Goal: Task Accomplishment & Management: Use online tool/utility

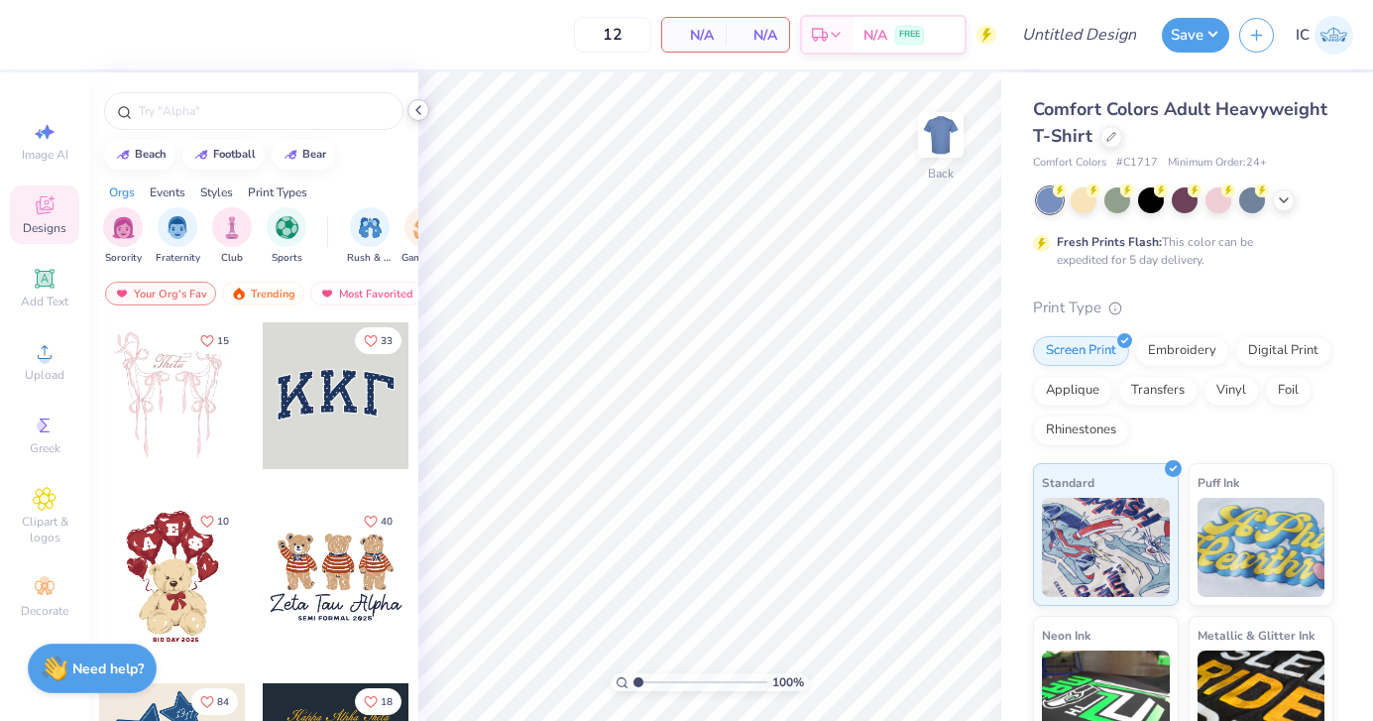
click at [412, 110] on icon at bounding box center [418, 110] width 16 height 16
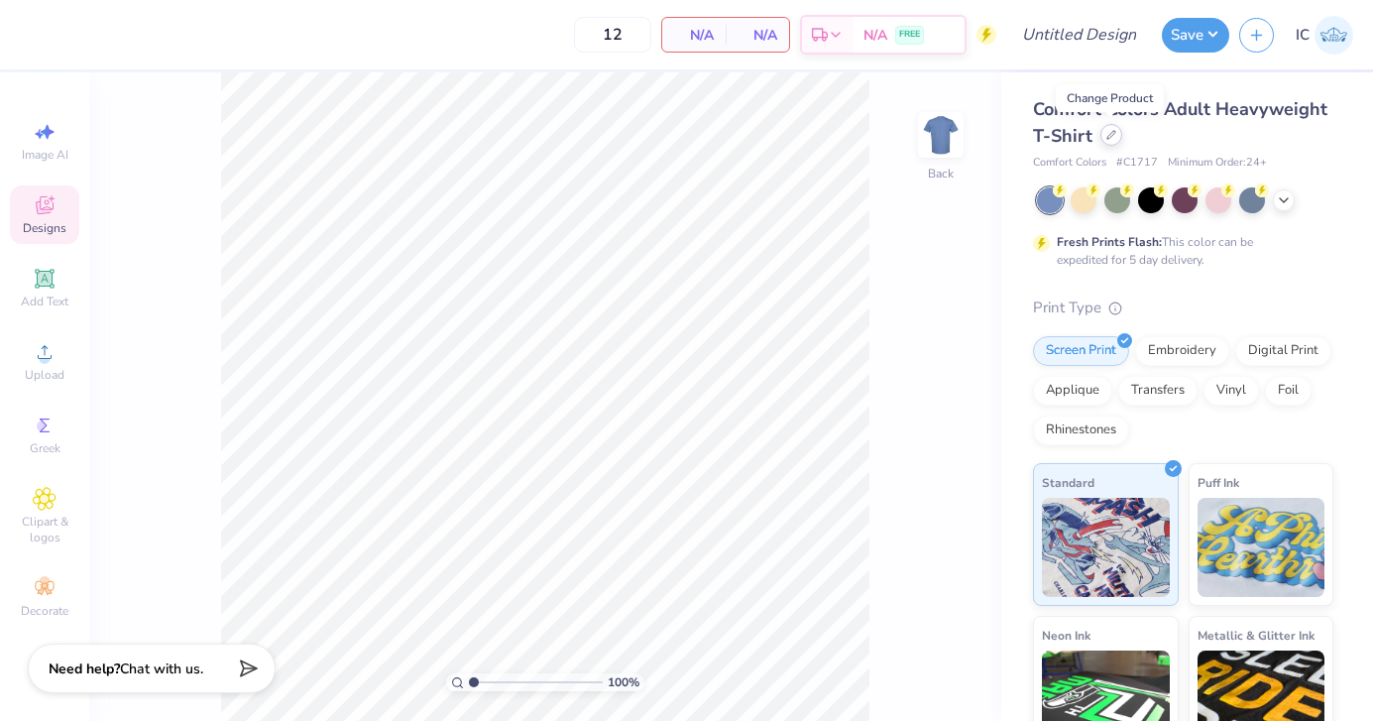
click at [1110, 138] on icon at bounding box center [1111, 135] width 10 height 10
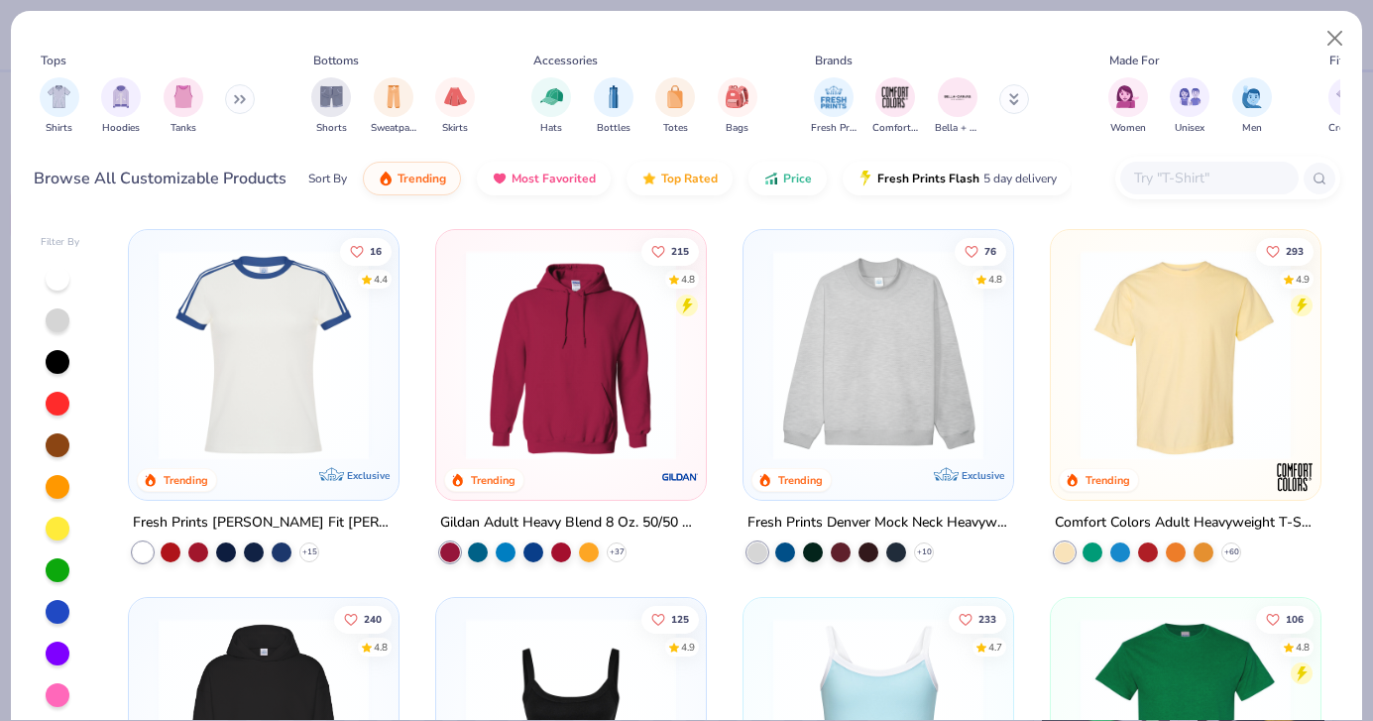
click at [1174, 190] on div at bounding box center [1209, 178] width 178 height 33
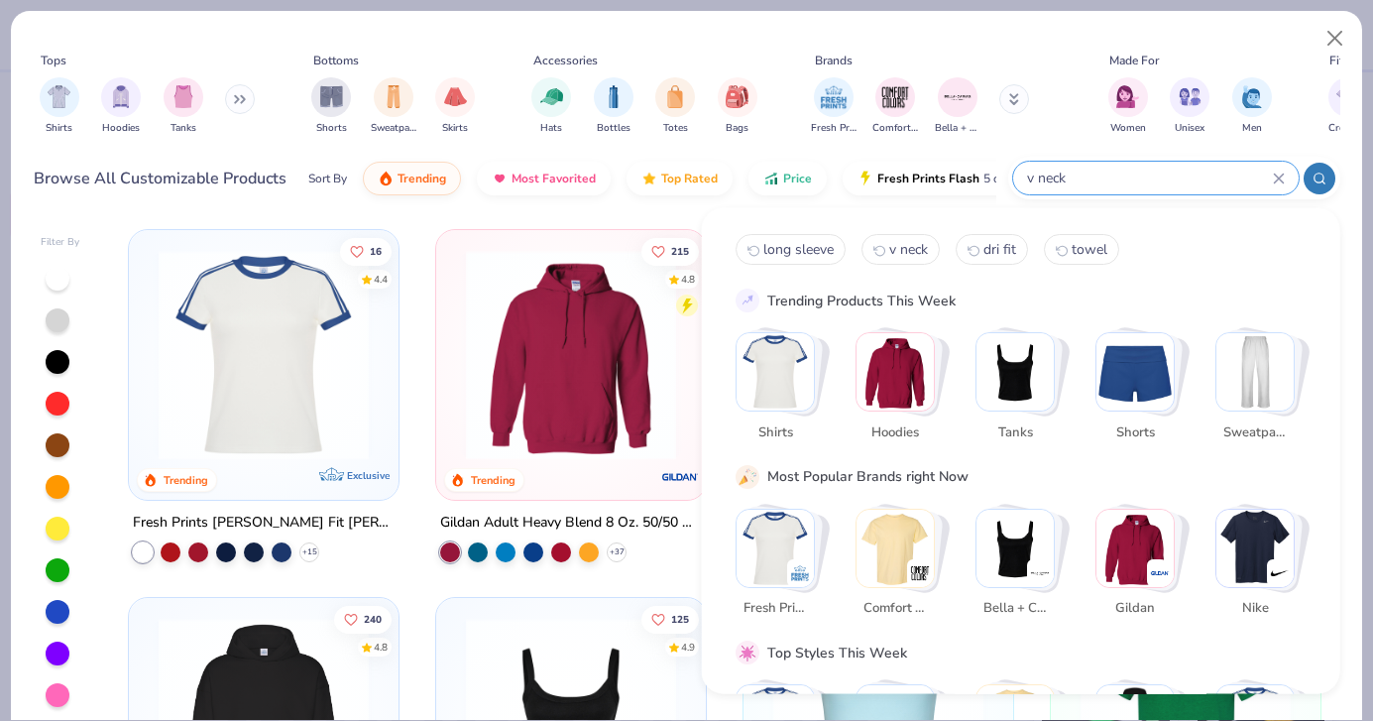
type input "v neck"
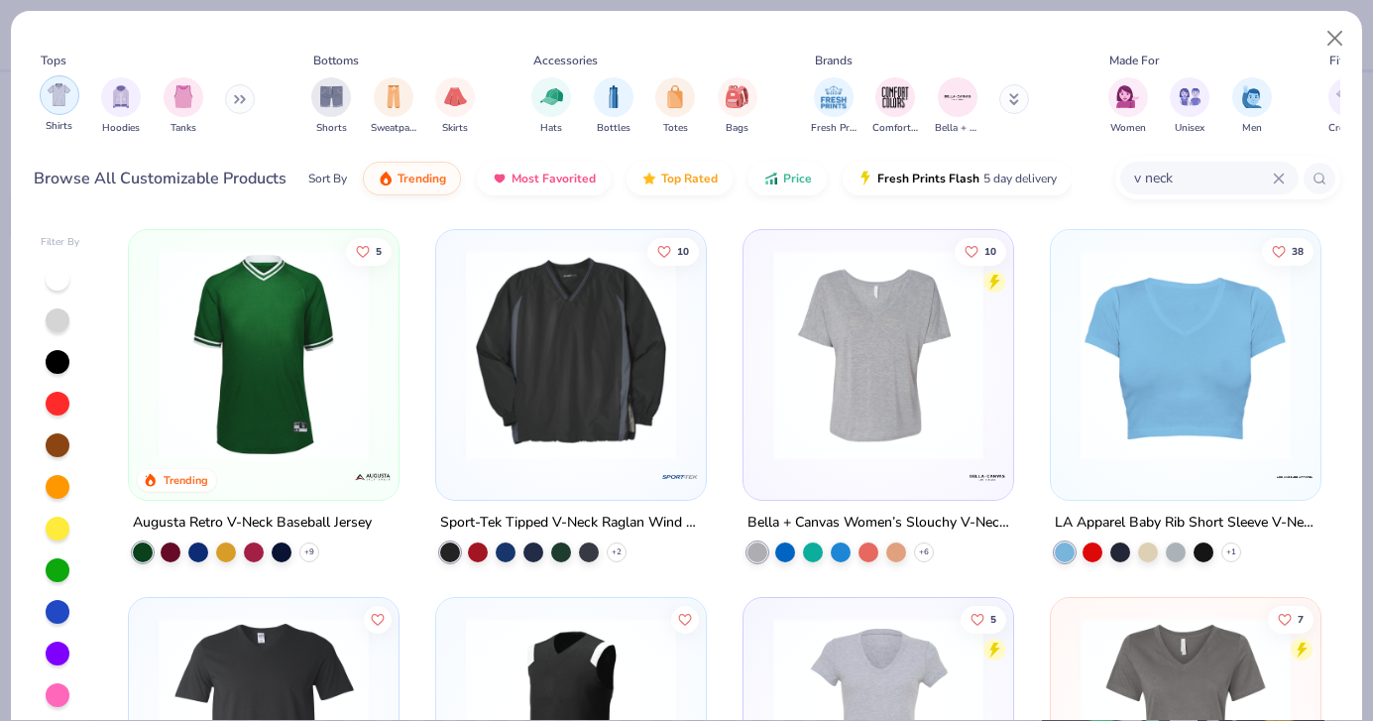
click at [59, 110] on div "filter for Shirts" at bounding box center [60, 95] width 40 height 40
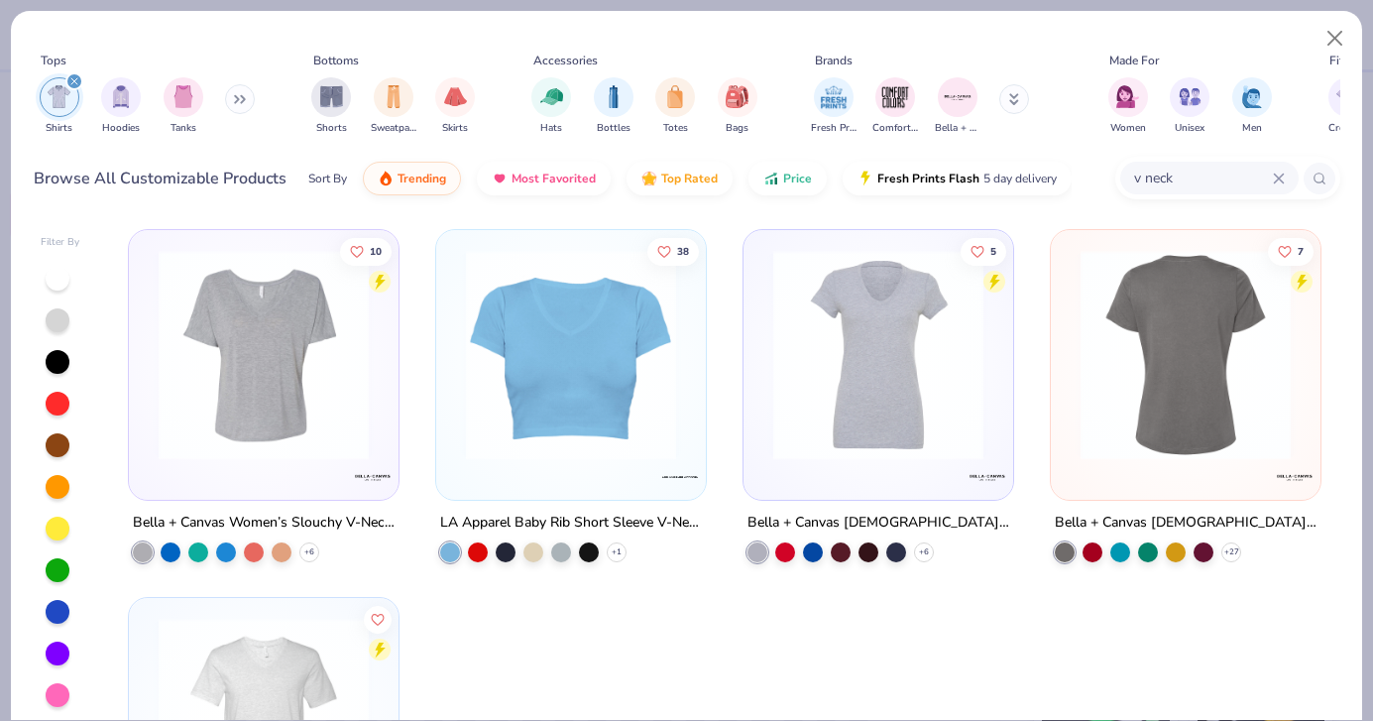
click at [1071, 431] on img at bounding box center [956, 355] width 230 height 210
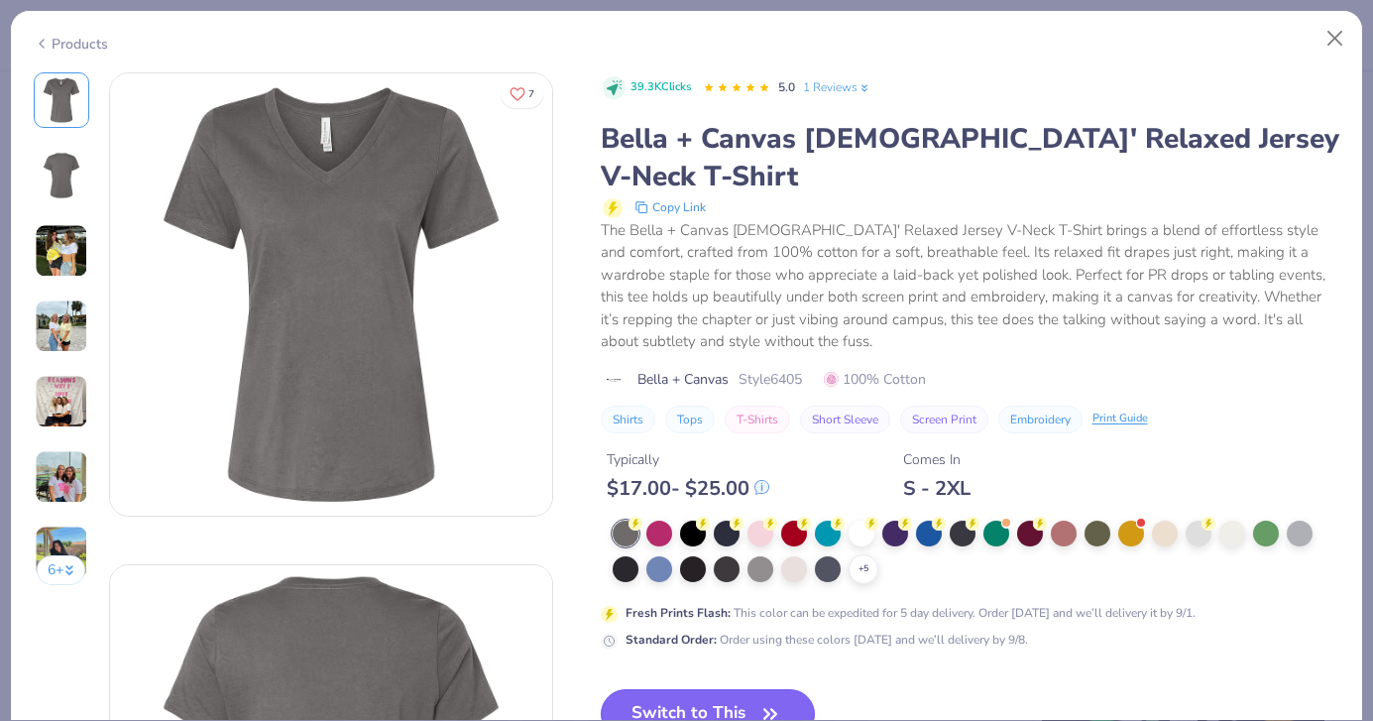
click at [728, 689] on button "Switch to This" at bounding box center [708, 714] width 215 height 50
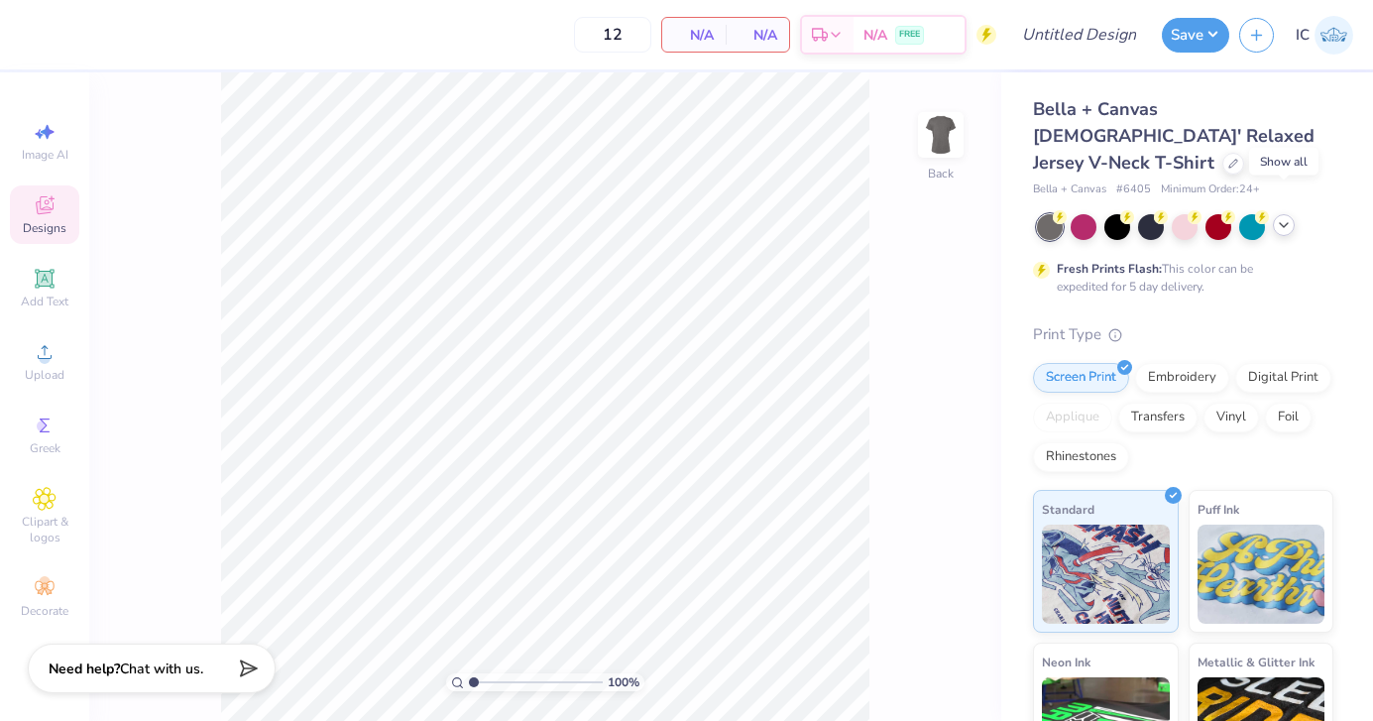
click at [1284, 223] on polyline at bounding box center [1284, 225] width 8 height 4
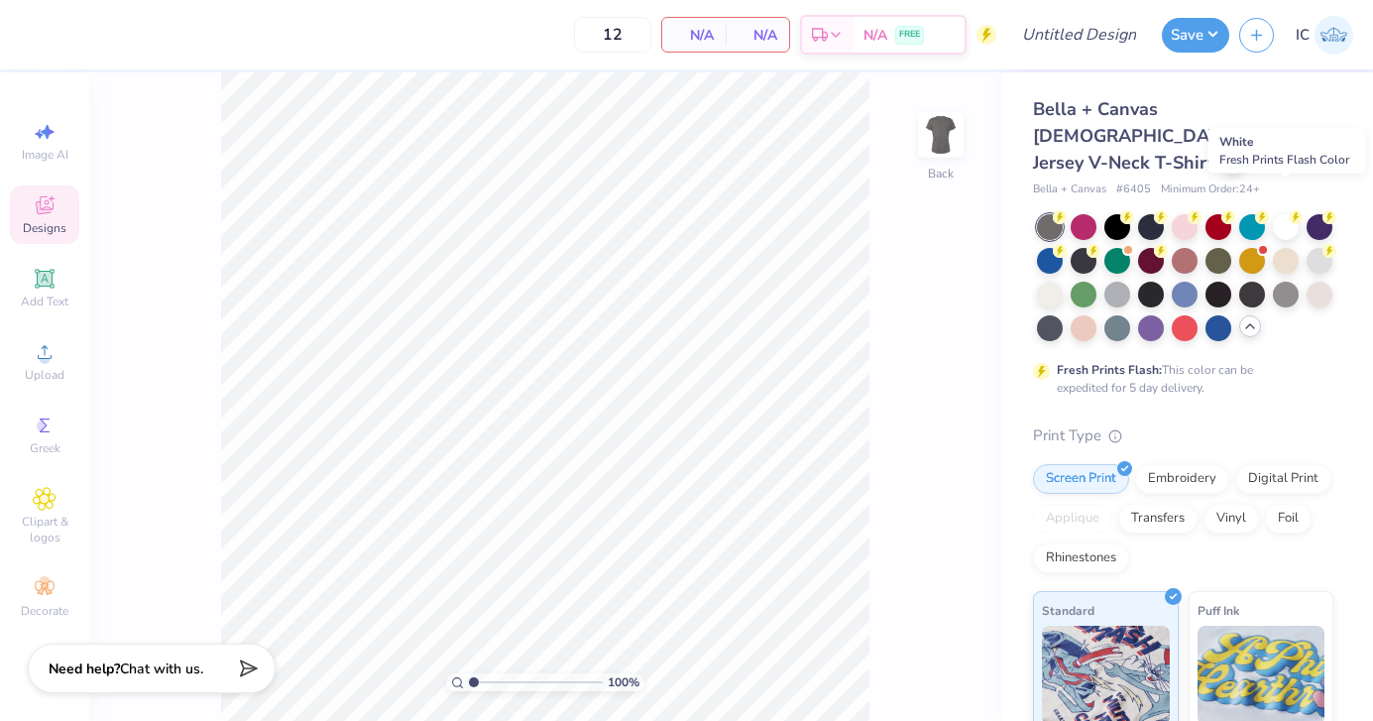
click at [1284, 214] on div at bounding box center [1286, 227] width 26 height 26
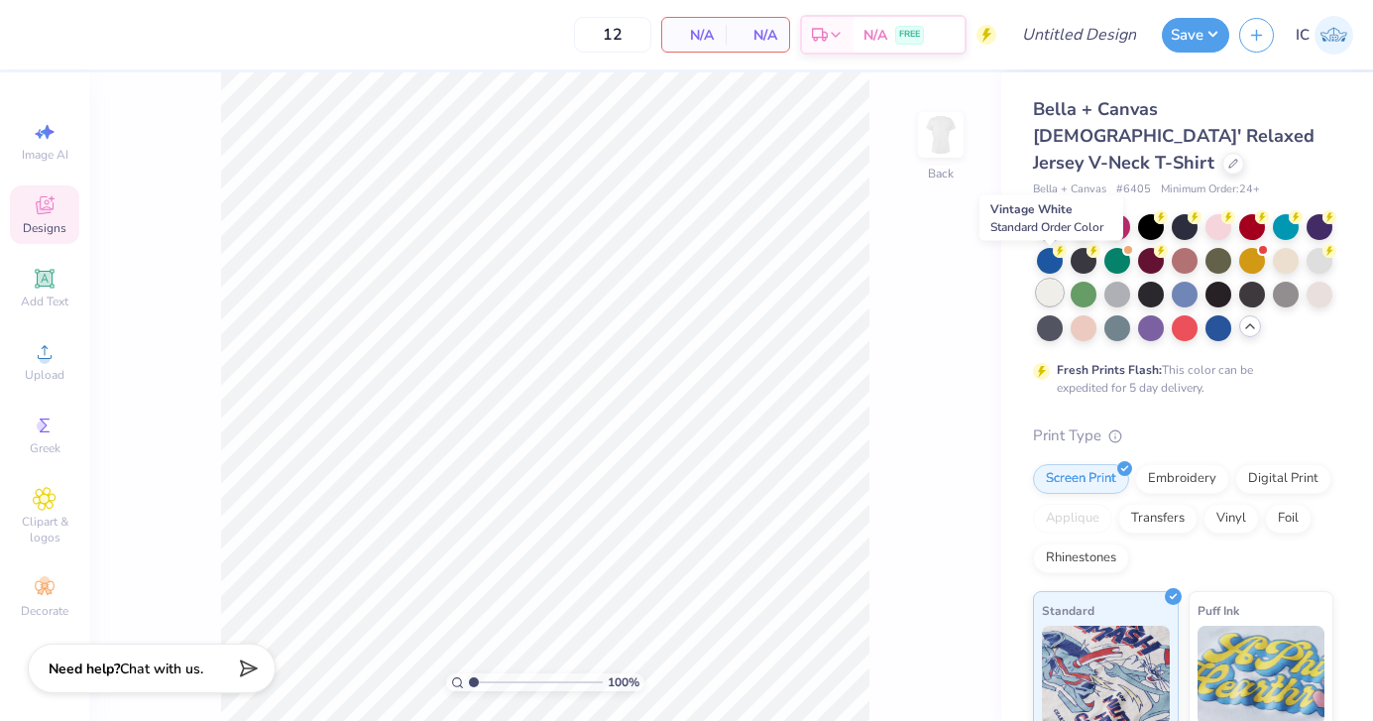
click at [1058, 280] on div at bounding box center [1050, 293] width 26 height 26
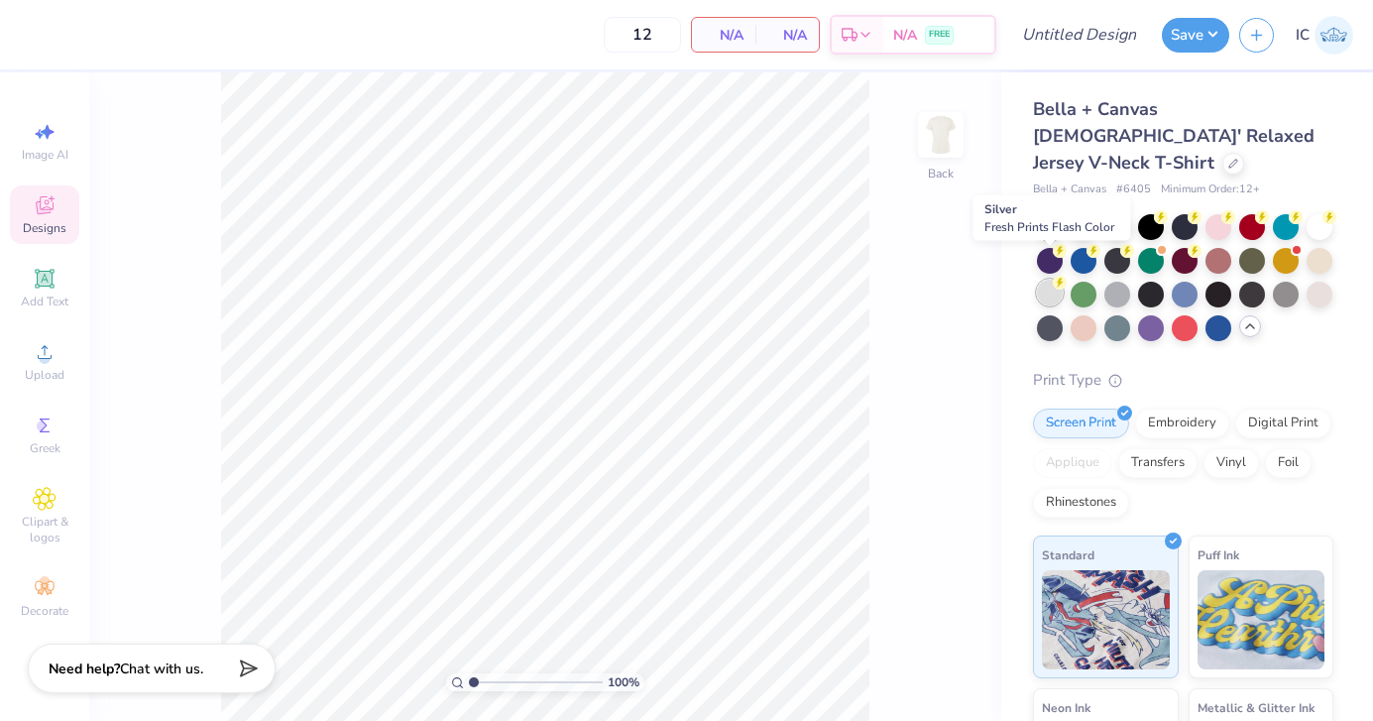
click at [1043, 280] on div at bounding box center [1050, 293] width 26 height 26
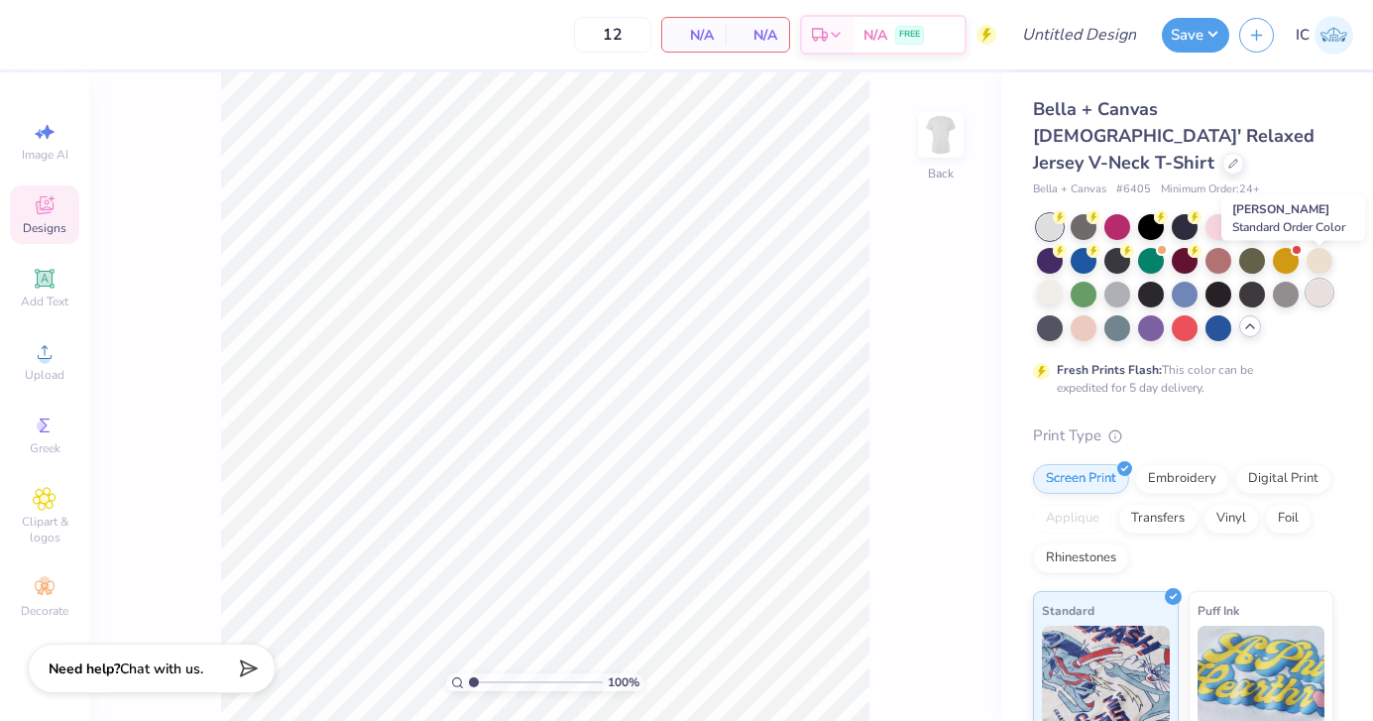
click at [1313, 280] on div at bounding box center [1320, 293] width 26 height 26
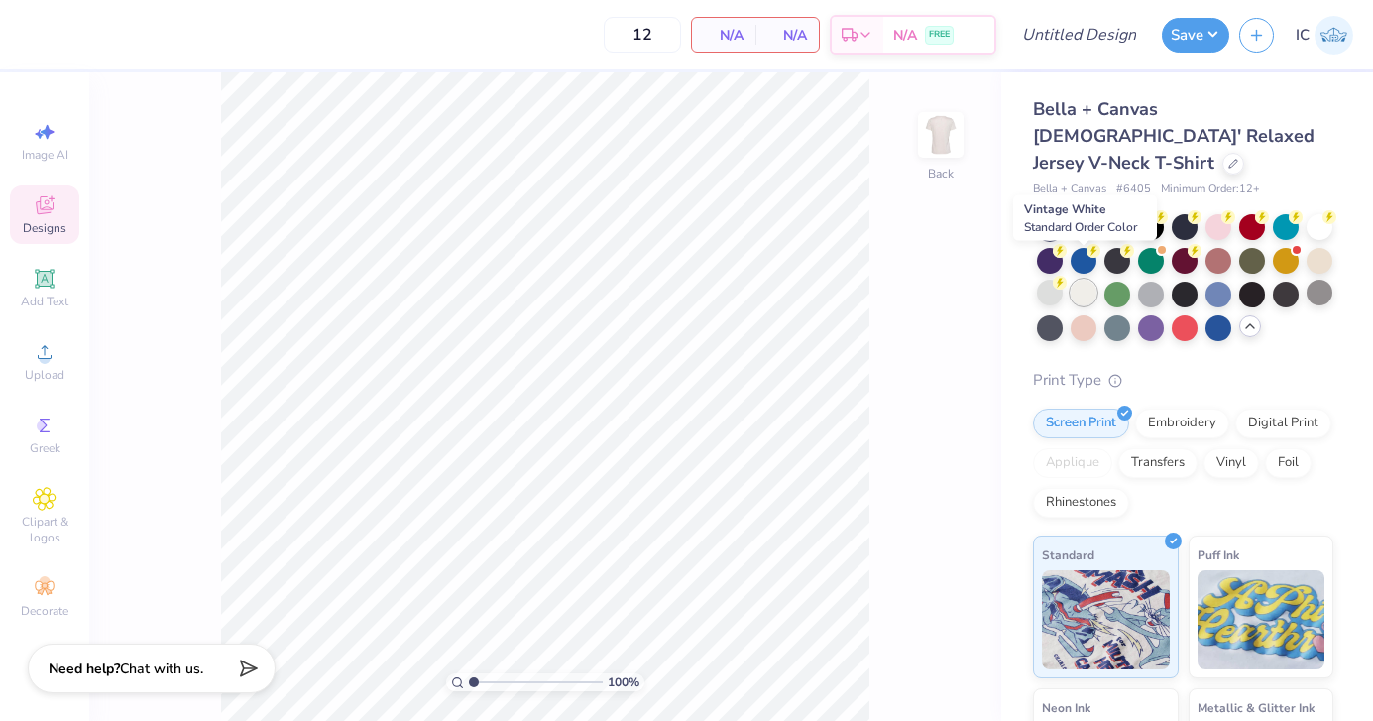
click at [1082, 280] on div at bounding box center [1084, 293] width 26 height 26
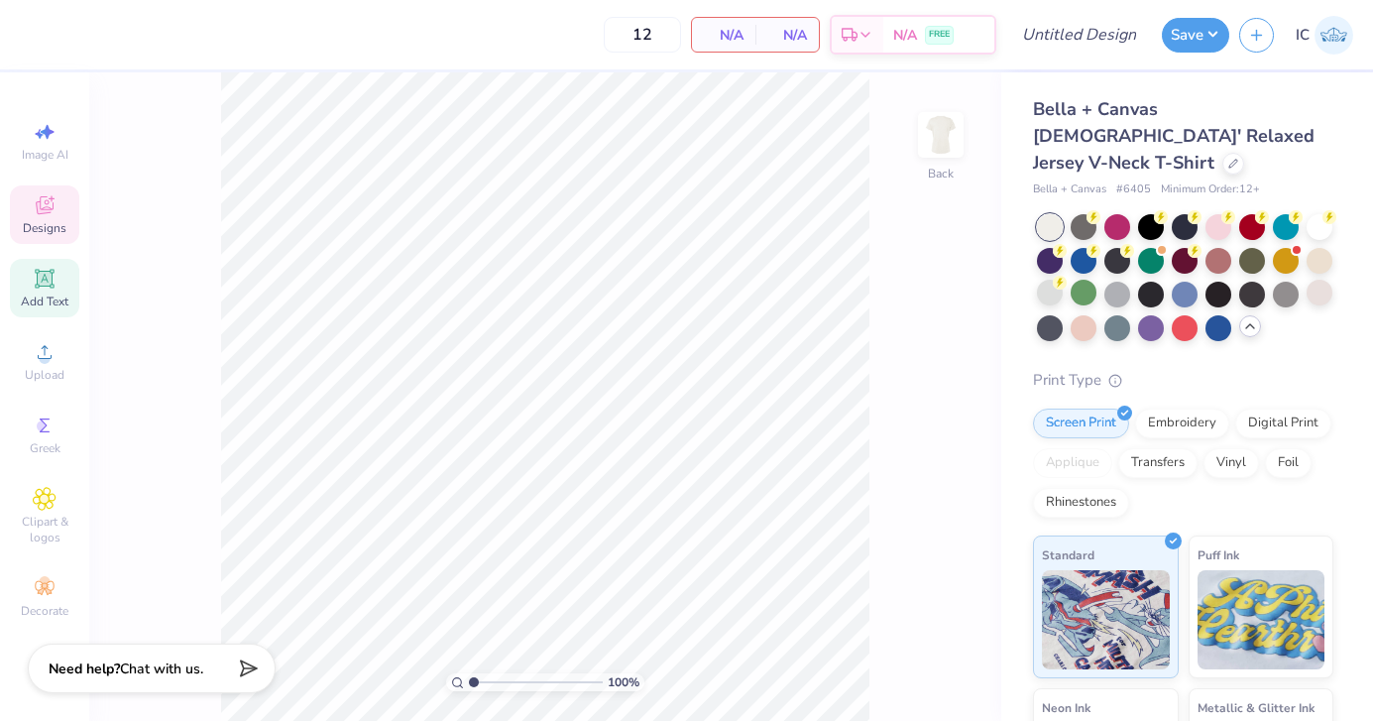
click at [44, 289] on icon at bounding box center [45, 279] width 24 height 24
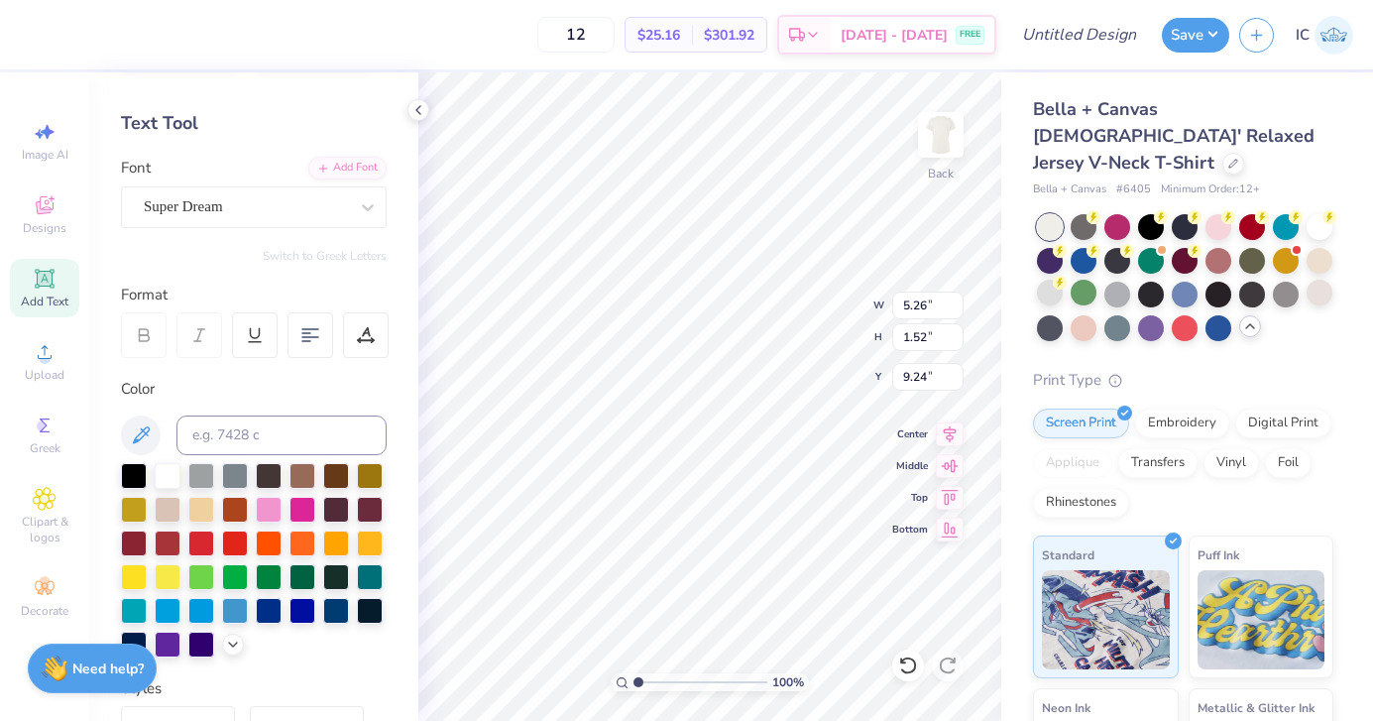
scroll to position [76, 0]
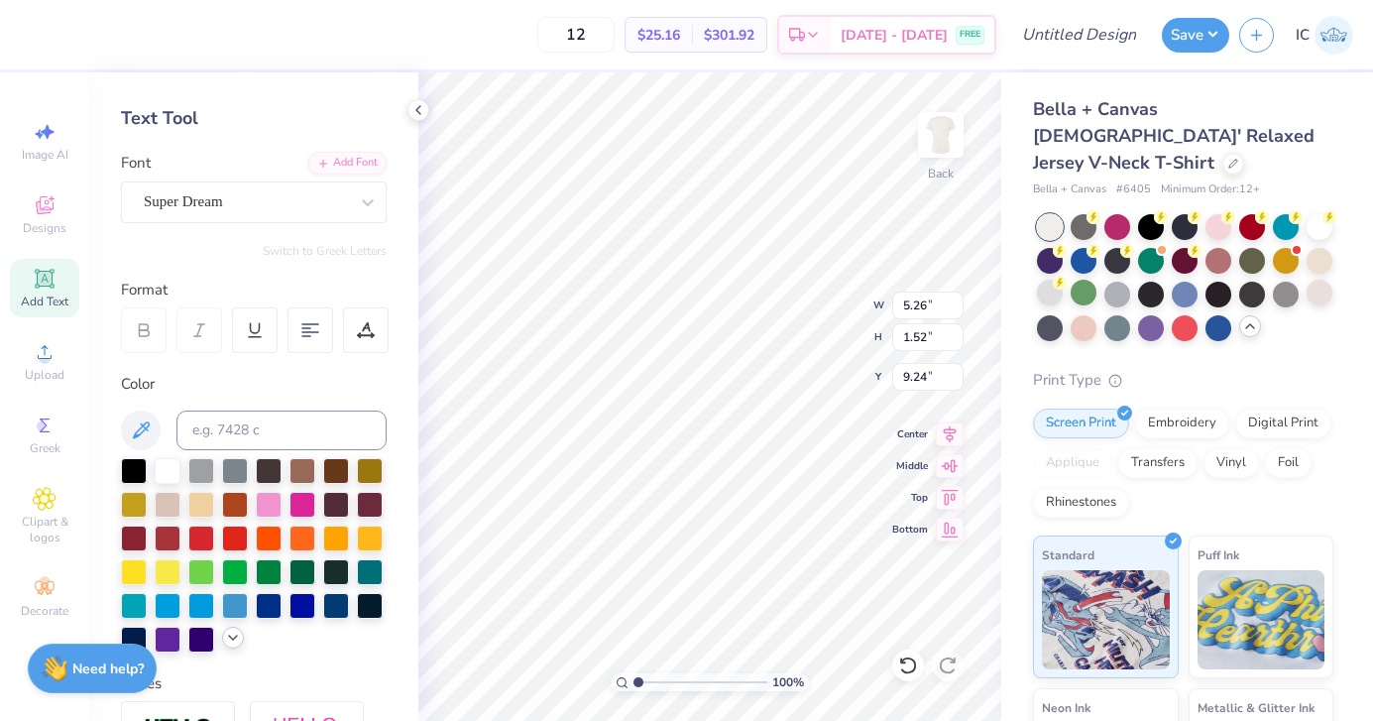
click at [231, 638] on icon at bounding box center [233, 637] width 16 height 16
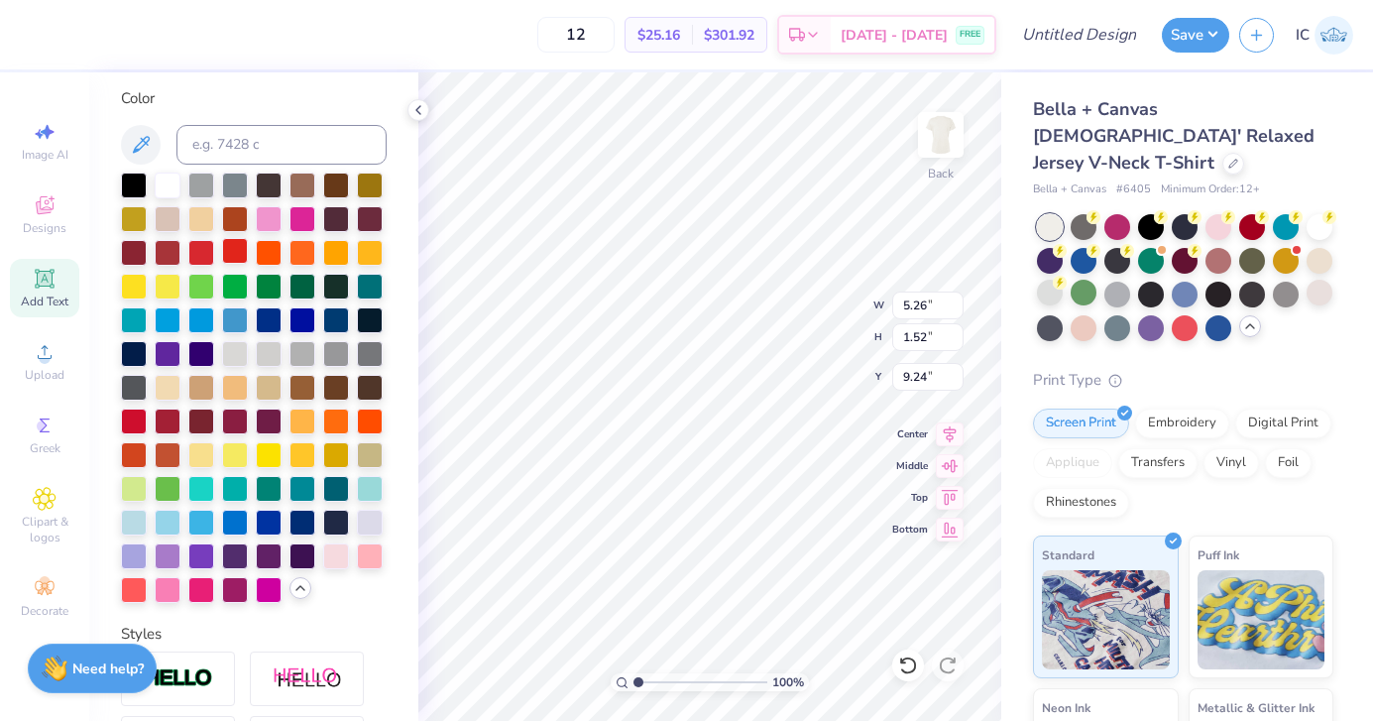
scroll to position [361, 0]
click at [137, 527] on div at bounding box center [134, 522] width 26 height 26
type textarea "T"
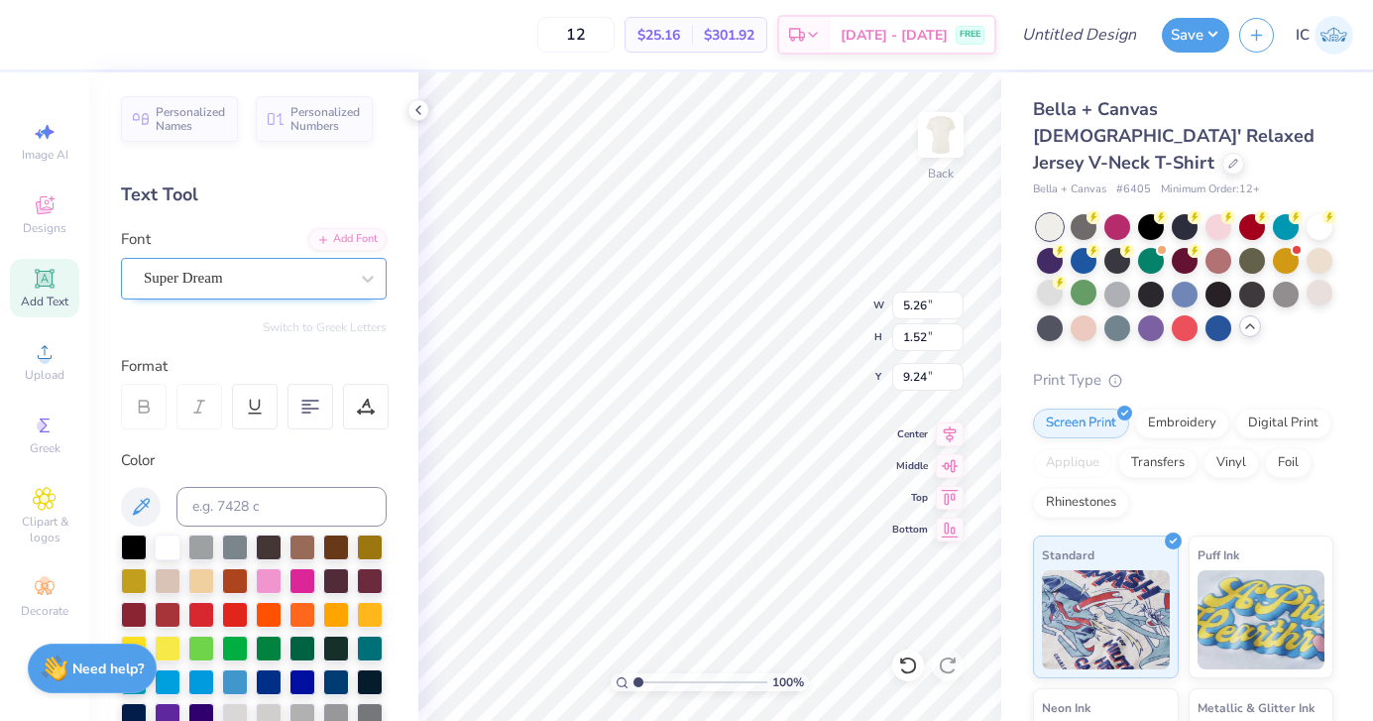
type textarea "Volleyball"
click at [284, 283] on div "Super Dream" at bounding box center [246, 278] width 208 height 31
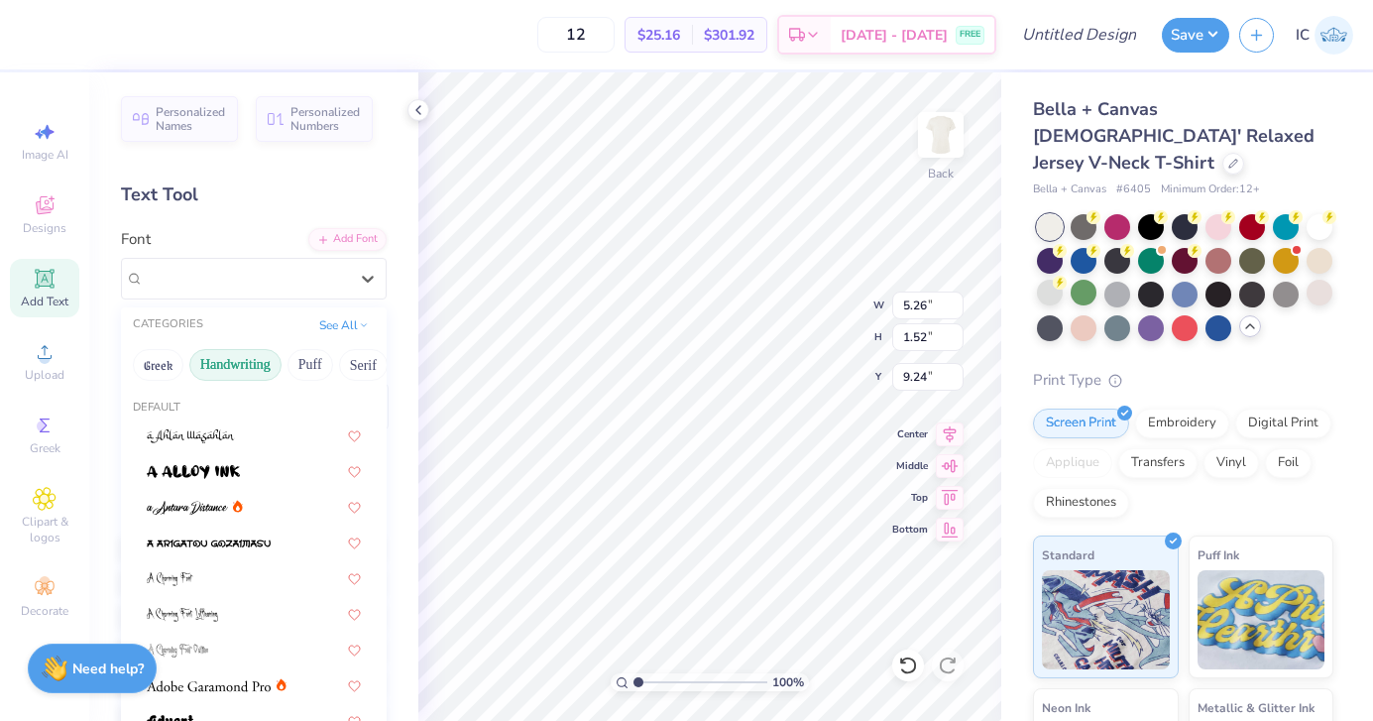
click at [242, 373] on button "Handwriting" at bounding box center [235, 365] width 92 height 32
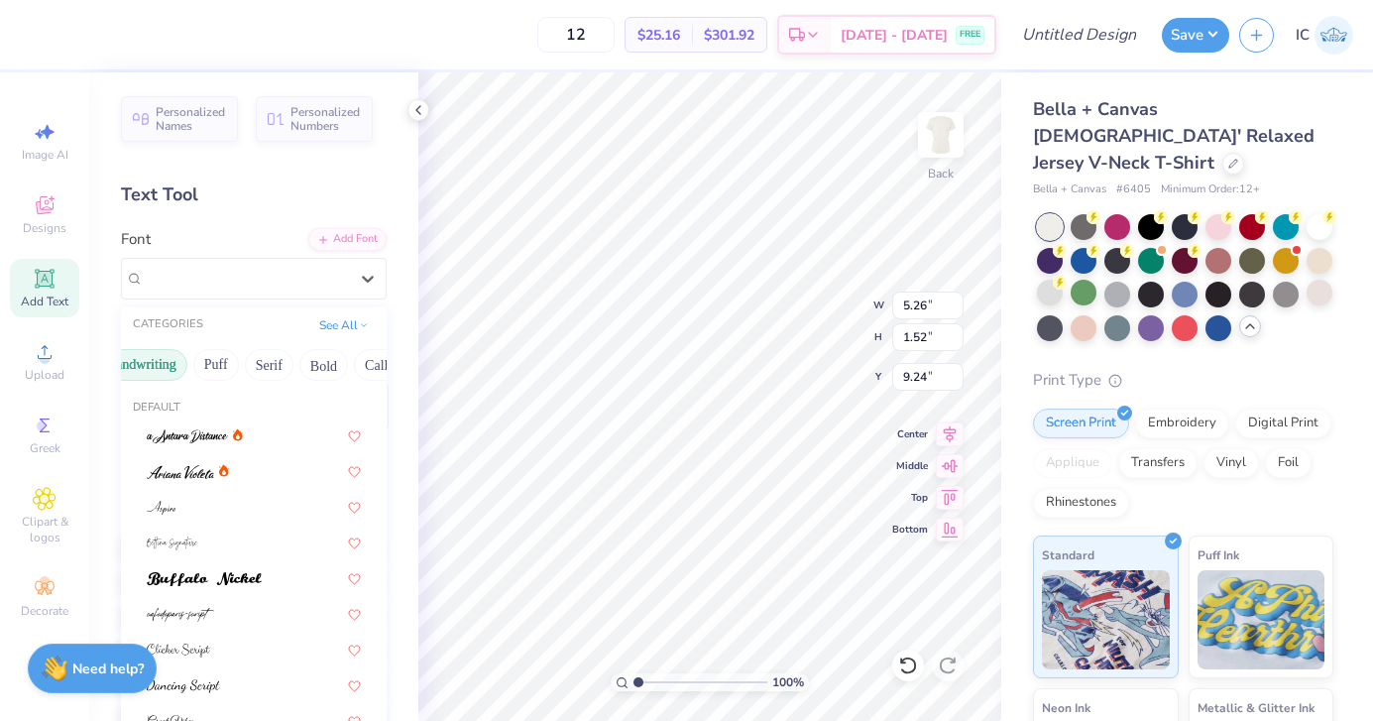
scroll to position [0, 92]
click at [323, 354] on button "Bold" at bounding box center [325, 365] width 49 height 32
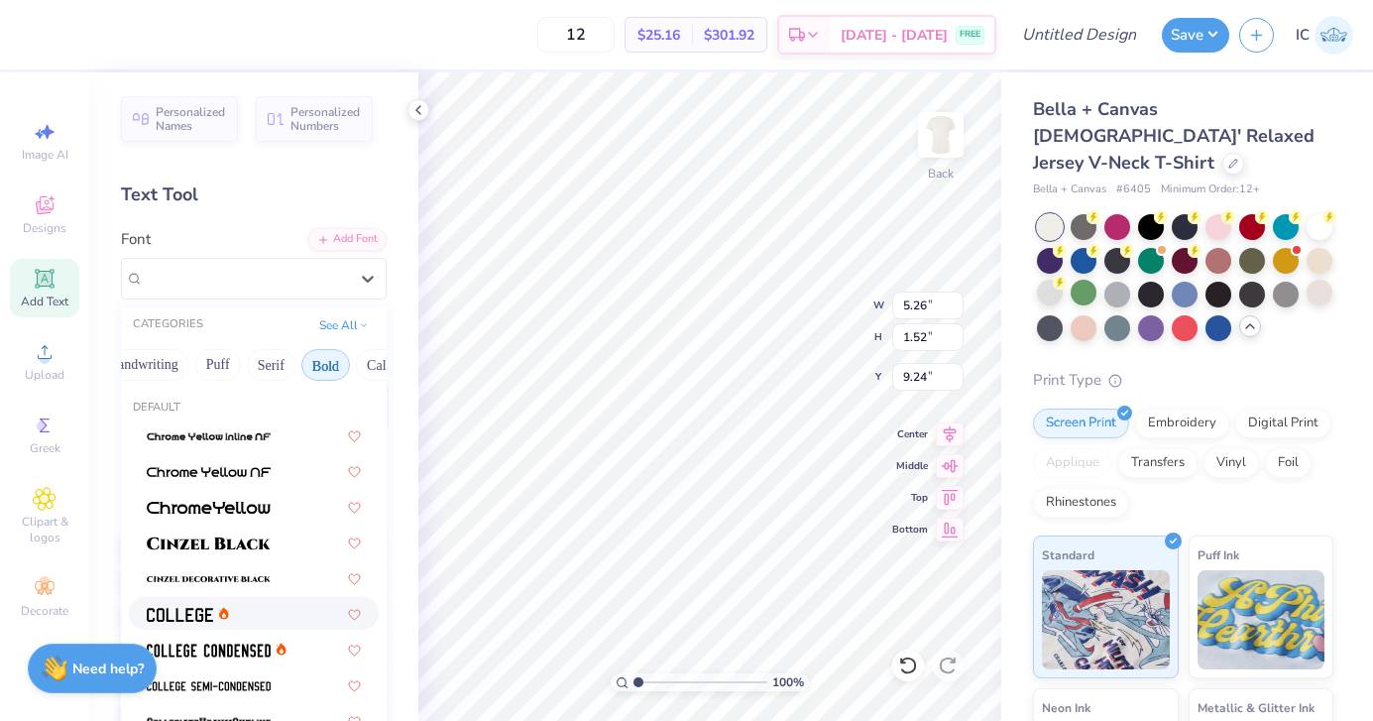
scroll to position [67, 0]
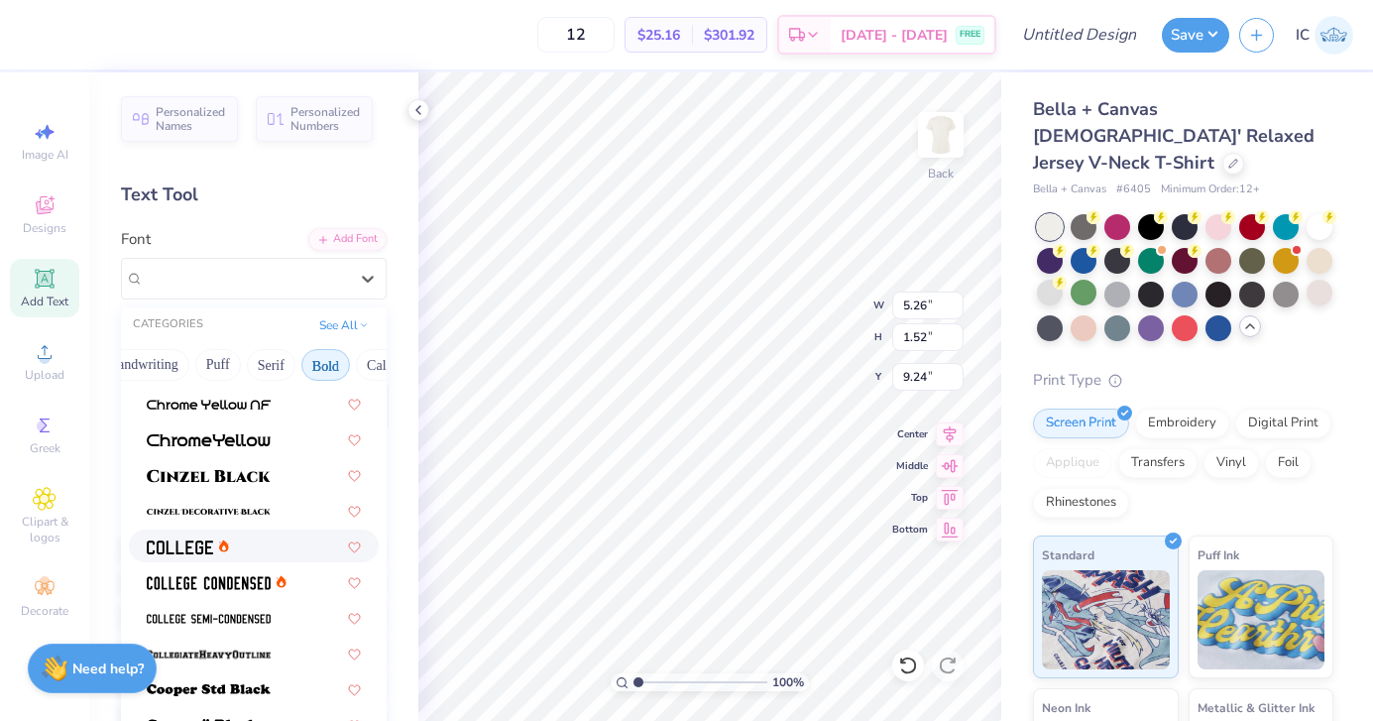
click at [246, 553] on div at bounding box center [254, 545] width 214 height 21
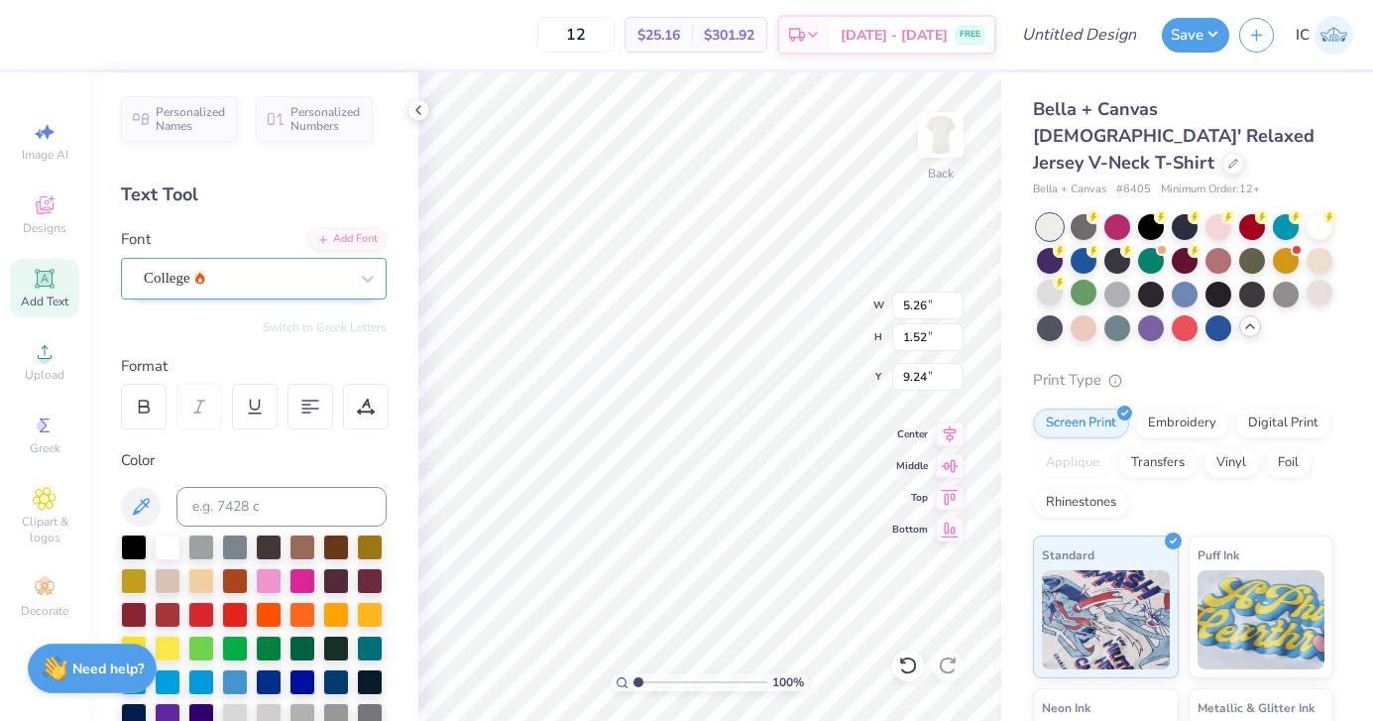
click at [239, 274] on div "College" at bounding box center [246, 278] width 208 height 31
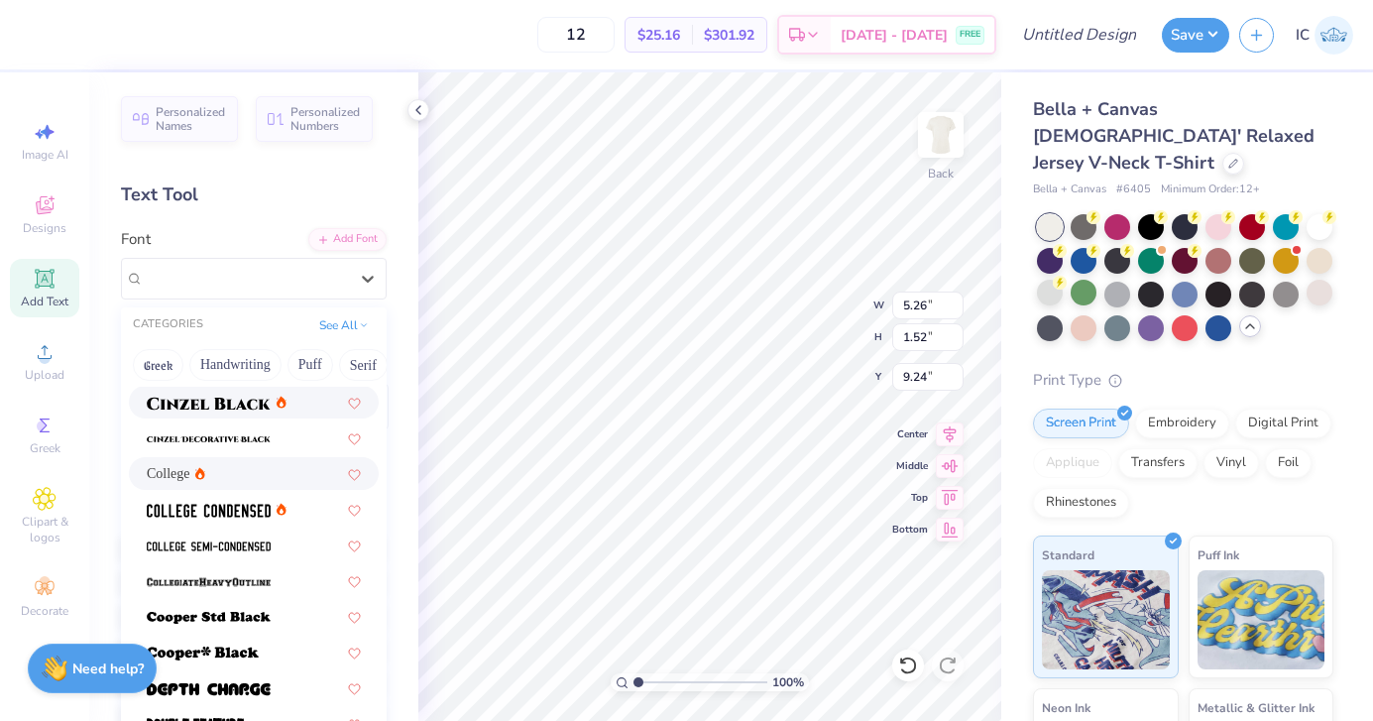
scroll to position [141, 0]
click at [263, 535] on span at bounding box center [209, 543] width 124 height 21
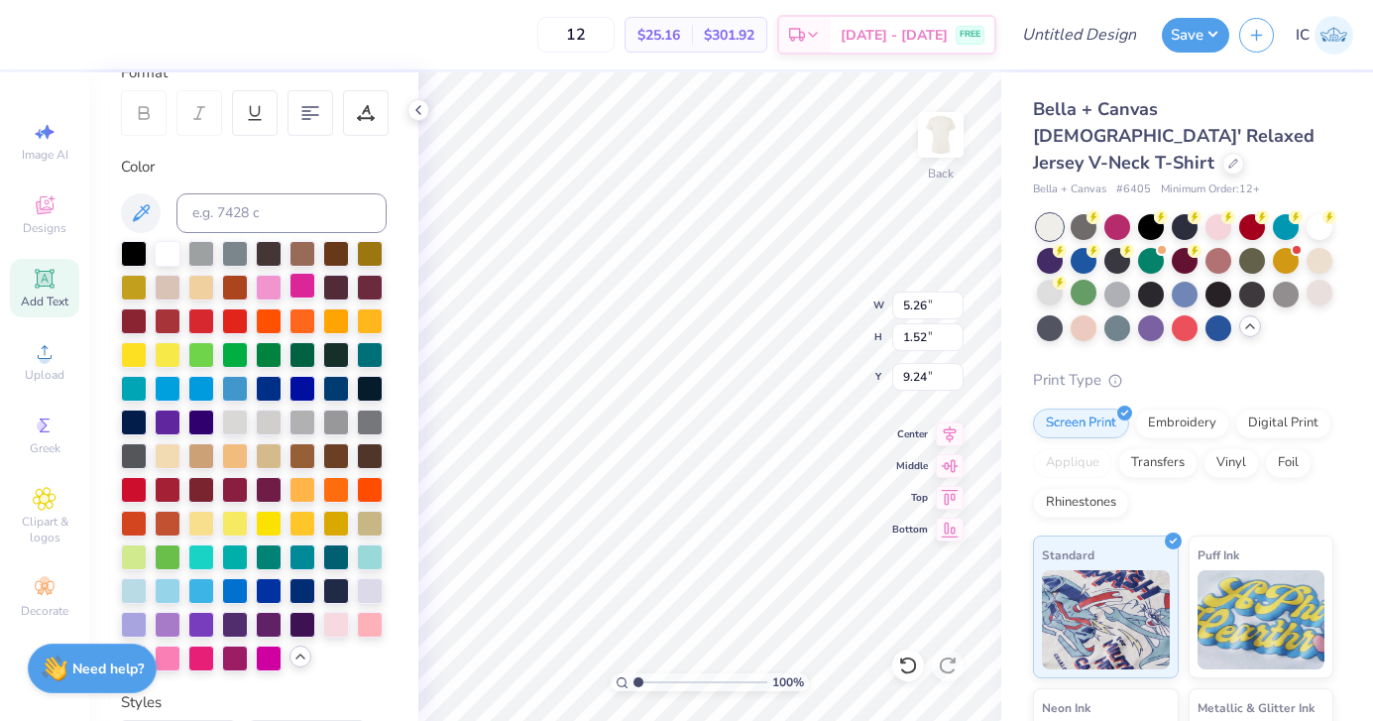
scroll to position [314, 0]
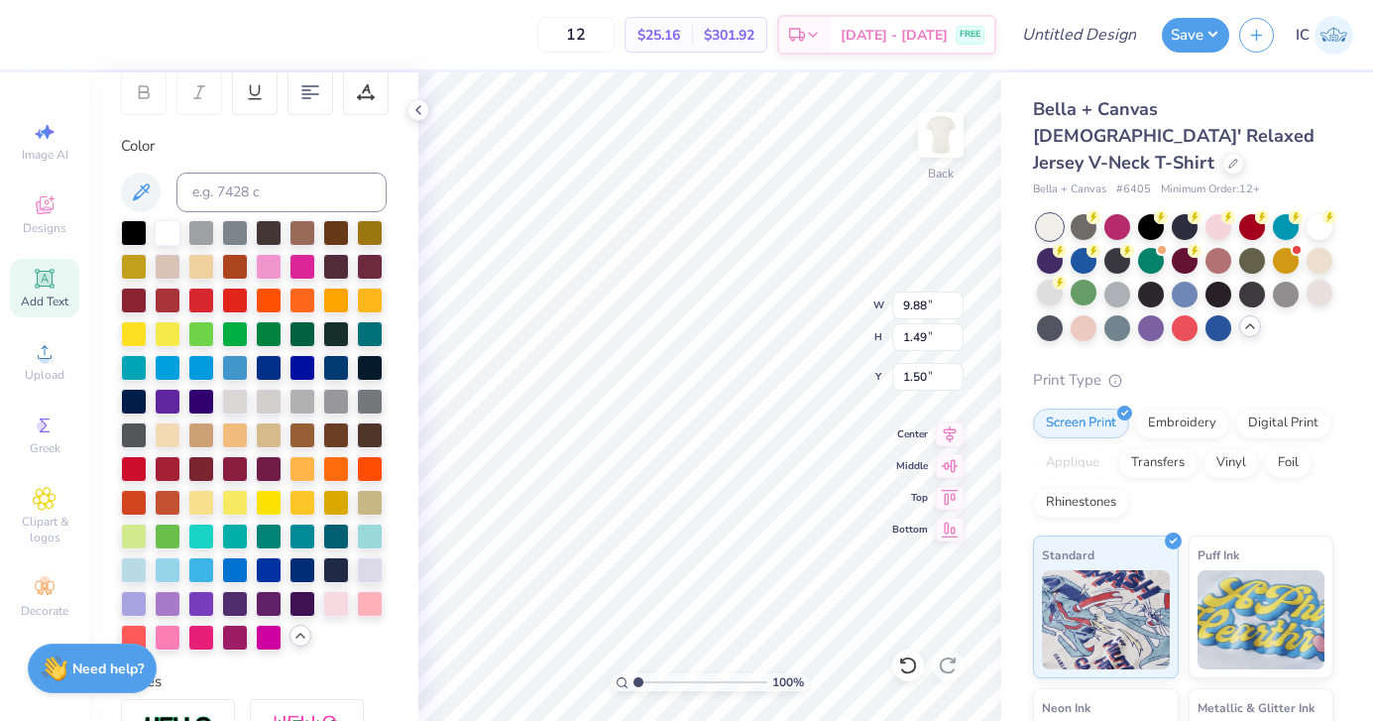
type input "1.50"
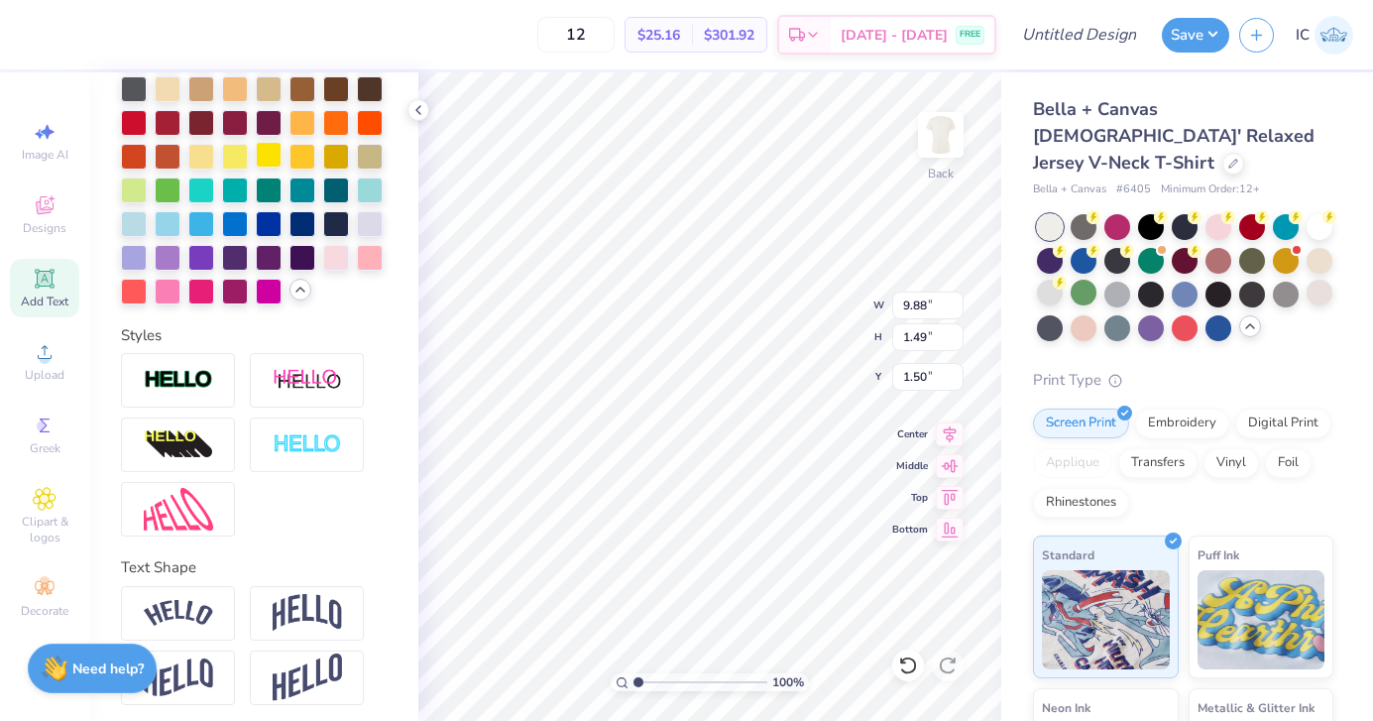
scroll to position [667, 0]
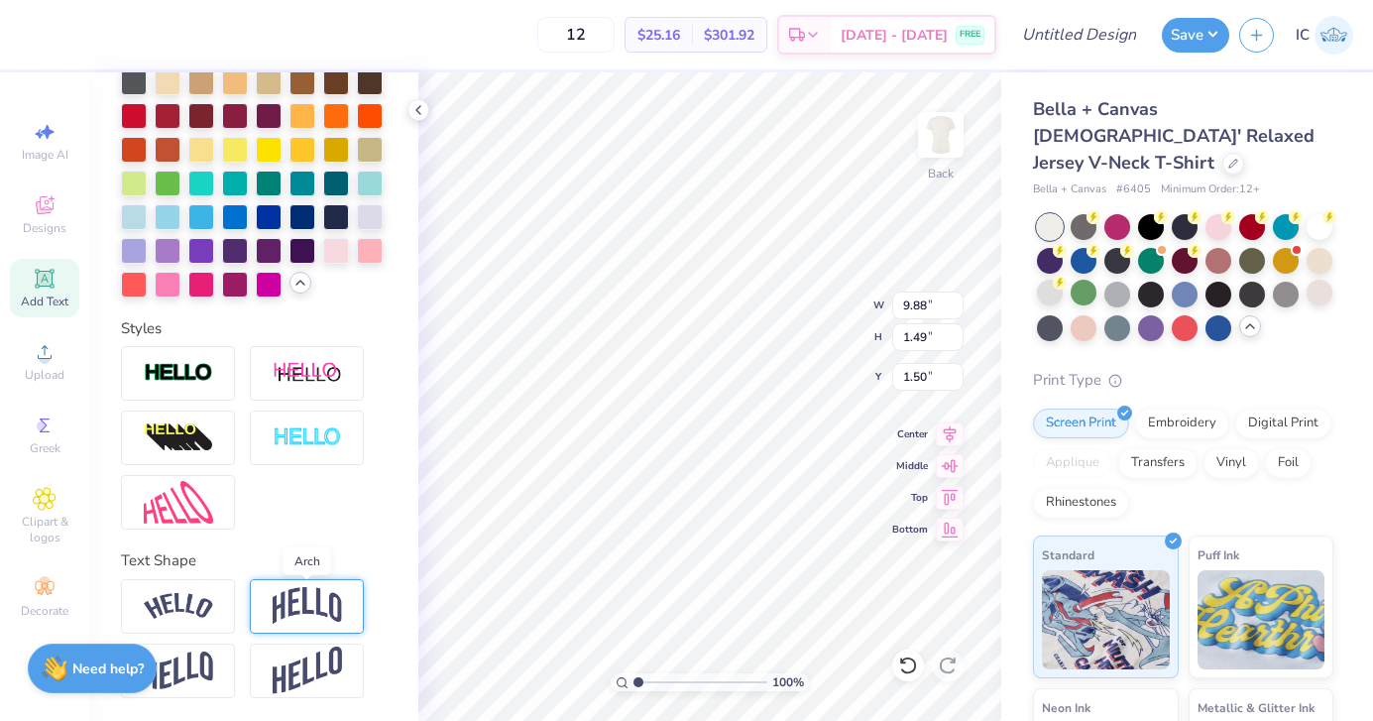
click at [285, 602] on img at bounding box center [307, 606] width 69 height 38
type input "3.53"
type input "0.53"
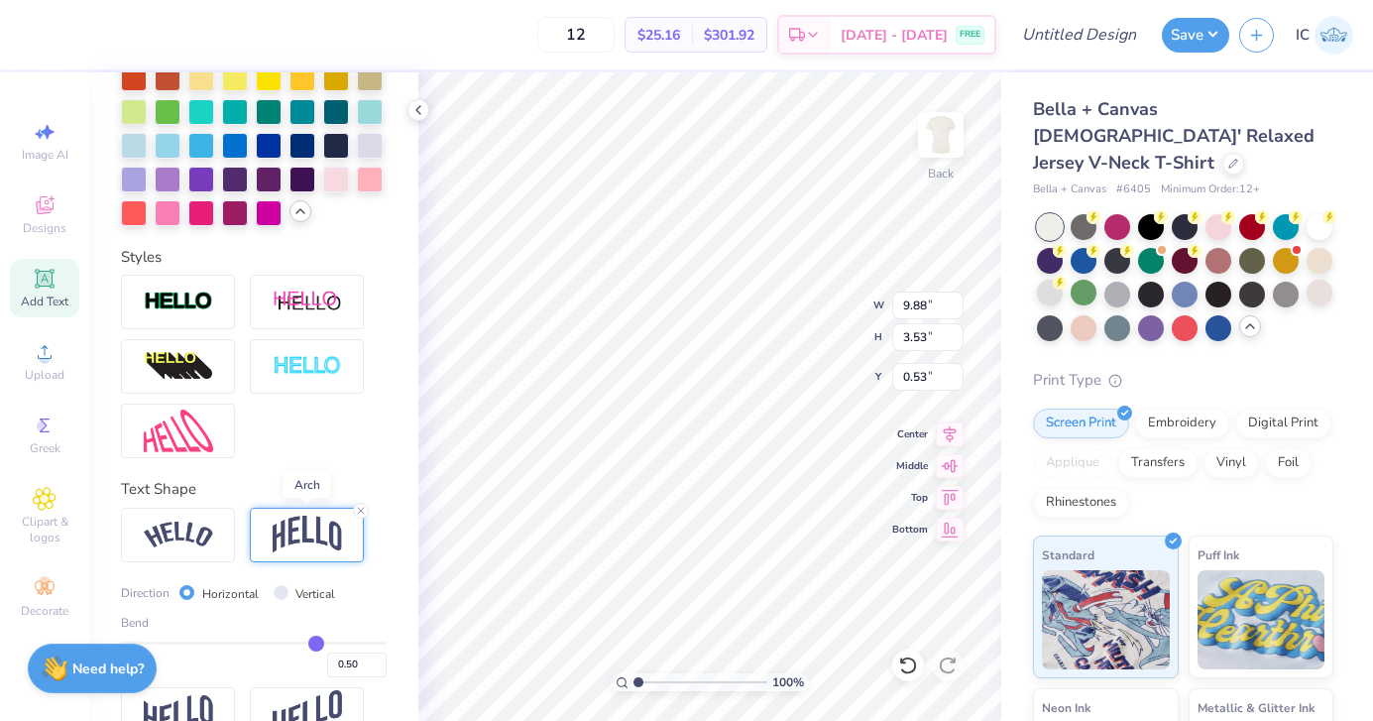
scroll to position [744, 0]
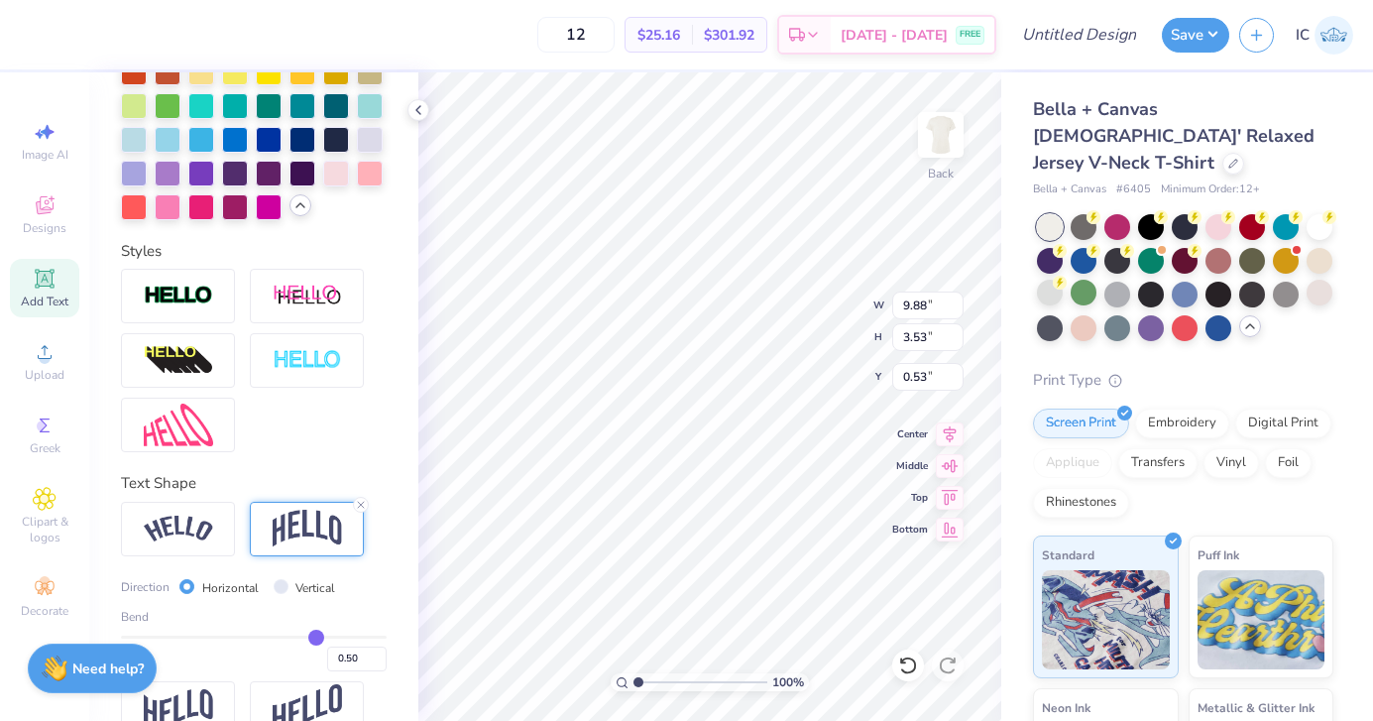
type input "0.51"
type input "0.5"
type input "0.50"
type input "0.48"
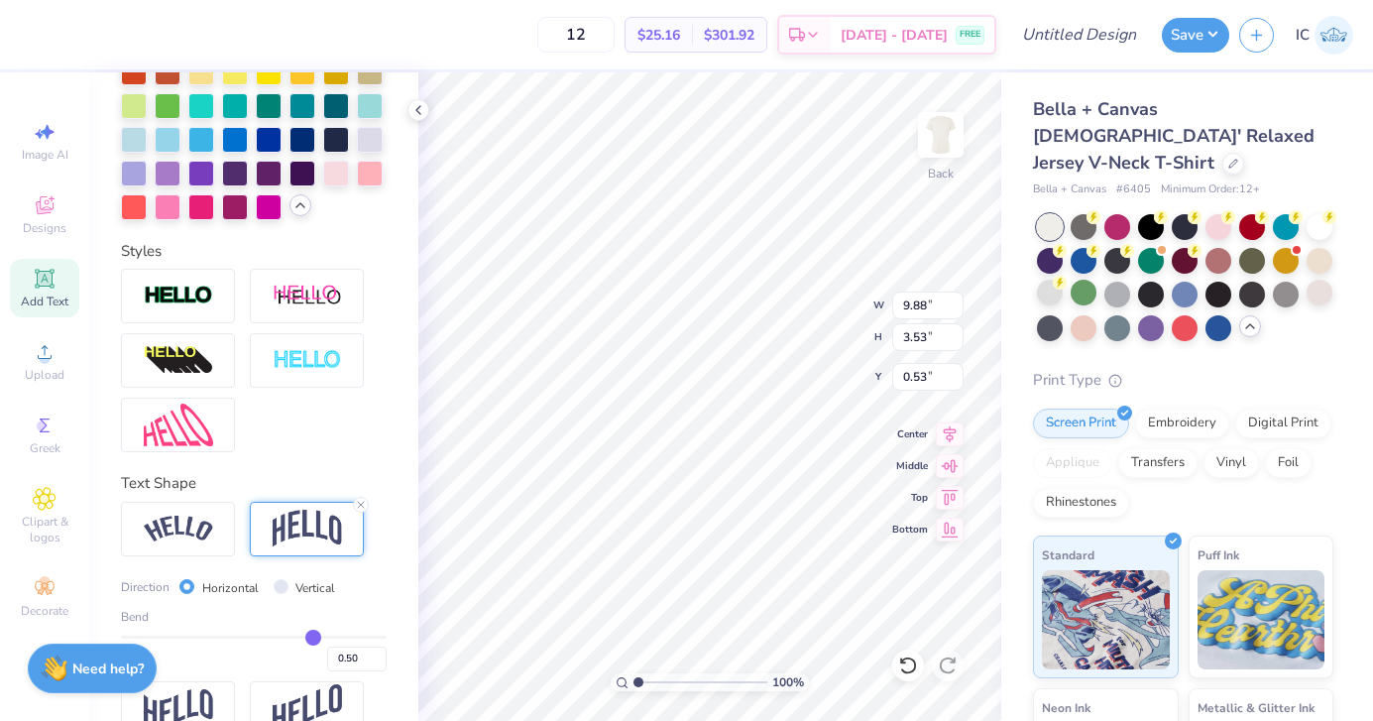
type input "0.48"
type input "0.47"
type input "0.45"
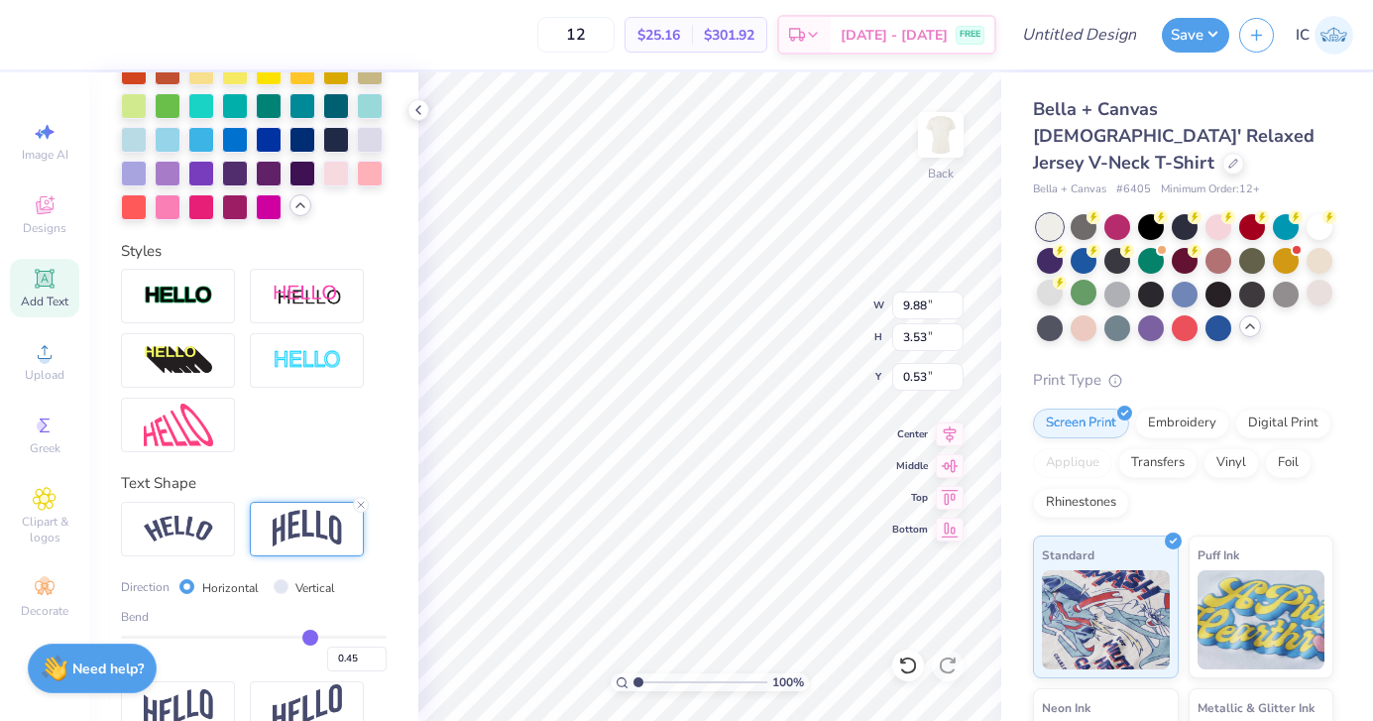
type input "0.44"
type input "0.43"
type input "0.42"
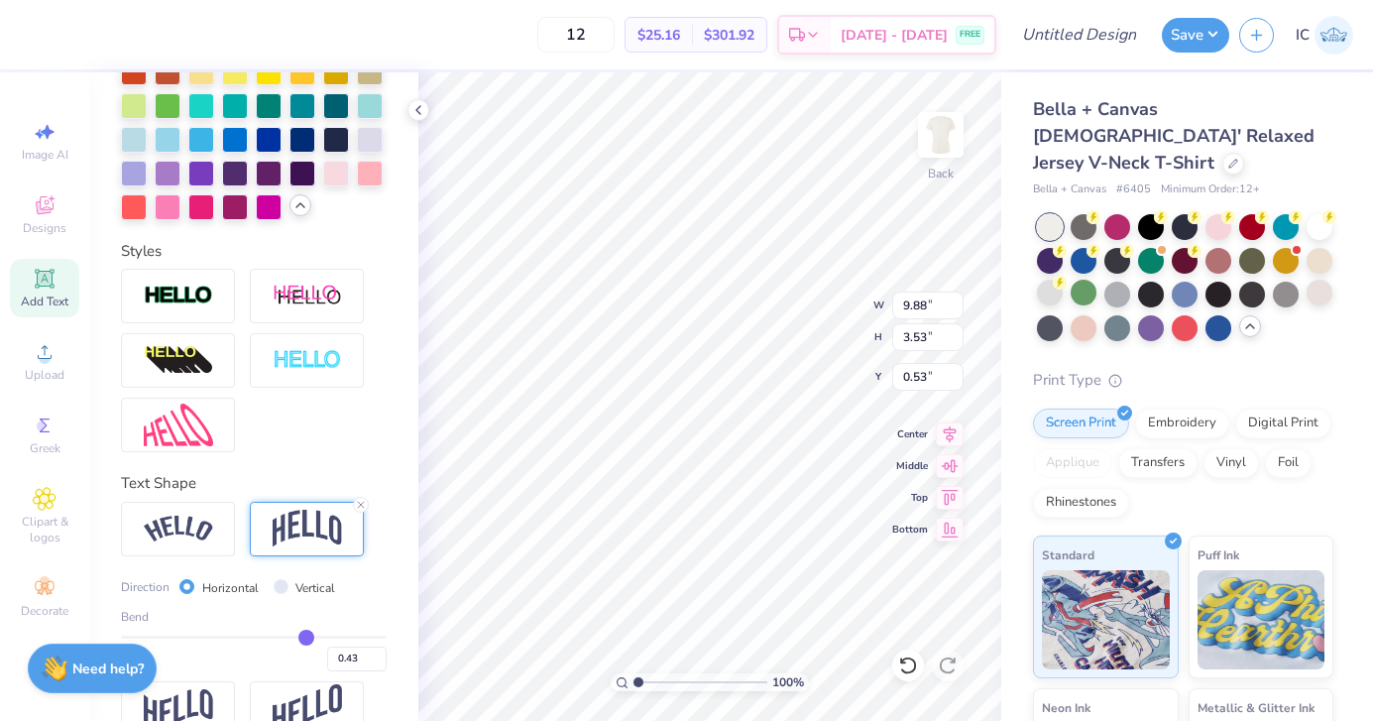
type input "0.42"
type input "0.41"
type input "0.4"
type input "0.40"
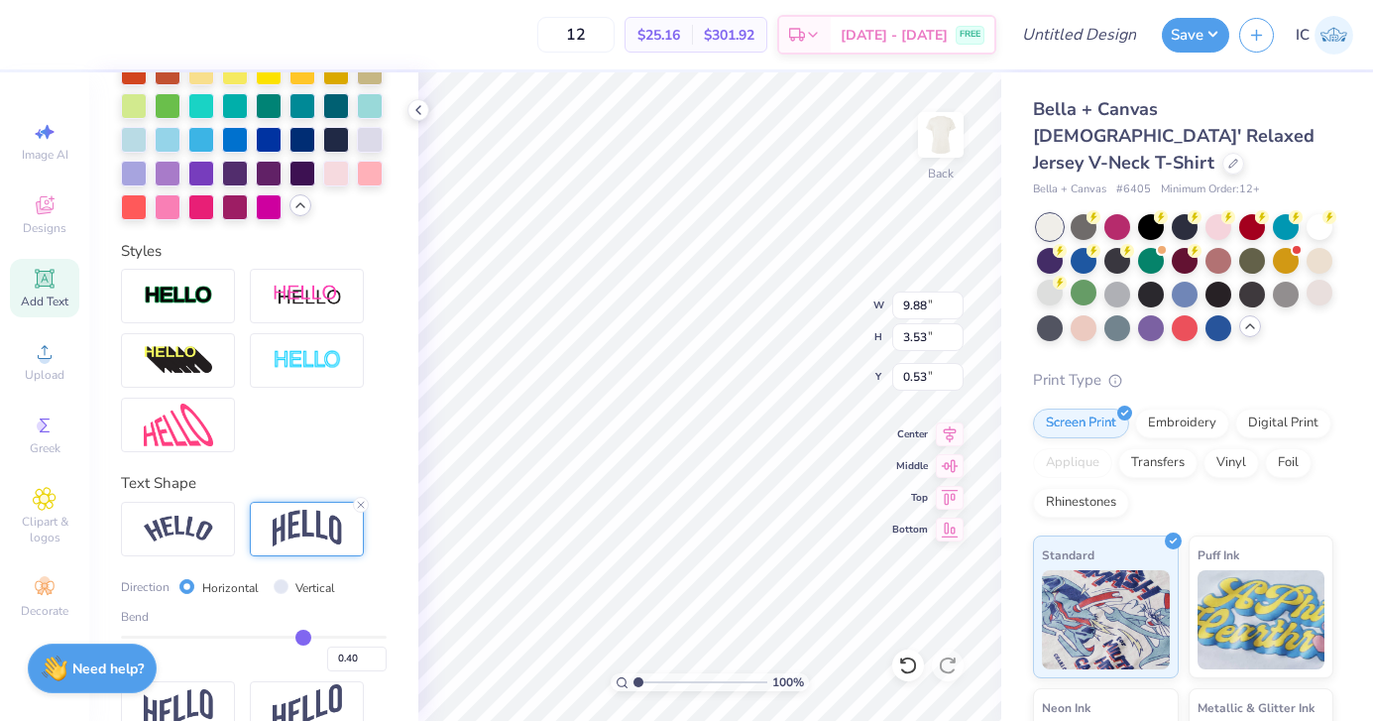
type input "0.39"
type input "0.38"
type input "0.37"
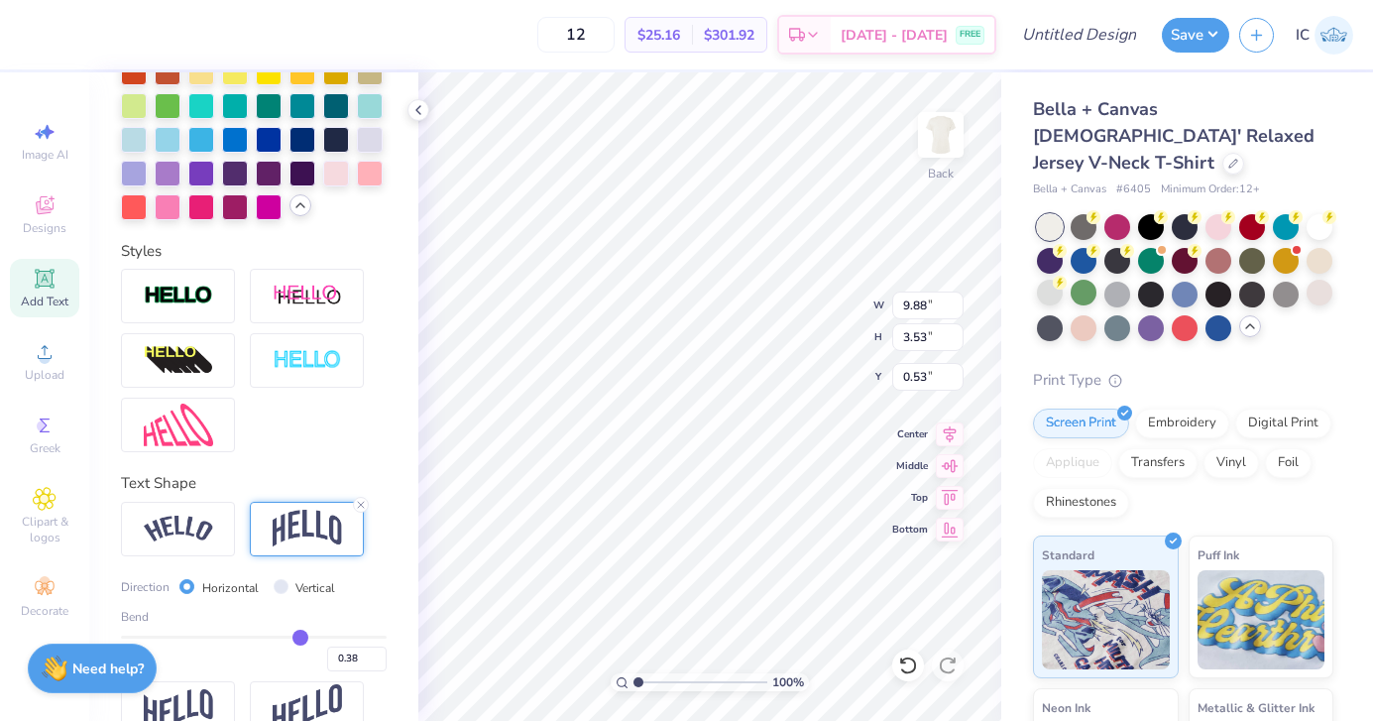
type input "0.37"
type input "0.36"
type input "0.35"
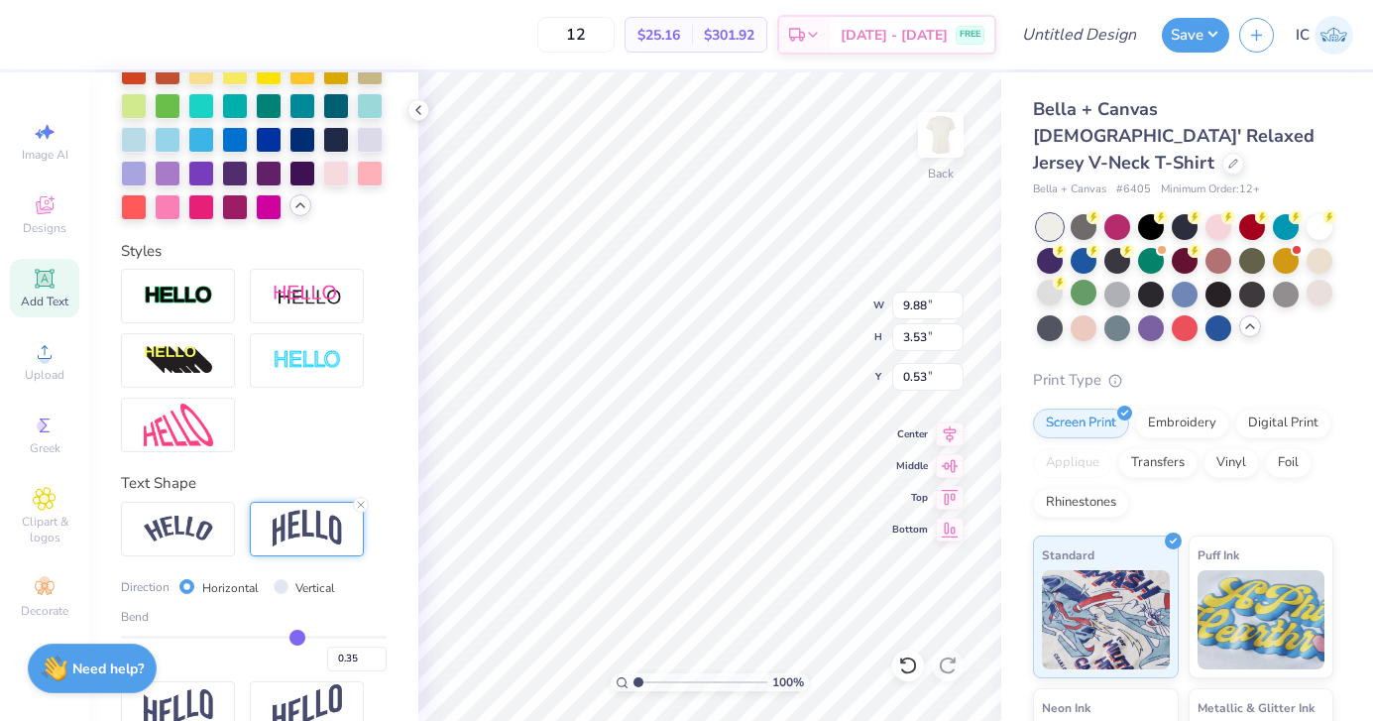
type input "0.34"
type input "0.33"
type input "0.32"
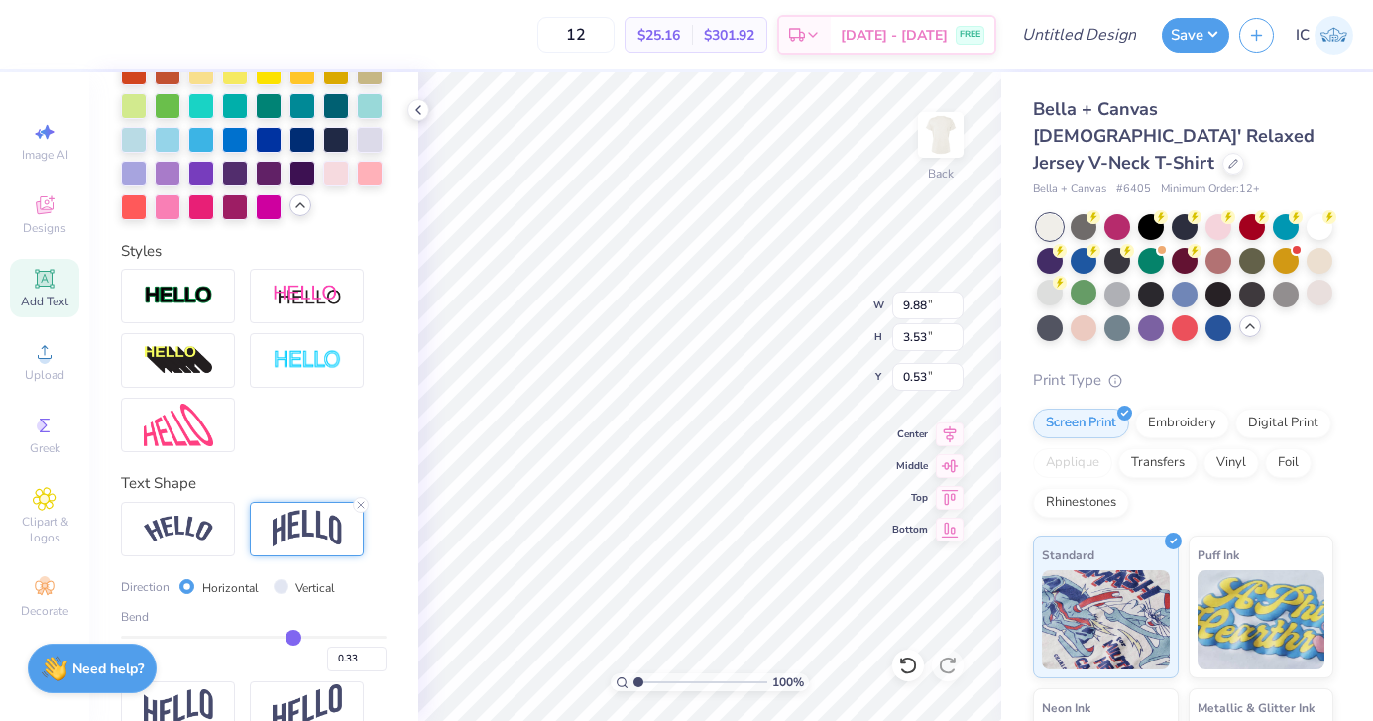
type input "0.32"
type input "0.31"
type input "0.3"
type input "0.30"
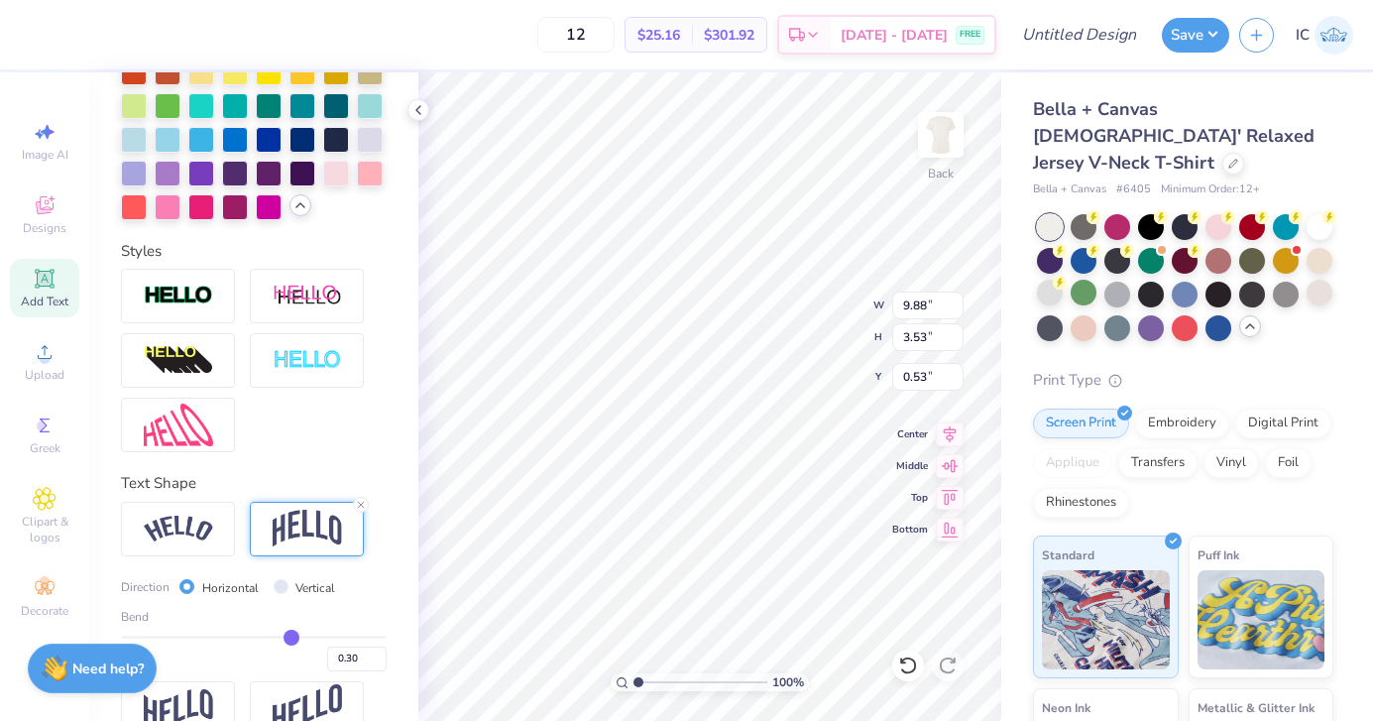
drag, startPoint x: 317, startPoint y: 635, endPoint x: 290, endPoint y: 636, distance: 26.8
type input "0.3"
click at [290, 636] on input "range" at bounding box center [254, 636] width 266 height 3
type input "2.67"
type input "0.96"
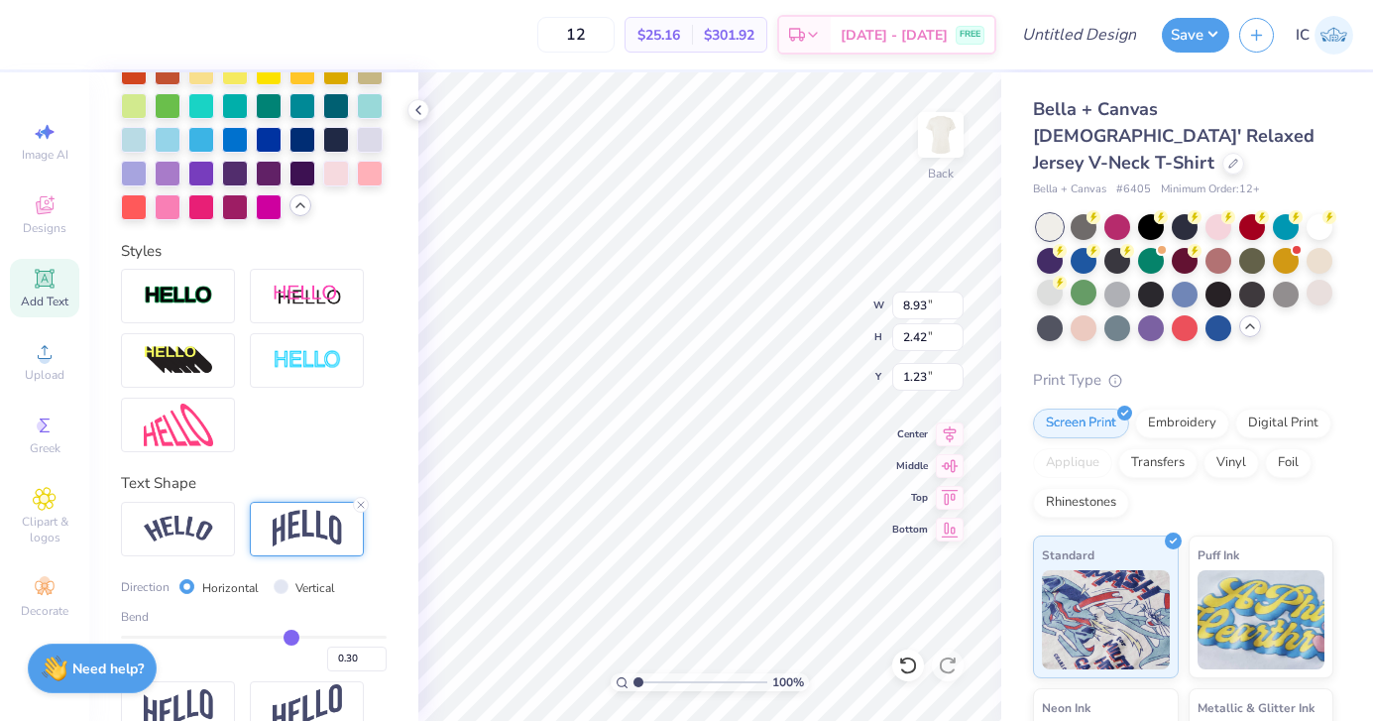
type input "8.93"
type input "2.42"
type input "1.09"
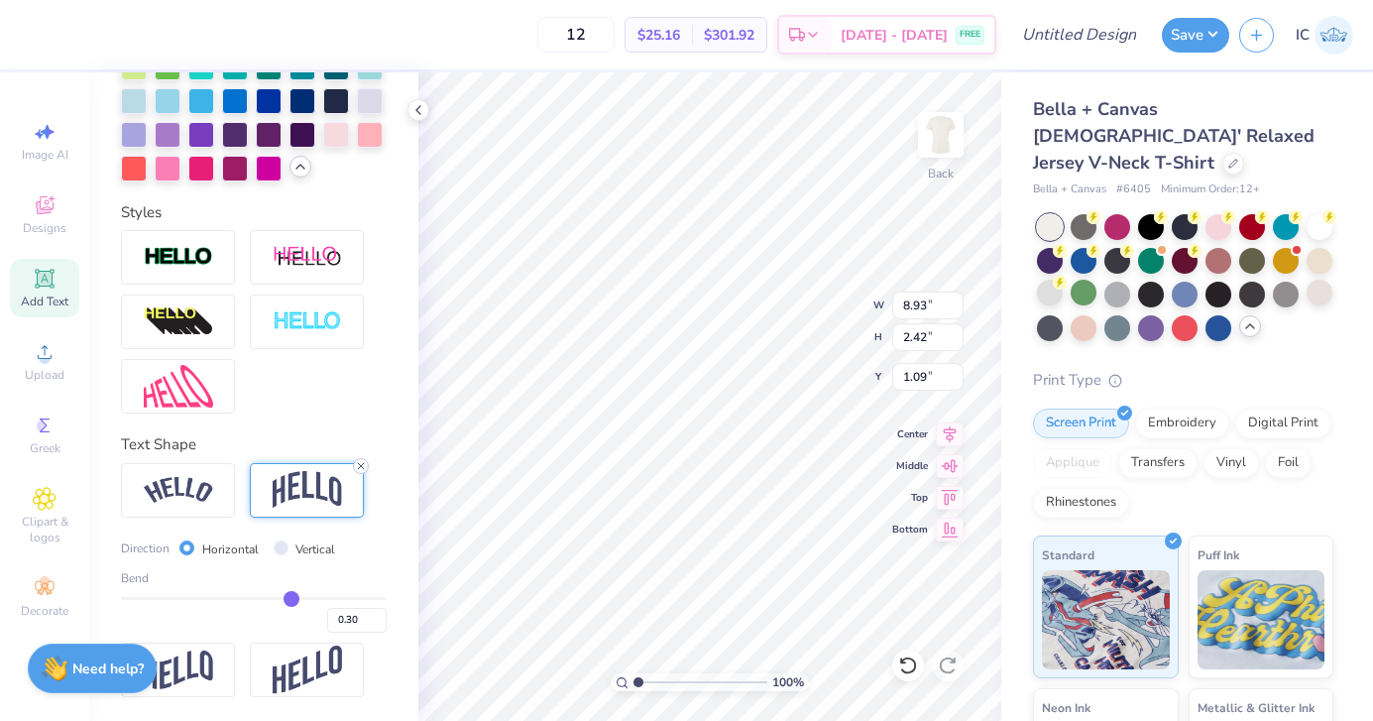
click at [361, 466] on line at bounding box center [361, 466] width 6 height 6
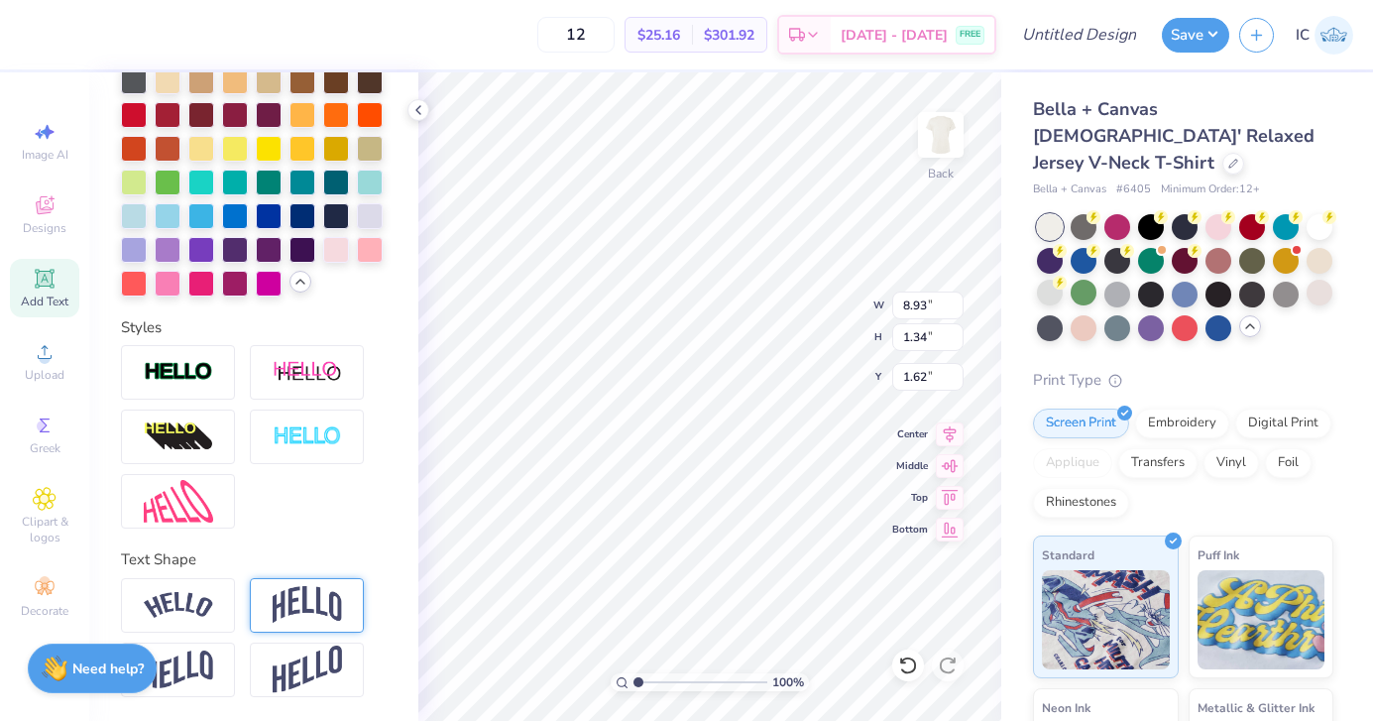
type input "1.34"
type input "1.62"
click at [207, 596] on img at bounding box center [178, 606] width 69 height 27
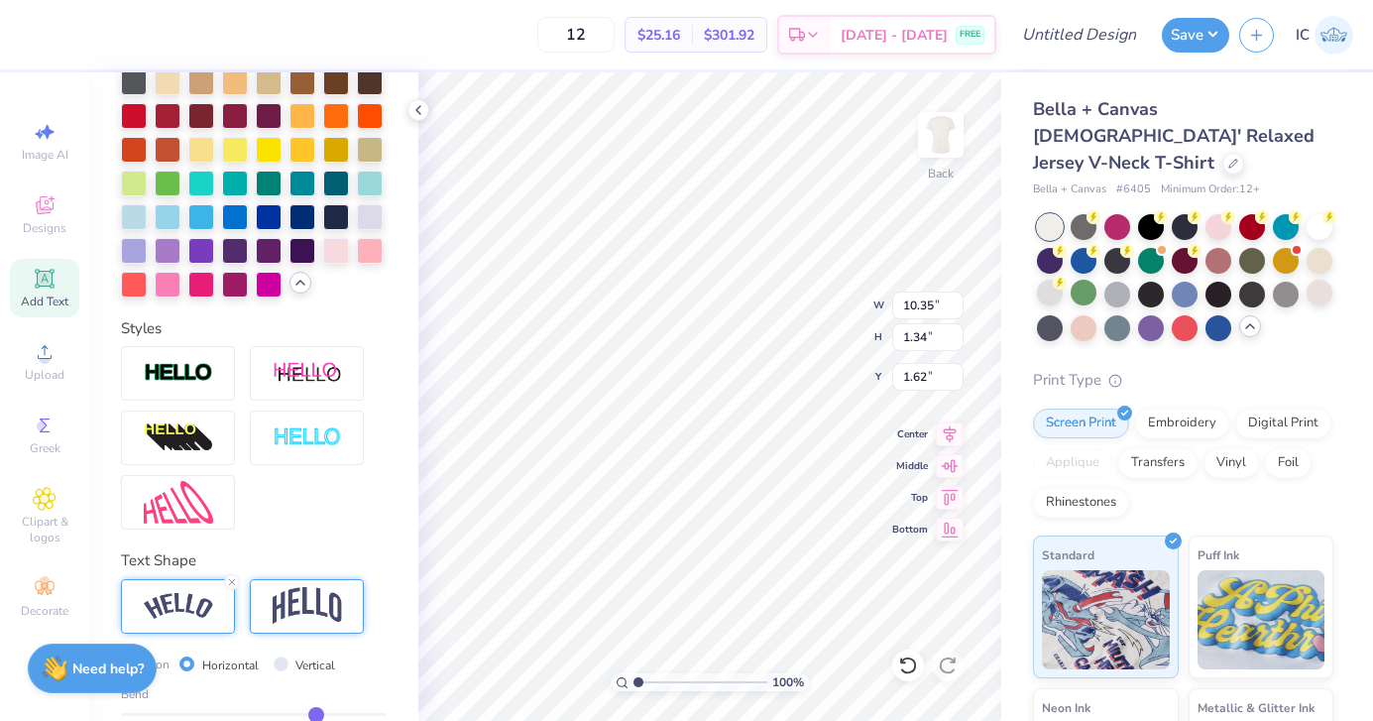
type input "10.35"
type input "2.65"
type input "0.97"
click at [315, 704] on div "Bend 0.50" at bounding box center [254, 716] width 266 height 63
type input "0.49"
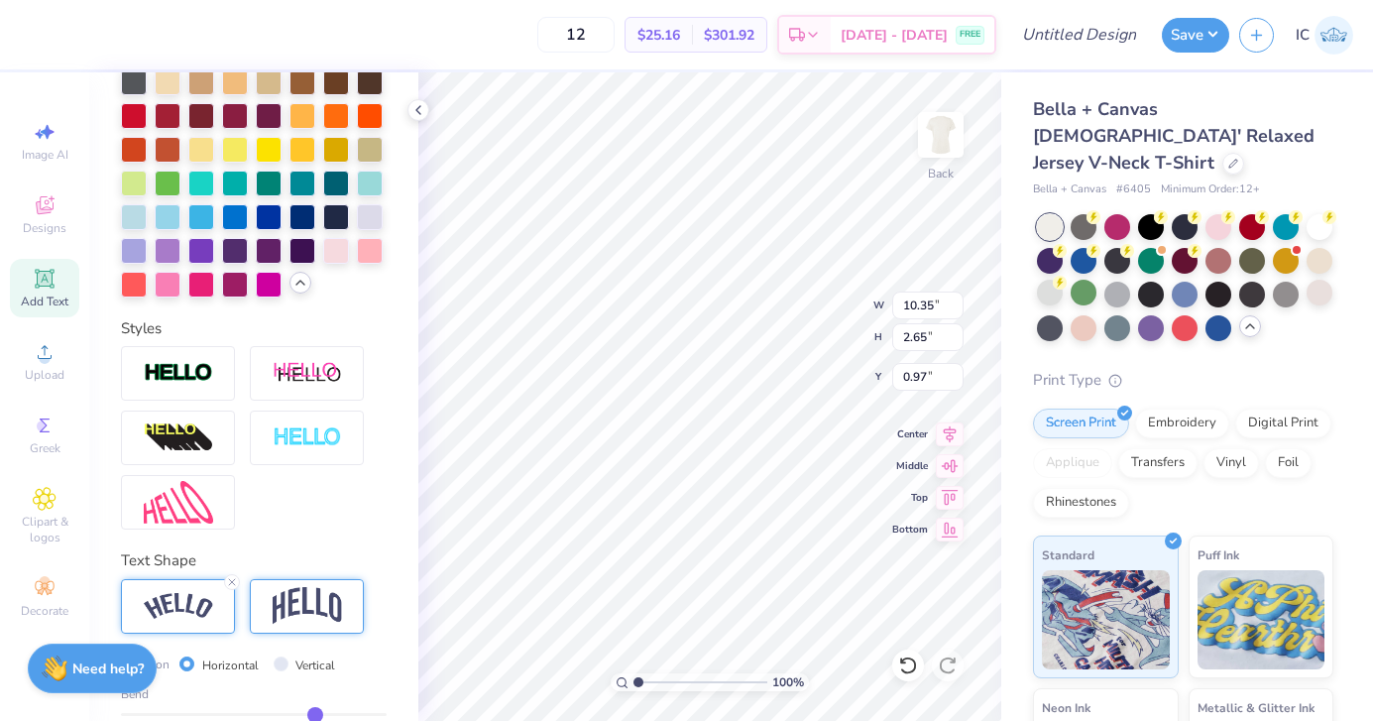
type input "0.49"
type input "0.48"
type input "0.47"
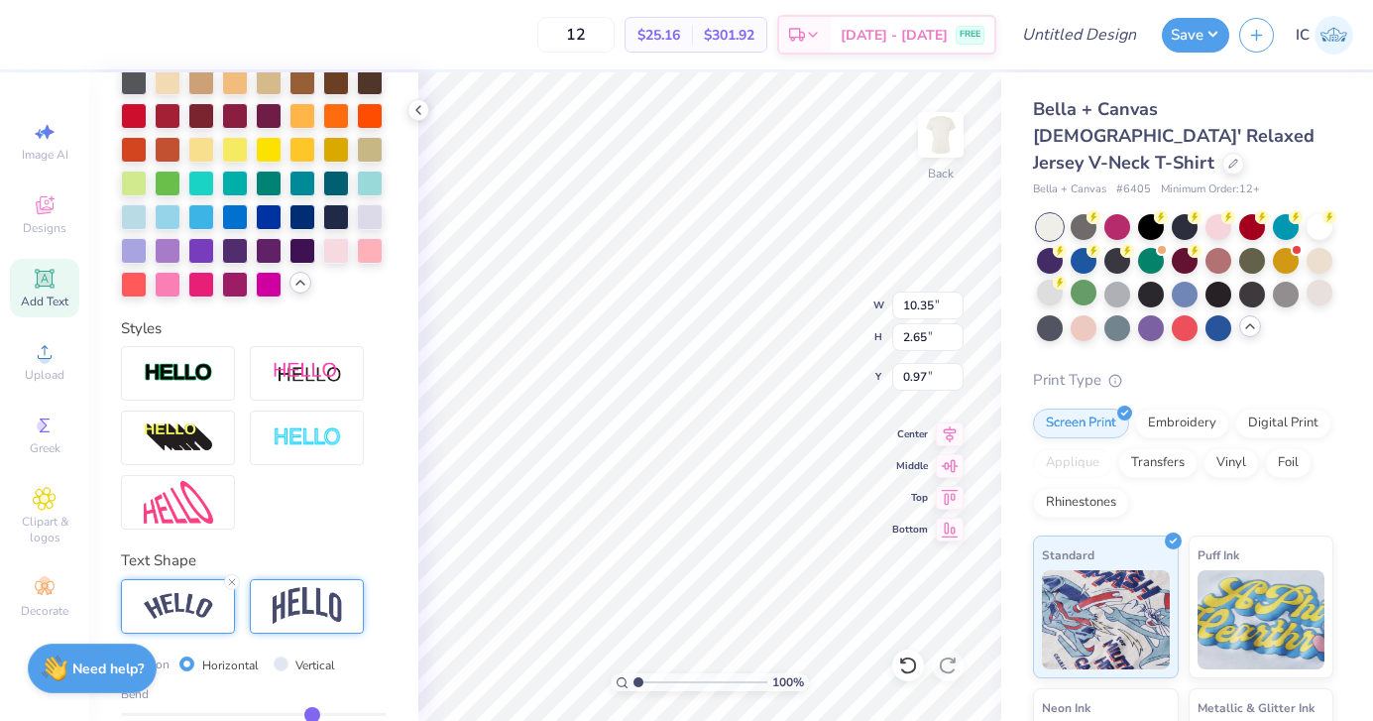
type input "0.46"
type input "0.45"
type input "0.44"
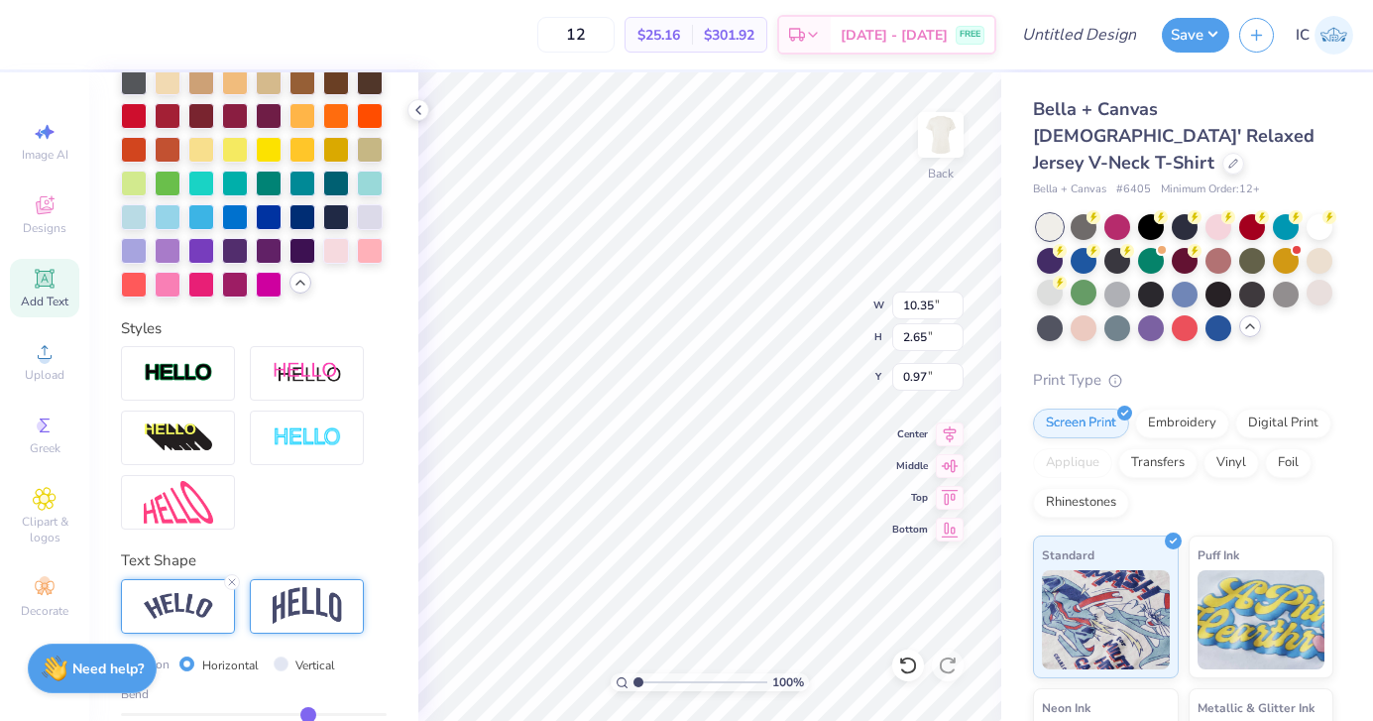
type input "0.44"
type input "0.43"
type input "0.42"
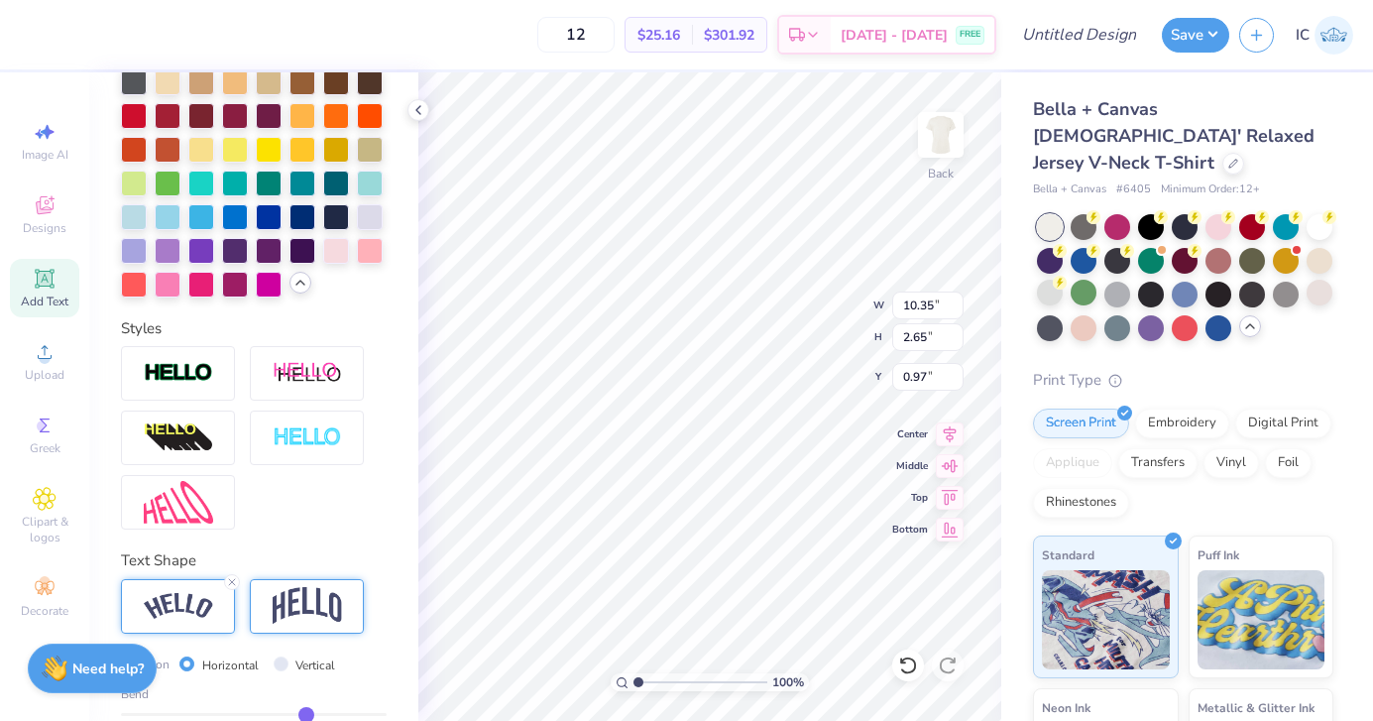
type input "0.41"
click at [305, 713] on input "range" at bounding box center [254, 714] width 266 height 3
type input "10.04"
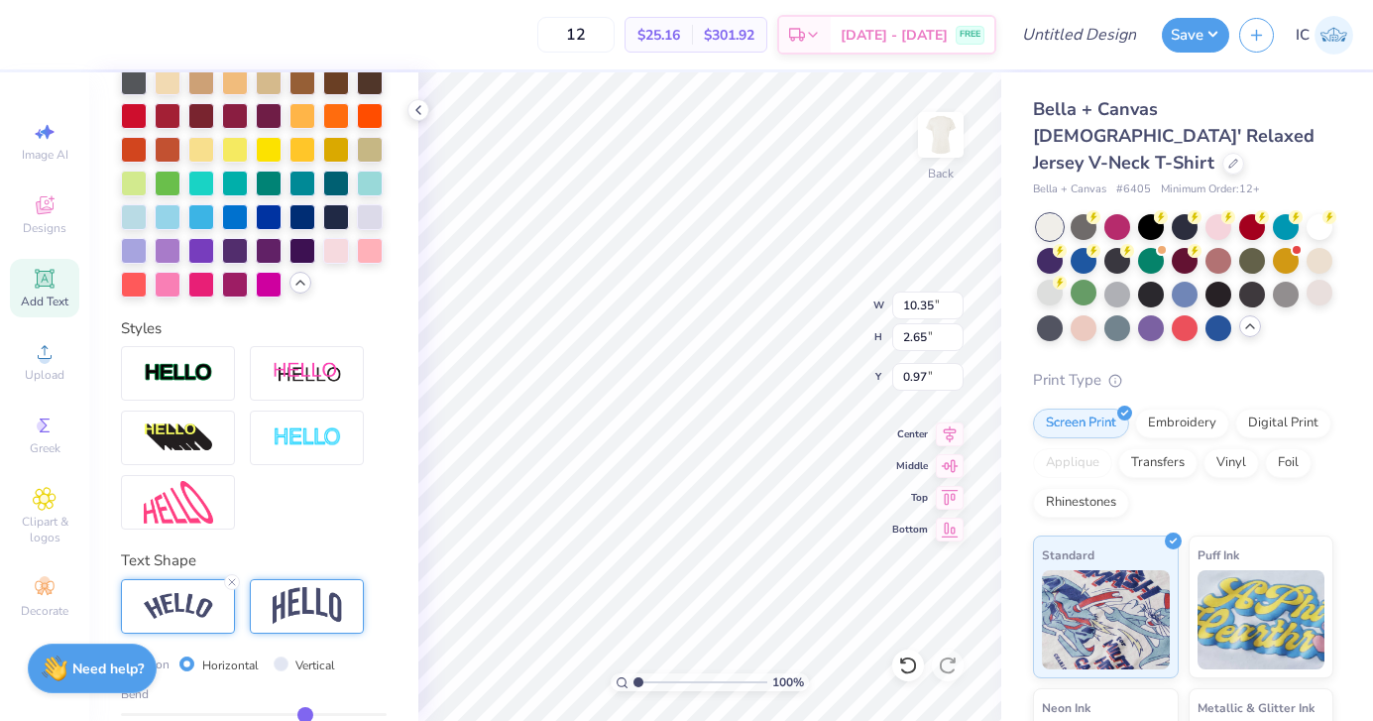
type input "2.24"
type input "1.18"
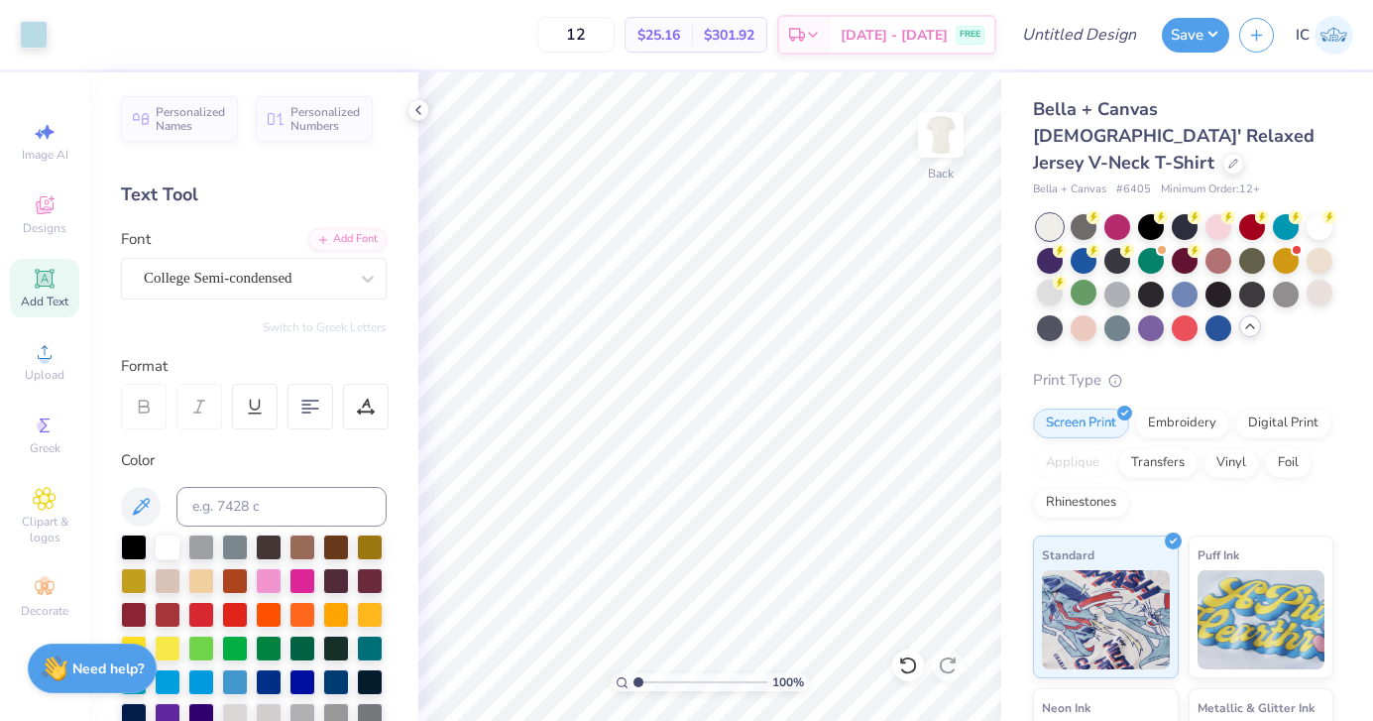
scroll to position [0, 0]
click at [41, 293] on span "Add Text" at bounding box center [45, 301] width 48 height 16
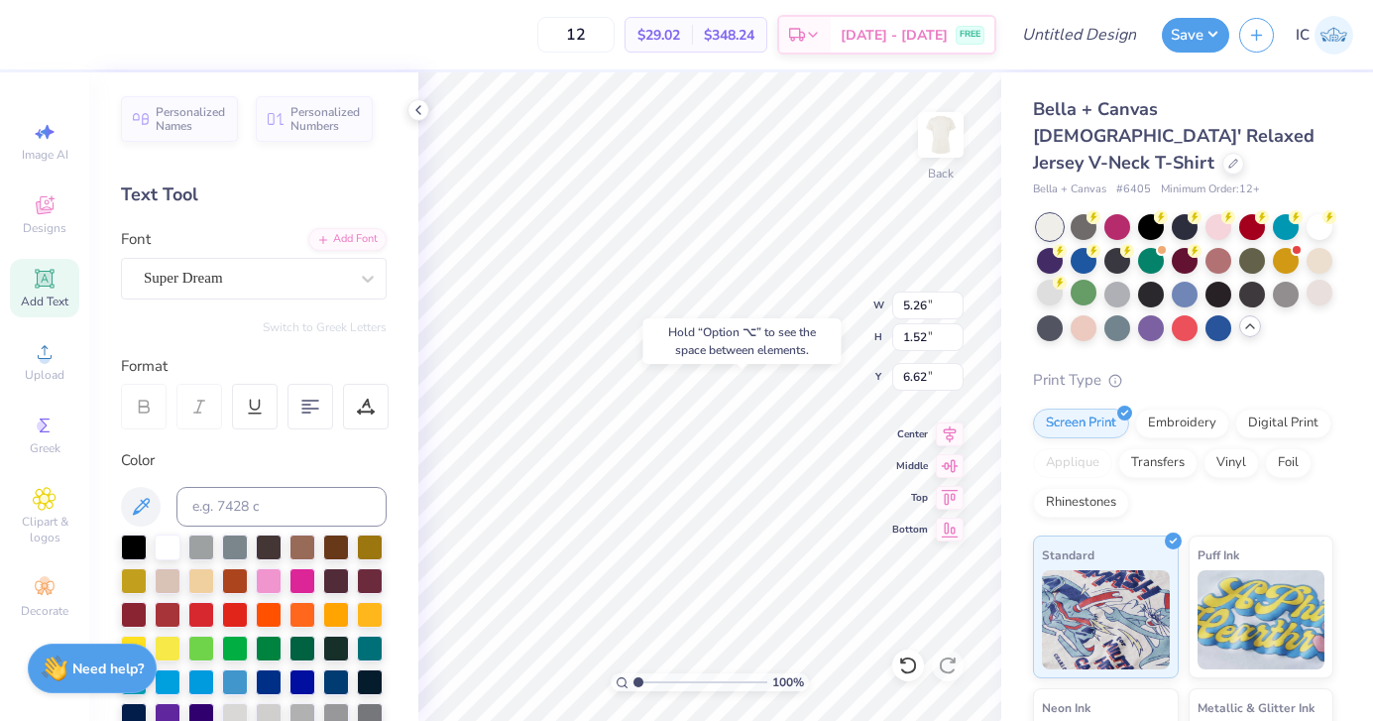
type input "6.62"
type textarea "T"
type textarea "WBHS"
click at [328, 283] on div "Super Dream" at bounding box center [246, 278] width 208 height 31
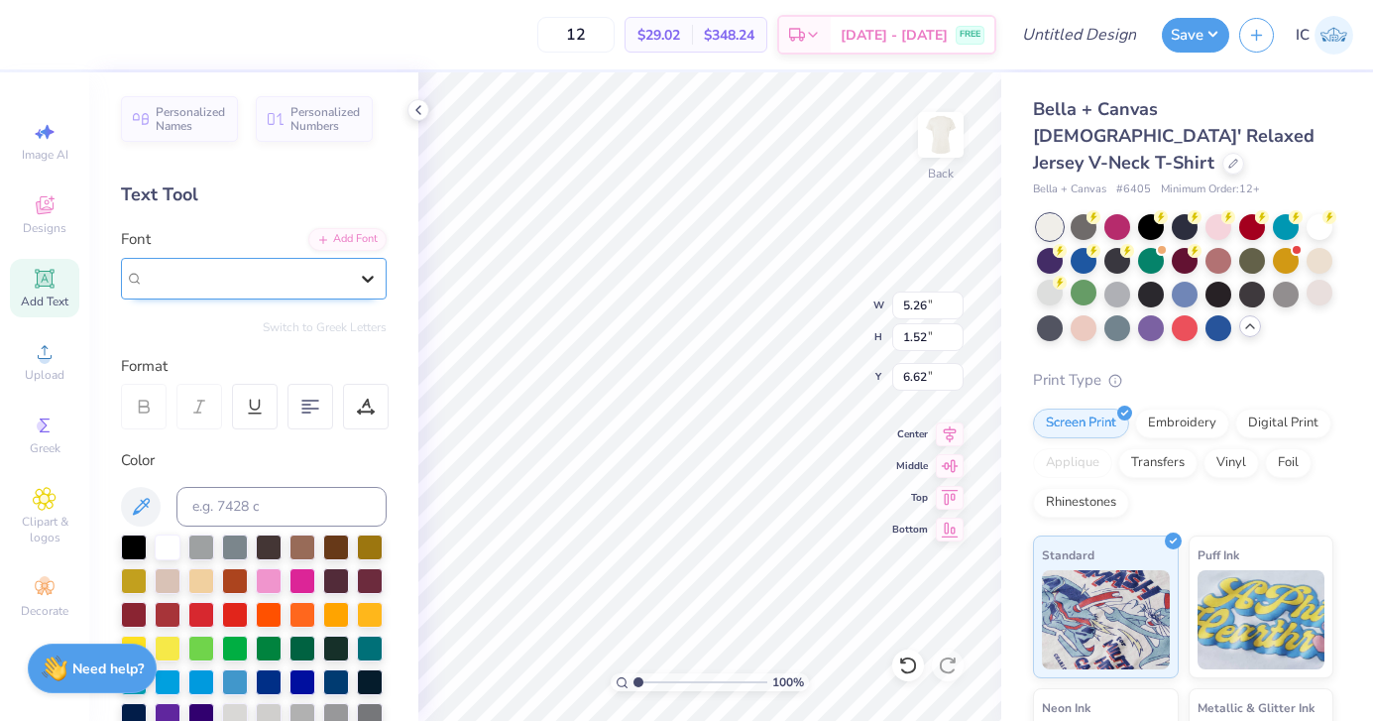
click at [353, 278] on div at bounding box center [368, 279] width 36 height 36
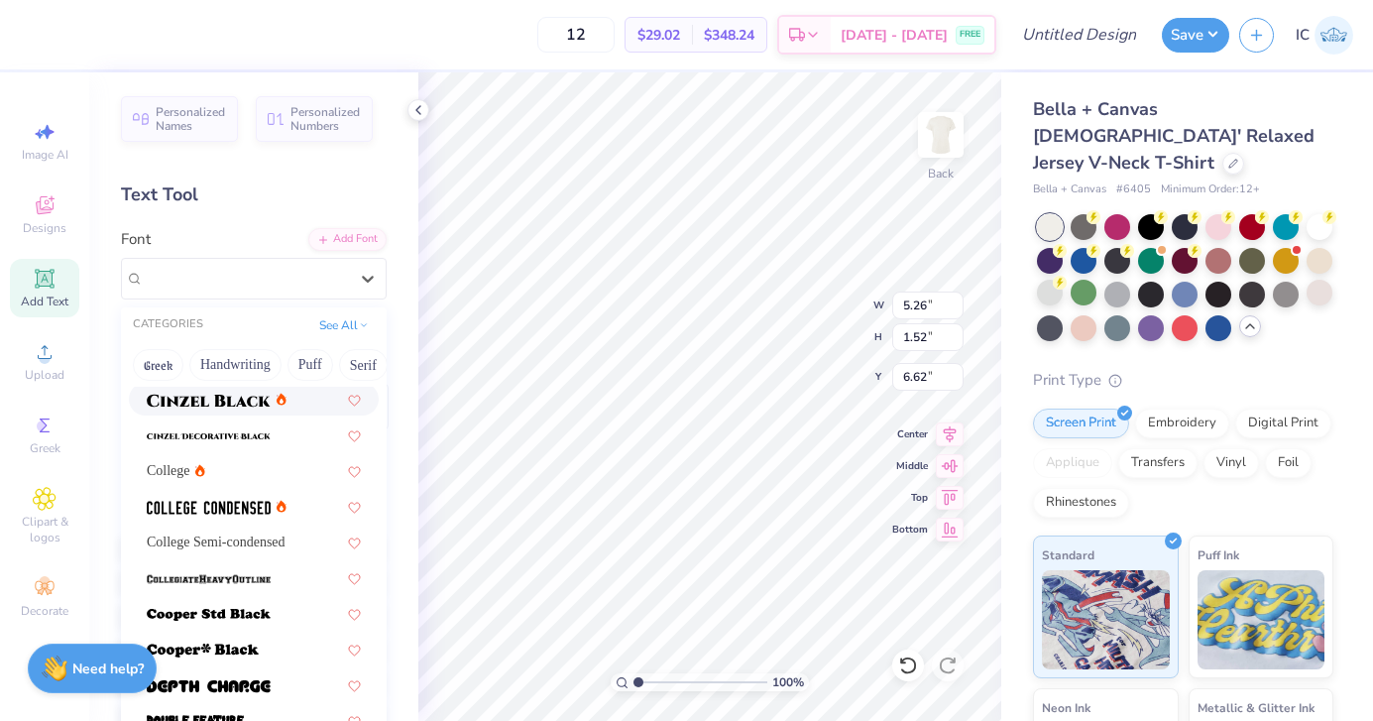
scroll to position [148, 0]
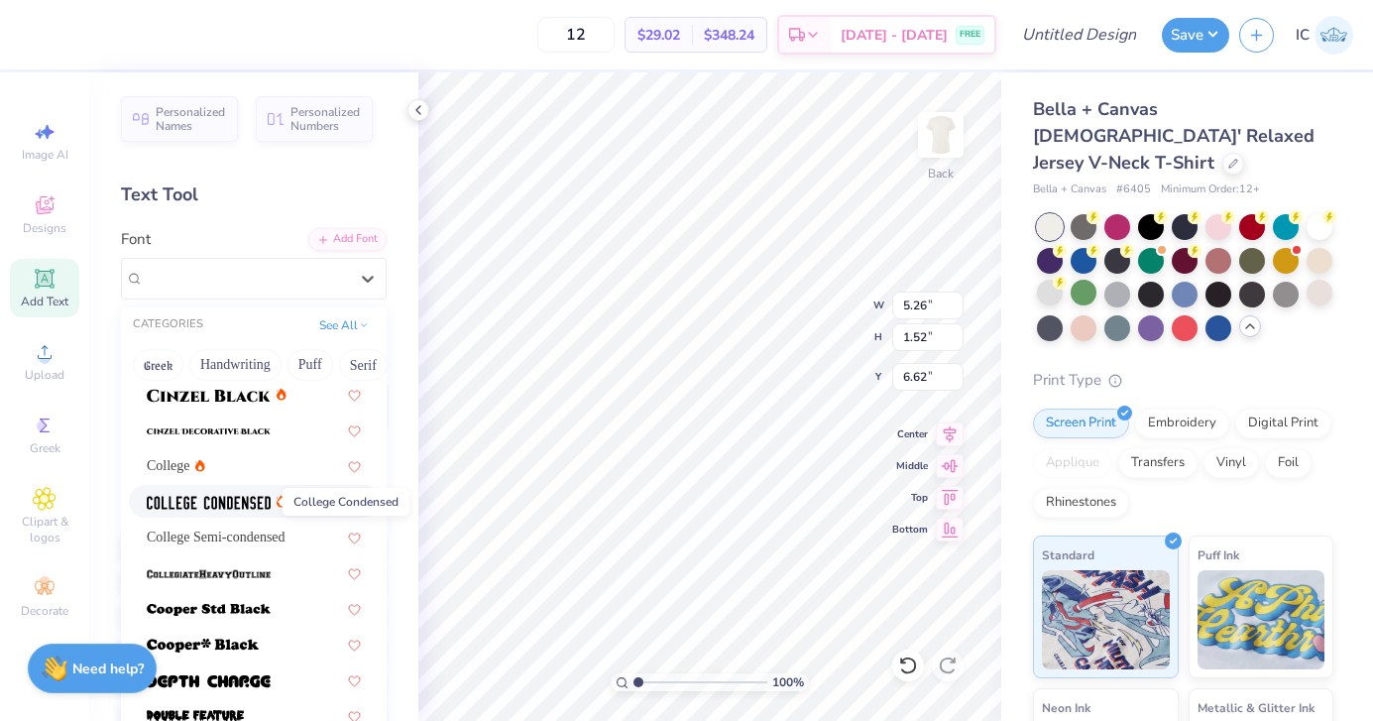
click at [244, 498] on img at bounding box center [209, 503] width 124 height 14
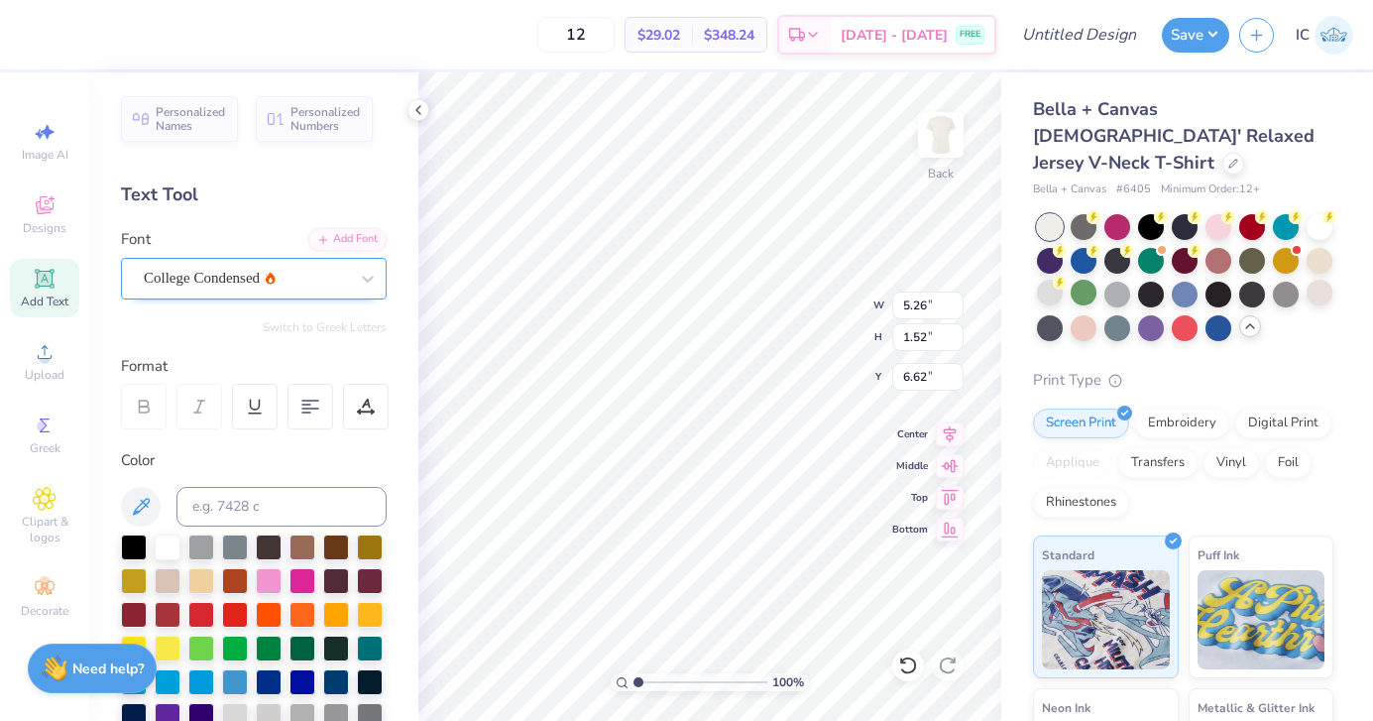
click at [266, 283] on div "College Condensed" at bounding box center [246, 278] width 208 height 31
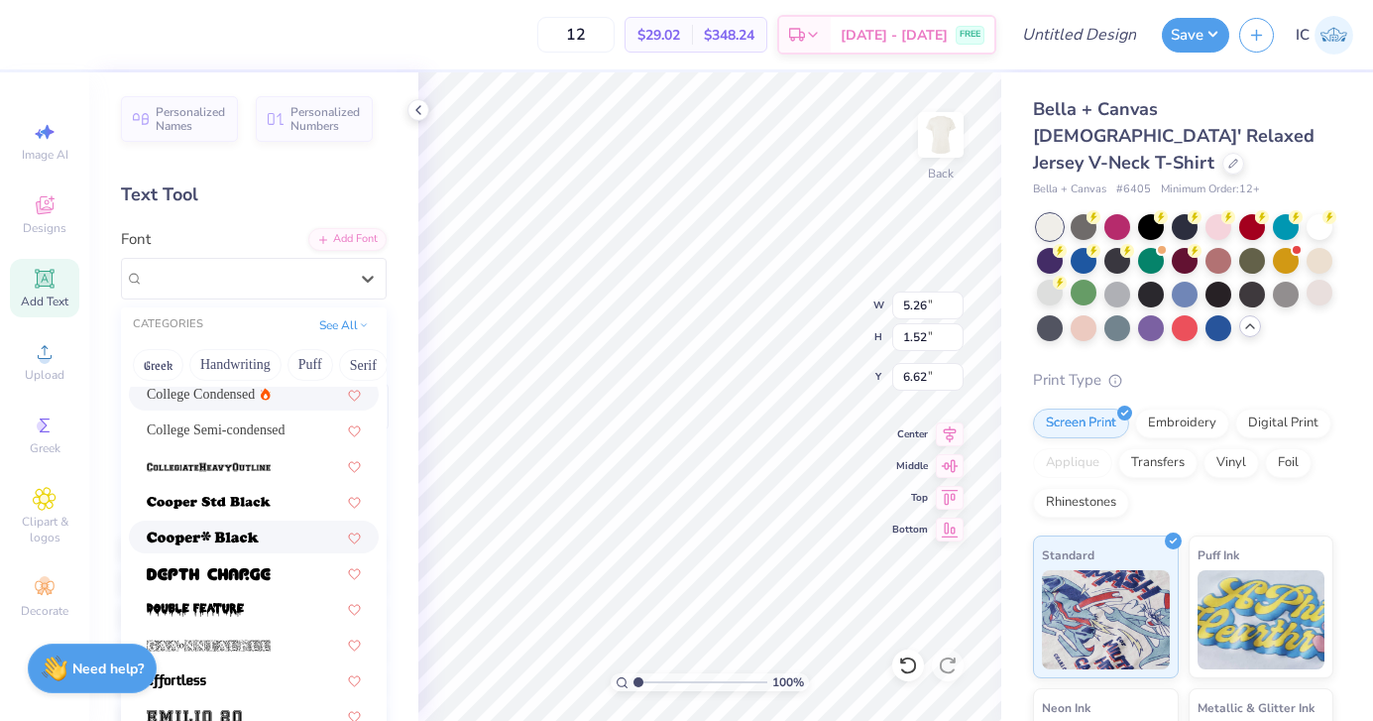
scroll to position [274, 0]
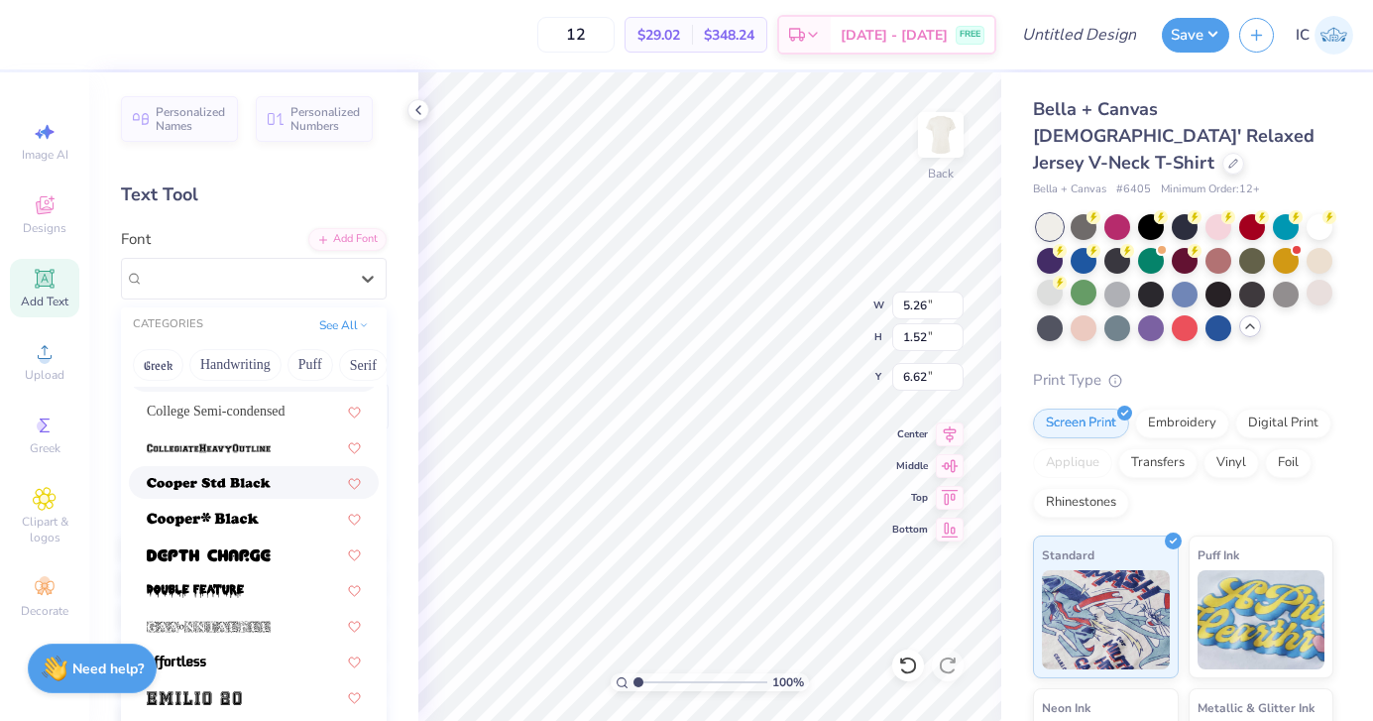
click at [229, 491] on span at bounding box center [209, 482] width 124 height 21
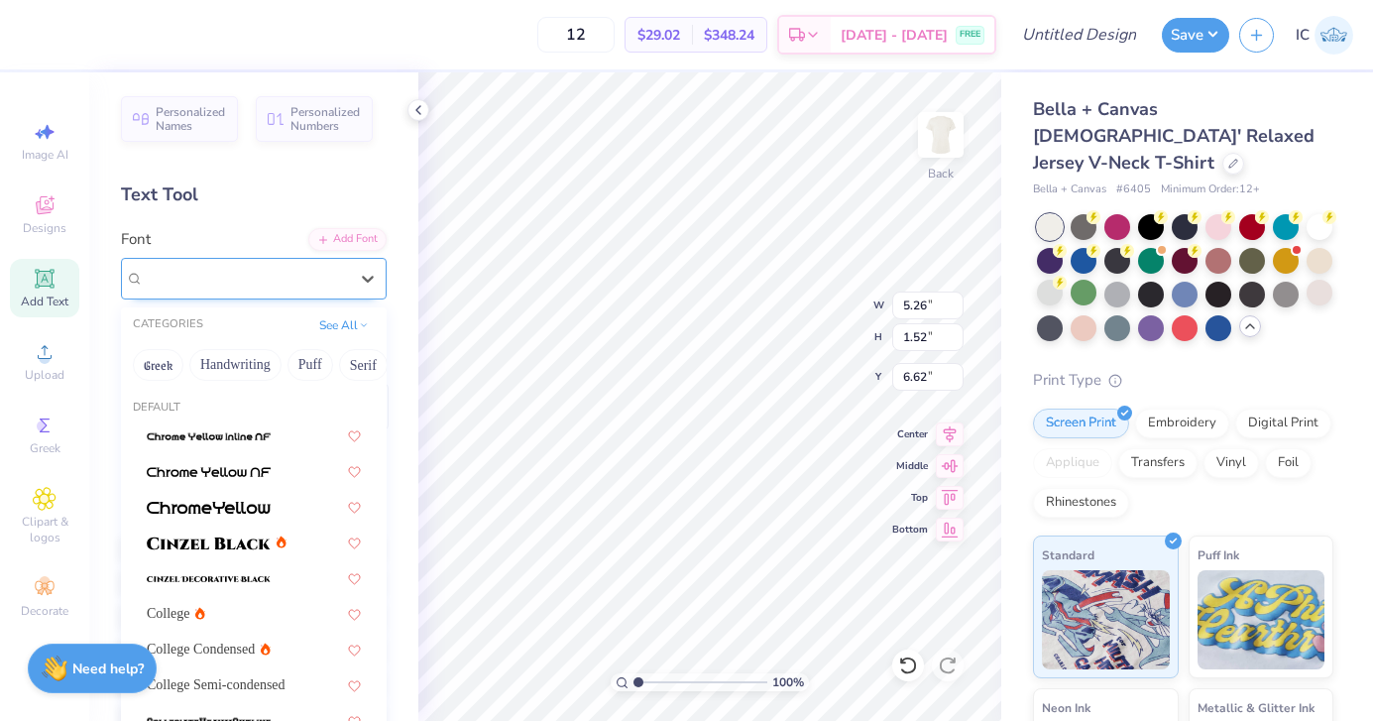
click at [224, 270] on div "Cooper Std Black" at bounding box center [246, 278] width 208 height 31
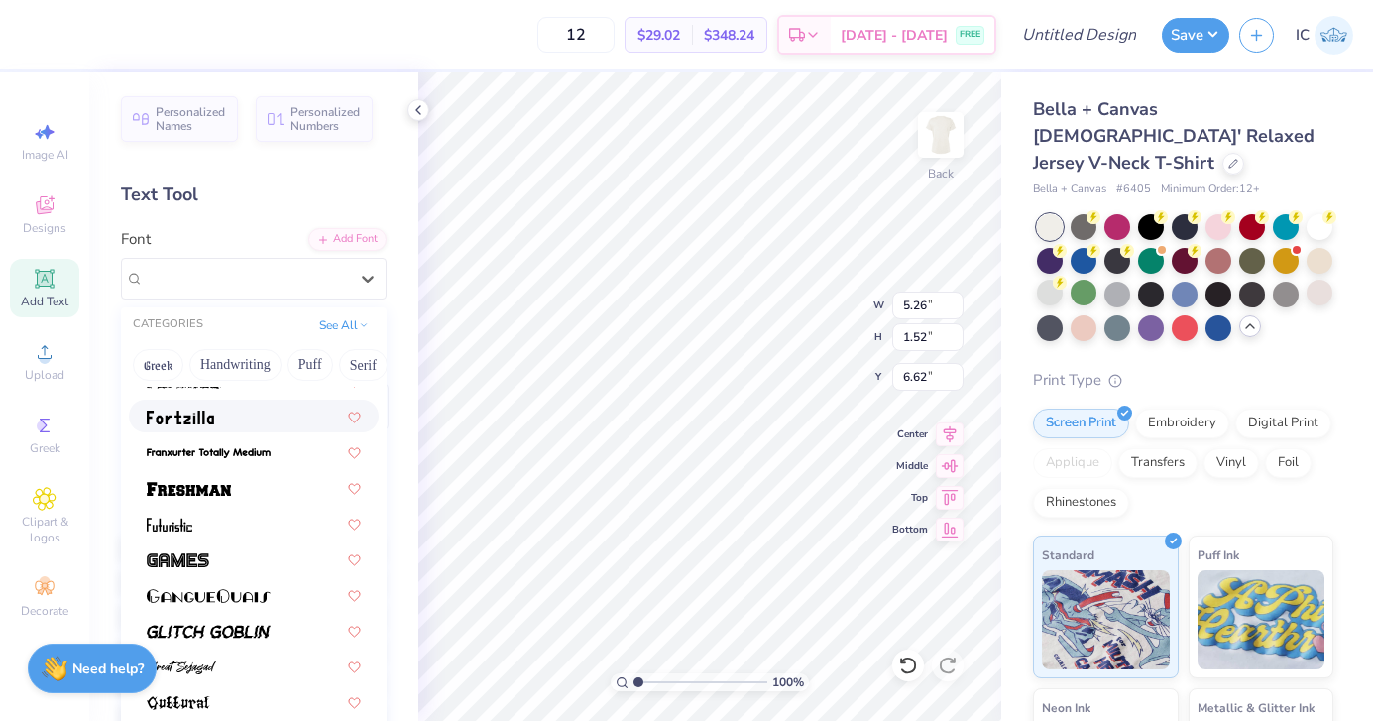
scroll to position [664, 0]
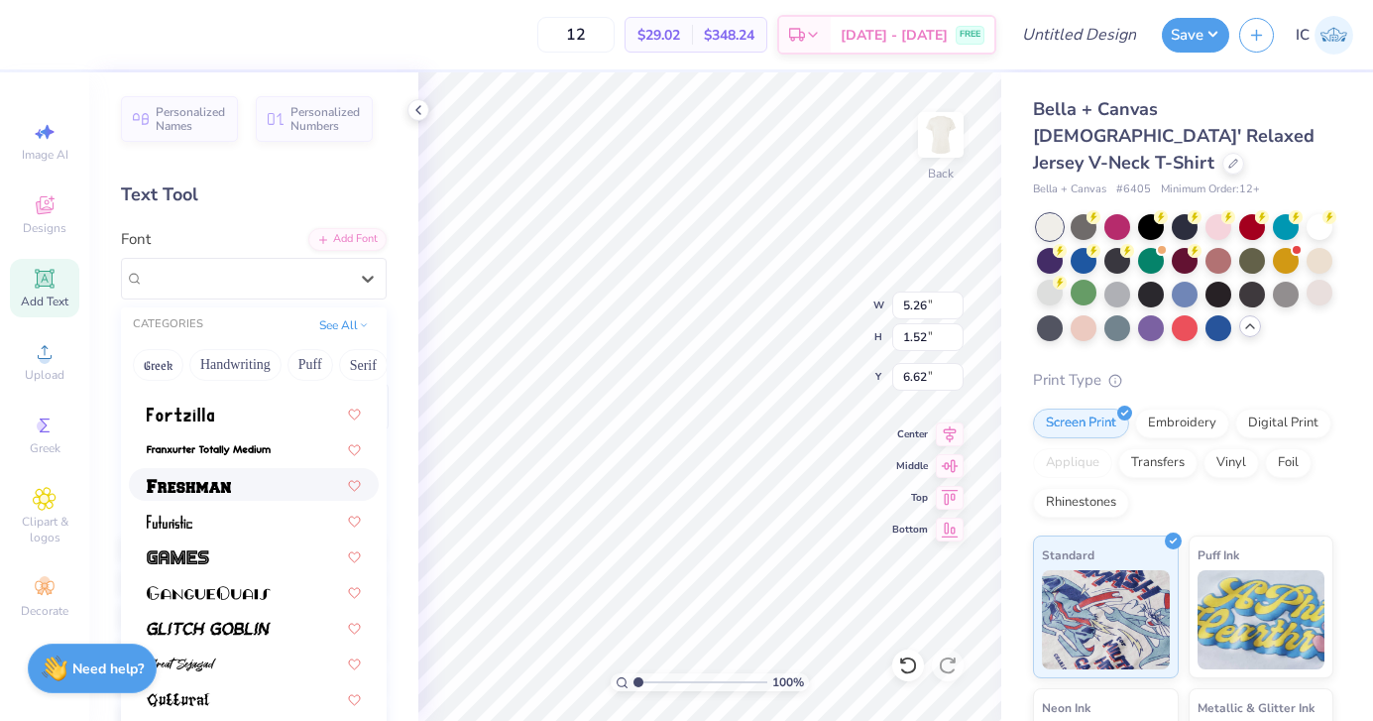
click at [253, 499] on div at bounding box center [254, 484] width 250 height 33
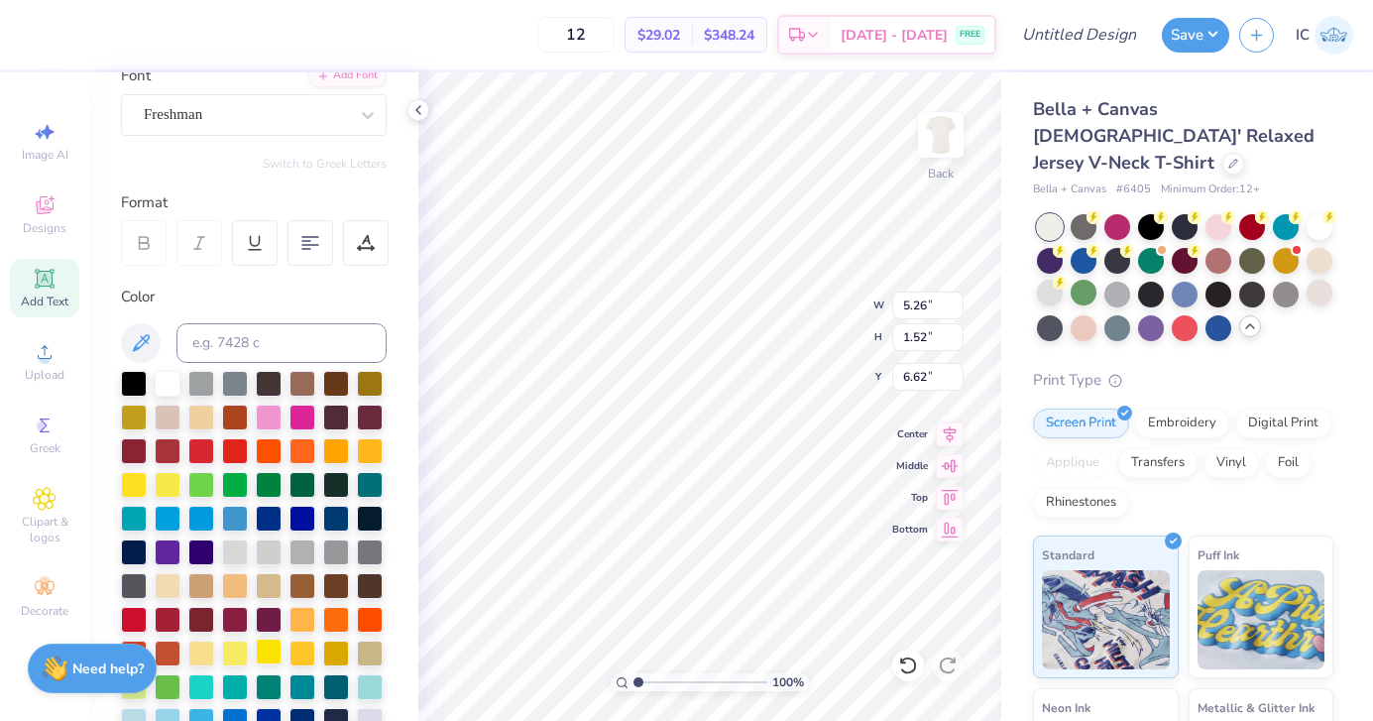
scroll to position [249, 0]
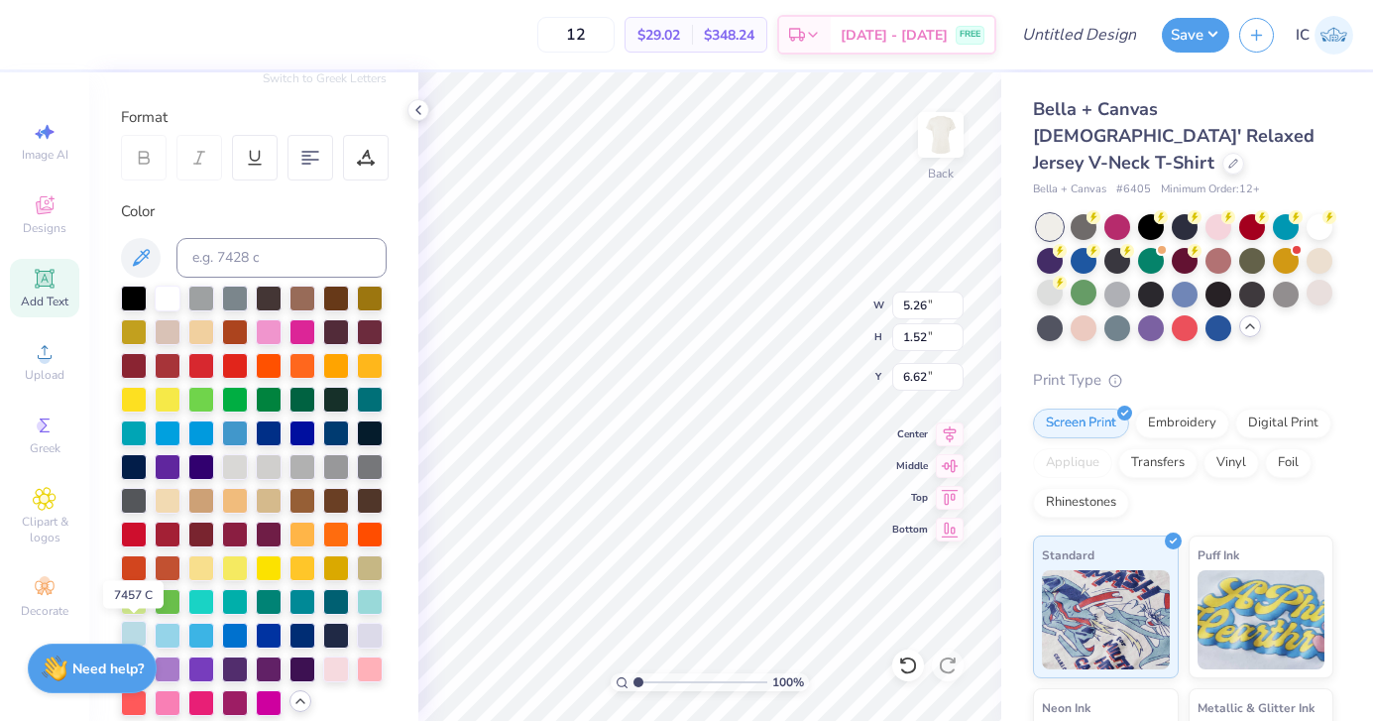
click at [131, 629] on div at bounding box center [134, 634] width 26 height 26
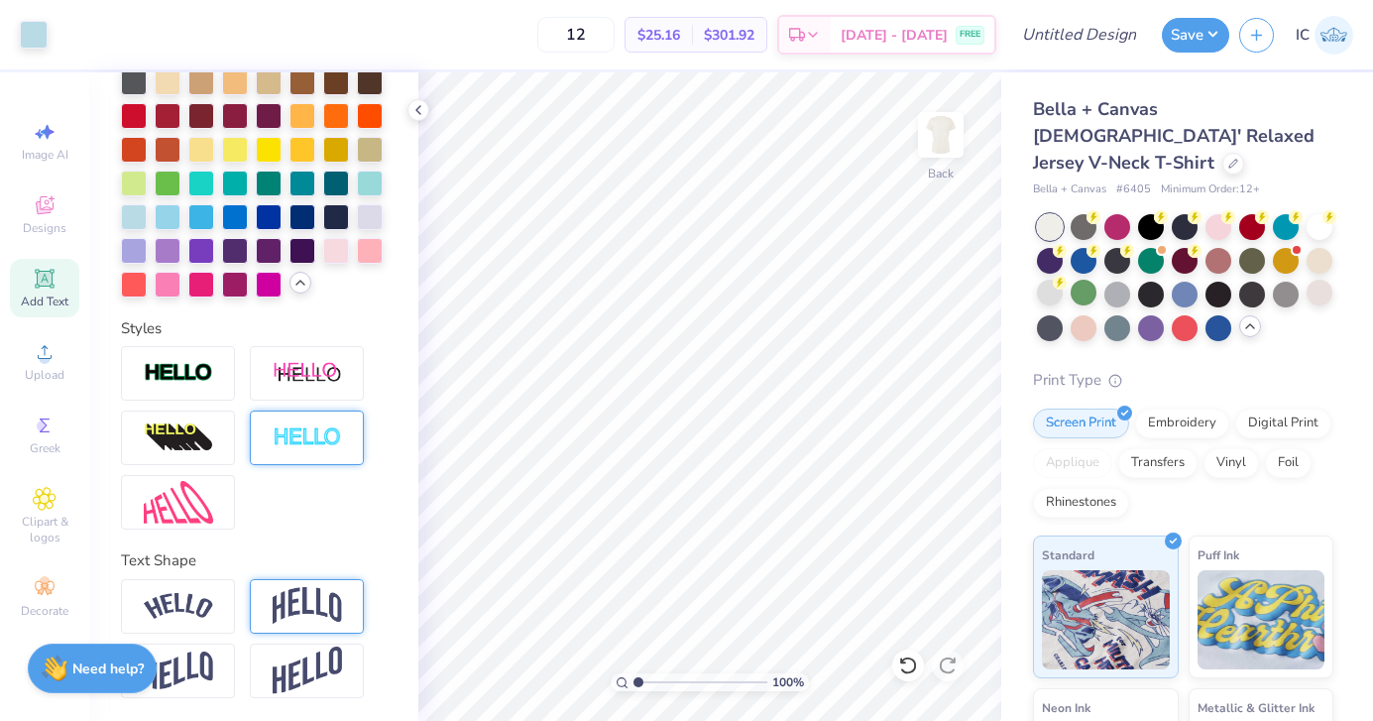
click at [307, 421] on div at bounding box center [307, 437] width 114 height 55
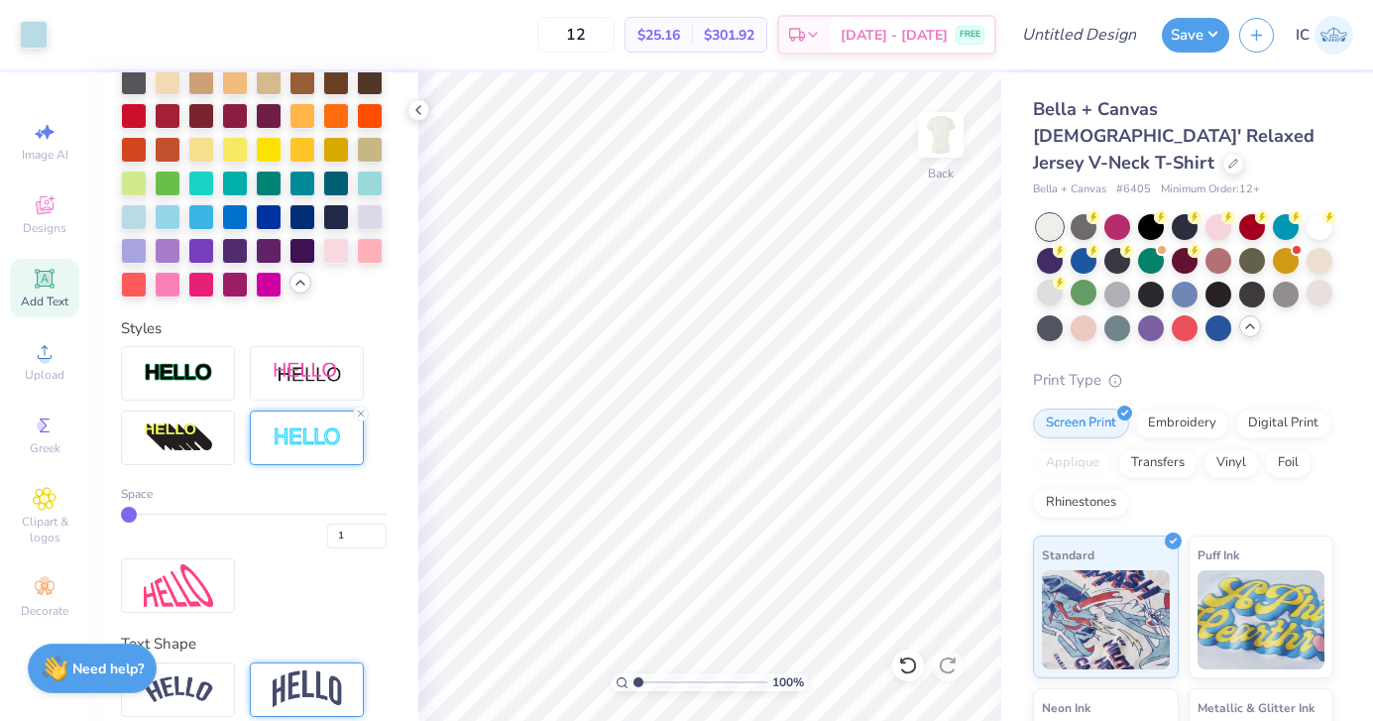
type input "2"
type input "3"
type input "4"
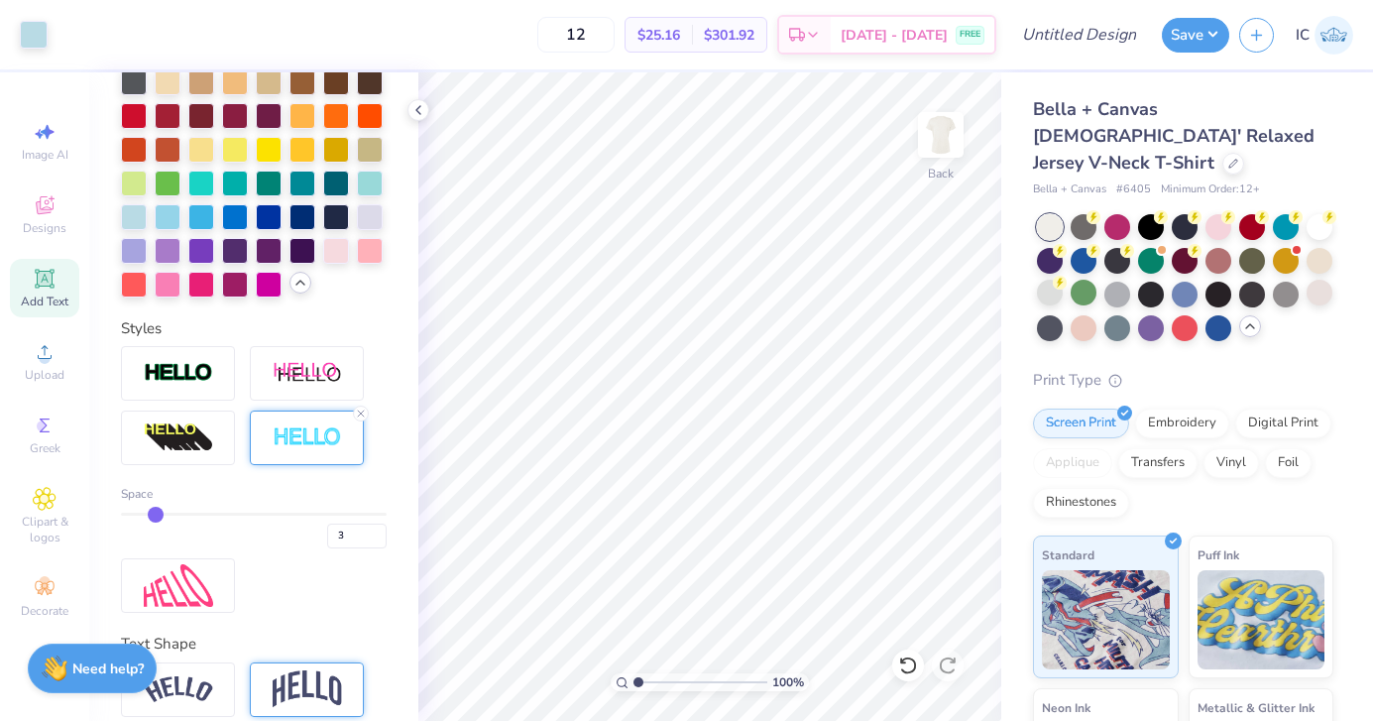
type input "4"
type input "5"
type input "6"
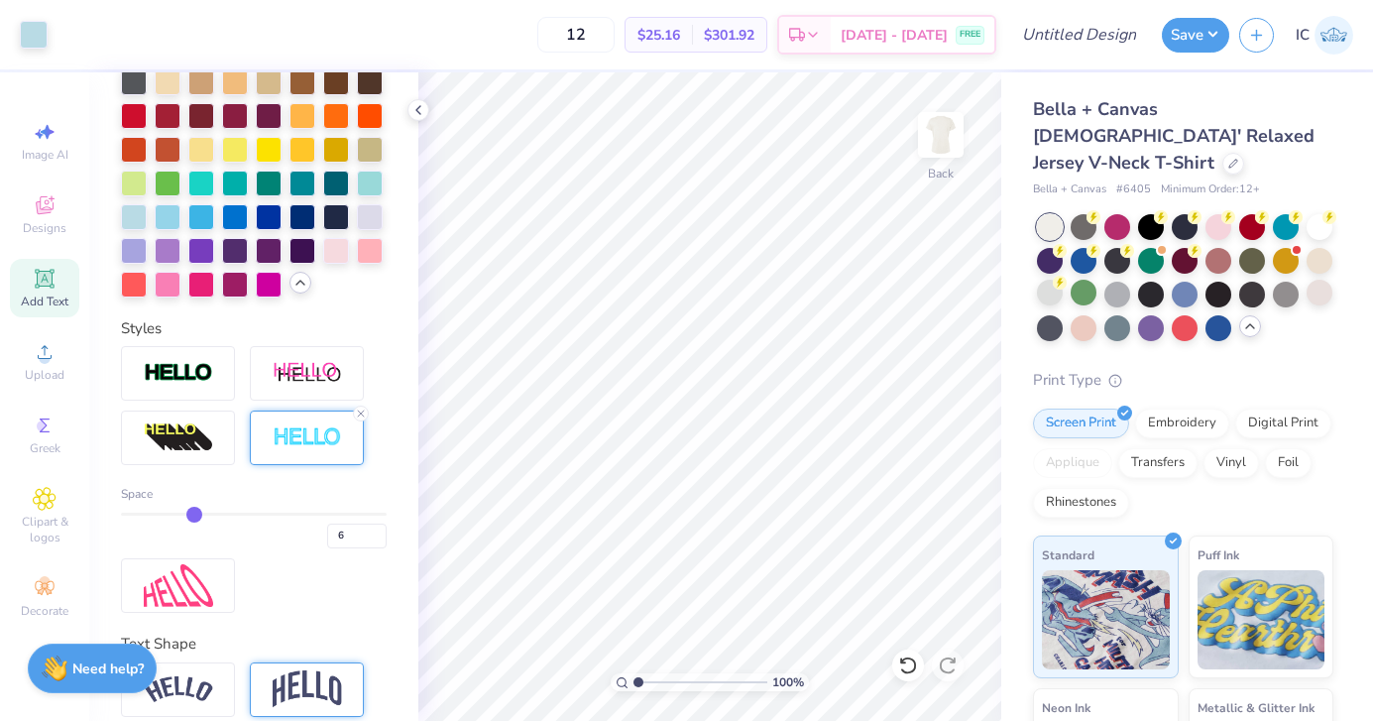
type input "7"
type input "8"
type input "9"
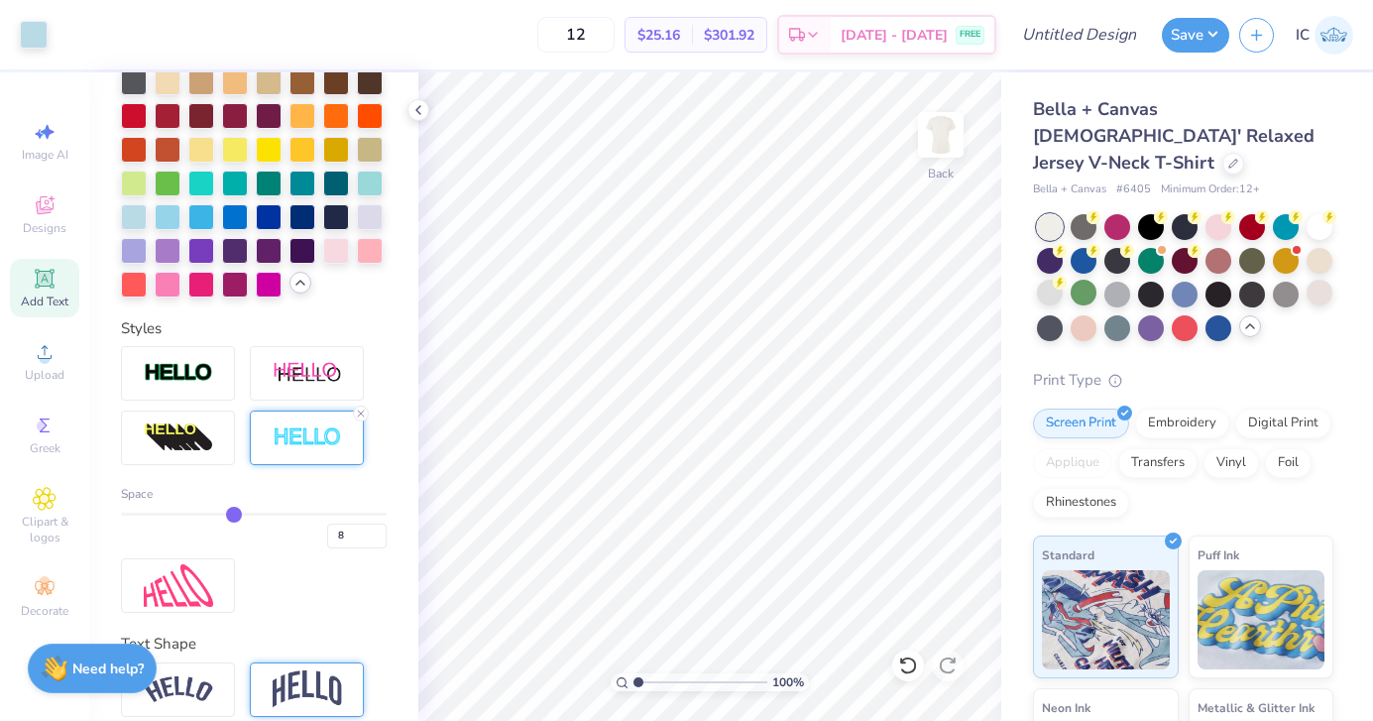
type input "9"
type input "10"
type input "11"
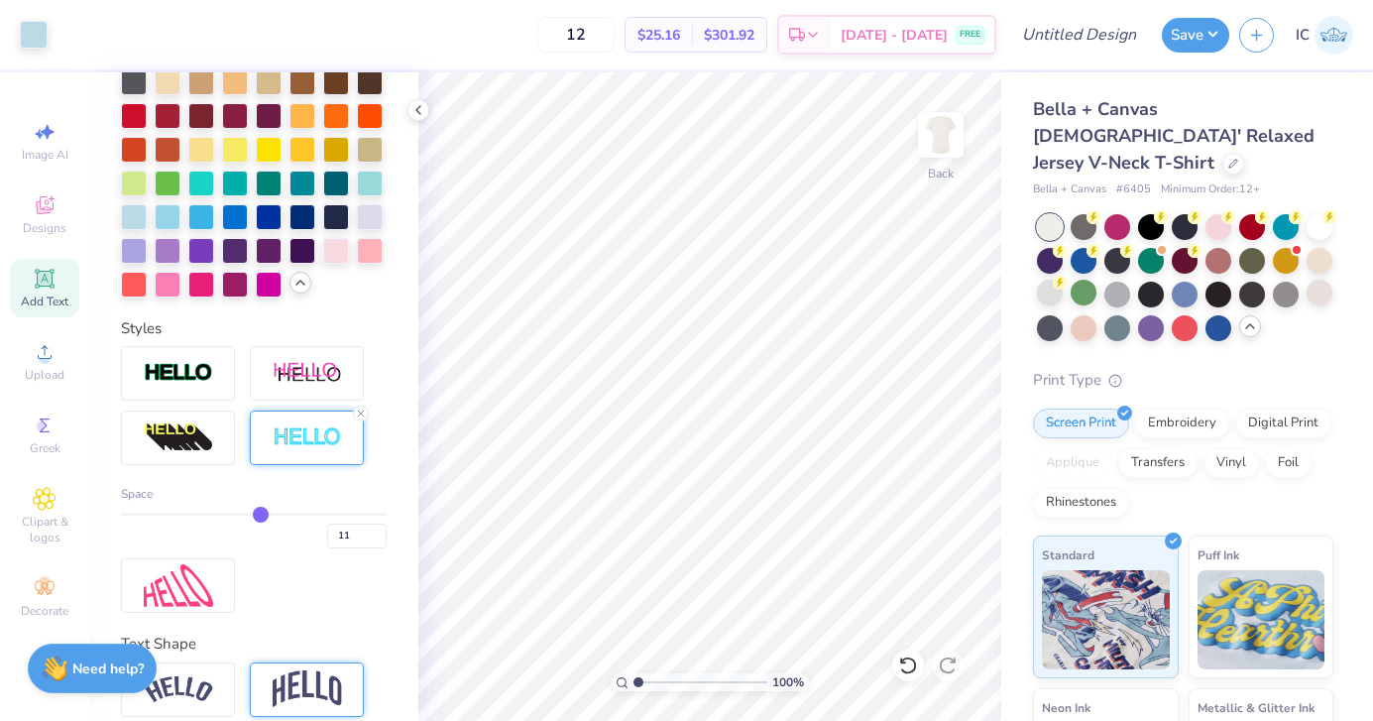
drag, startPoint x: 132, startPoint y: 513, endPoint x: 260, endPoint y: 508, distance: 128.0
click at [261, 513] on input "range" at bounding box center [254, 514] width 266 height 3
type input "10"
type input "9"
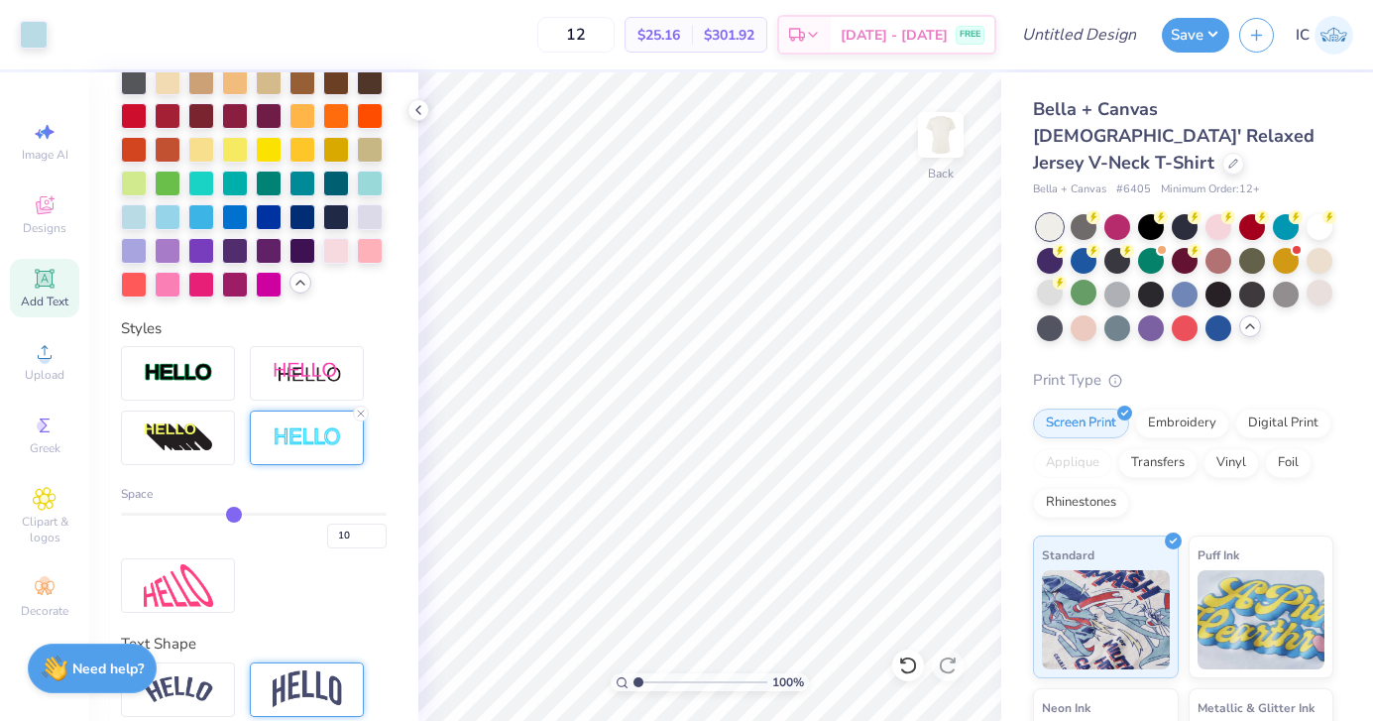
type input "9"
type input "8"
drag, startPoint x: 260, startPoint y: 508, endPoint x: 214, endPoint y: 507, distance: 45.6
type input "8"
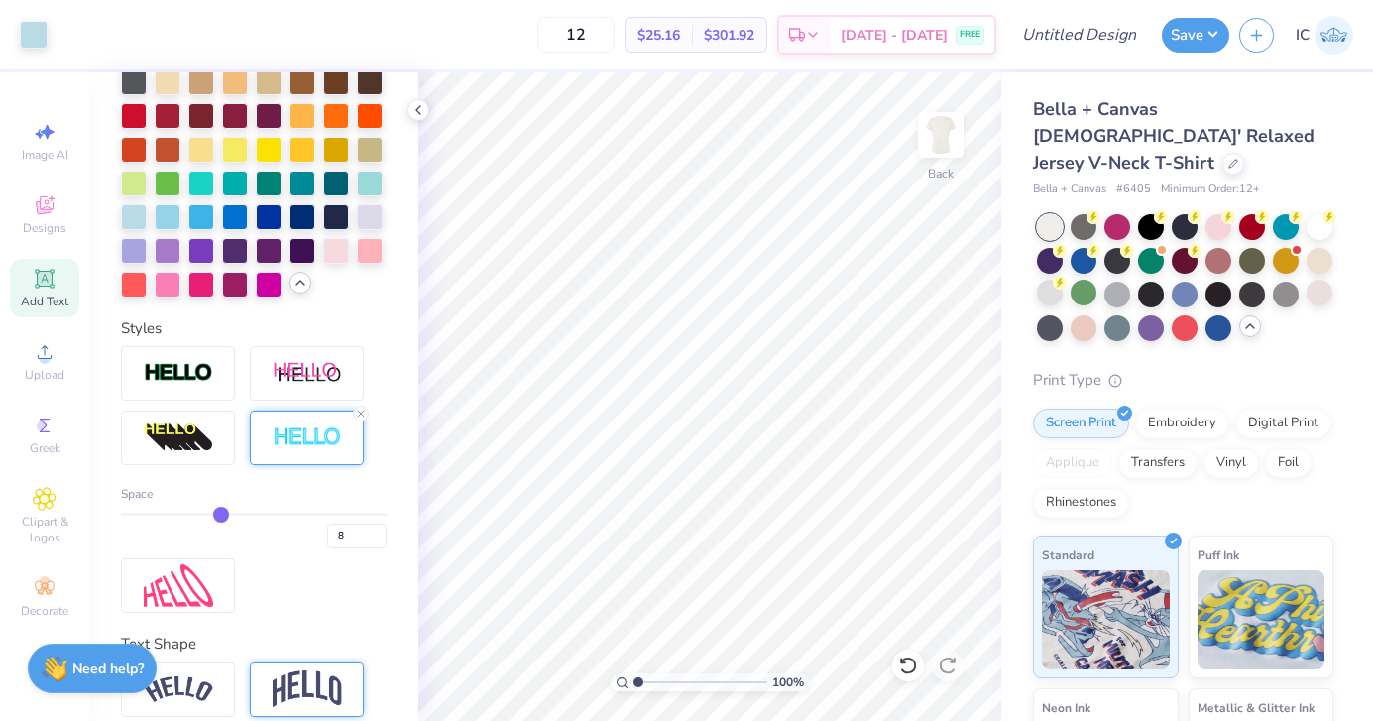
click at [214, 513] on input "range" at bounding box center [254, 514] width 266 height 3
drag, startPoint x: 214, startPoint y: 507, endPoint x: 197, endPoint y: 507, distance: 16.9
click at [197, 507] on div "Space 8" at bounding box center [254, 516] width 266 height 63
click at [358, 410] on line at bounding box center [361, 413] width 6 height 6
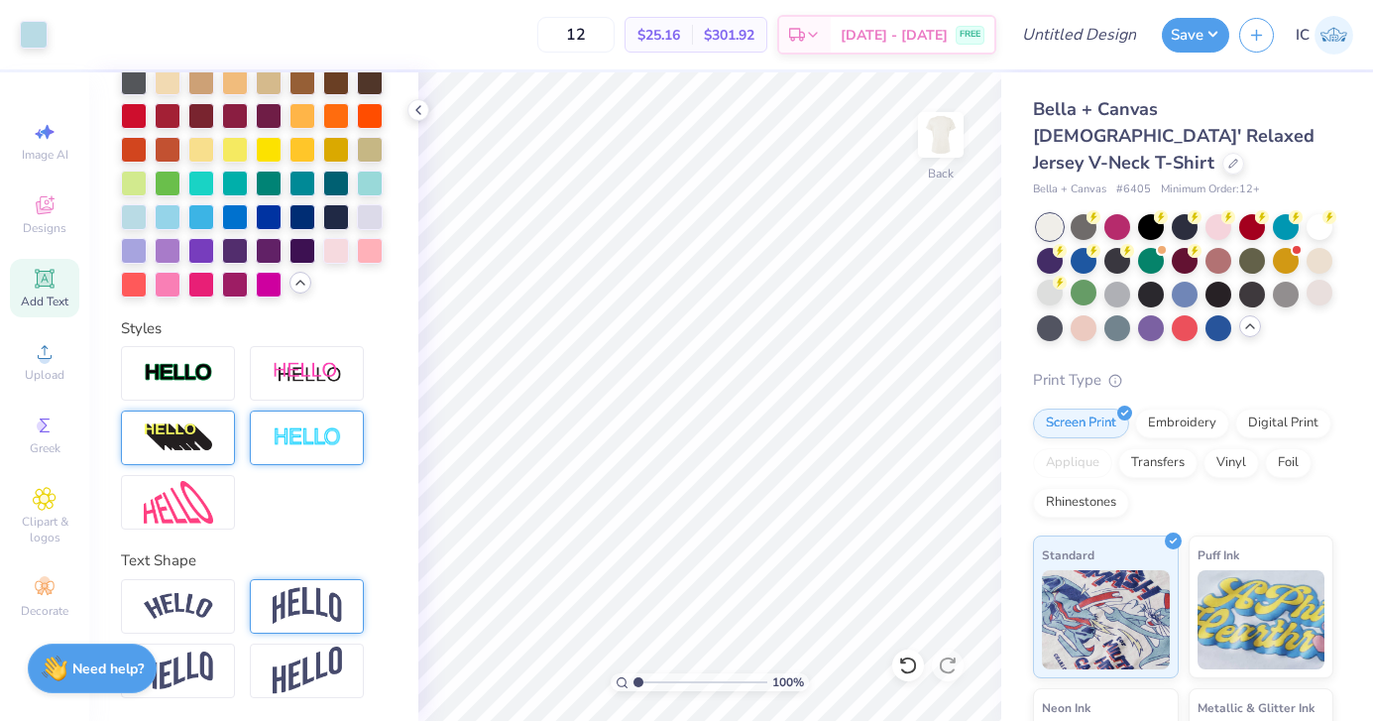
click at [190, 431] on img at bounding box center [178, 438] width 69 height 32
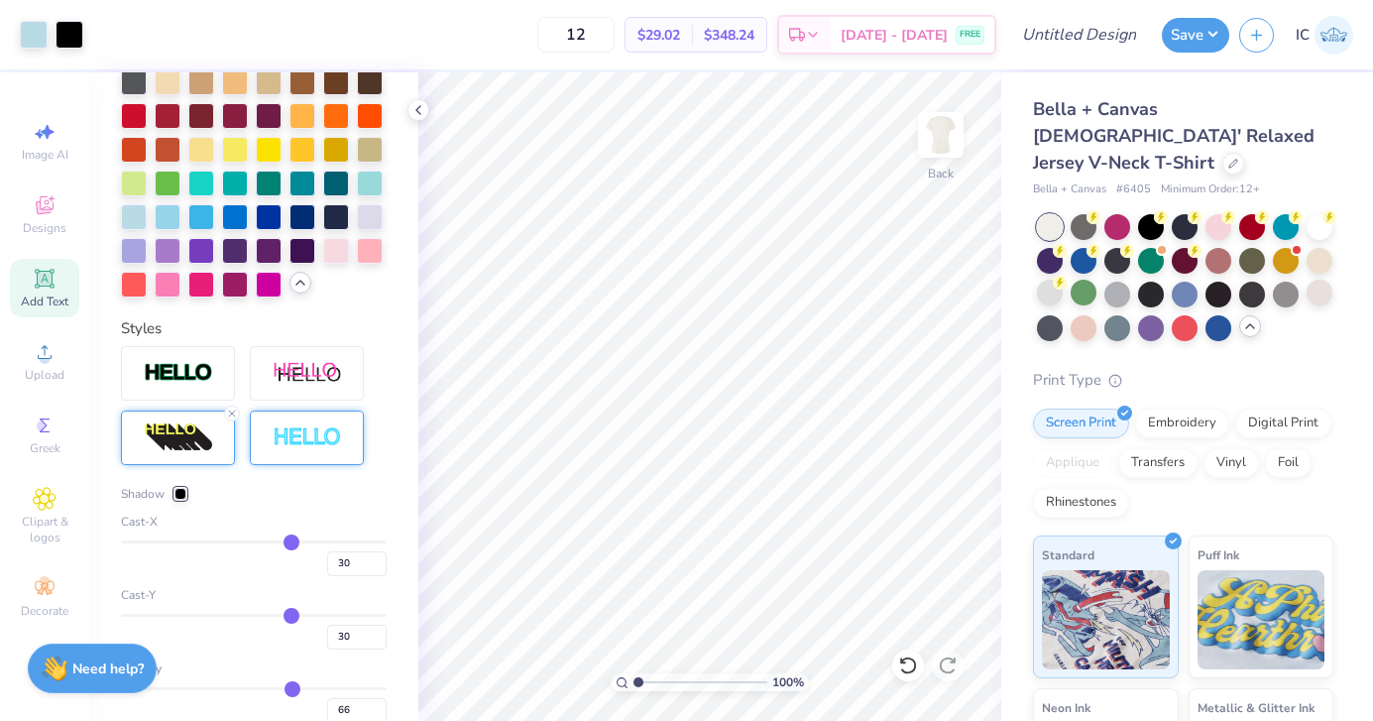
type input "26"
type input "17"
type input "9"
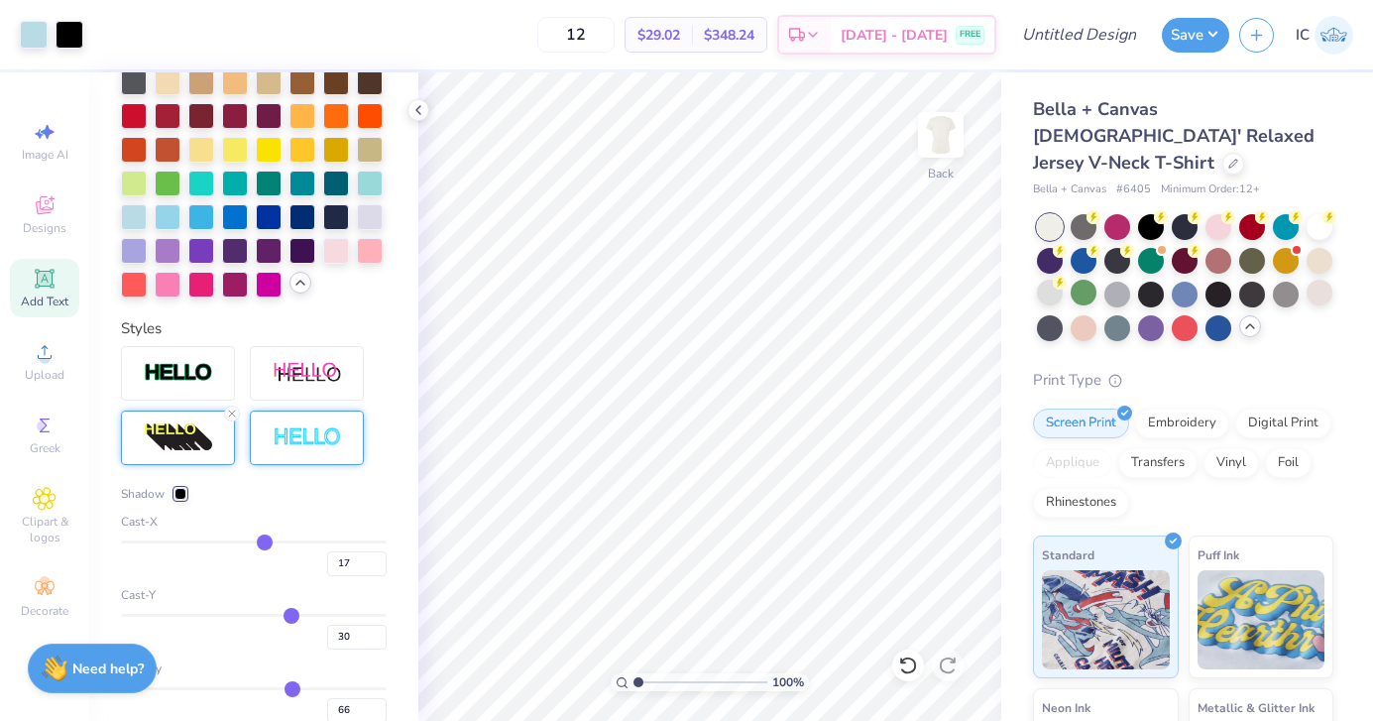
type input "9"
type input "0"
type input "-6"
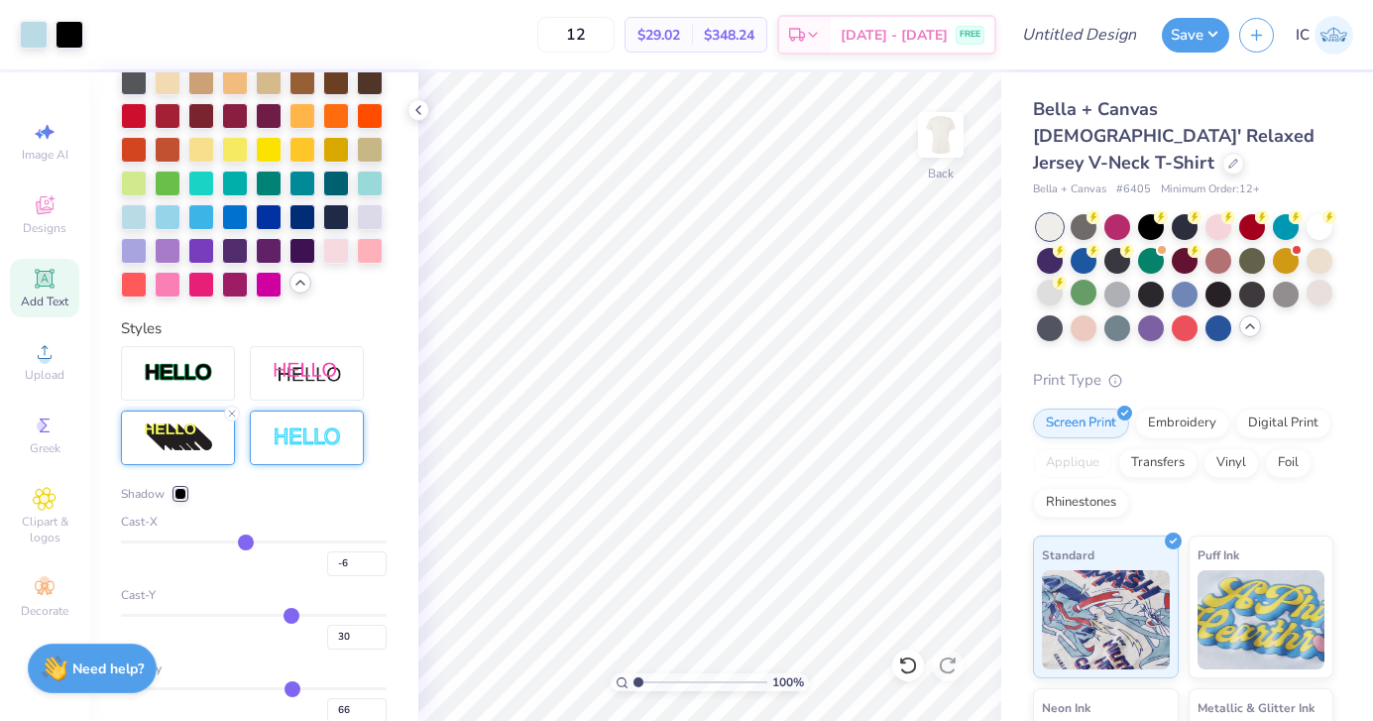
type input "-9"
type input "-13"
type input "-15"
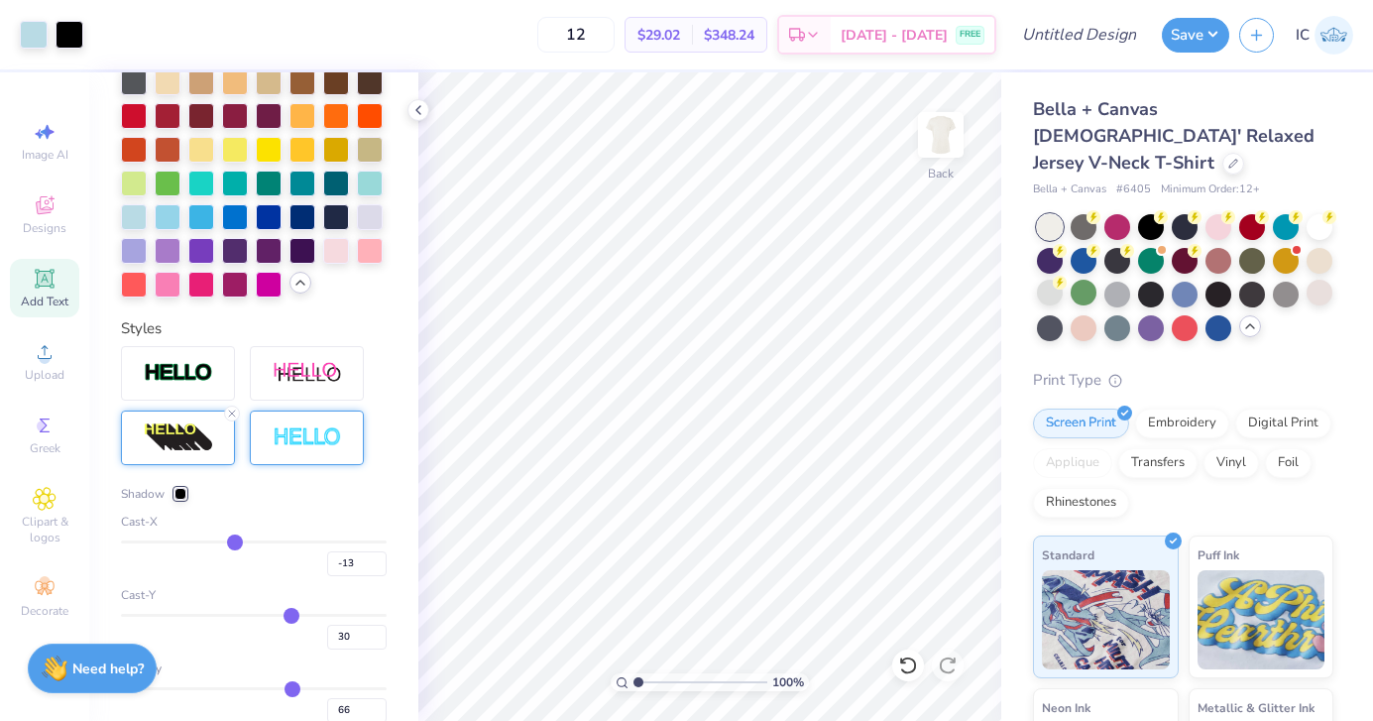
type input "-15"
type input "-16"
type input "-17"
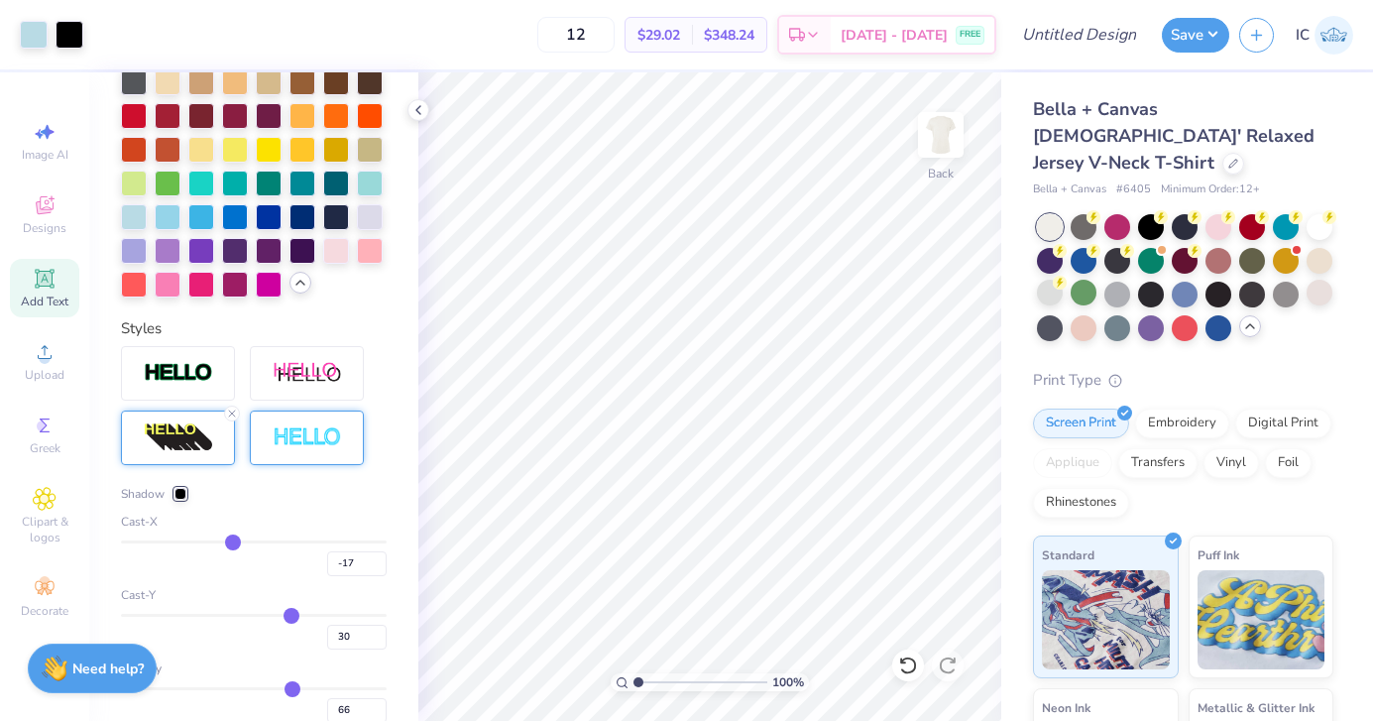
type input "-19"
type input "-21"
type input "-22"
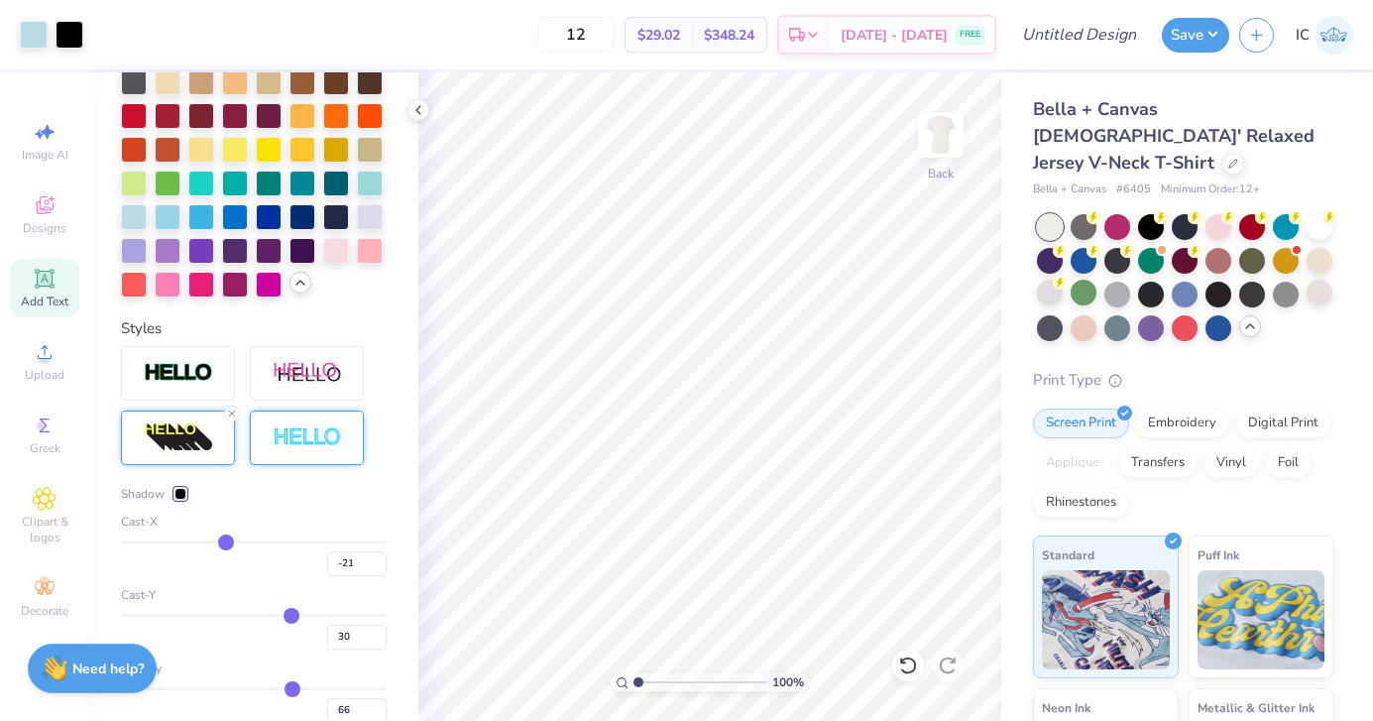
type input "-22"
type input "-23"
drag, startPoint x: 291, startPoint y: 538, endPoint x: 225, endPoint y: 538, distance: 66.4
type input "-23"
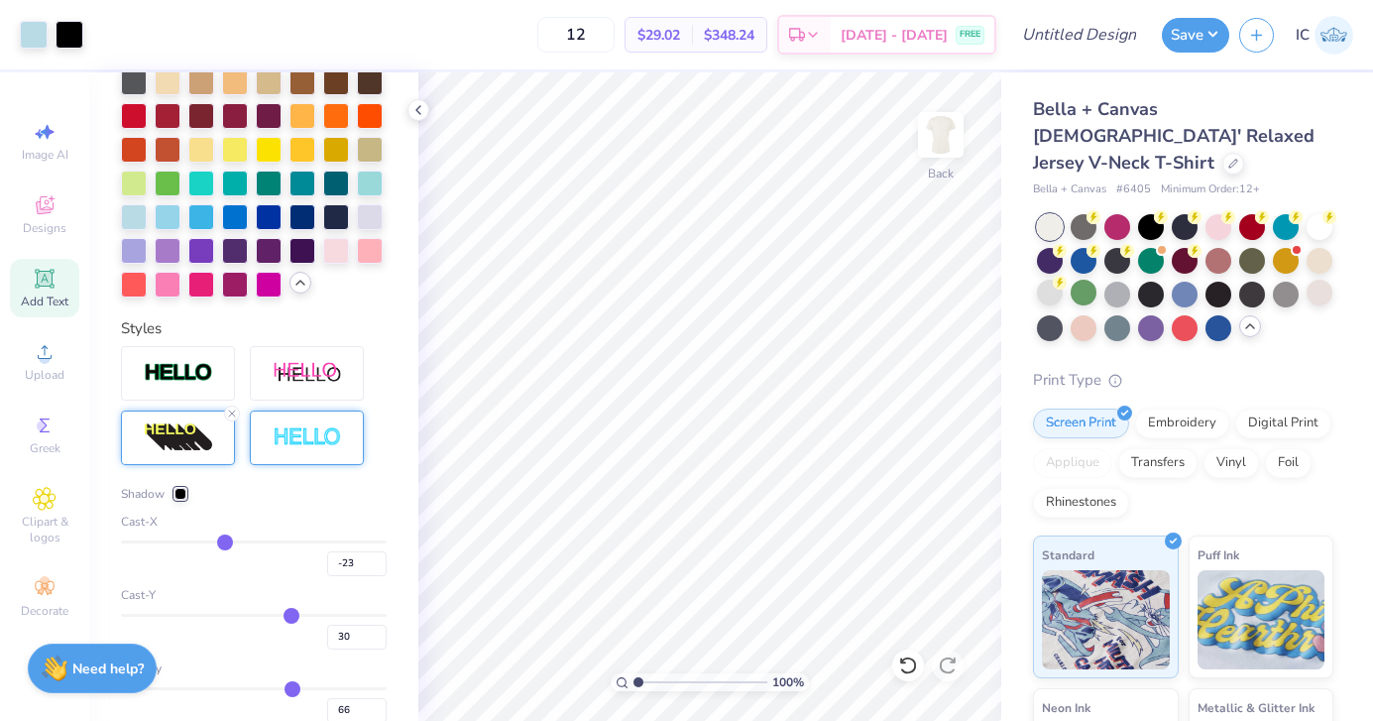
click at [225, 540] on input "range" at bounding box center [254, 541] width 266 height 3
click at [230, 411] on icon at bounding box center [232, 413] width 12 height 12
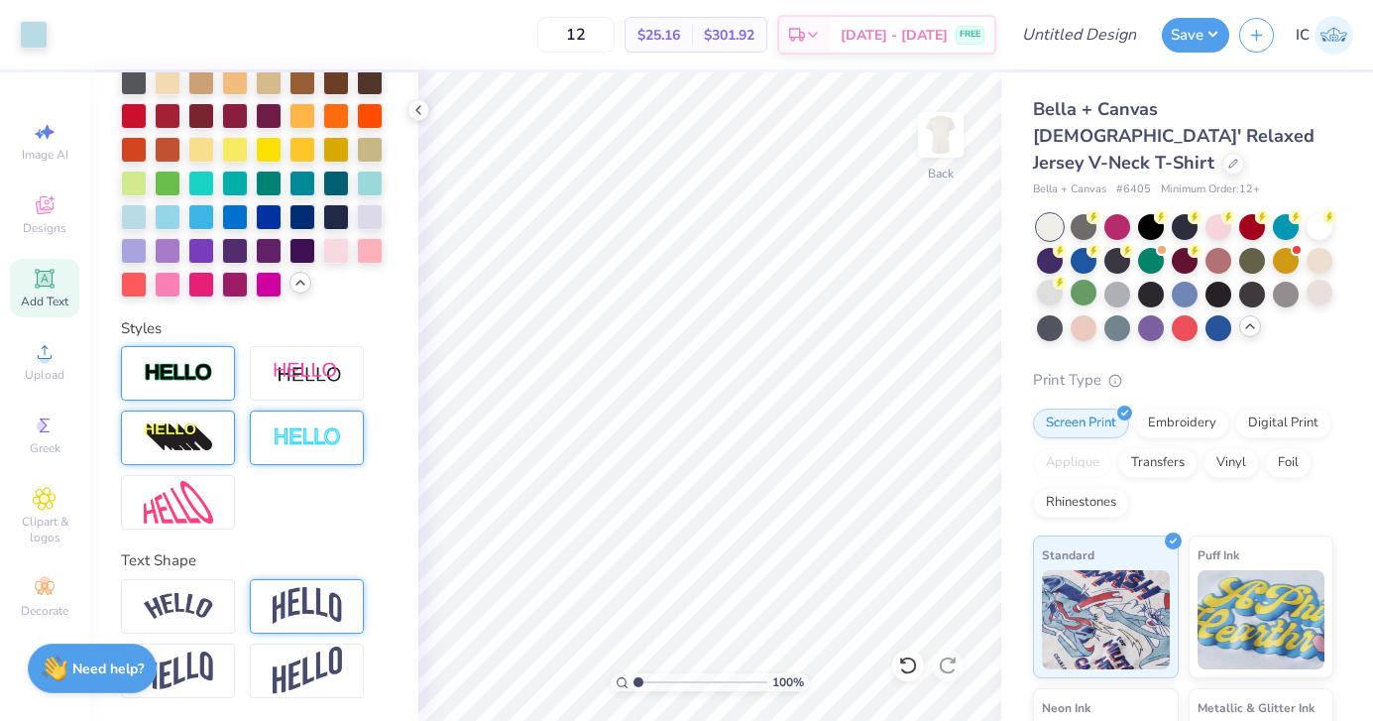
click at [198, 380] on img at bounding box center [178, 373] width 69 height 23
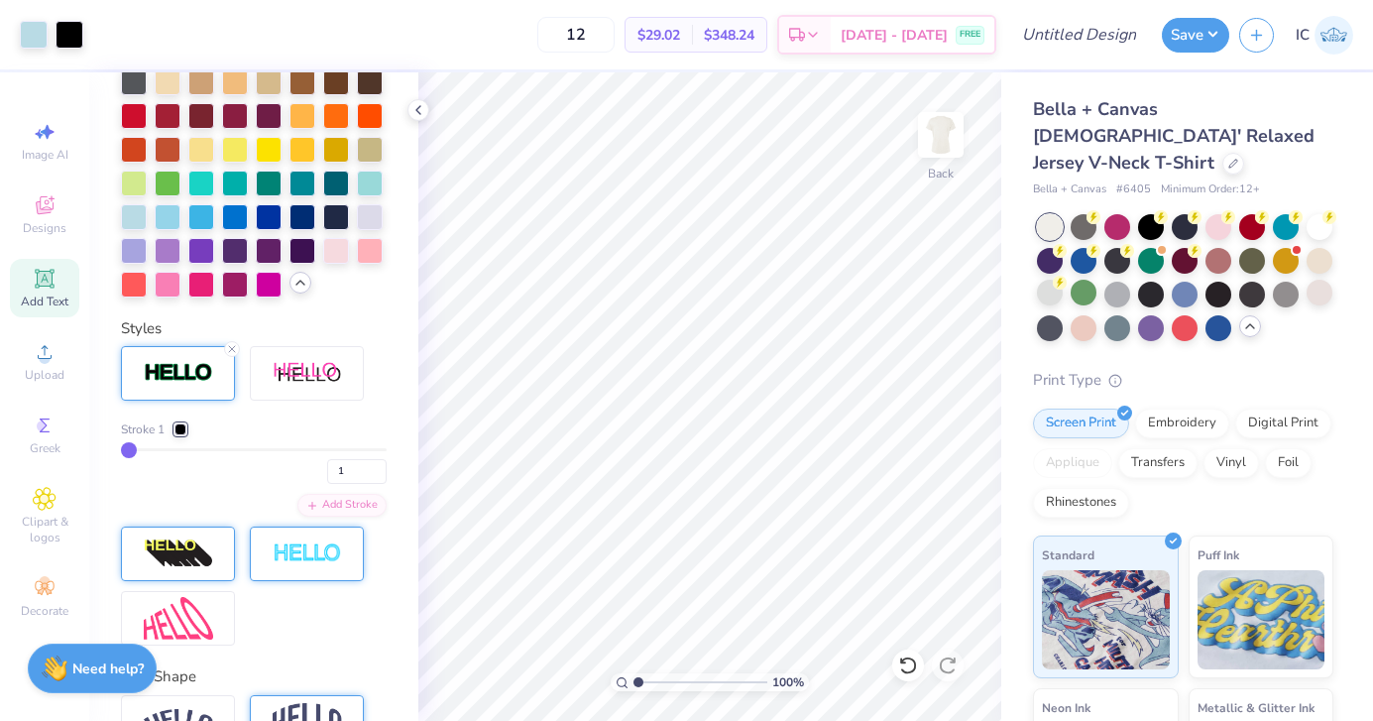
type input "2"
type input "3"
type input "5"
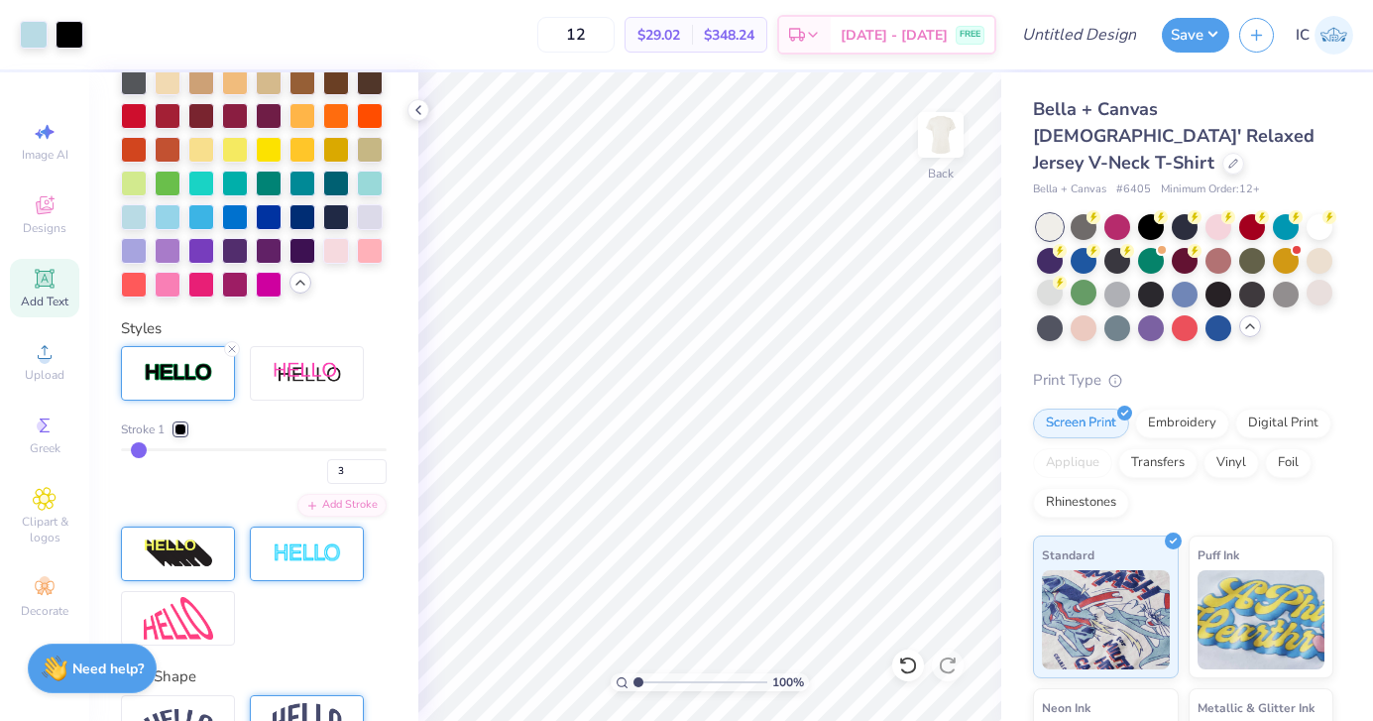
type input "5"
type input "6"
type input "10"
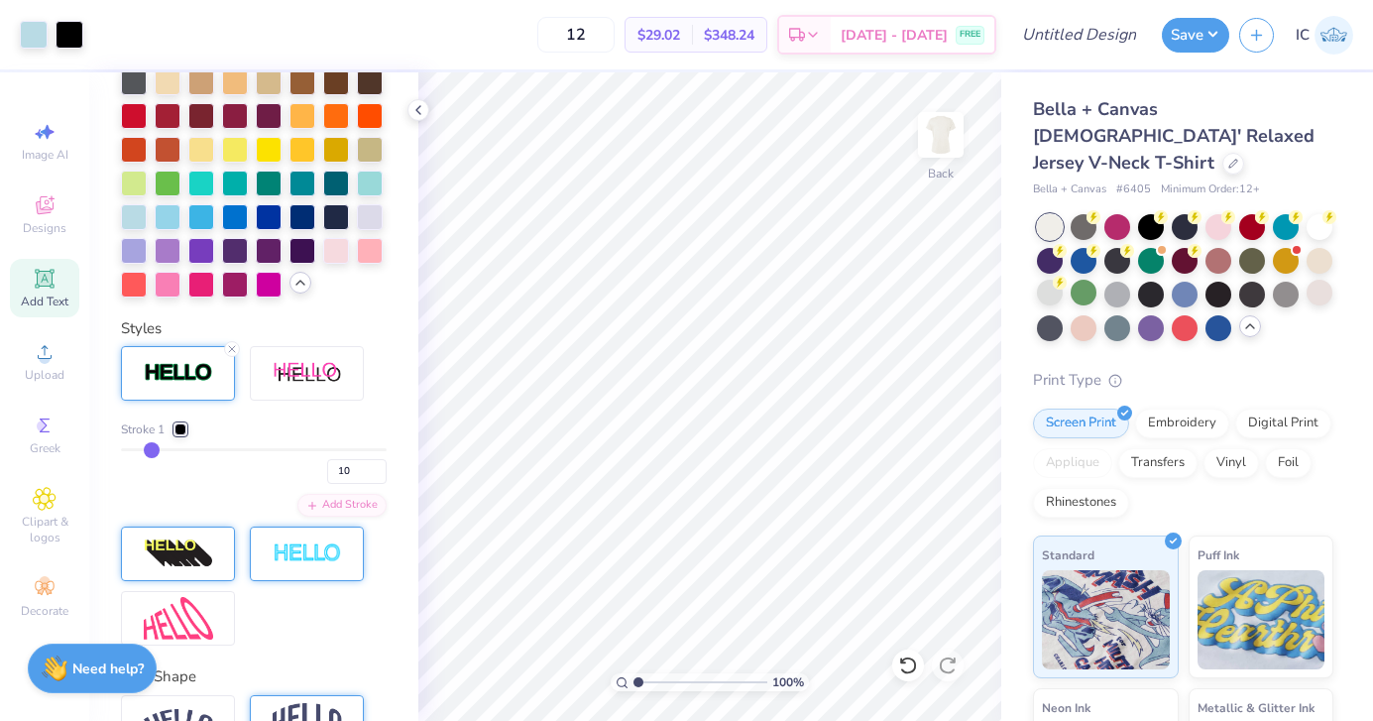
type input "13"
type input "16"
type input "17"
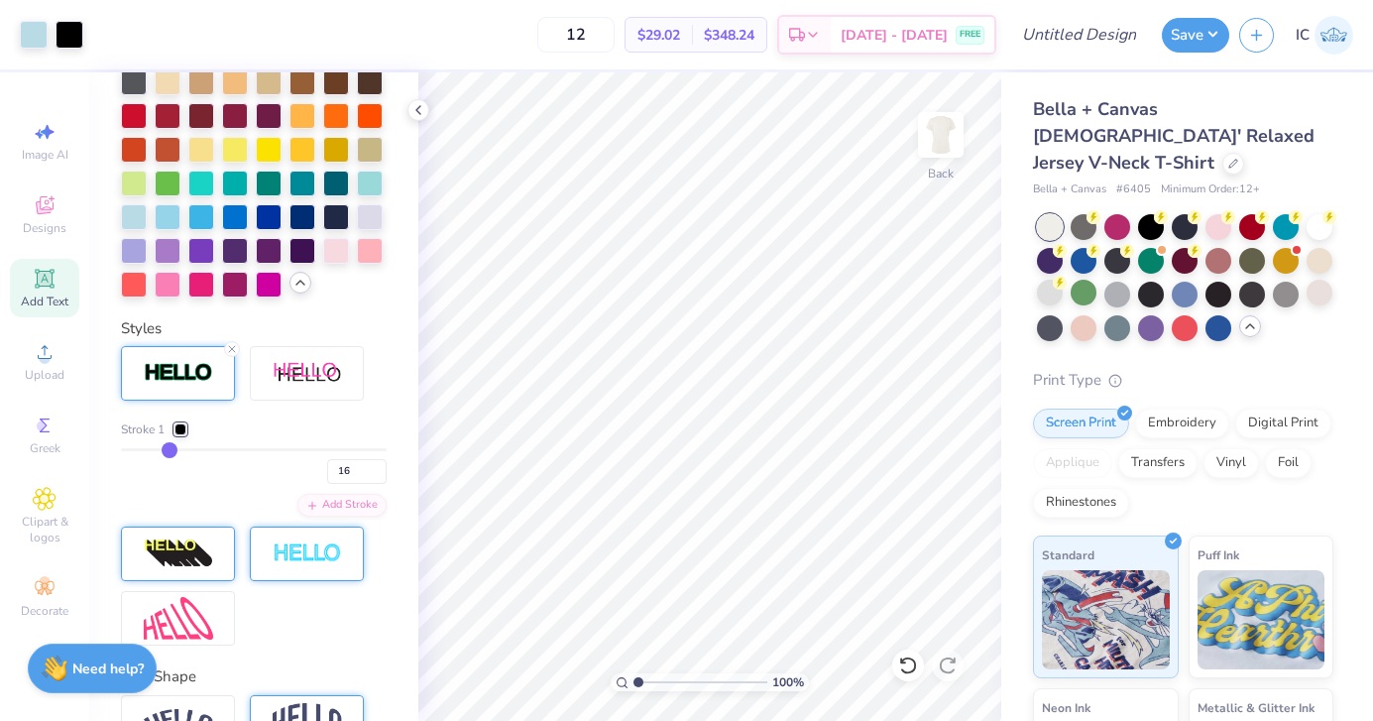
type input "17"
type input "20"
type input "22"
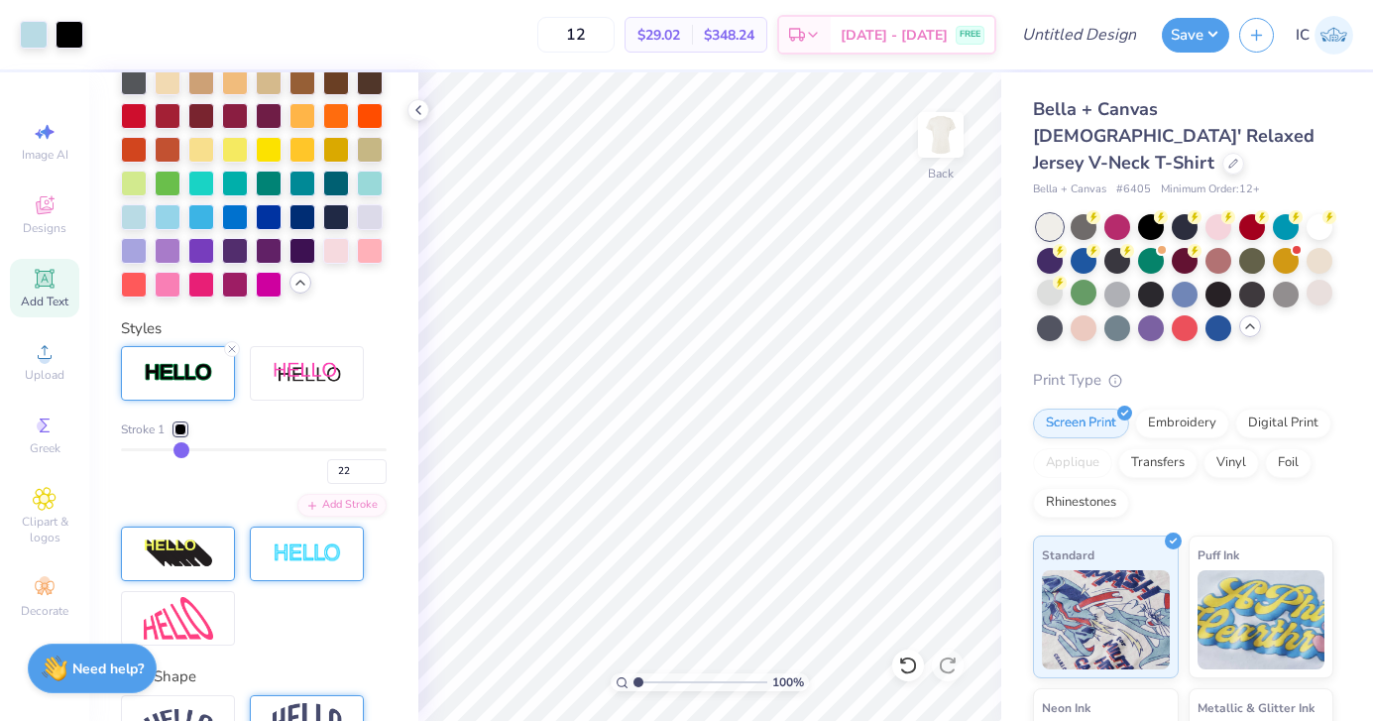
type input "23"
type input "24"
type input "25"
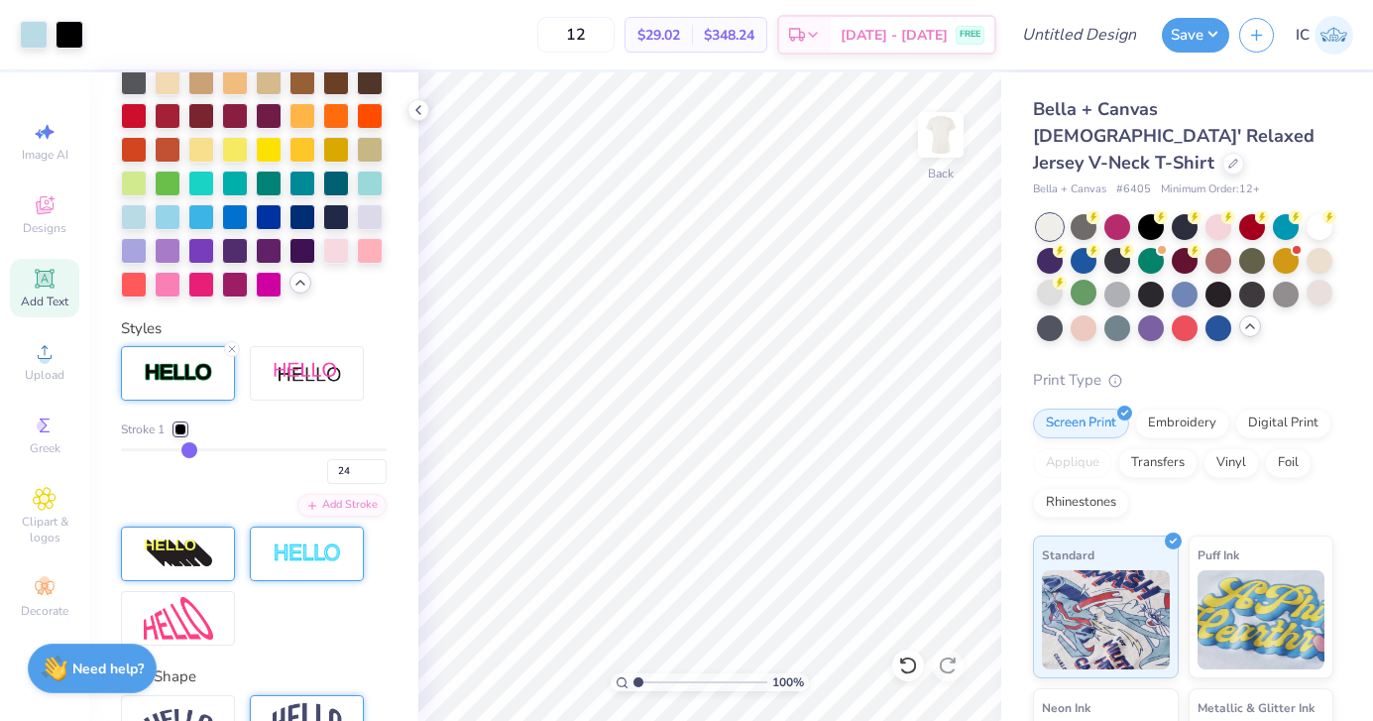
type input "25"
drag, startPoint x: 131, startPoint y: 450, endPoint x: 188, endPoint y: 450, distance: 57.5
type input "25"
click at [188, 450] on input "range" at bounding box center [254, 449] width 266 height 3
type input "24"
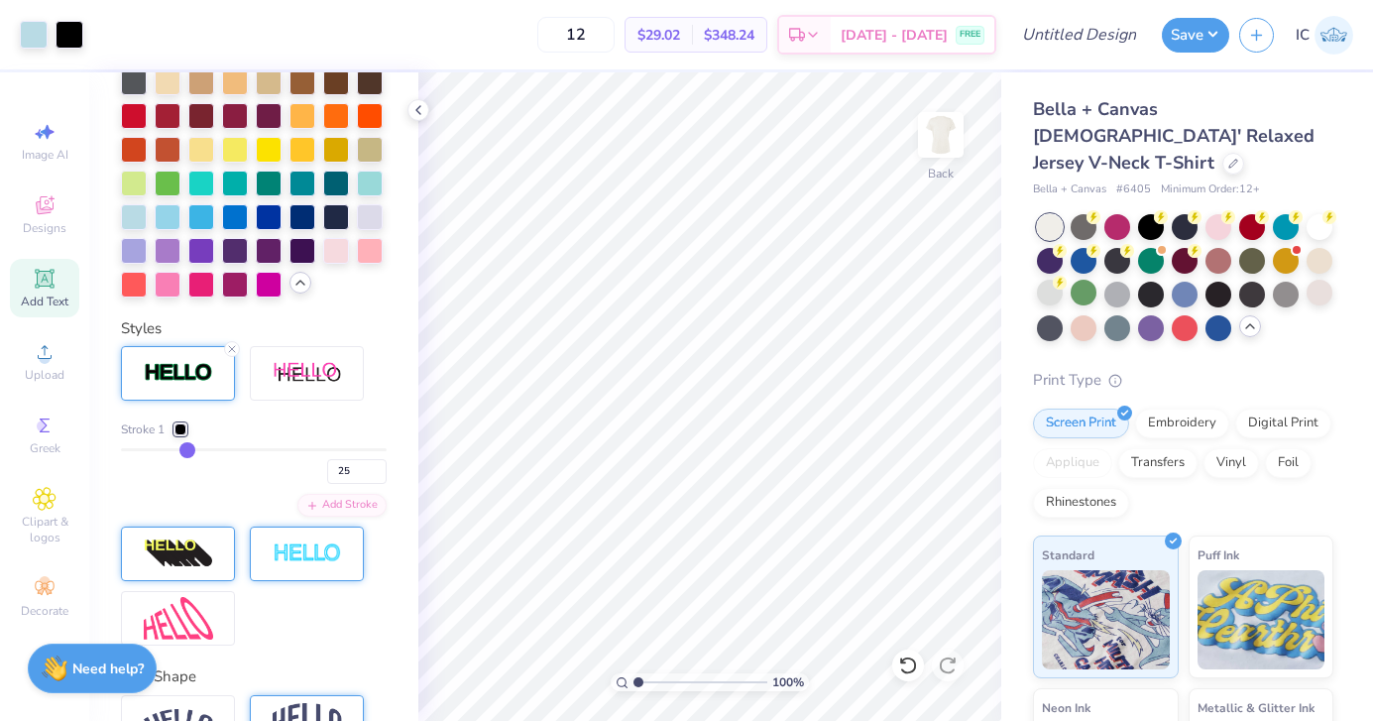
type input "24"
type input "22"
type input "20"
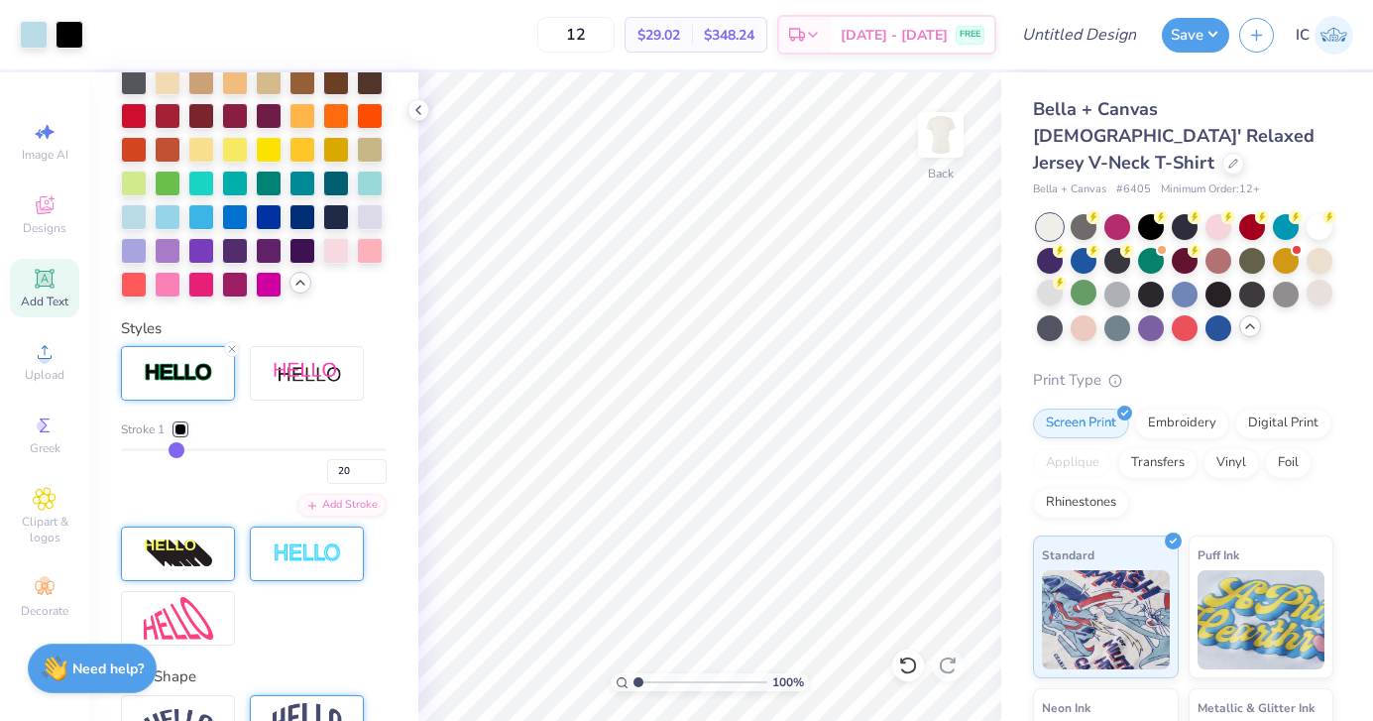
type input "19"
type input "18"
type input "17"
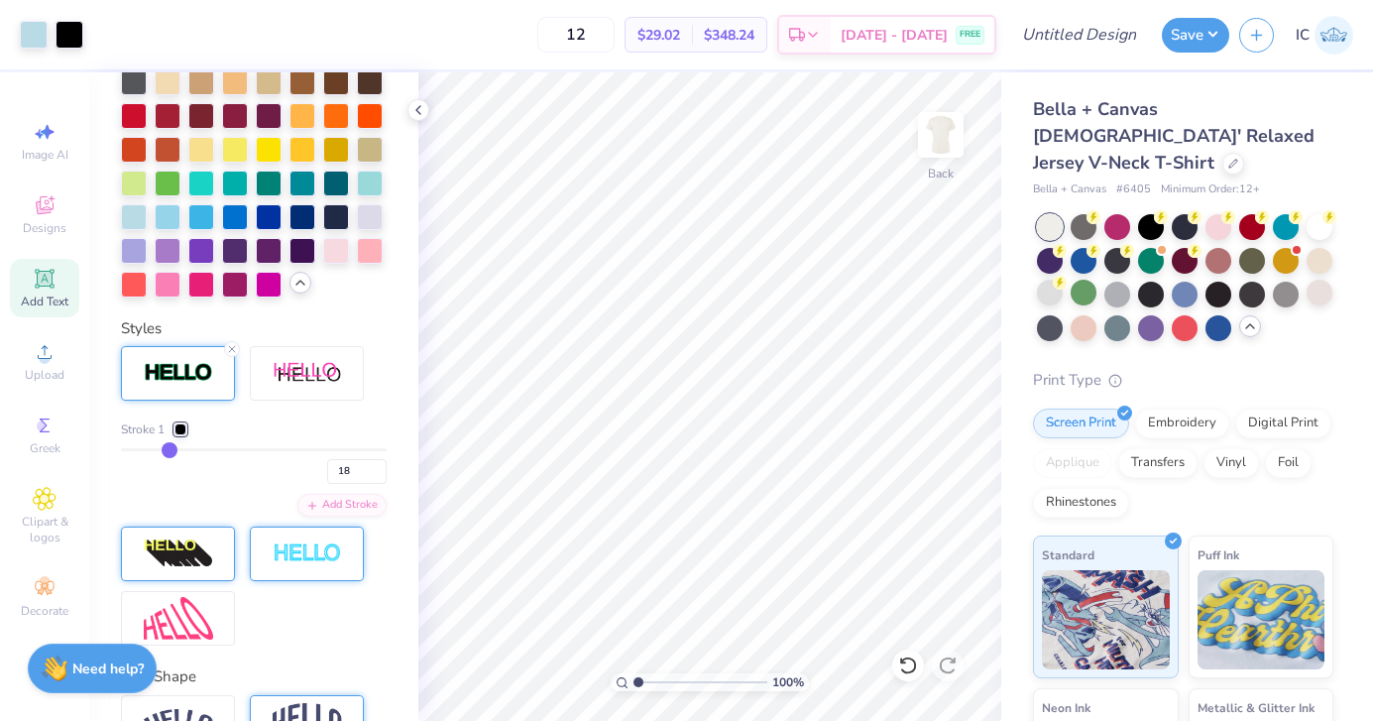
type input "17"
type input "16"
type input "15"
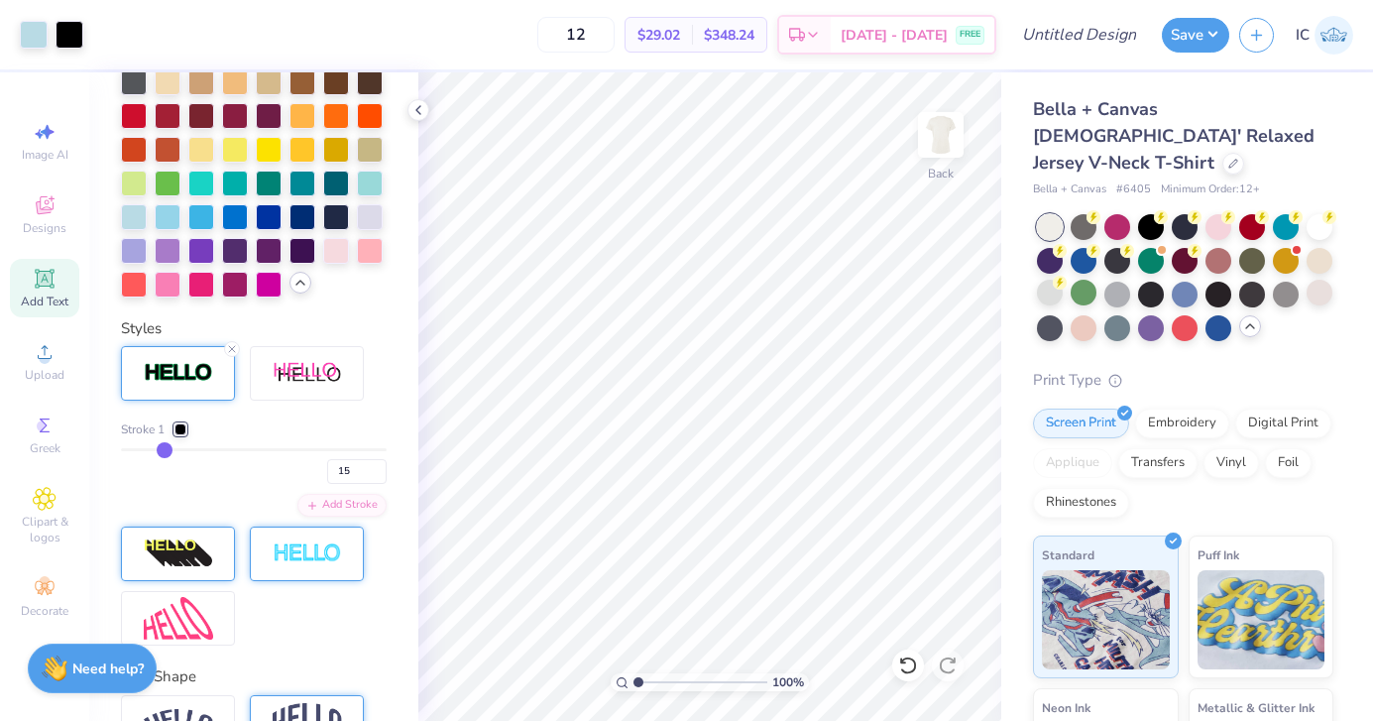
type input "14"
type input "13"
type input "12"
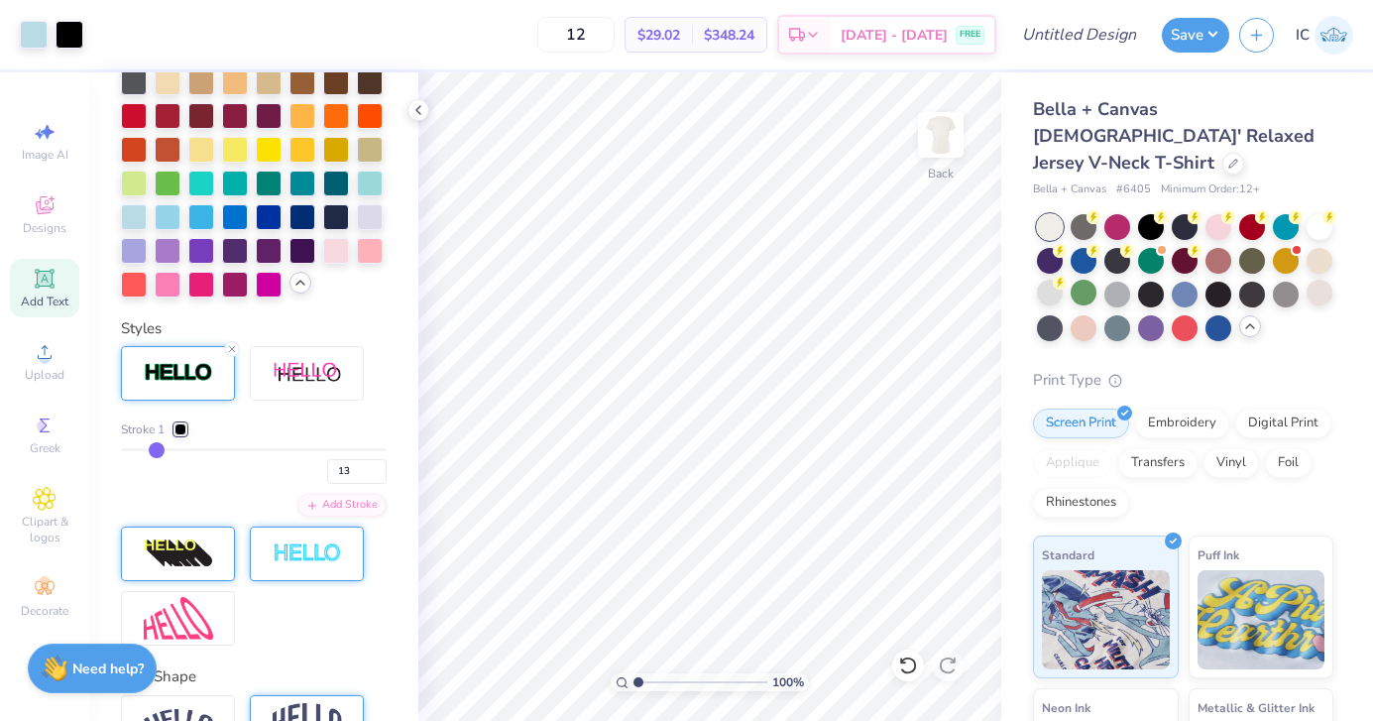
type input "12"
type input "11"
drag, startPoint x: 188, startPoint y: 450, endPoint x: 153, endPoint y: 450, distance: 35.7
type input "10"
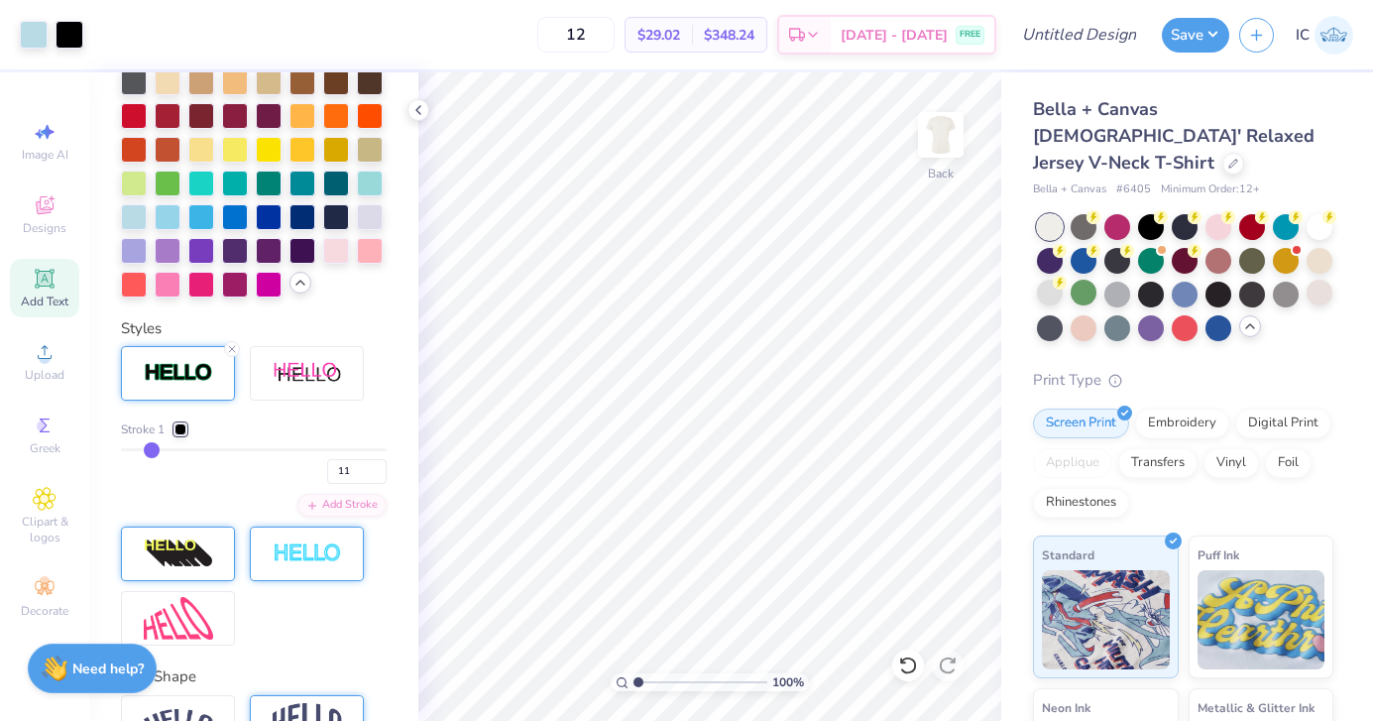
click at [153, 450] on input "range" at bounding box center [254, 449] width 266 height 3
type input "10"
type input "9"
type input "8"
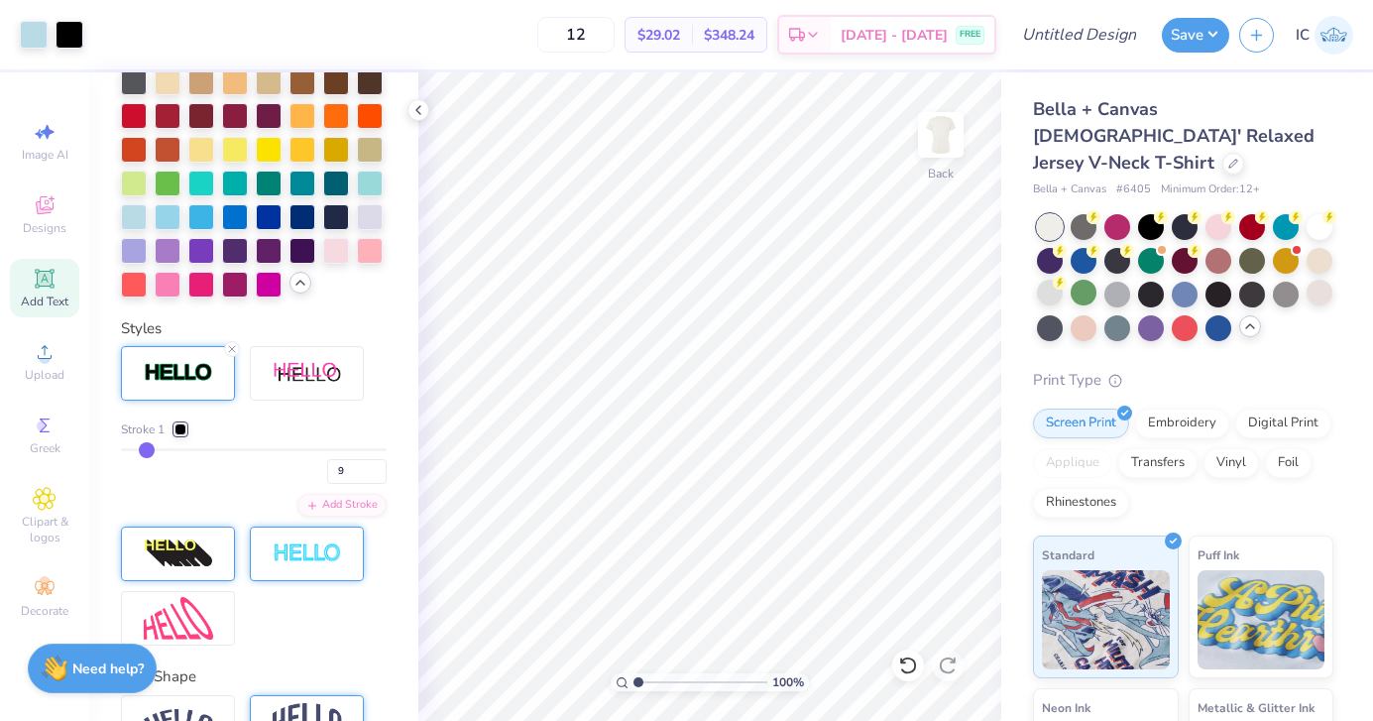
type input "8"
type input "7"
drag, startPoint x: 153, startPoint y: 450, endPoint x: 143, endPoint y: 451, distance: 10.0
type input "7"
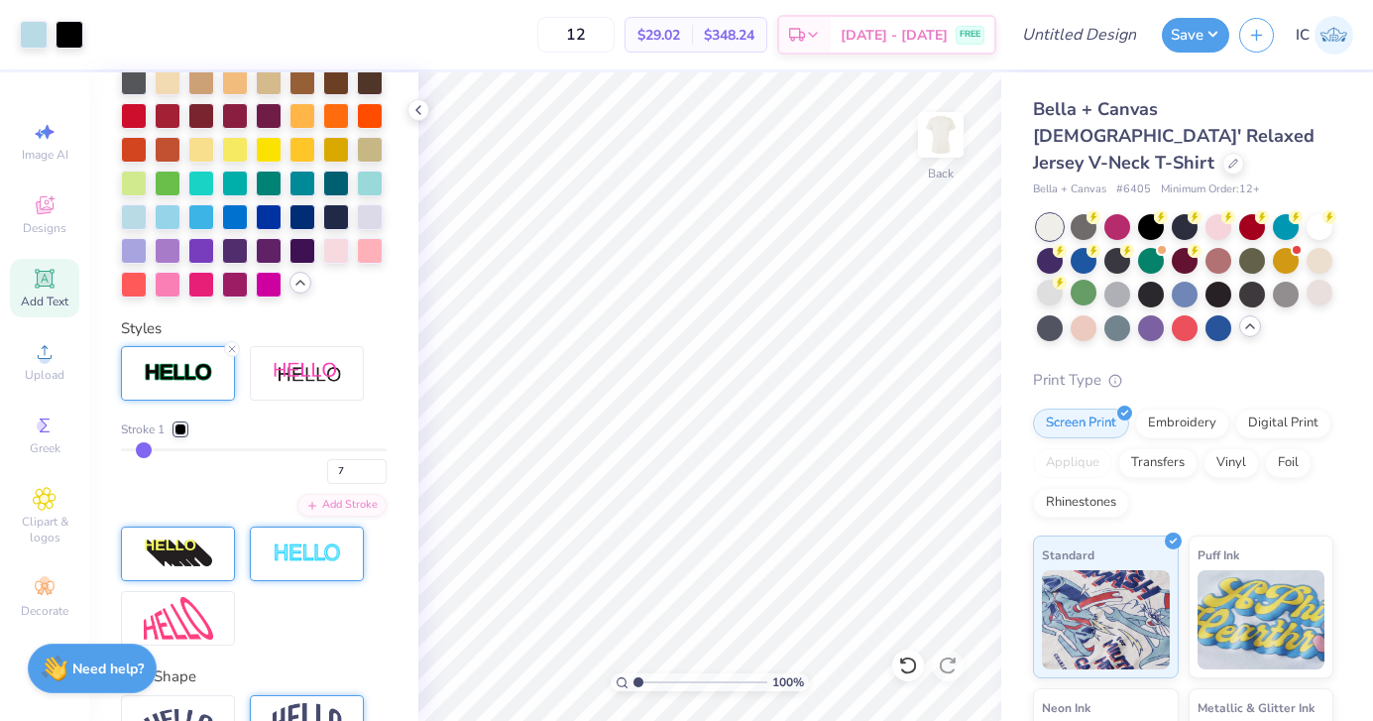
click at [143, 451] on input "range" at bounding box center [254, 449] width 266 height 3
type input "6"
click at [138, 451] on input "range" at bounding box center [254, 449] width 266 height 3
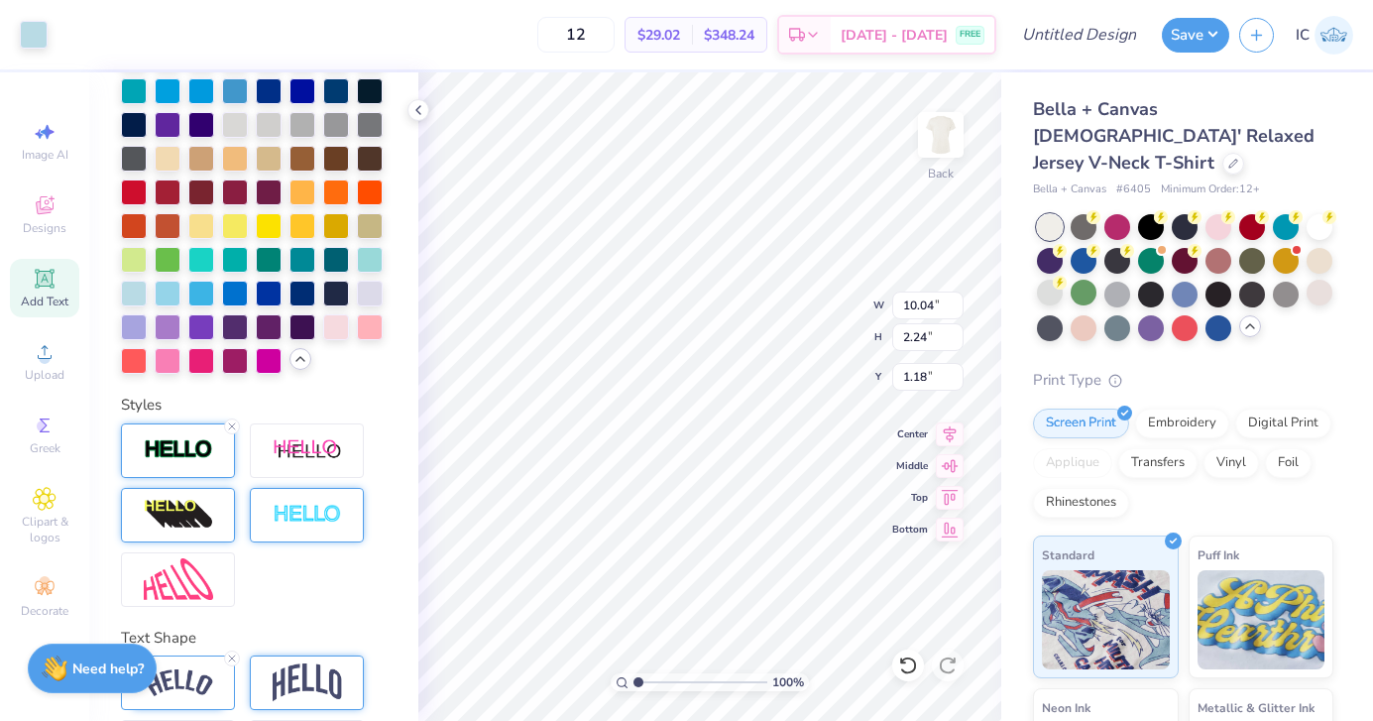
scroll to position [744, 0]
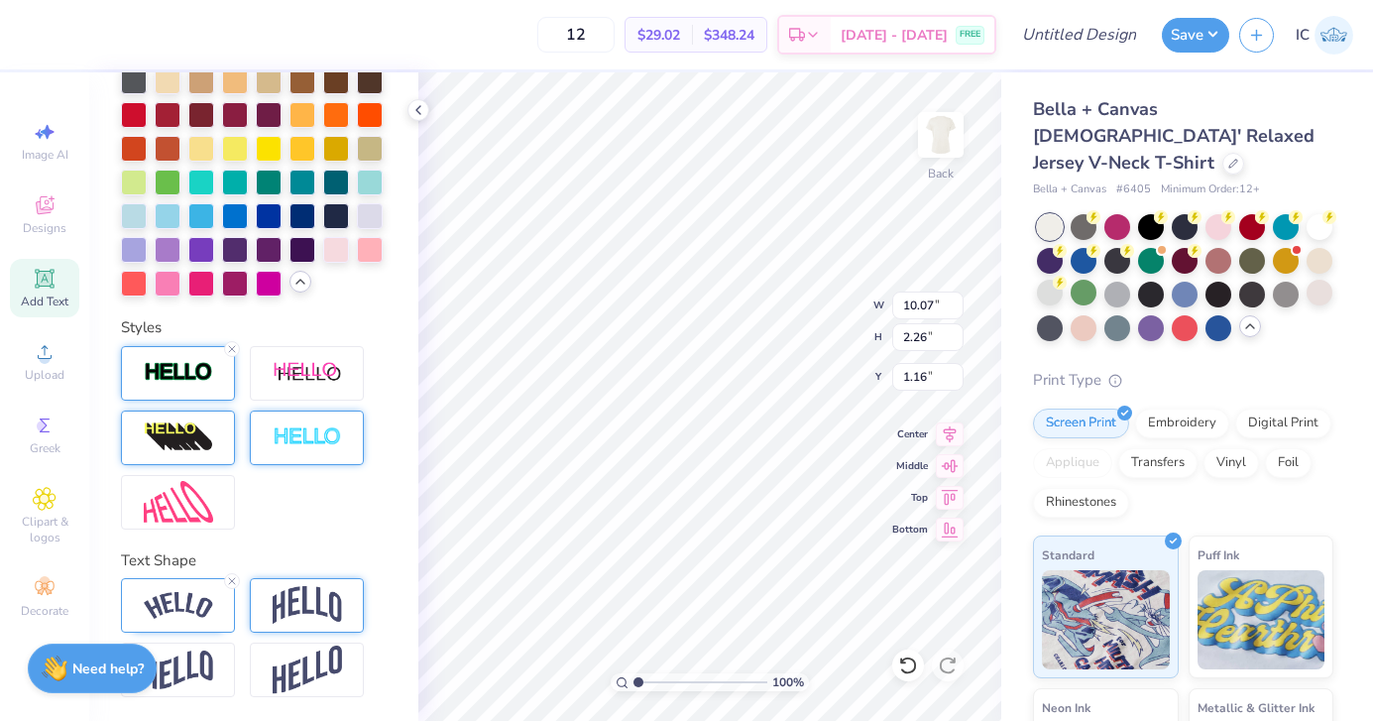
click at [204, 379] on img at bounding box center [178, 372] width 69 height 23
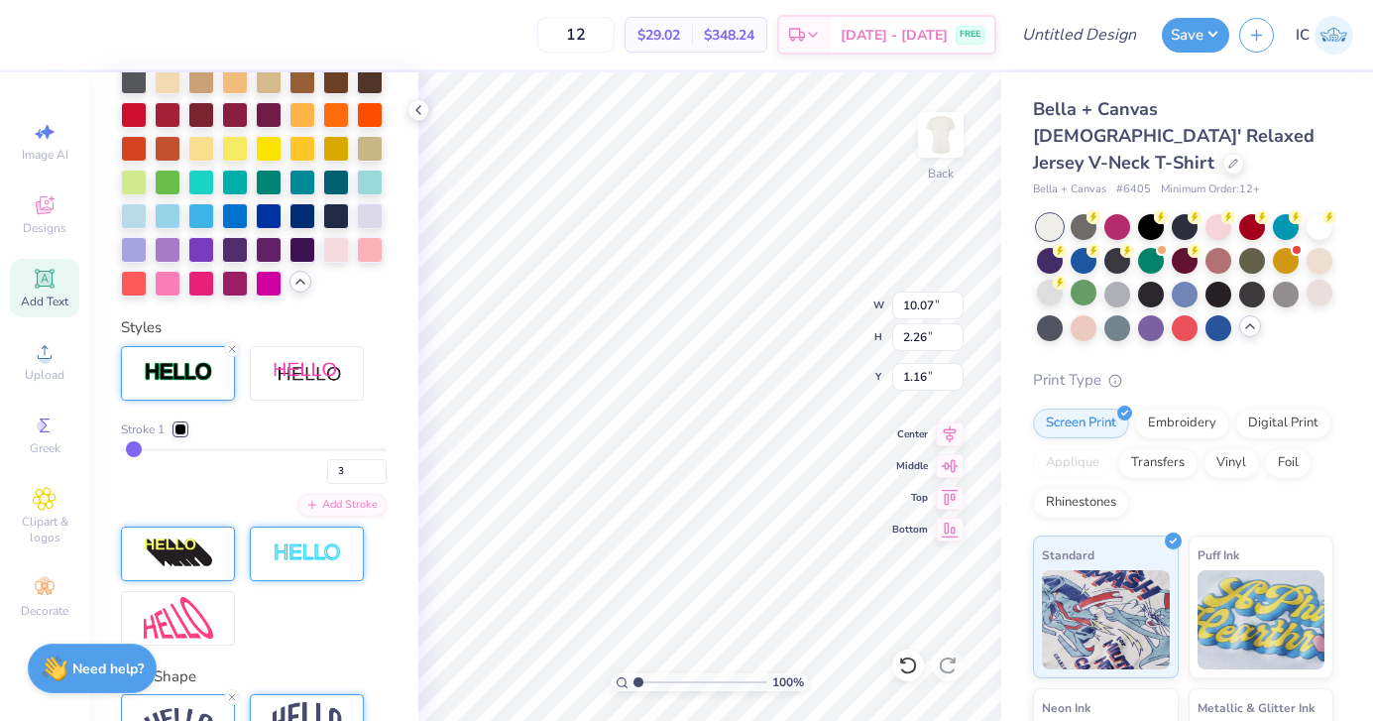
click at [135, 448] on input "range" at bounding box center [254, 449] width 266 height 3
click at [163, 494] on div "Stroke 1 3 Add Stroke" at bounding box center [254, 468] width 266 height 96
click at [232, 348] on line at bounding box center [232, 349] width 6 height 6
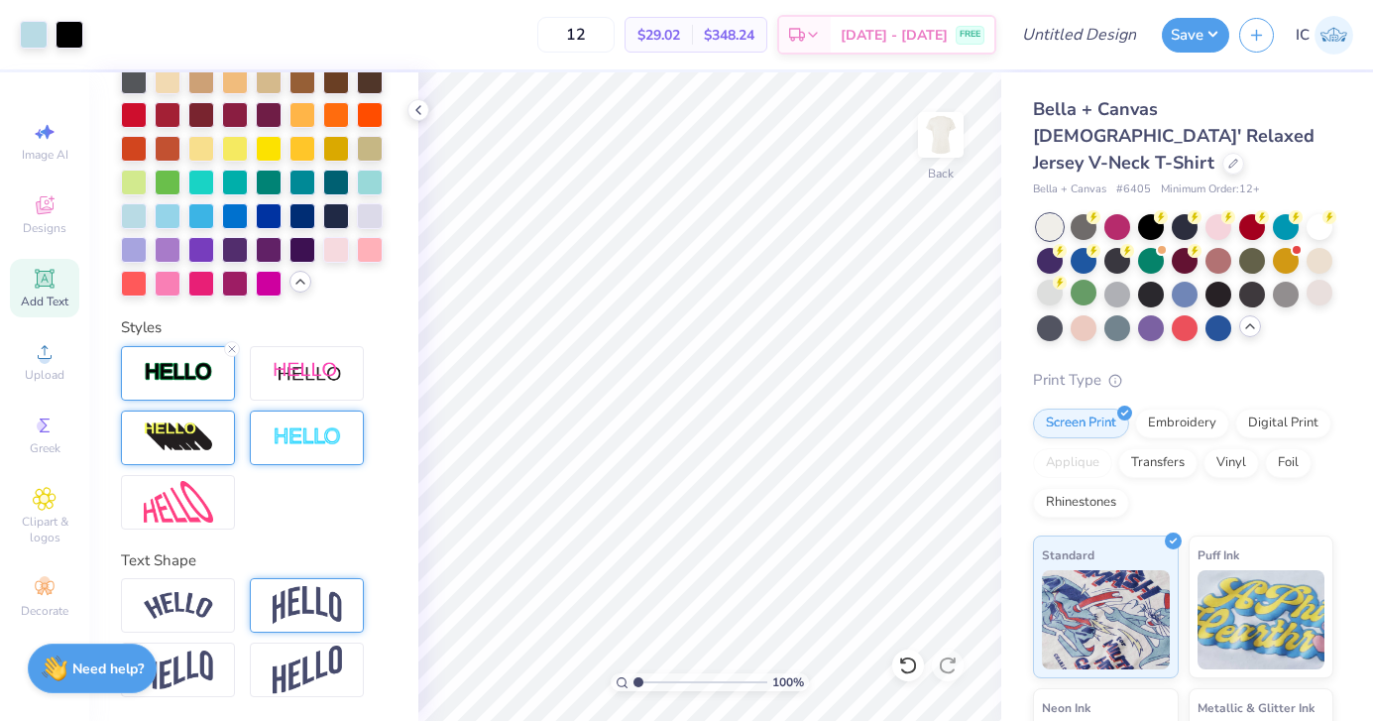
click at [187, 370] on img at bounding box center [178, 372] width 69 height 23
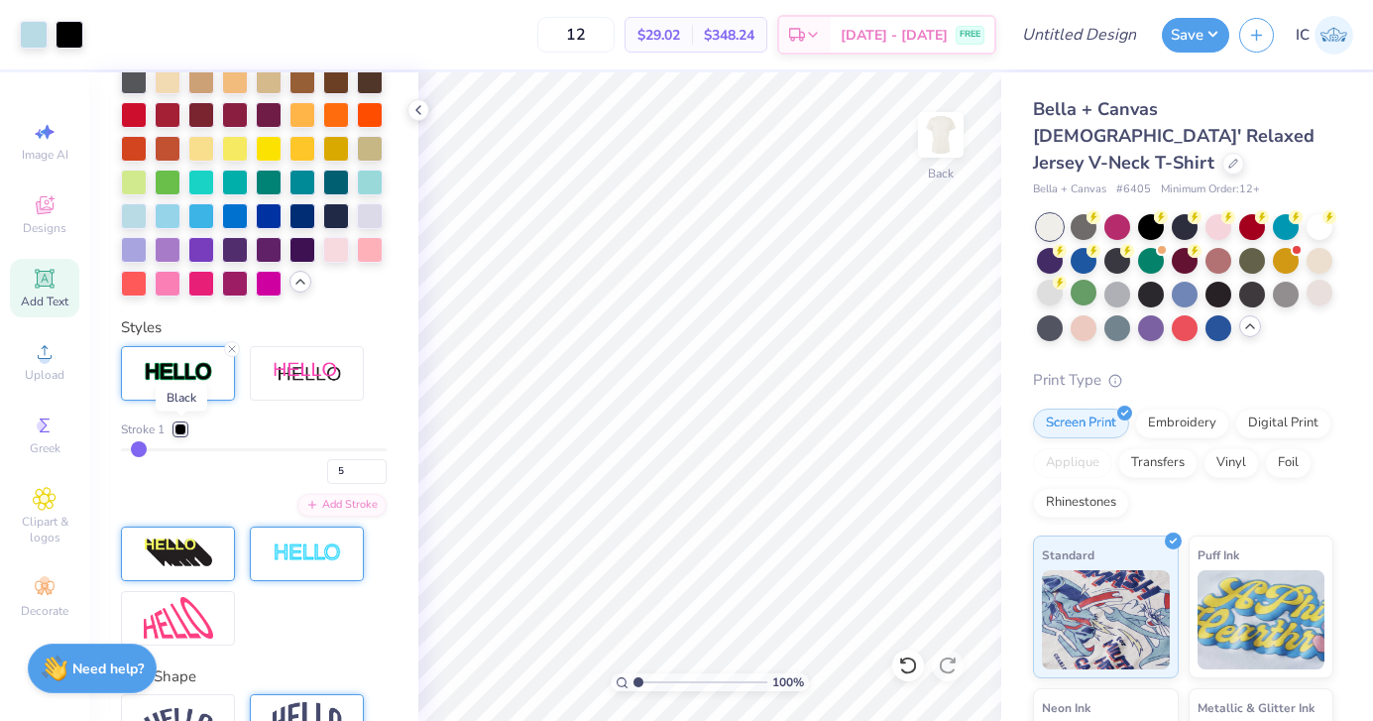
click at [178, 426] on div at bounding box center [180, 429] width 12 height 12
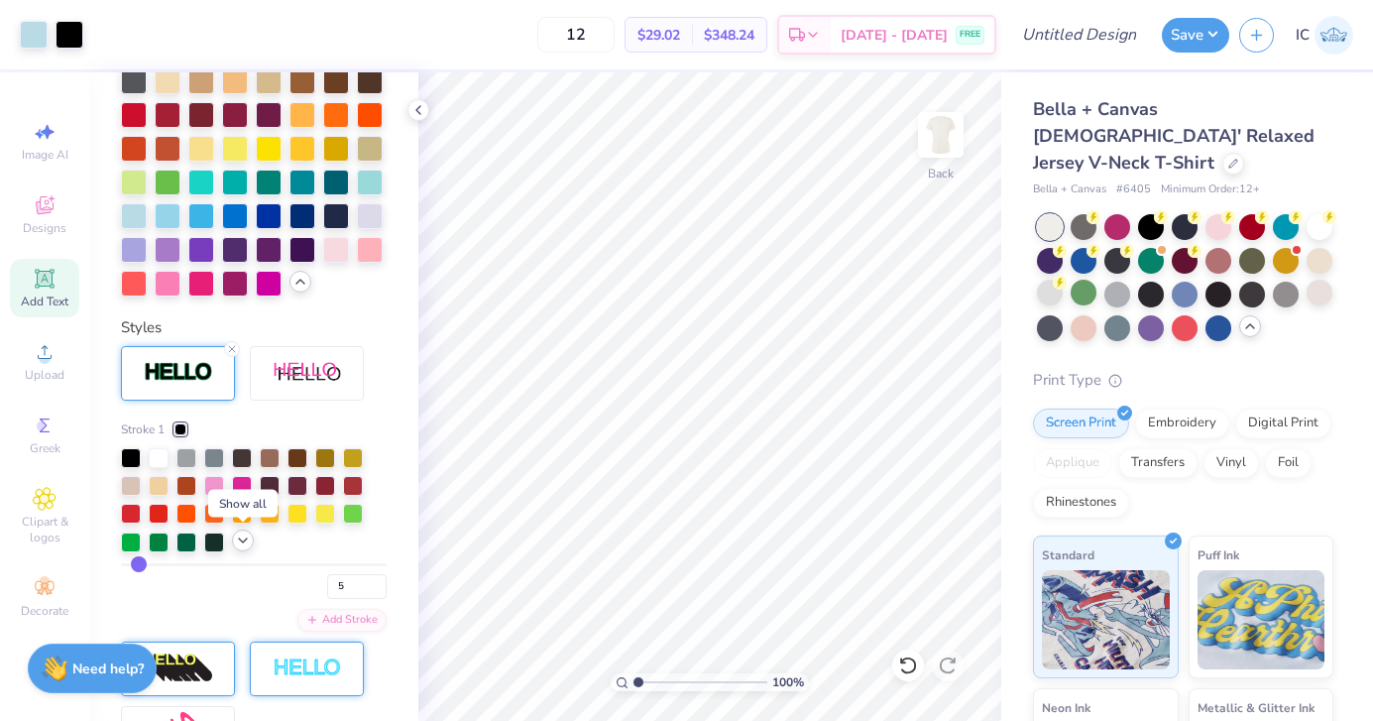
click at [240, 540] on icon at bounding box center [243, 540] width 16 height 16
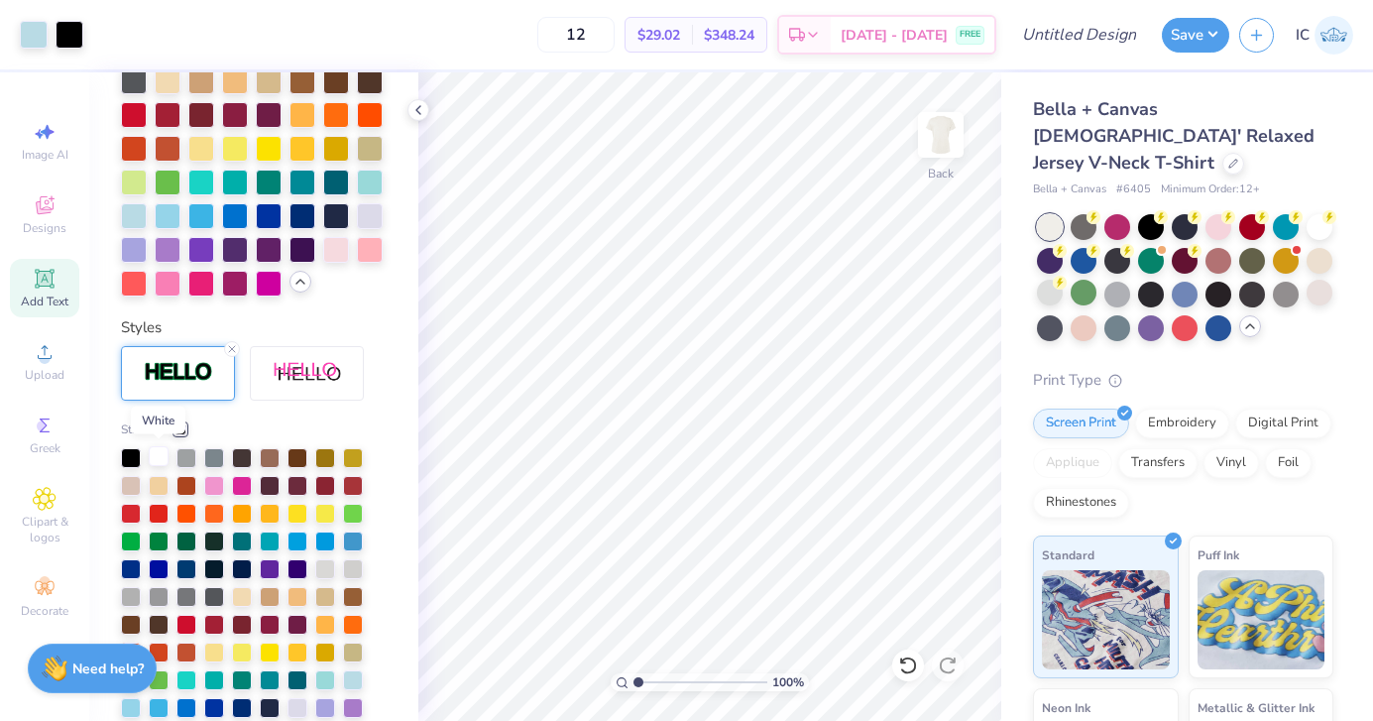
click at [160, 453] on div at bounding box center [159, 456] width 20 height 20
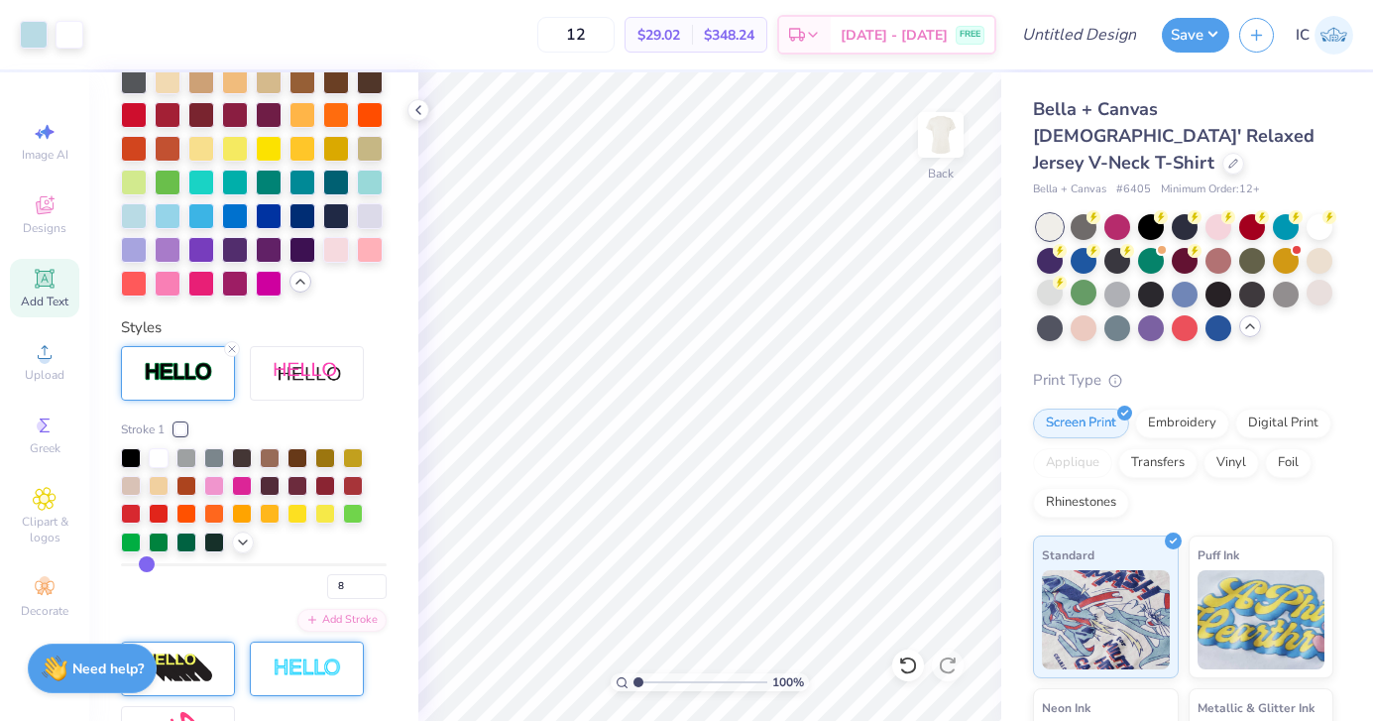
click at [146, 563] on input "range" at bounding box center [254, 564] width 266 height 3
click at [138, 564] on input "range" at bounding box center [254, 564] width 266 height 3
click at [174, 603] on div "Stroke 1 5 Add Stroke" at bounding box center [254, 525] width 266 height 211
click at [44, 359] on circle at bounding box center [44, 358] width 11 height 11
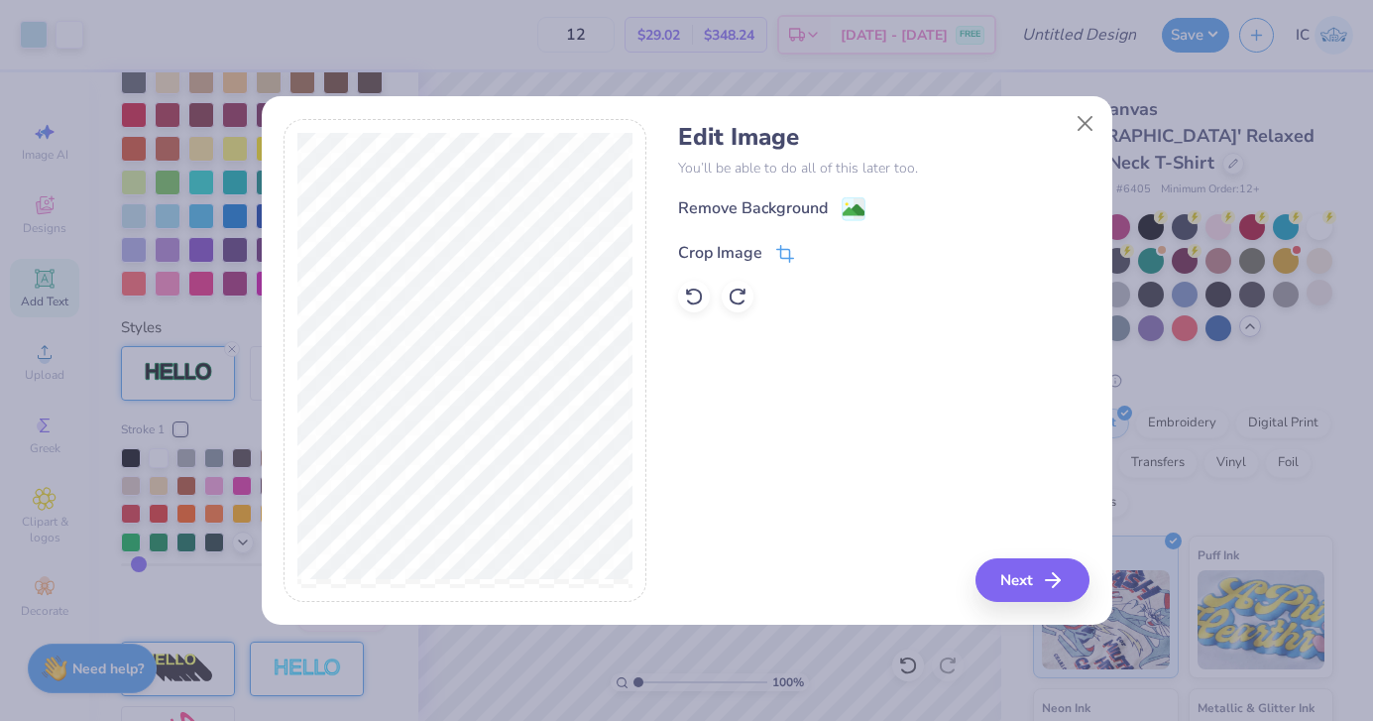
click at [778, 248] on icon at bounding box center [785, 254] width 18 height 18
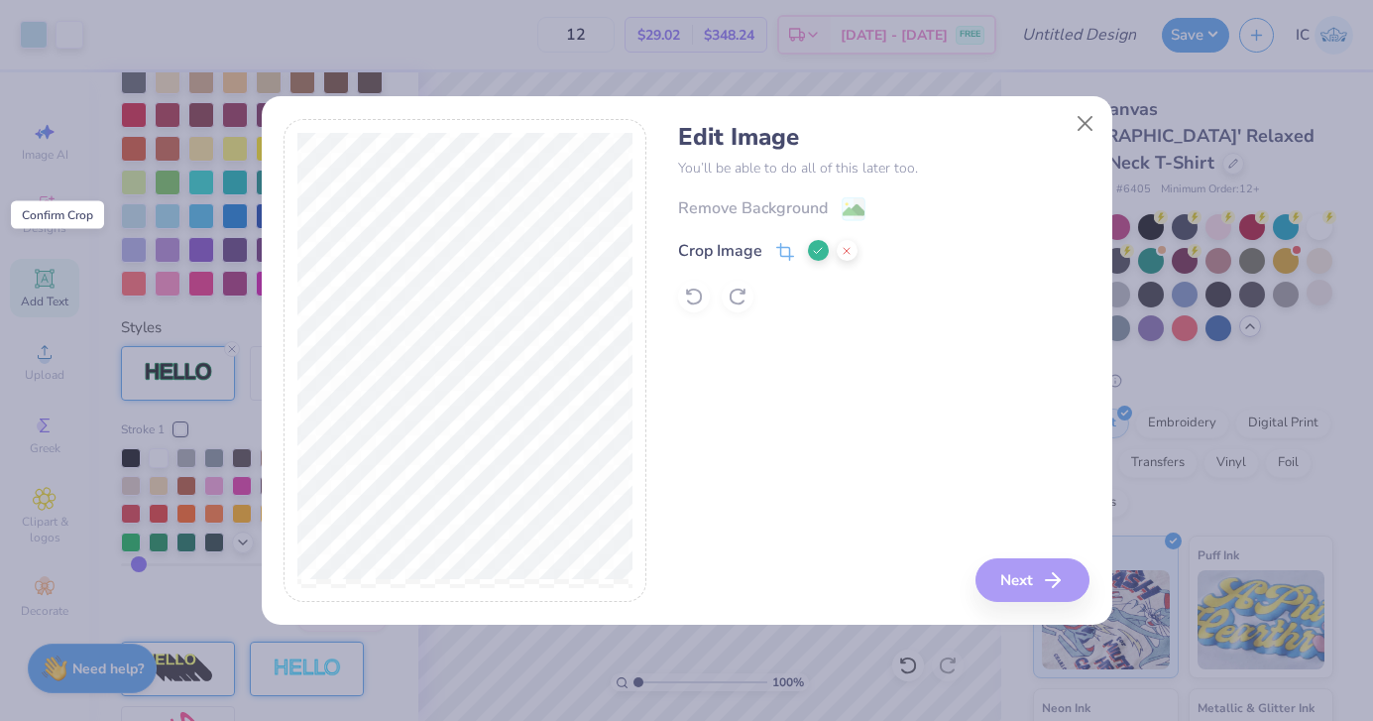
click at [814, 245] on icon at bounding box center [818, 251] width 12 height 12
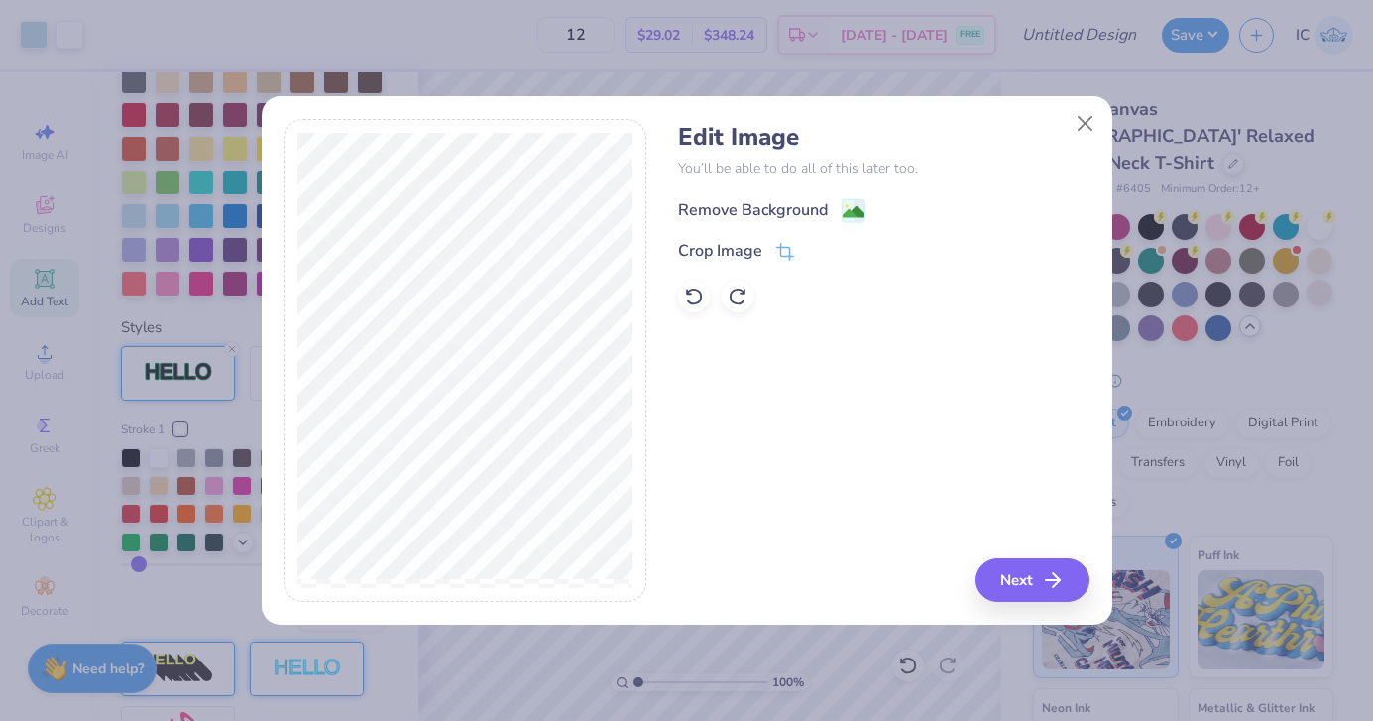
click at [847, 204] on image at bounding box center [854, 212] width 22 height 22
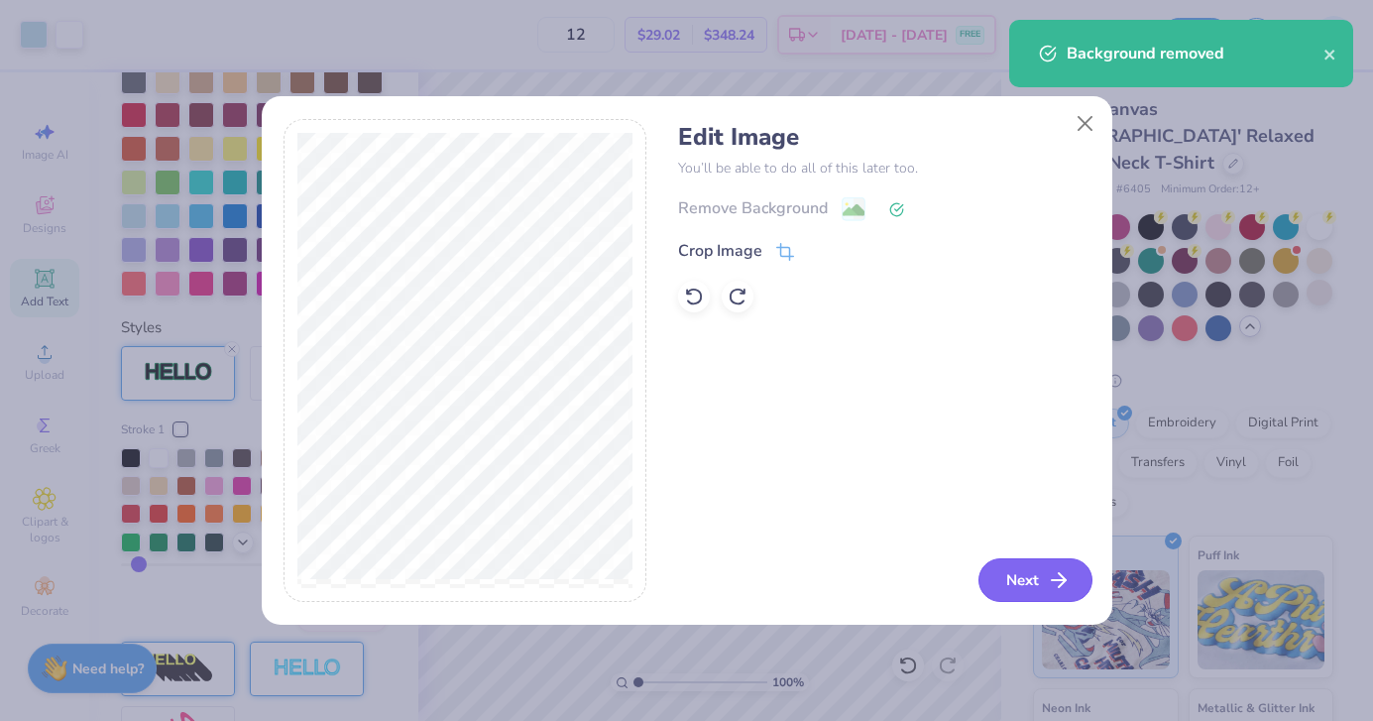
click at [1036, 580] on button "Next" at bounding box center [1035, 580] width 114 height 44
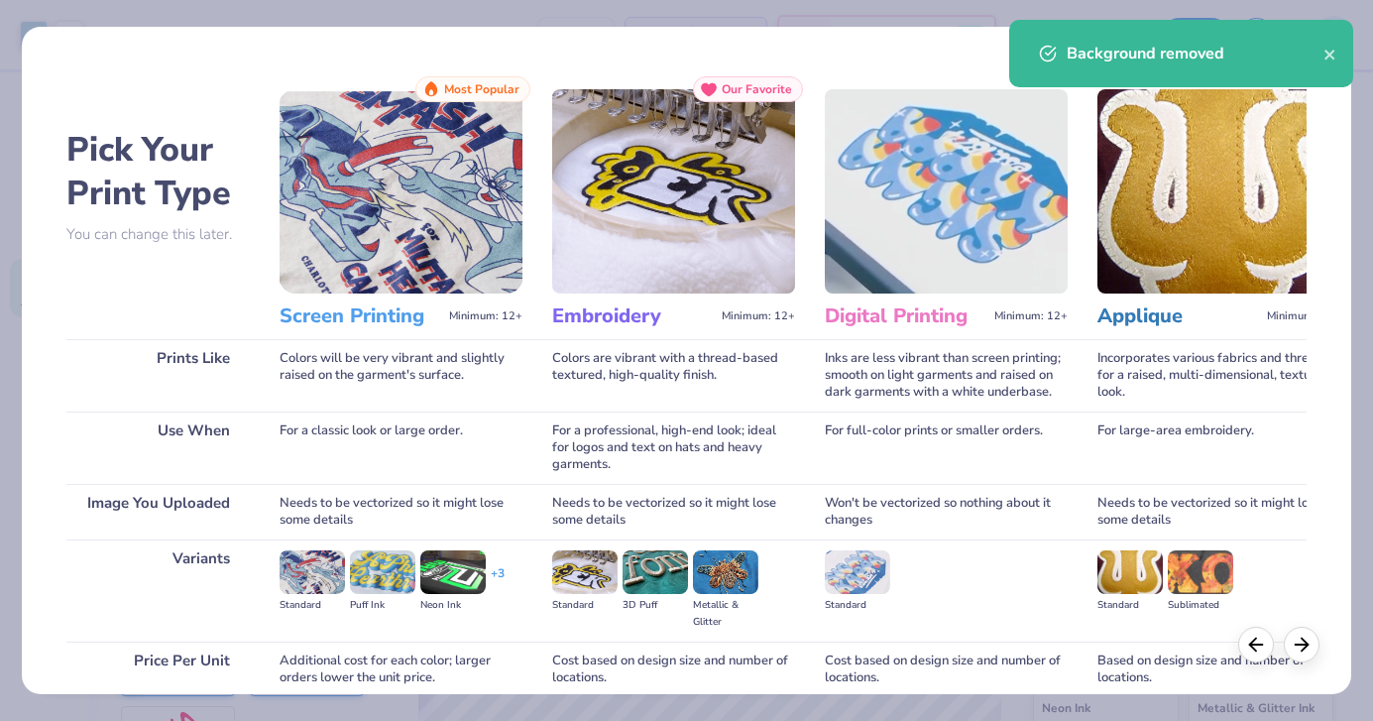
scroll to position [169, 0]
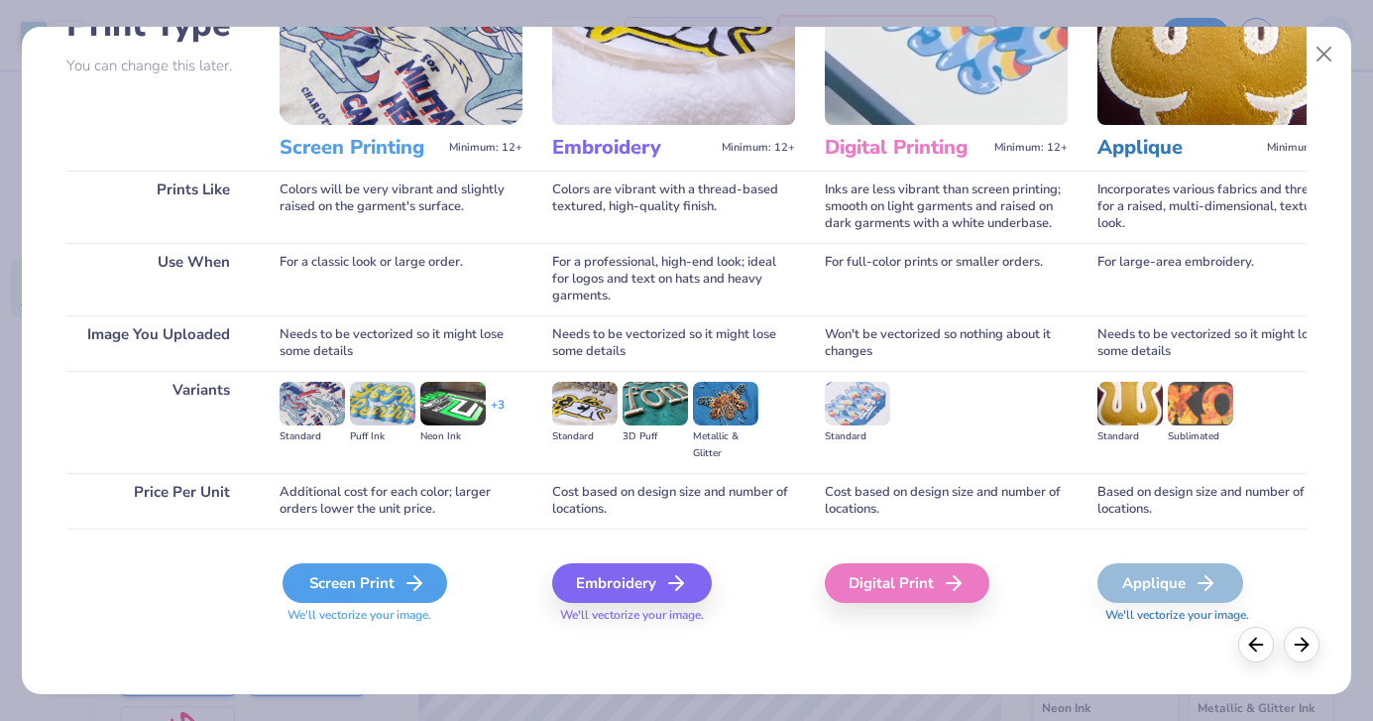
click at [316, 584] on div "Screen Print" at bounding box center [365, 583] width 165 height 40
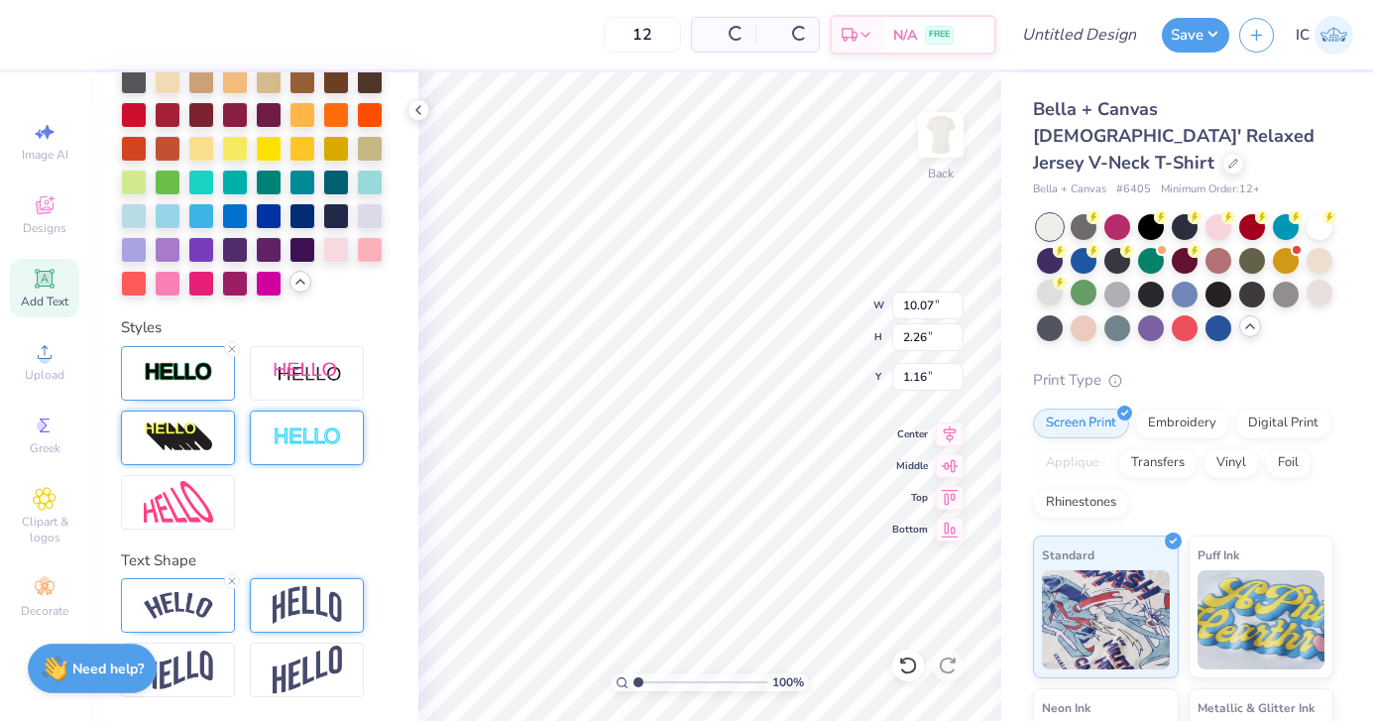
scroll to position [744, 0]
click at [10, 31] on div at bounding box center [10, 34] width 20 height 69
click at [234, 350] on line at bounding box center [232, 349] width 6 height 6
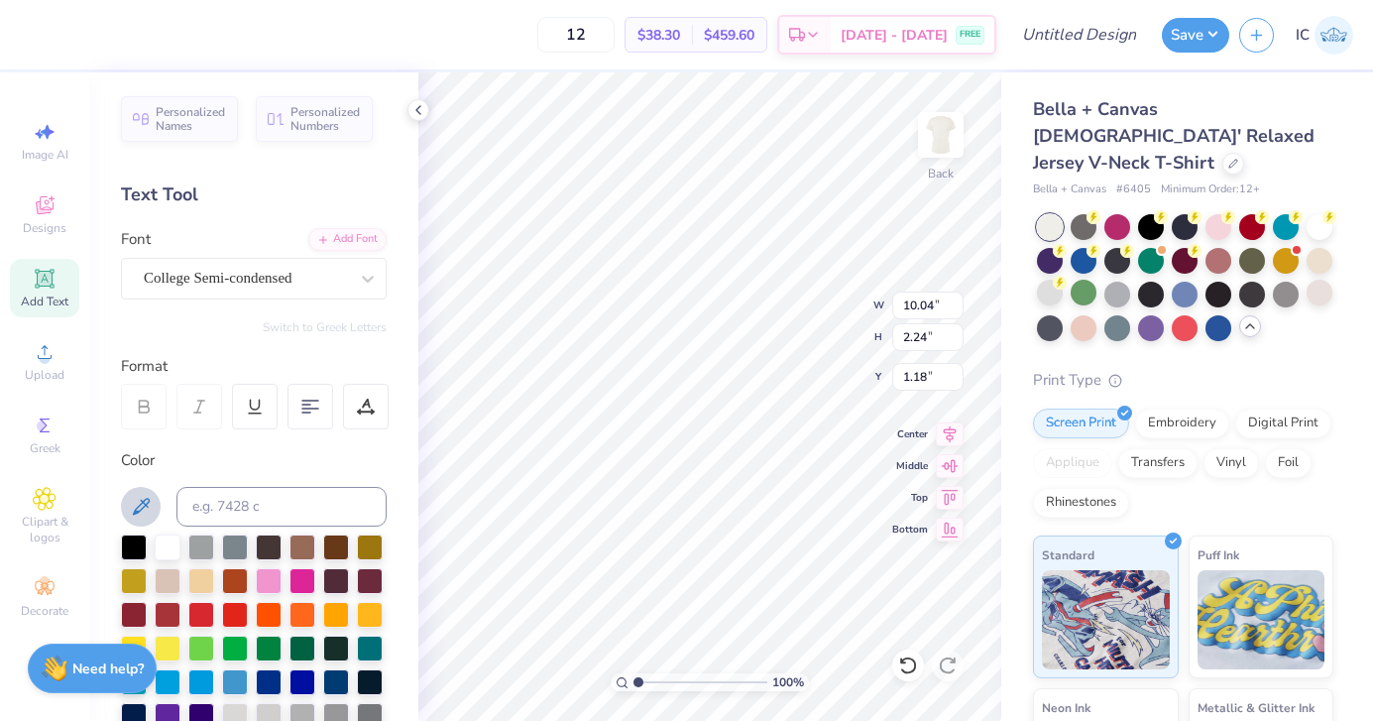
click at [144, 498] on icon at bounding box center [141, 507] width 24 height 24
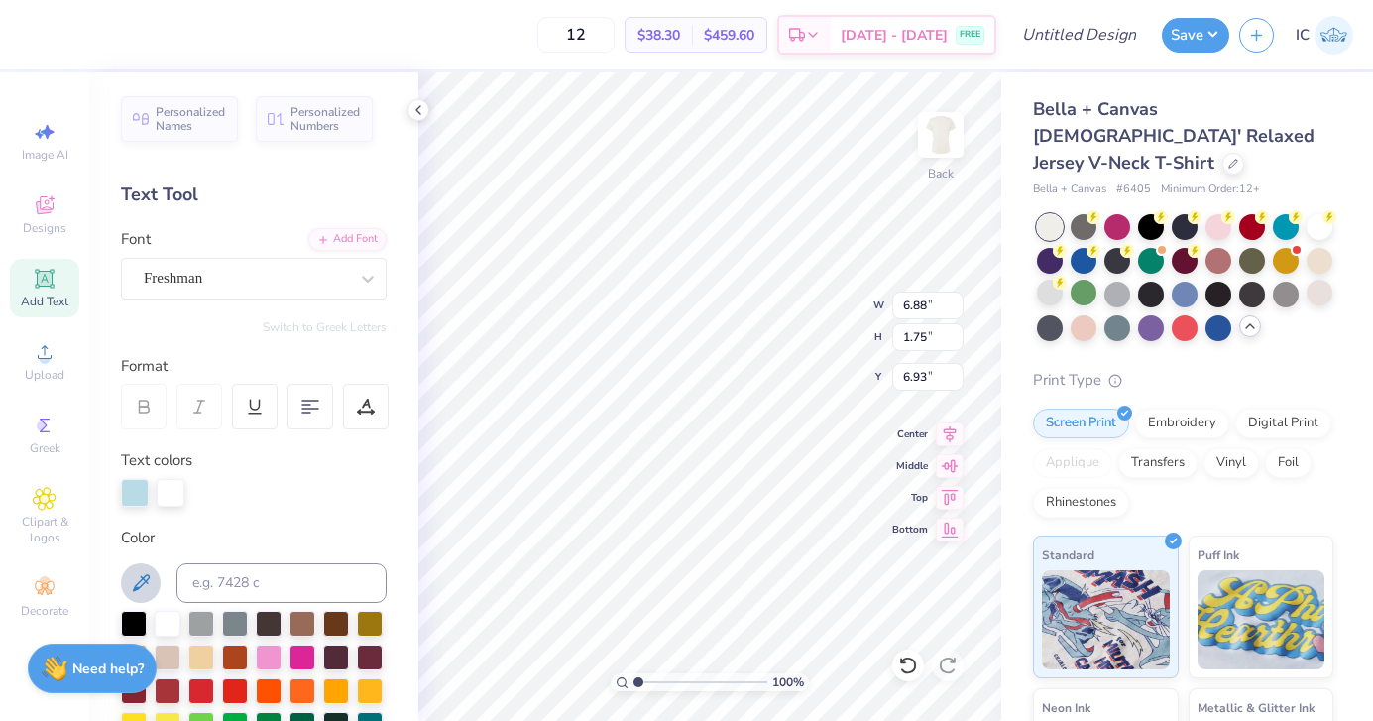
click at [141, 573] on icon at bounding box center [141, 583] width 24 height 24
click at [293, 507] on div "Personalized Names Personalized Numbers Text Tool Add Font Font Freshman Switch…" at bounding box center [253, 396] width 329 height 648
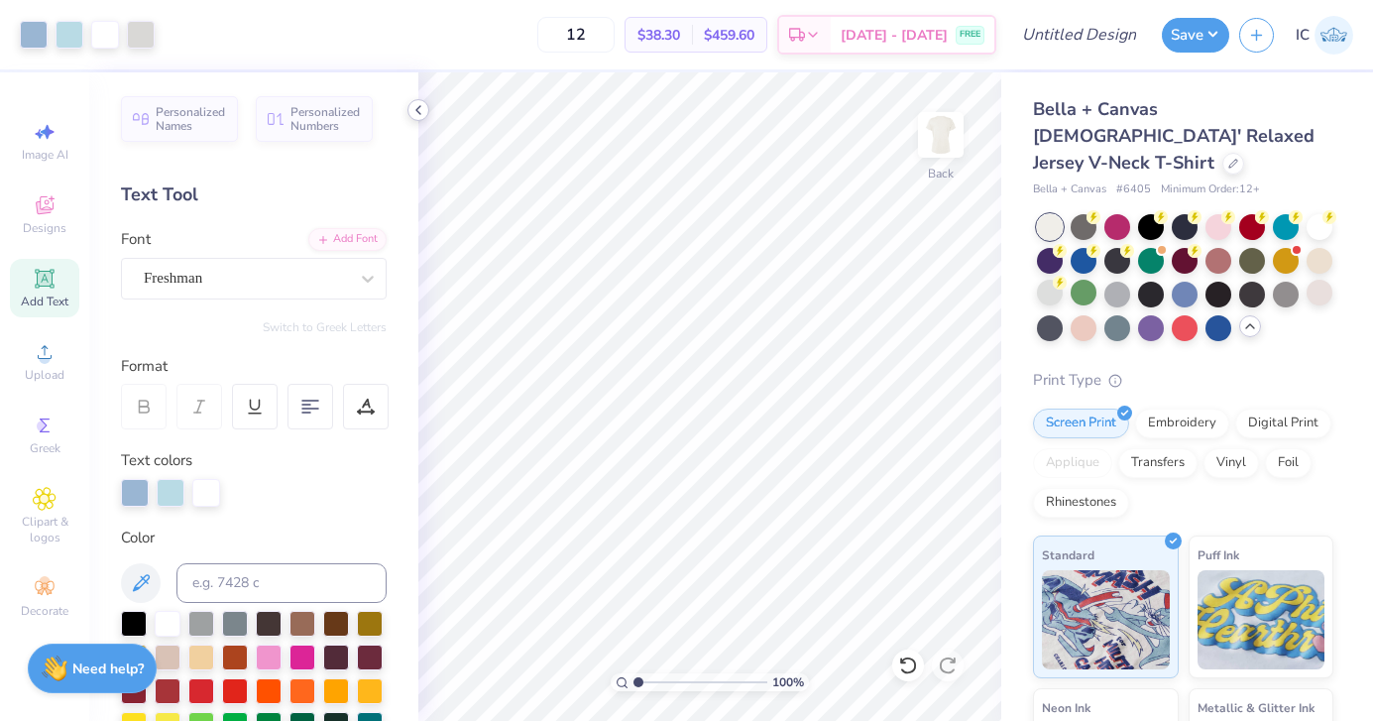
click at [418, 110] on icon at bounding box center [418, 110] width 16 height 16
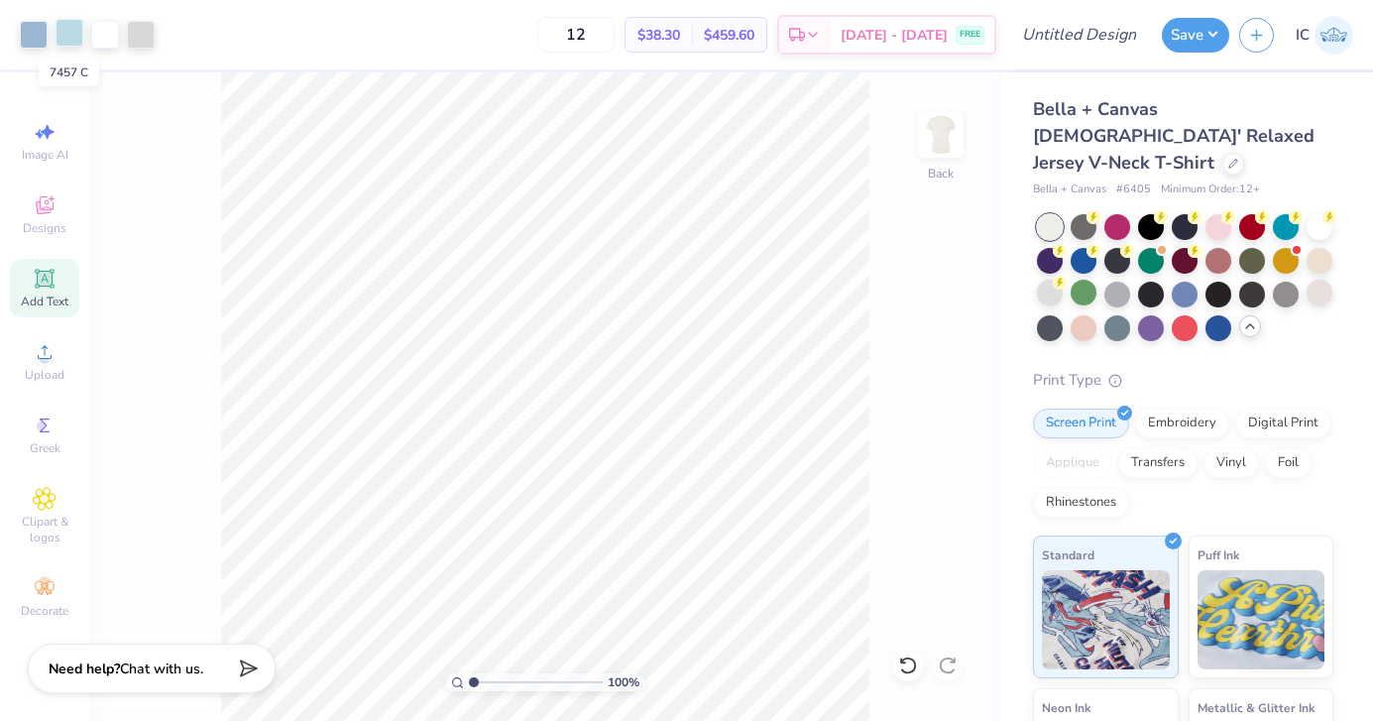
click at [66, 37] on div at bounding box center [70, 33] width 28 height 28
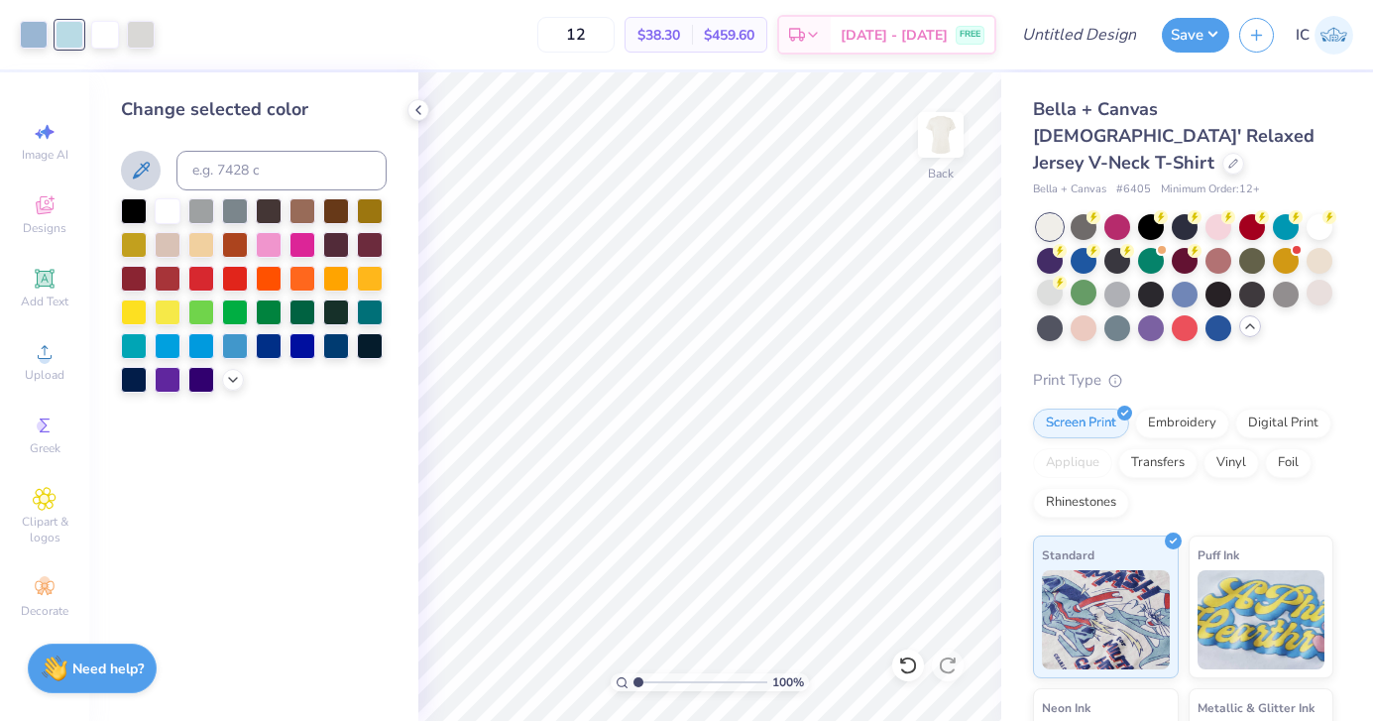
click at [151, 177] on icon at bounding box center [141, 171] width 24 height 24
click at [412, 111] on icon at bounding box center [418, 110] width 16 height 16
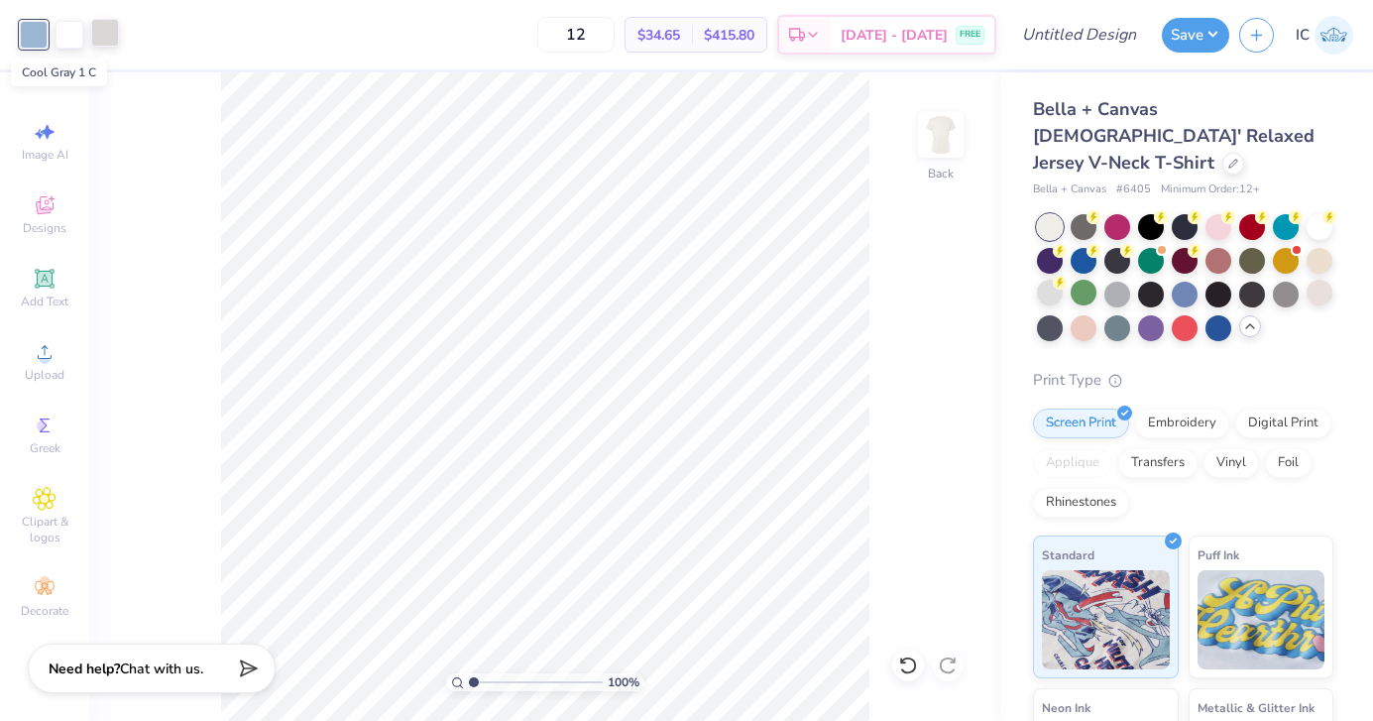
click at [109, 35] on div at bounding box center [105, 33] width 28 height 28
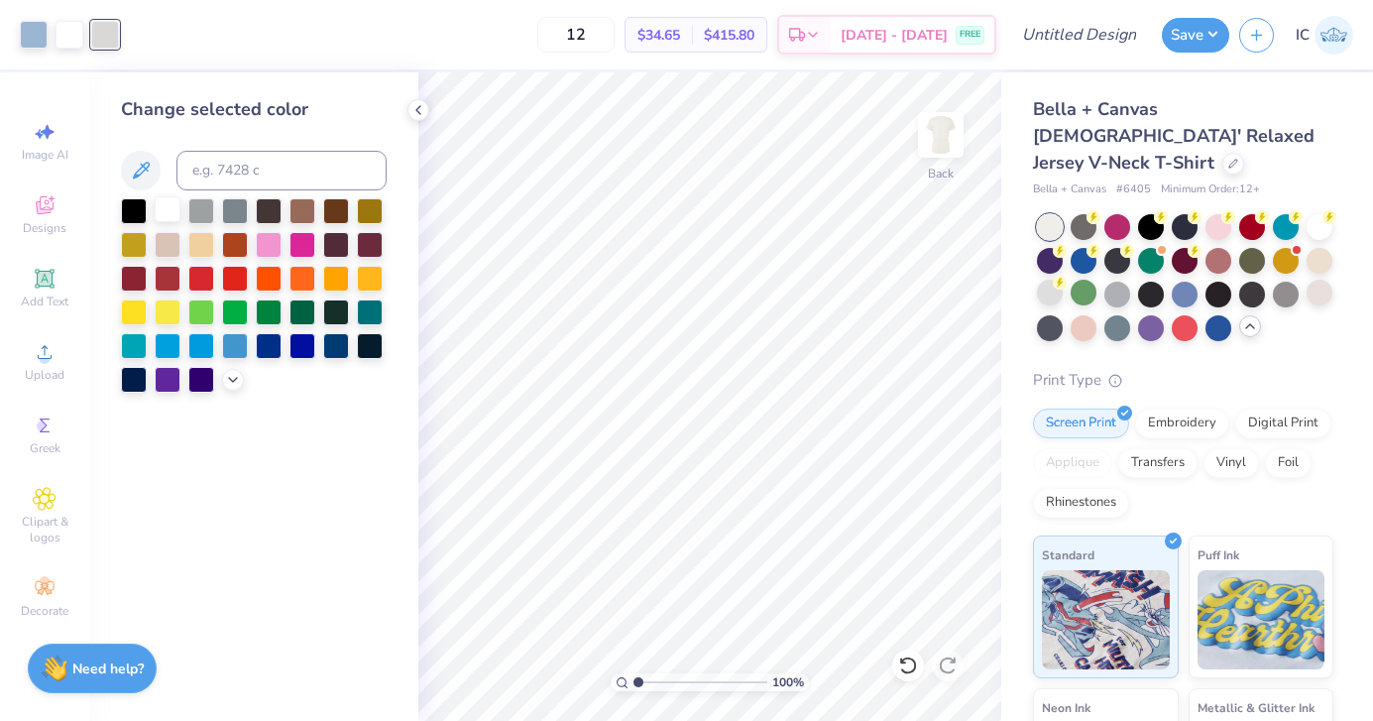
click at [169, 205] on div at bounding box center [168, 209] width 26 height 26
click at [420, 103] on icon at bounding box center [418, 110] width 16 height 16
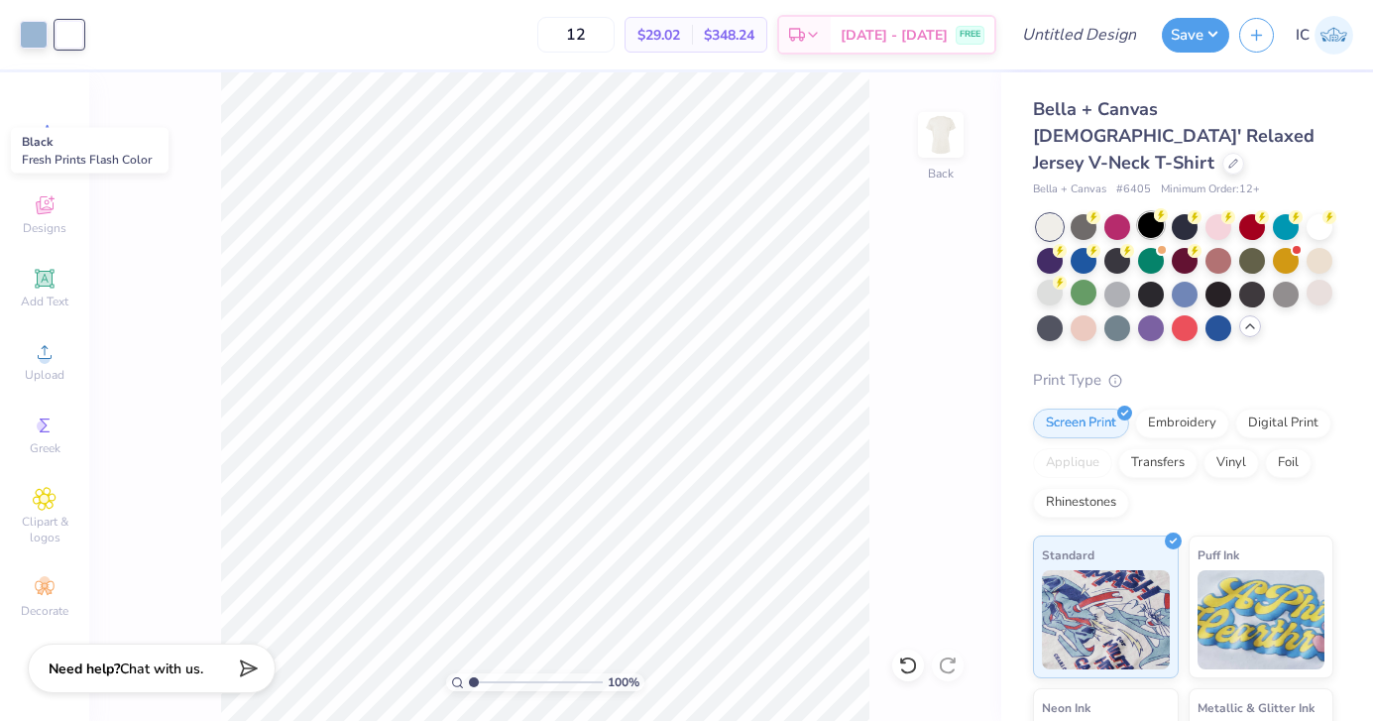
click at [1155, 212] on div at bounding box center [1151, 225] width 26 height 26
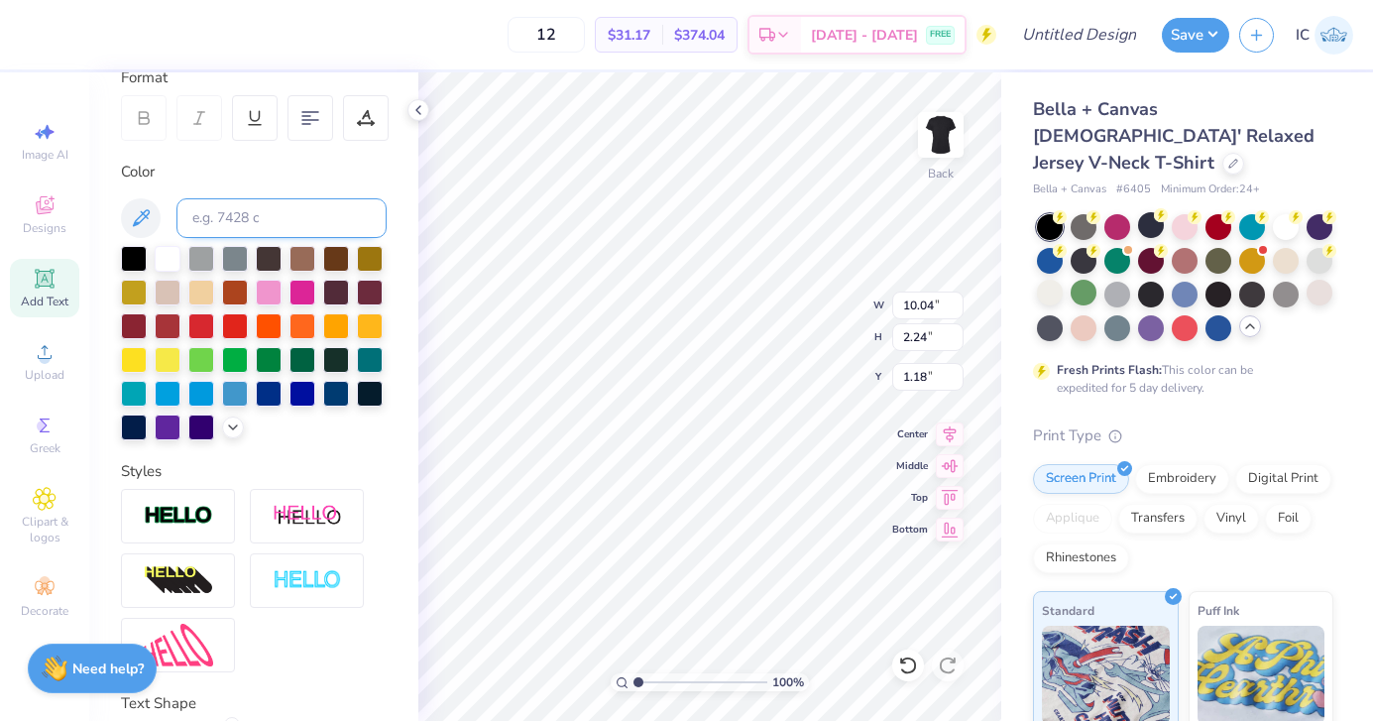
scroll to position [290, 0]
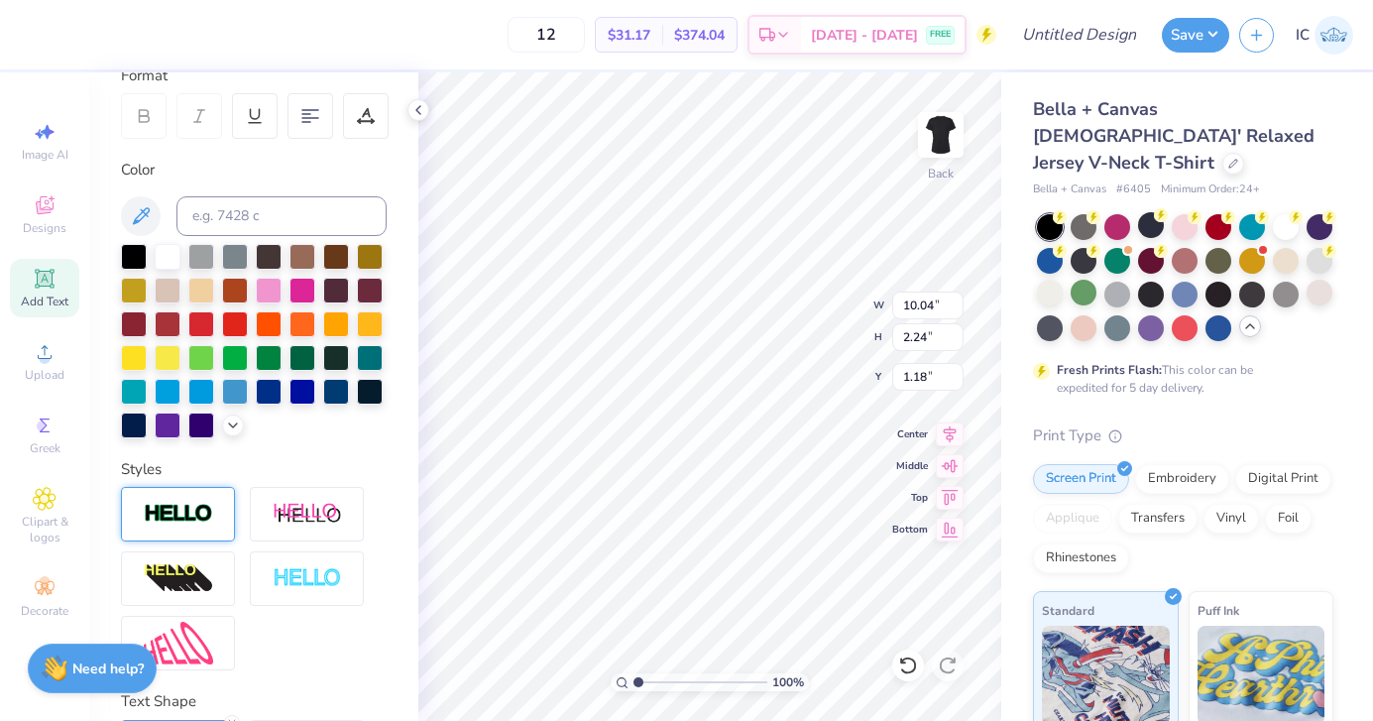
click at [204, 521] on img at bounding box center [178, 514] width 69 height 23
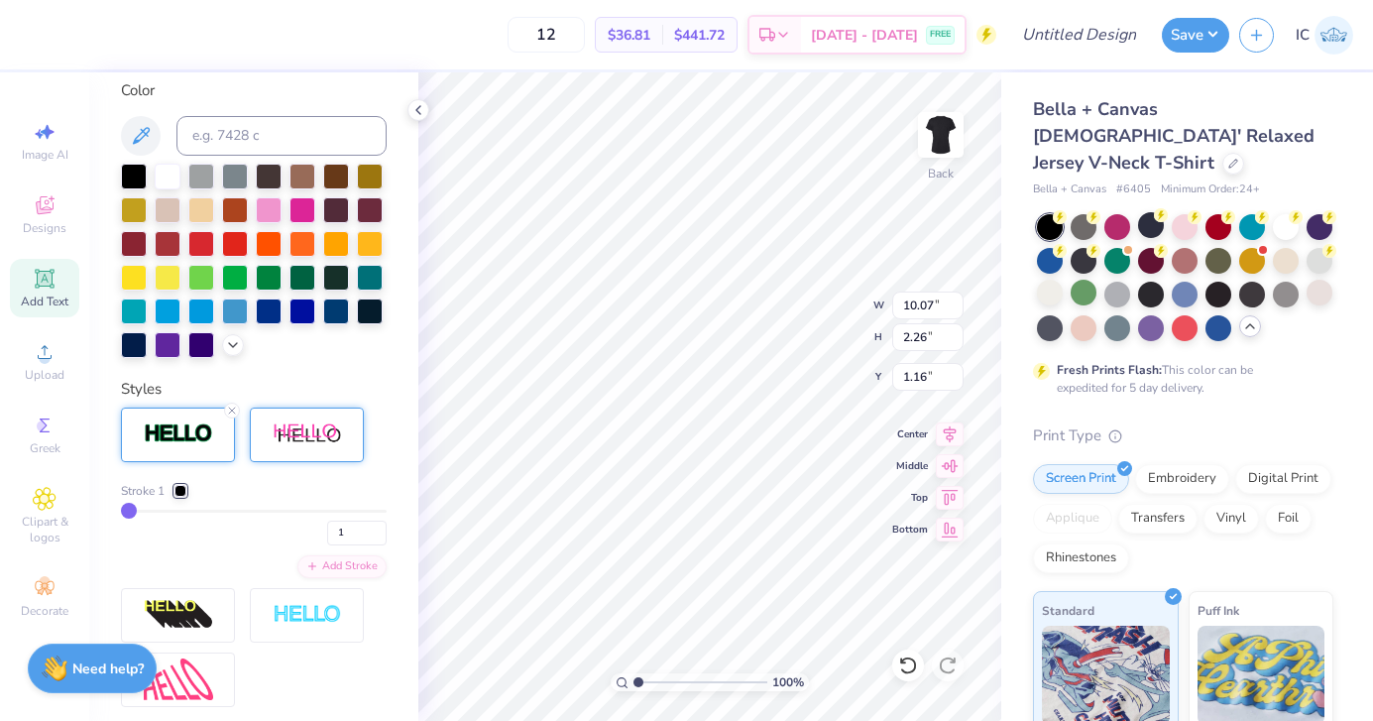
scroll to position [448, 0]
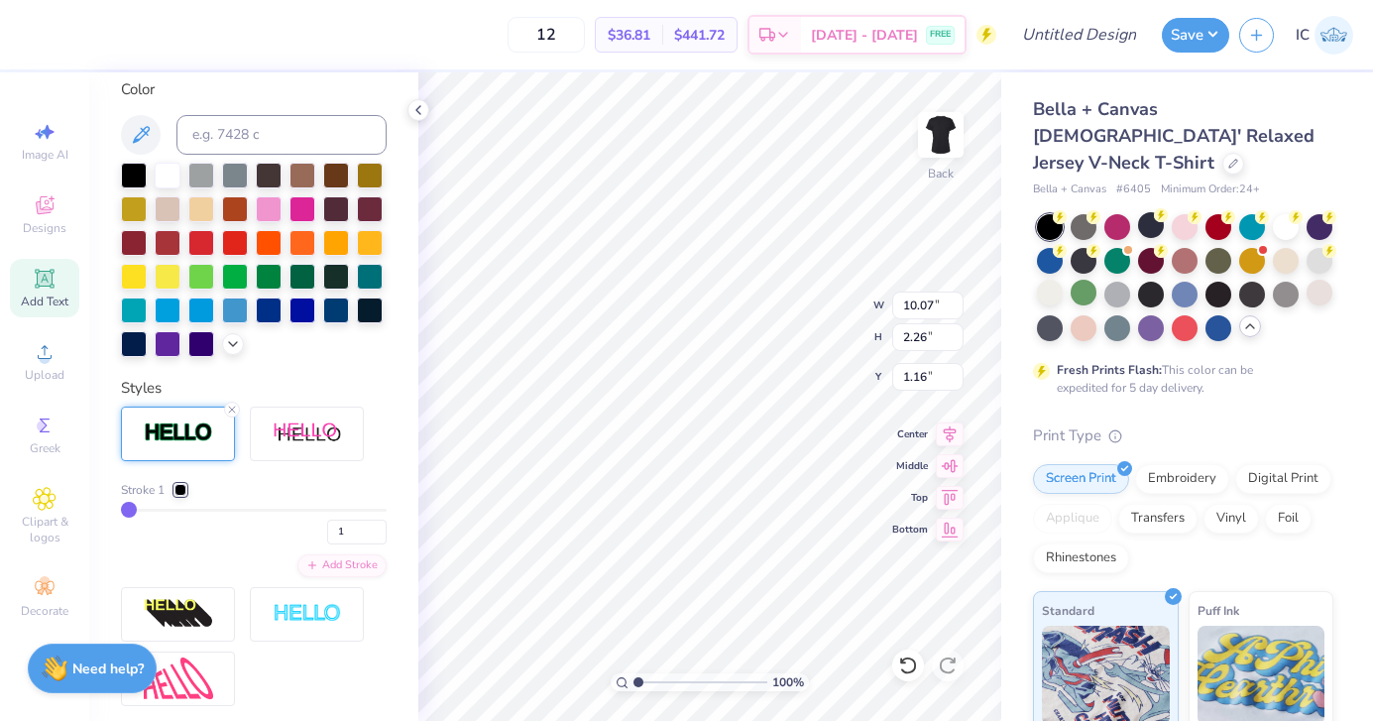
click at [178, 486] on div at bounding box center [180, 490] width 12 height 12
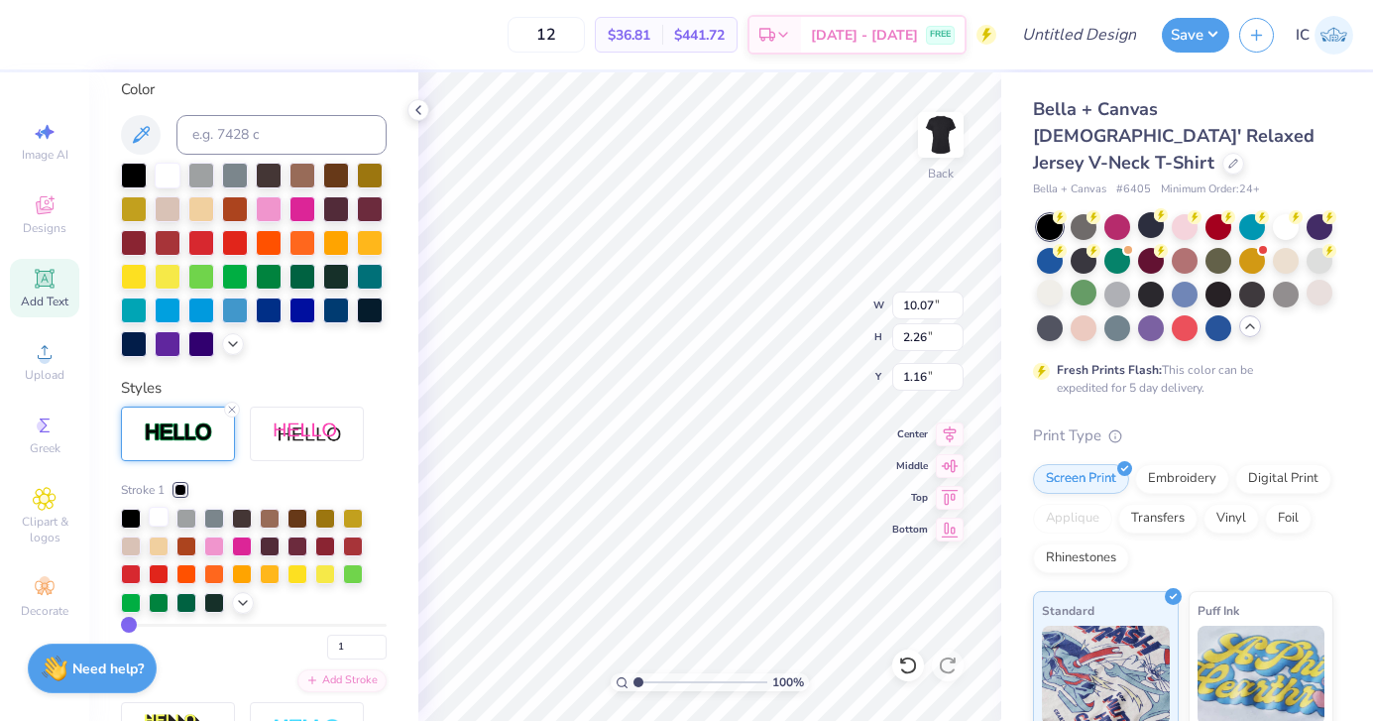
click at [153, 519] on div at bounding box center [159, 517] width 20 height 20
click at [363, 358] on div "Personalized Names Personalized Numbers Text Tool Add Font Font College Semi-co…" at bounding box center [253, 396] width 329 height 648
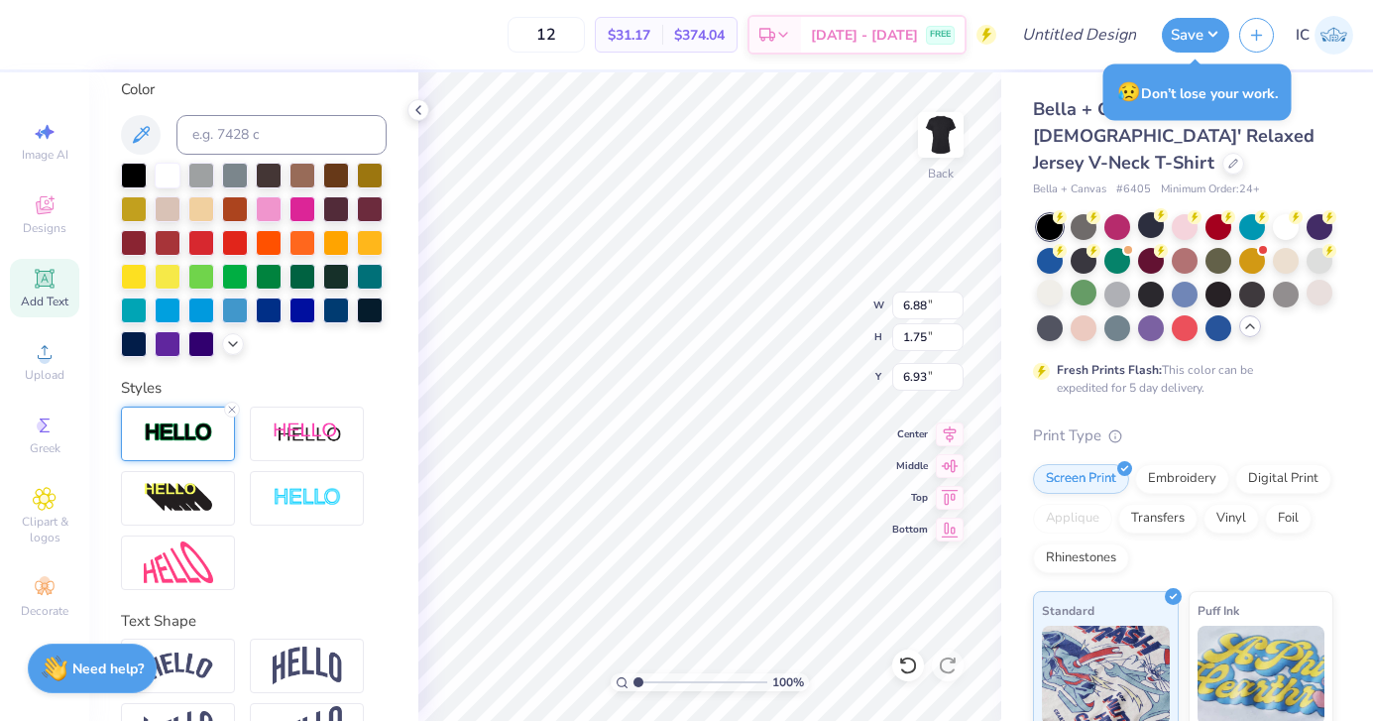
click at [179, 438] on img at bounding box center [178, 432] width 69 height 23
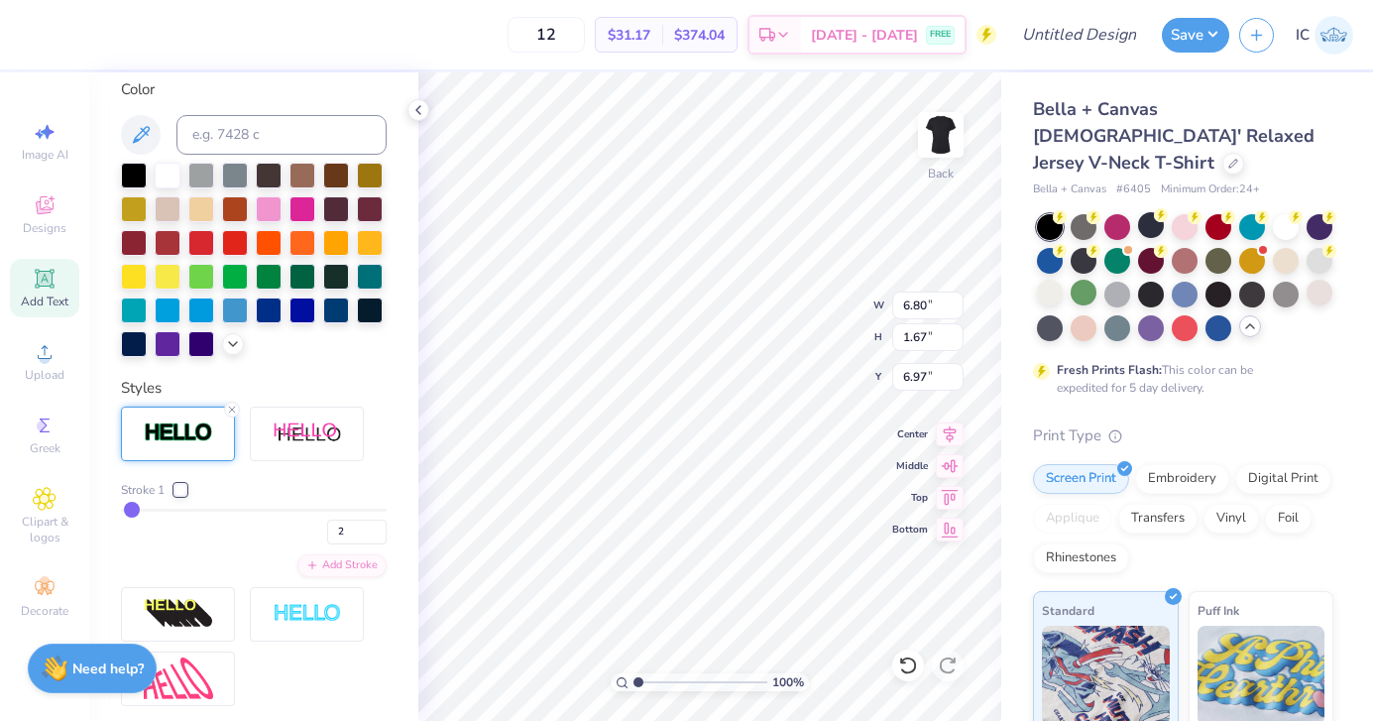
drag, startPoint x: 130, startPoint y: 509, endPoint x: 148, endPoint y: 509, distance: 17.8
click at [350, 566] on div "Add Stroke" at bounding box center [341, 563] width 89 height 23
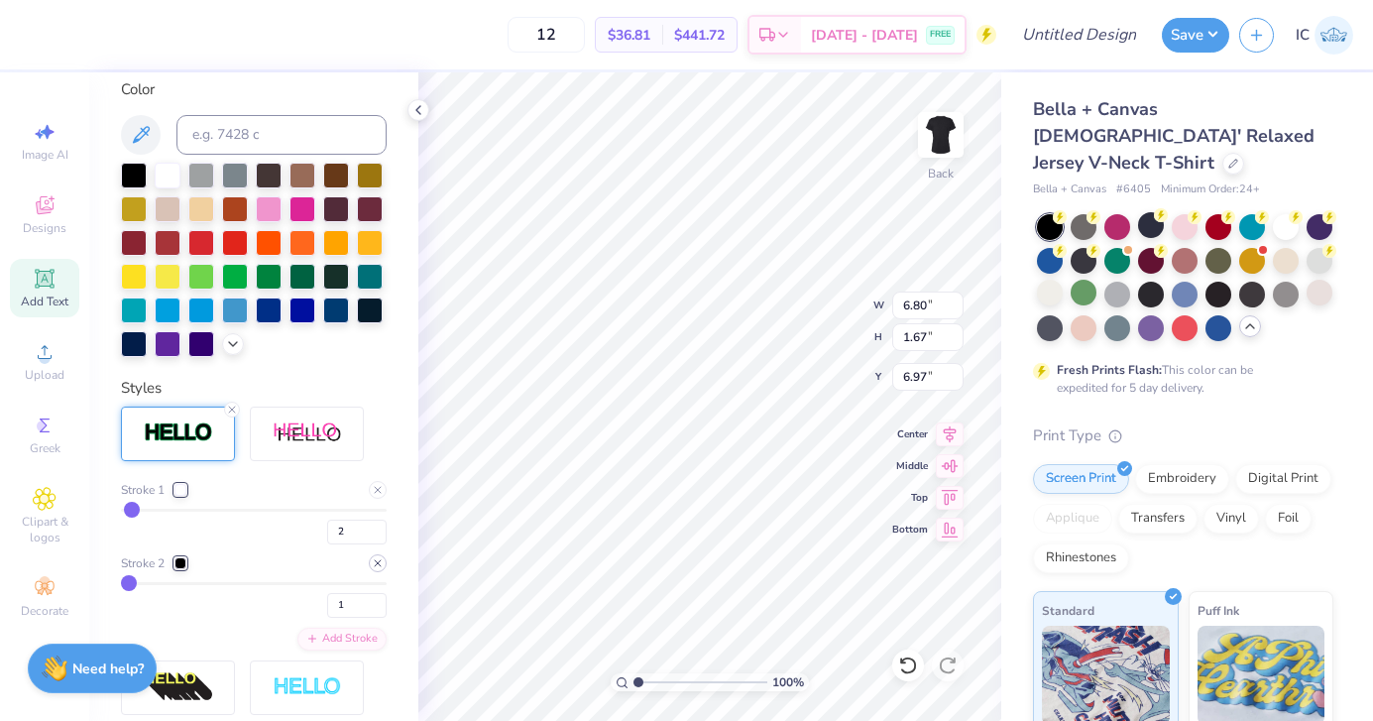
click at [380, 564] on line at bounding box center [378, 563] width 6 height 6
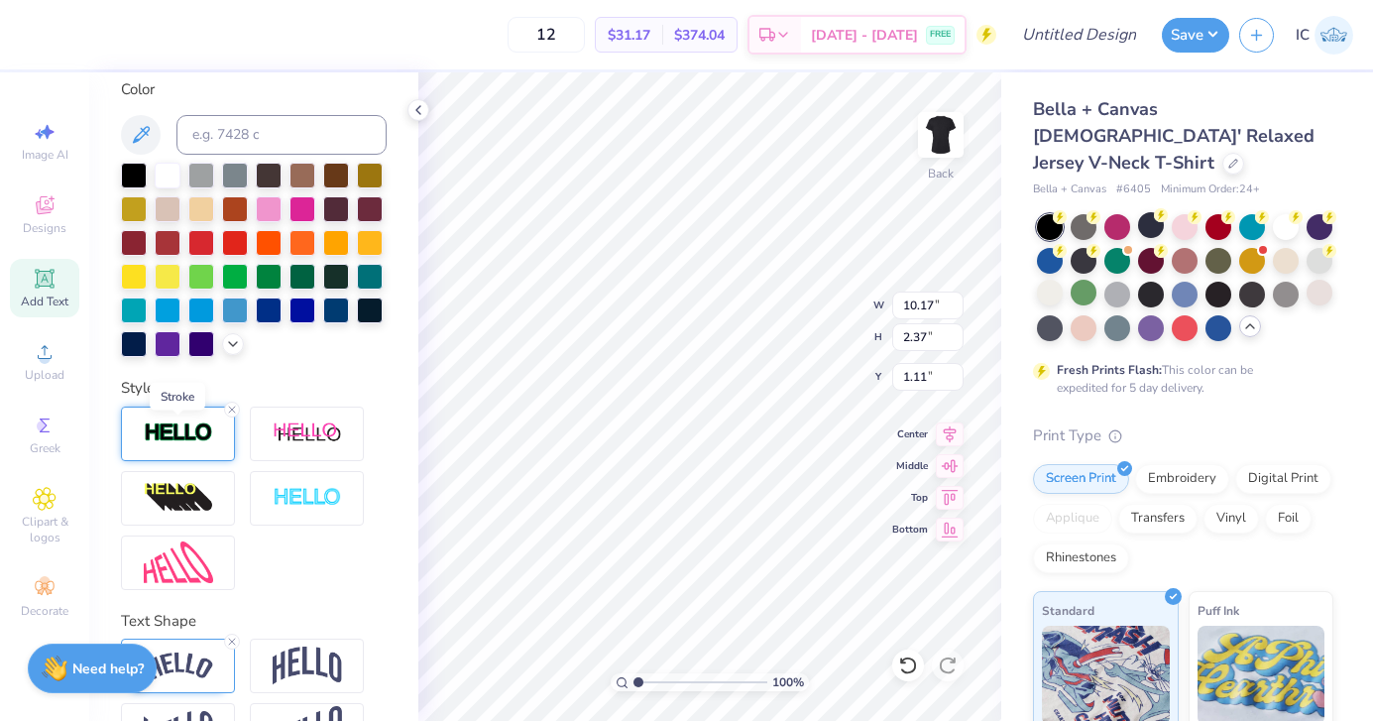
click at [182, 428] on img at bounding box center [178, 432] width 69 height 23
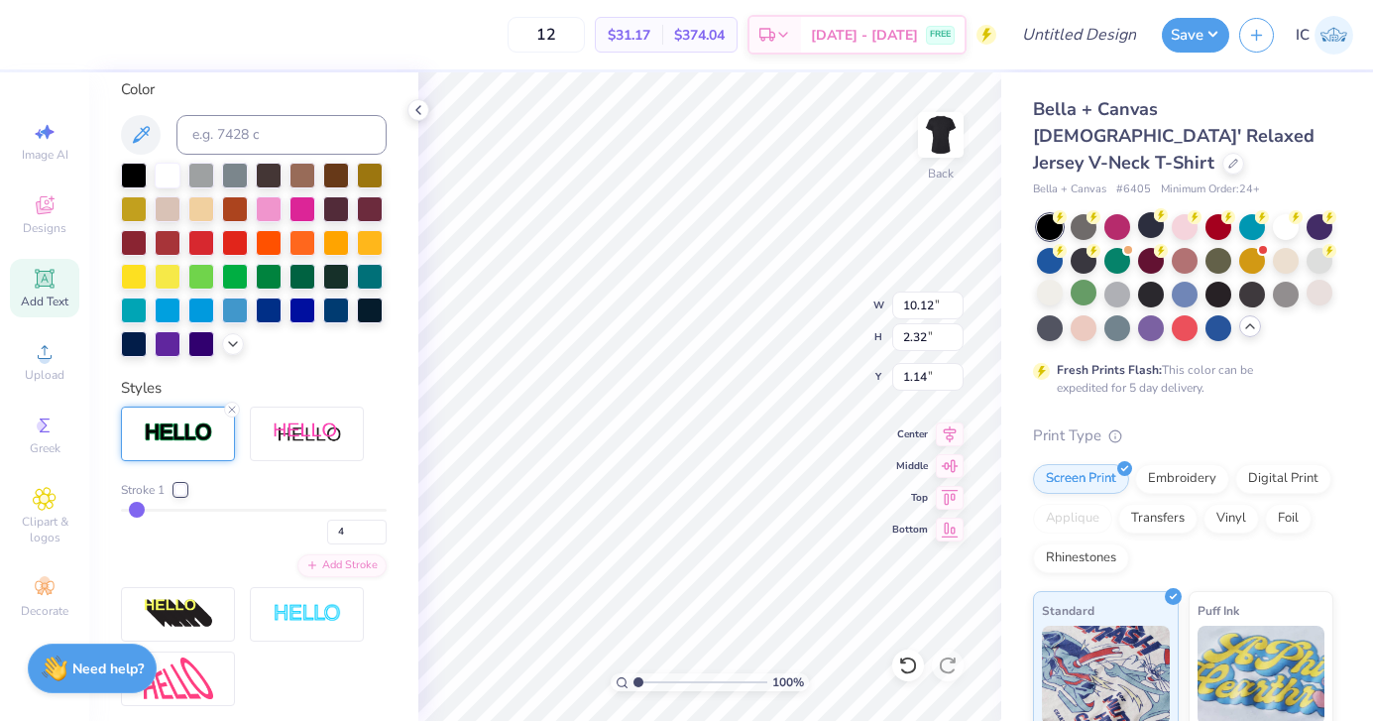
click at [137, 511] on input "range" at bounding box center [254, 510] width 266 height 3
click at [198, 558] on div "Stroke 1 4 Add Stroke" at bounding box center [254, 529] width 266 height 96
click at [134, 509] on input "range" at bounding box center [254, 510] width 266 height 3
click at [387, 470] on div "Personalized Names Personalized Numbers Text Tool Add Font Font College Semi-co…" at bounding box center [253, 396] width 329 height 648
click at [233, 412] on icon at bounding box center [232, 409] width 12 height 12
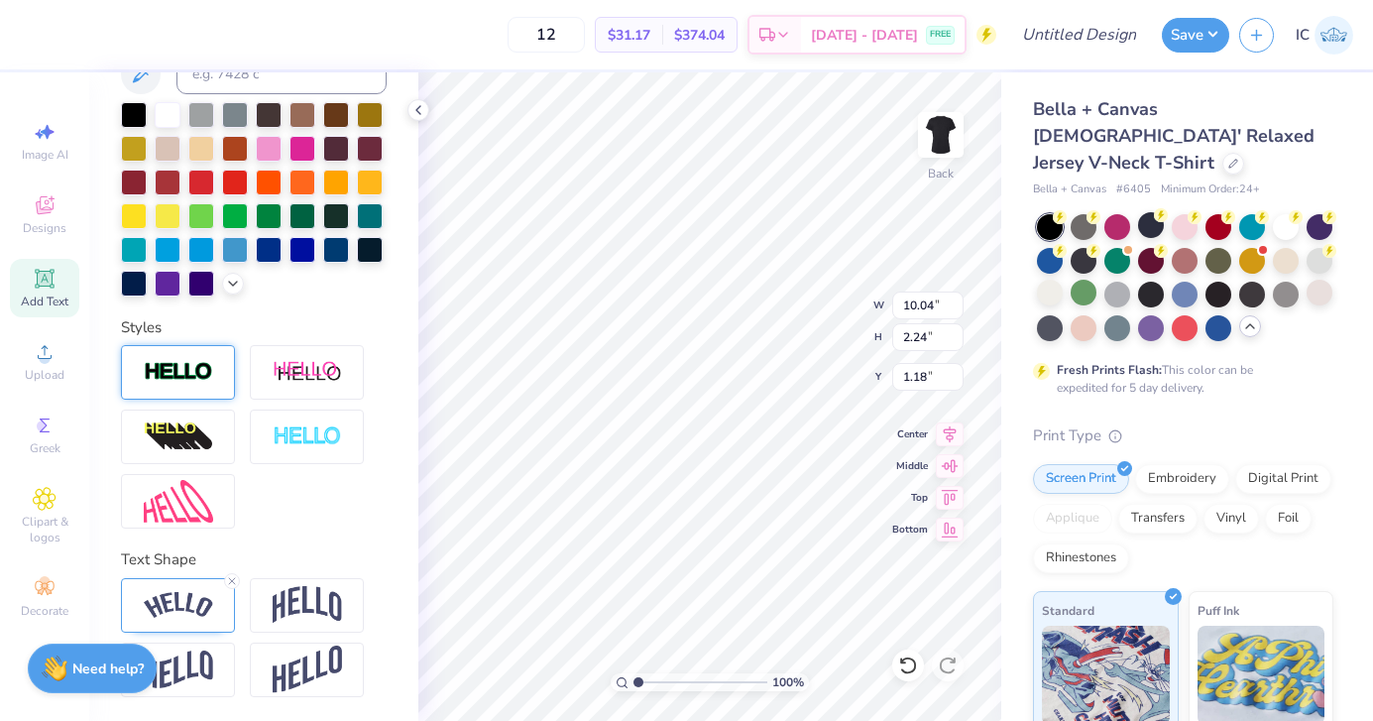
scroll to position [371, 0]
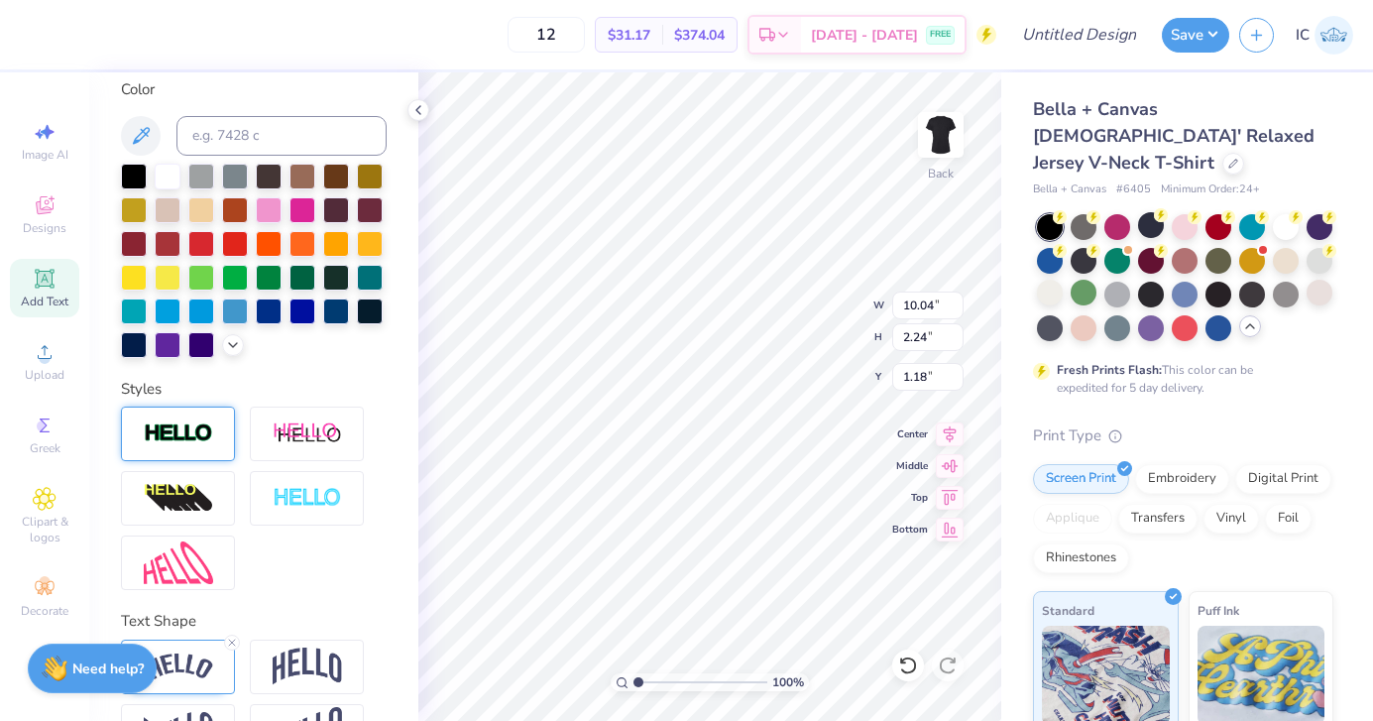
click at [169, 448] on div at bounding box center [178, 433] width 114 height 55
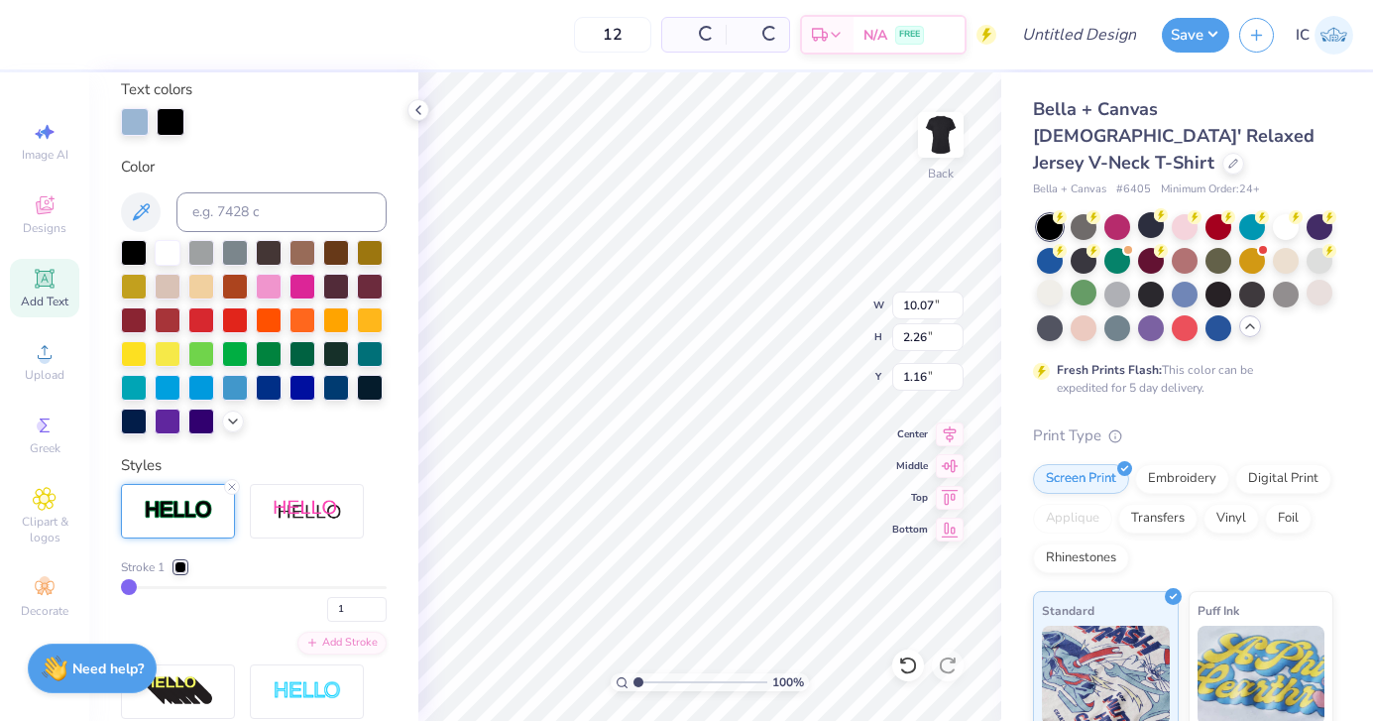
scroll to position [448, 0]
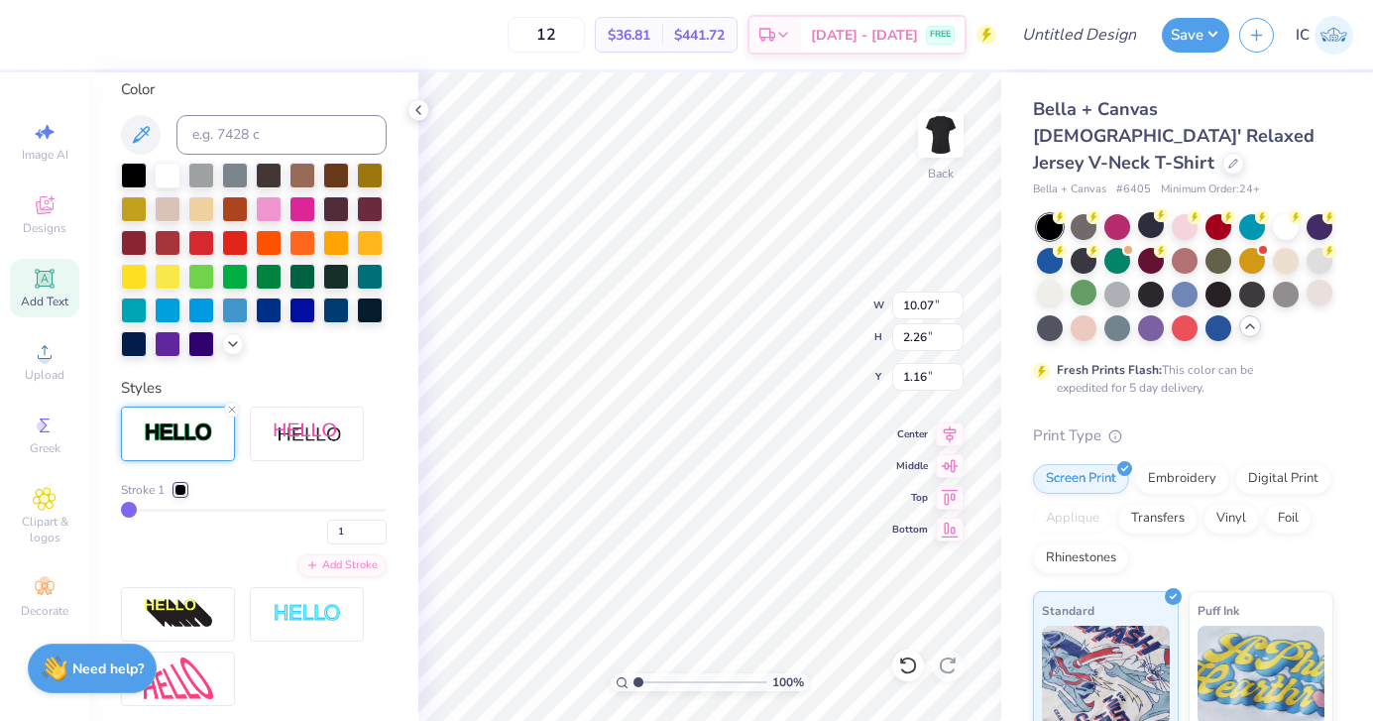
click at [178, 489] on div at bounding box center [180, 490] width 12 height 12
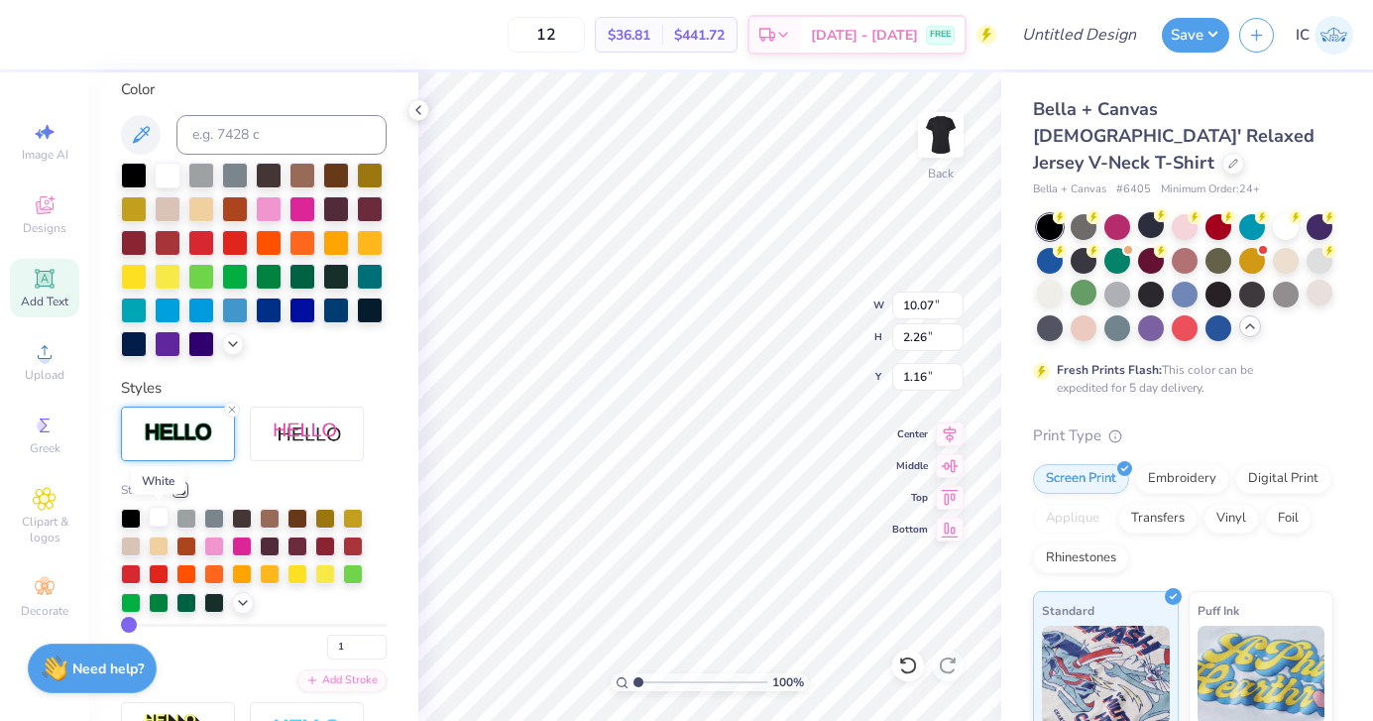
click at [158, 517] on div at bounding box center [159, 517] width 20 height 20
click at [134, 625] on input "range" at bounding box center [254, 625] width 266 height 3
click at [417, 104] on icon at bounding box center [418, 110] width 16 height 16
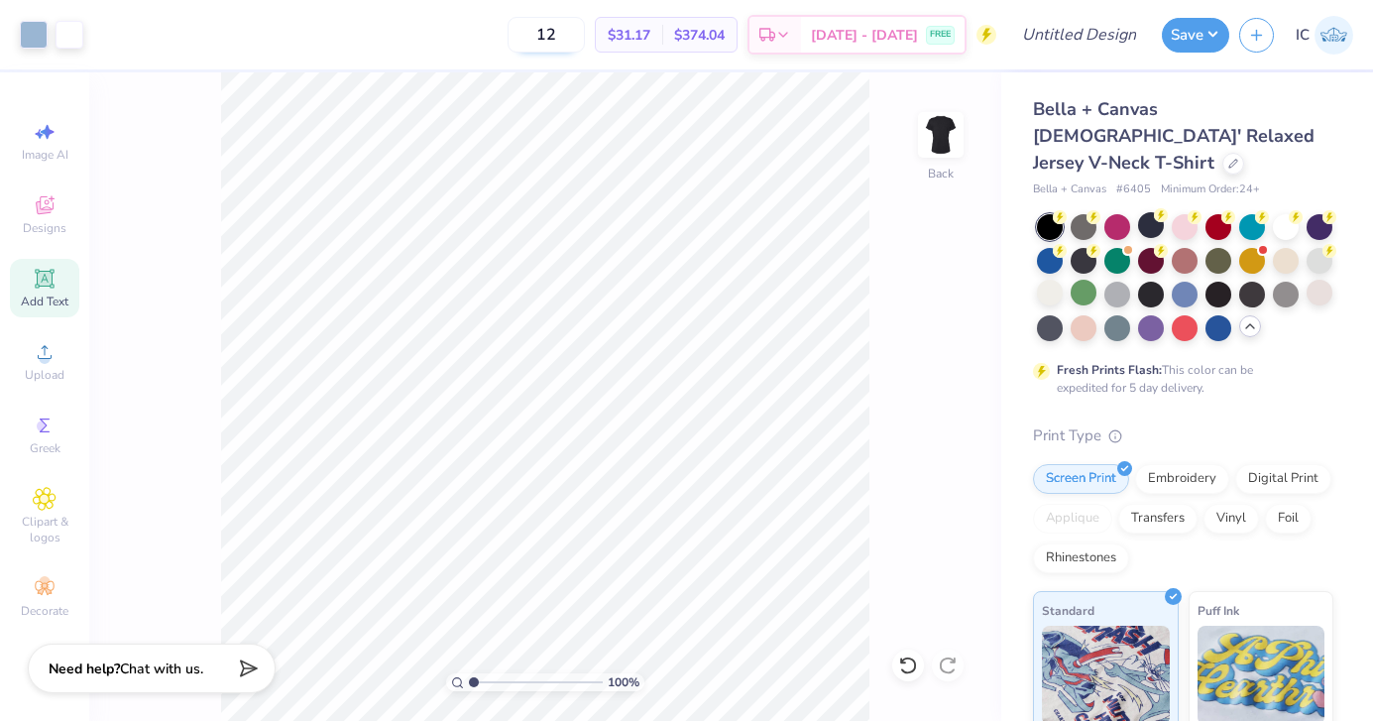
click at [585, 37] on input "12" at bounding box center [546, 35] width 77 height 36
click at [489, 39] on div "20 $26.97 Per Item $539.40 Total Est. Delivery Sep 5 - 8 FREE" at bounding box center [544, 34] width 903 height 69
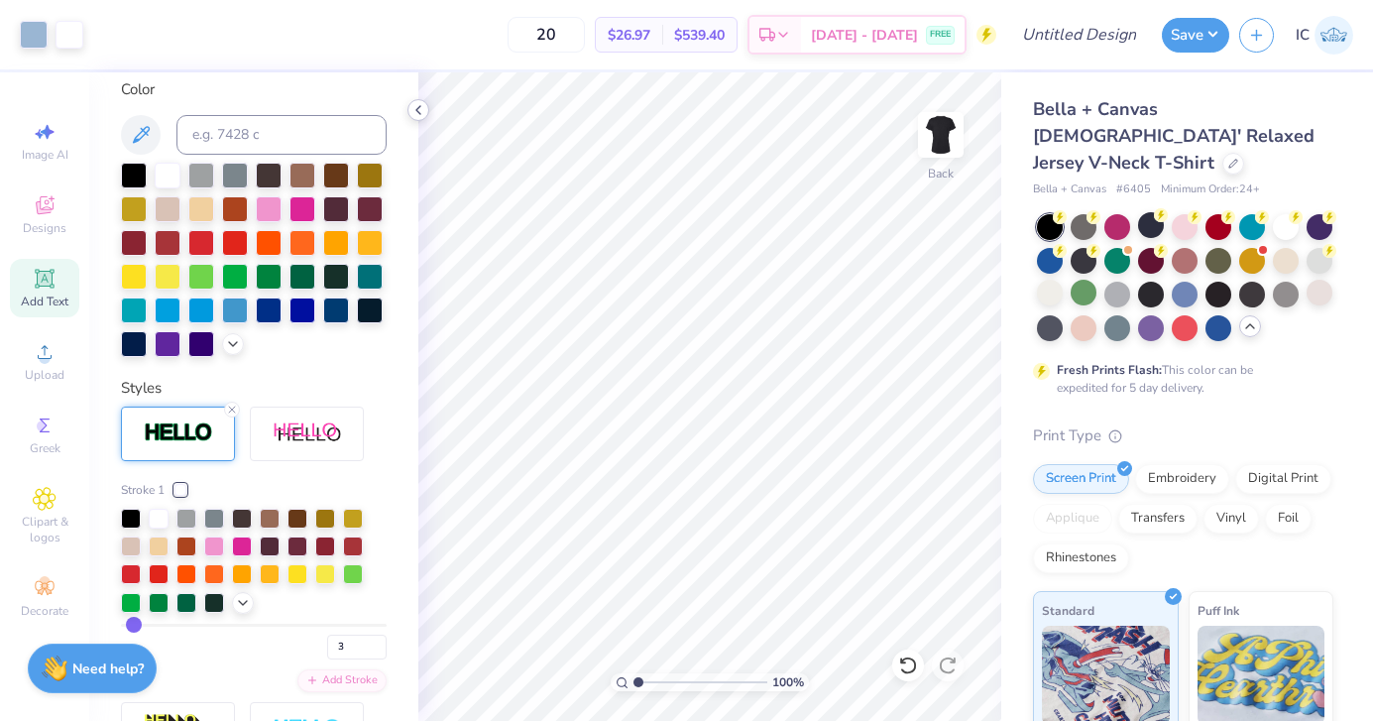
click at [411, 112] on icon at bounding box center [418, 110] width 16 height 16
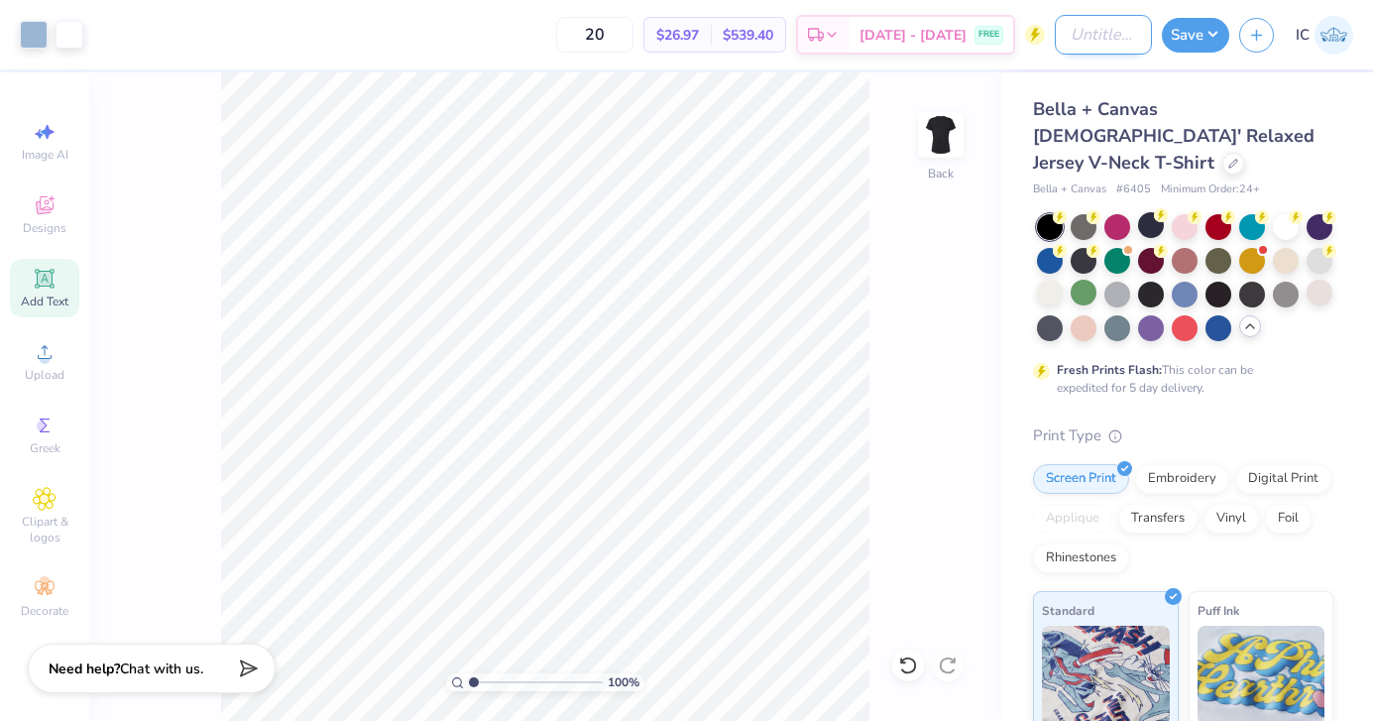
click at [1146, 39] on input "Design Title" at bounding box center [1103, 35] width 97 height 40
click at [1189, 32] on button "Save" at bounding box center [1195, 32] width 67 height 35
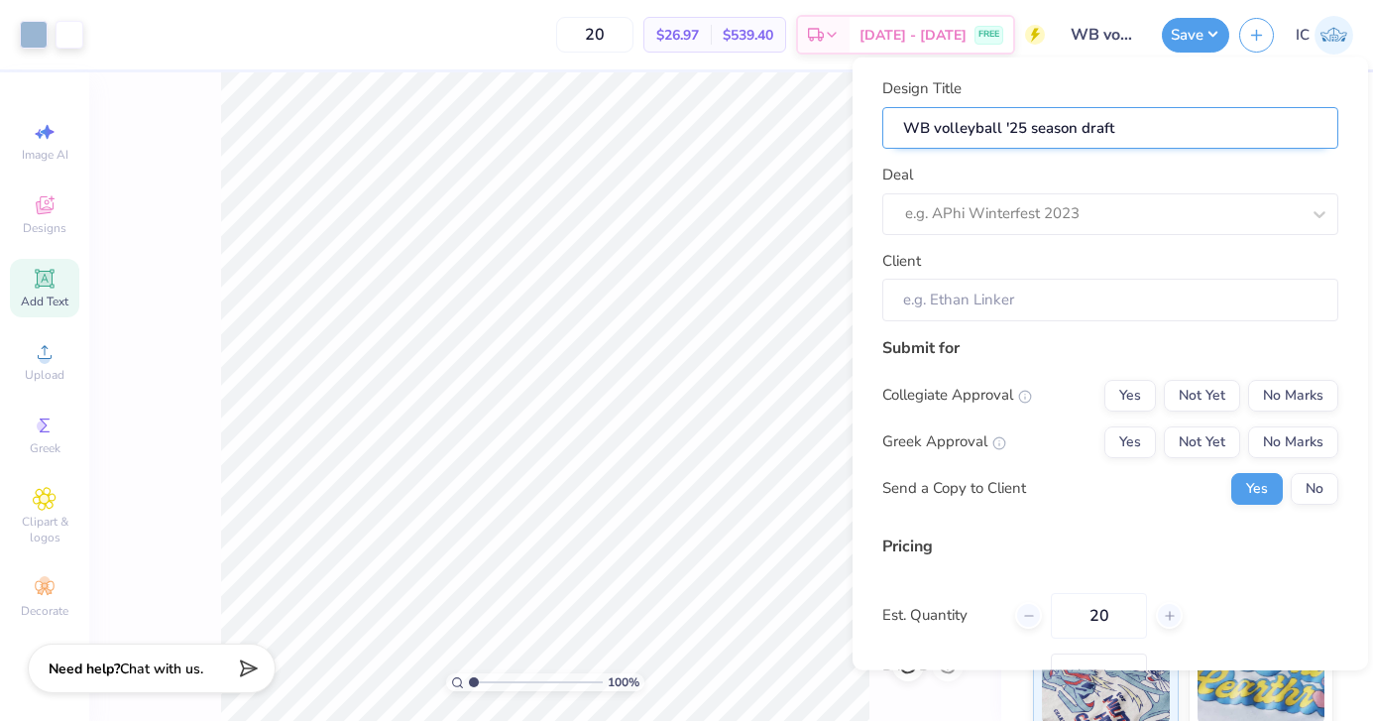
drag, startPoint x: 1189, startPoint y: 112, endPoint x: 1160, endPoint y: 138, distance: 38.6
click at [1160, 138] on input "WB volleyball '25 season draft" at bounding box center [1110, 127] width 456 height 43
drag, startPoint x: 1160, startPoint y: 138, endPoint x: 1004, endPoint y: 134, distance: 155.7
click at [1004, 134] on input "WB volleyball '25 season draft" at bounding box center [1110, 127] width 456 height 43
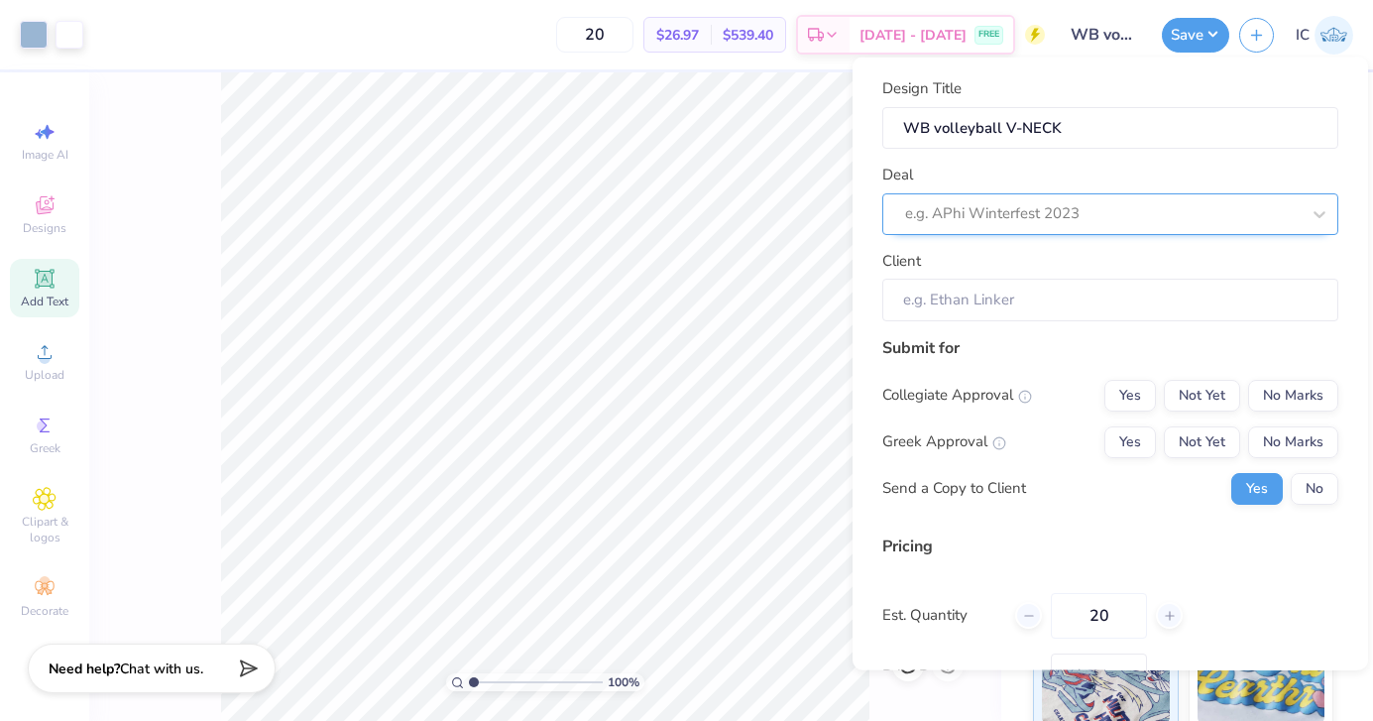
click at [982, 211] on div at bounding box center [1102, 213] width 395 height 27
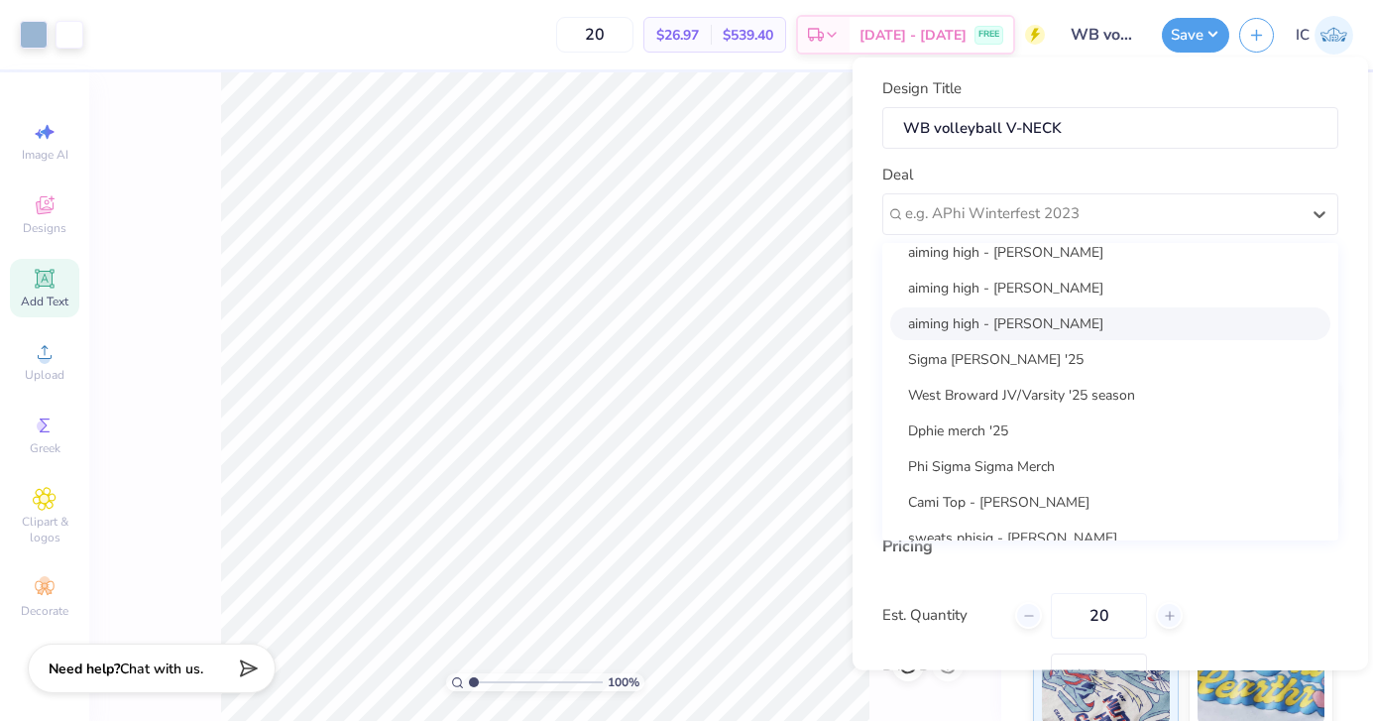
scroll to position [345, 0]
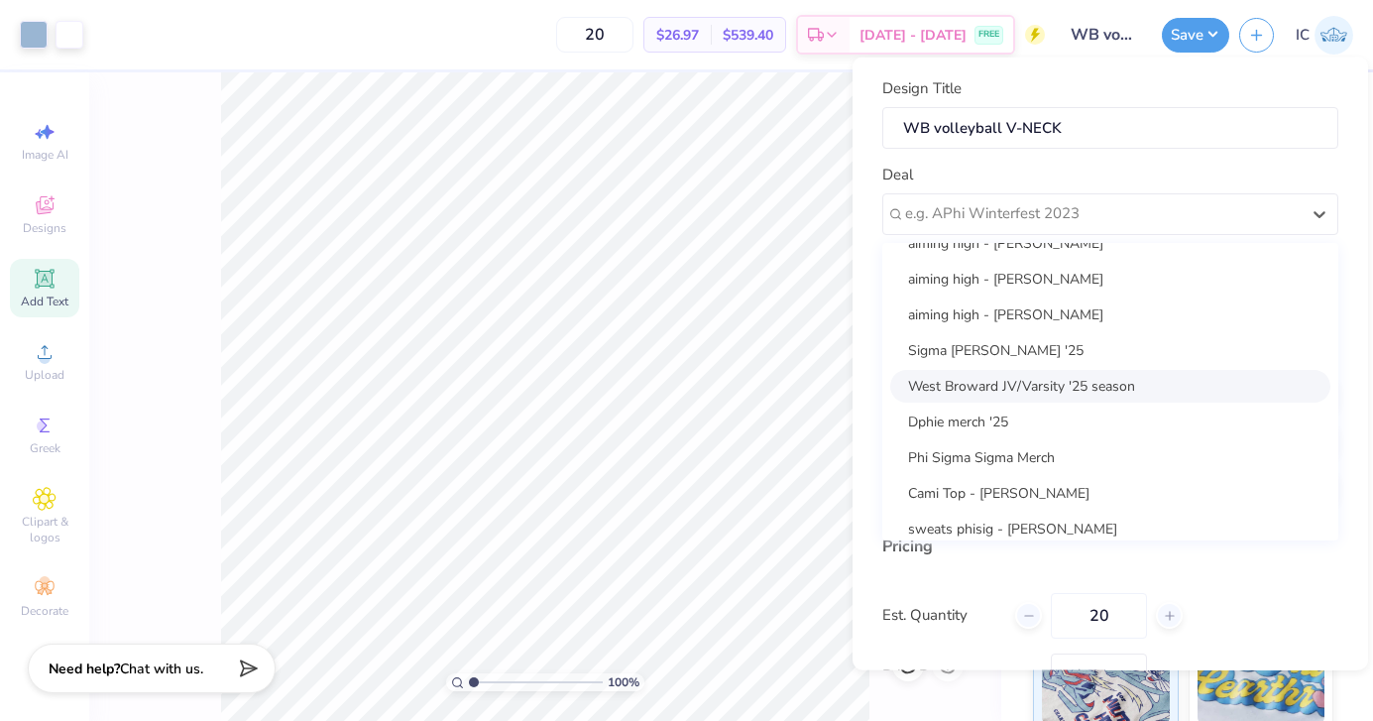
click at [950, 392] on div "West Broward JV/Varsity '25 season" at bounding box center [1110, 385] width 440 height 33
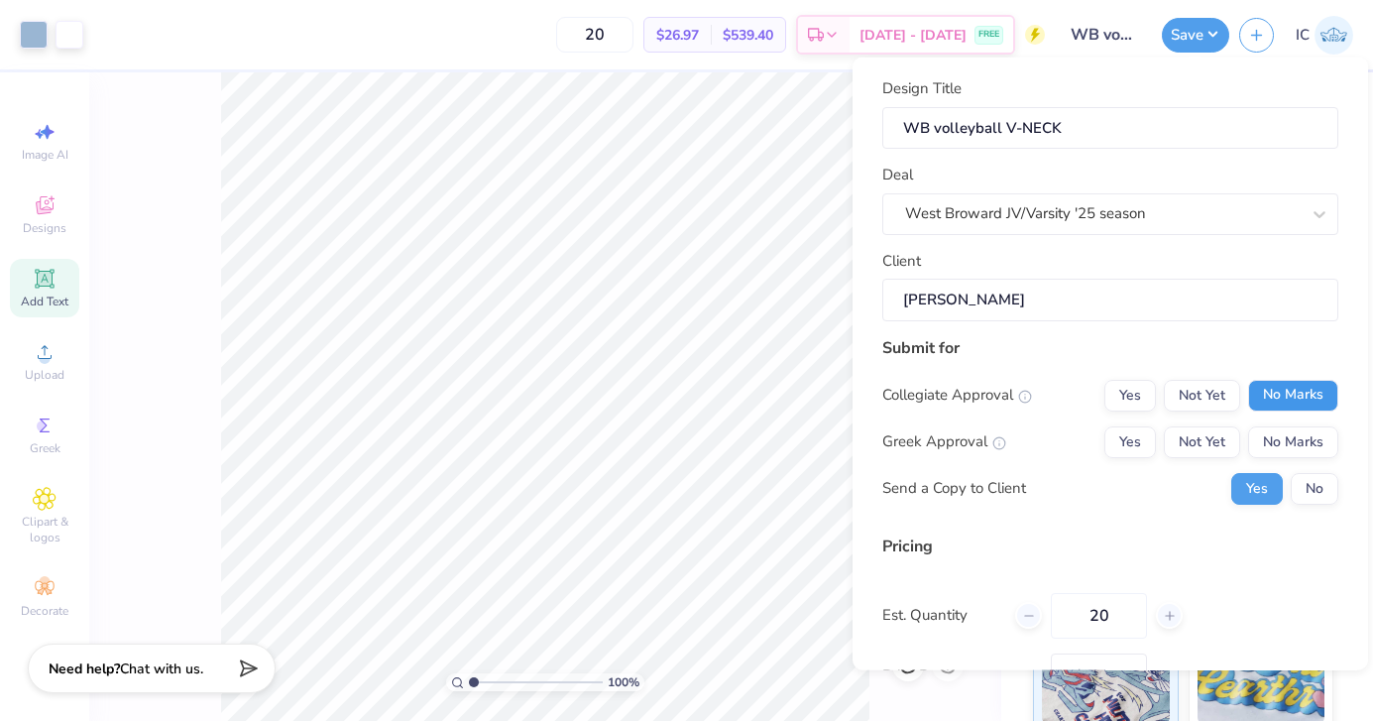
click at [1277, 398] on button "No Marks" at bounding box center [1293, 395] width 90 height 32
click at [1275, 428] on button "No Marks" at bounding box center [1293, 441] width 90 height 32
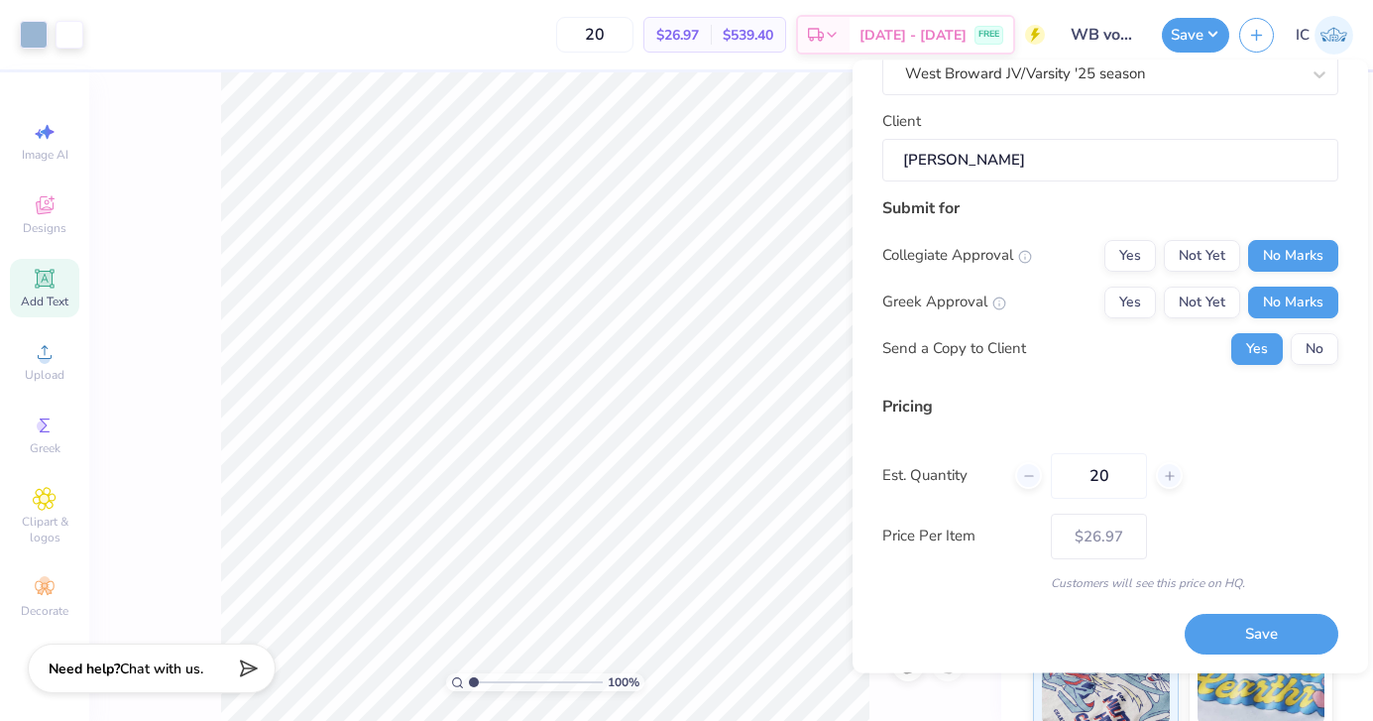
scroll to position [143, 0]
click at [1316, 350] on button "No" at bounding box center [1315, 348] width 48 height 32
click at [1244, 635] on button "Save" at bounding box center [1262, 634] width 154 height 41
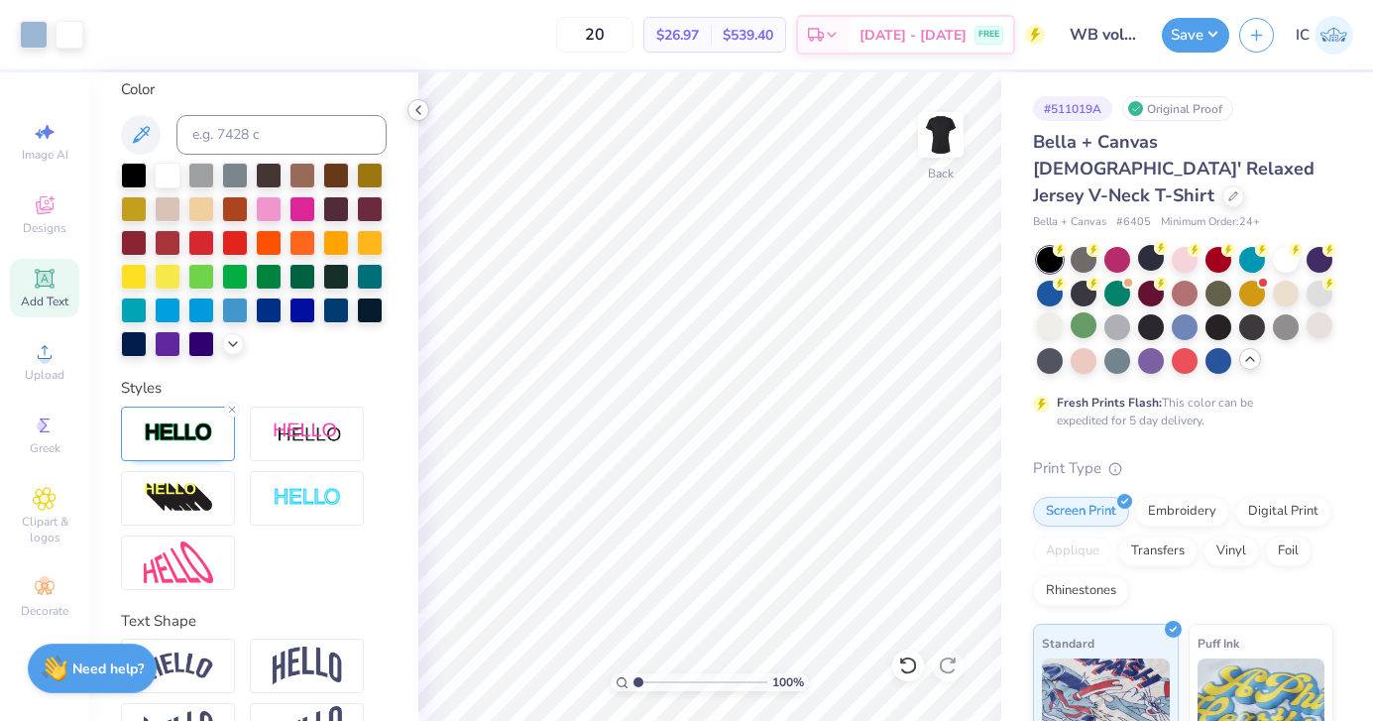
click at [415, 107] on icon at bounding box center [418, 110] width 16 height 16
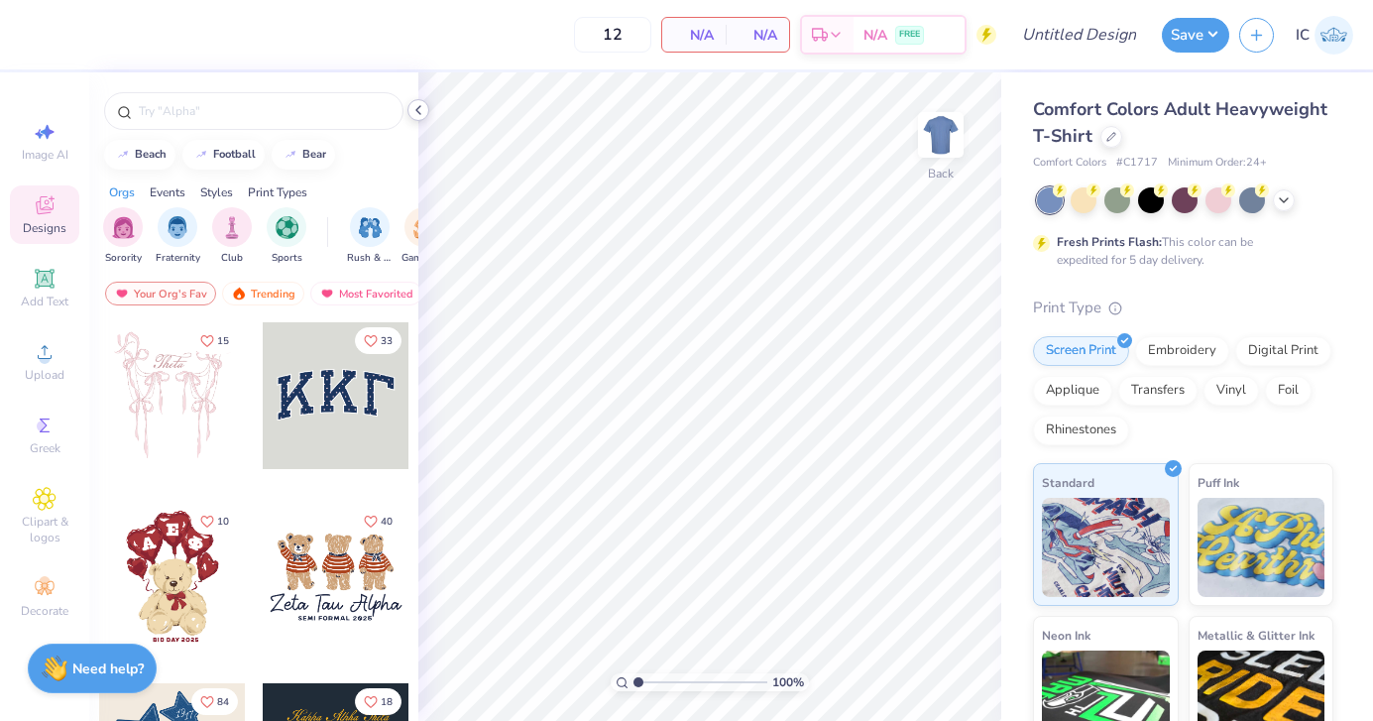
click at [417, 112] on icon at bounding box center [418, 110] width 16 height 16
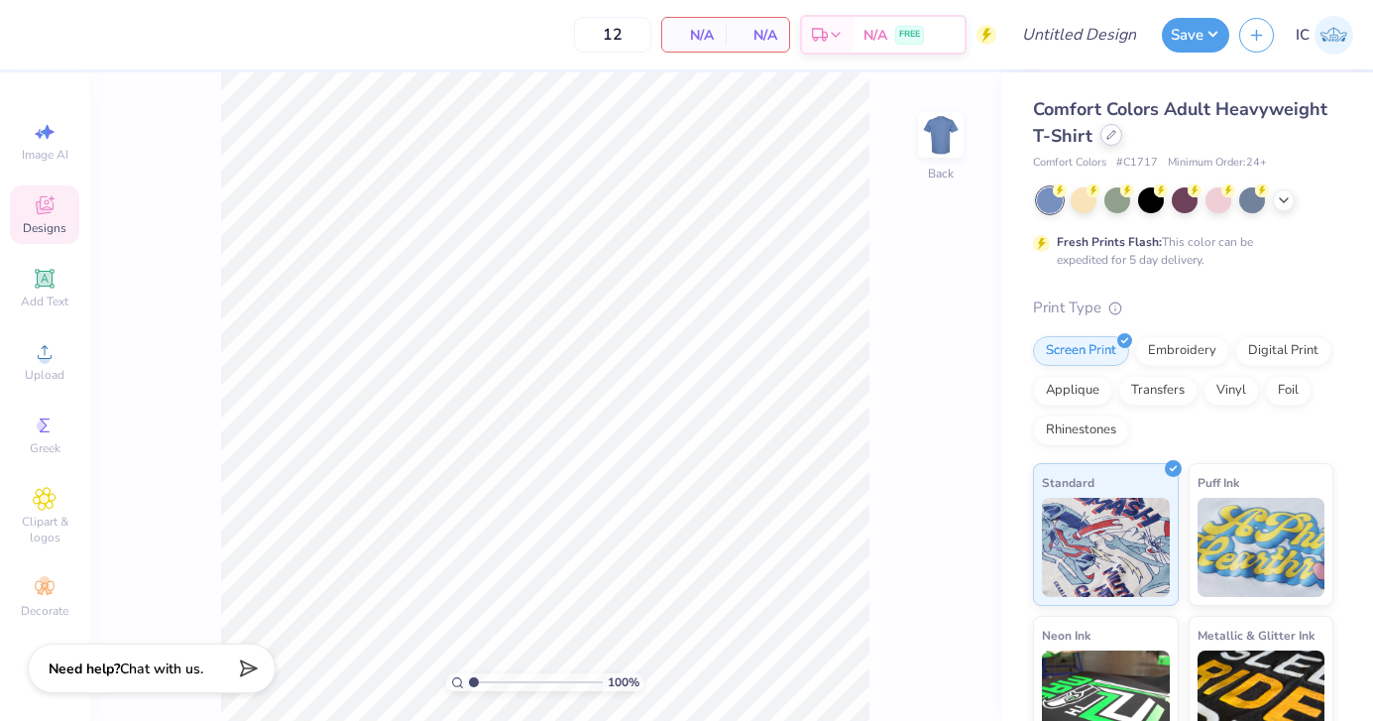
click at [1111, 137] on icon at bounding box center [1111, 135] width 10 height 10
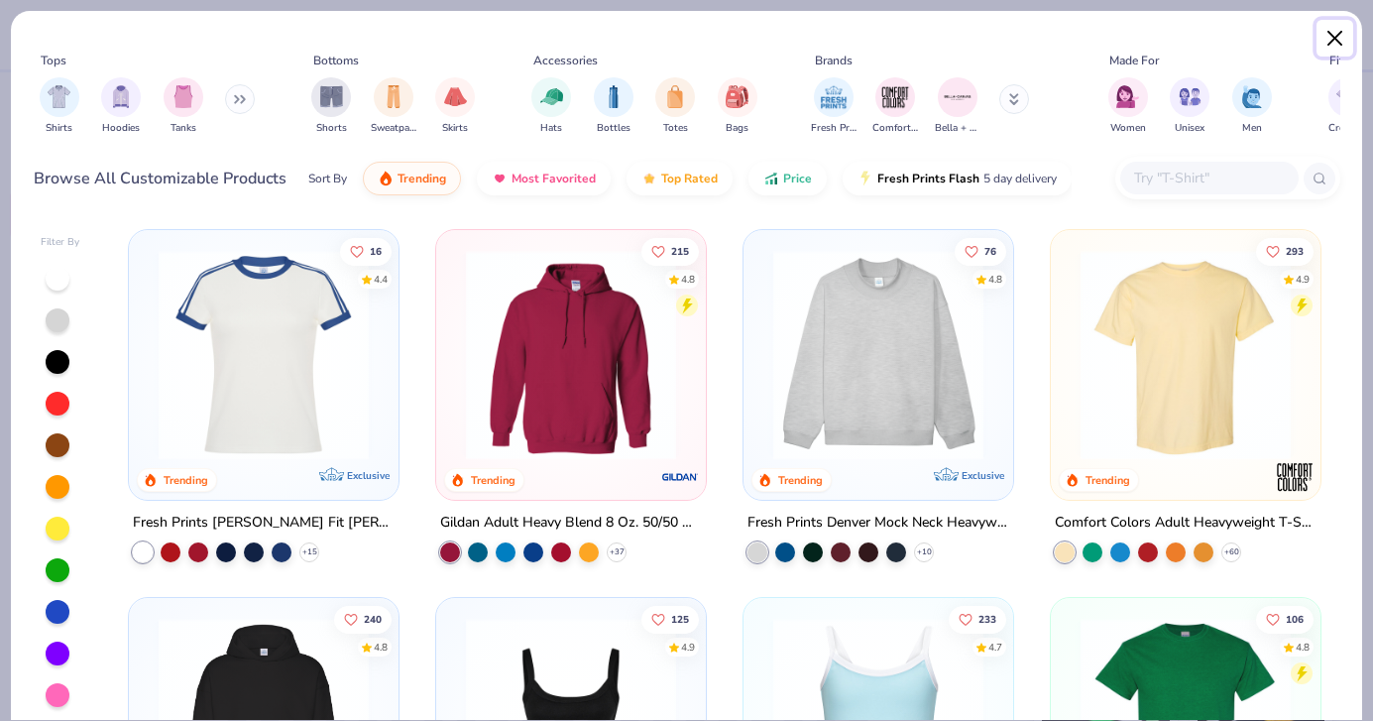
click at [1338, 29] on button "Close" at bounding box center [1335, 39] width 38 height 38
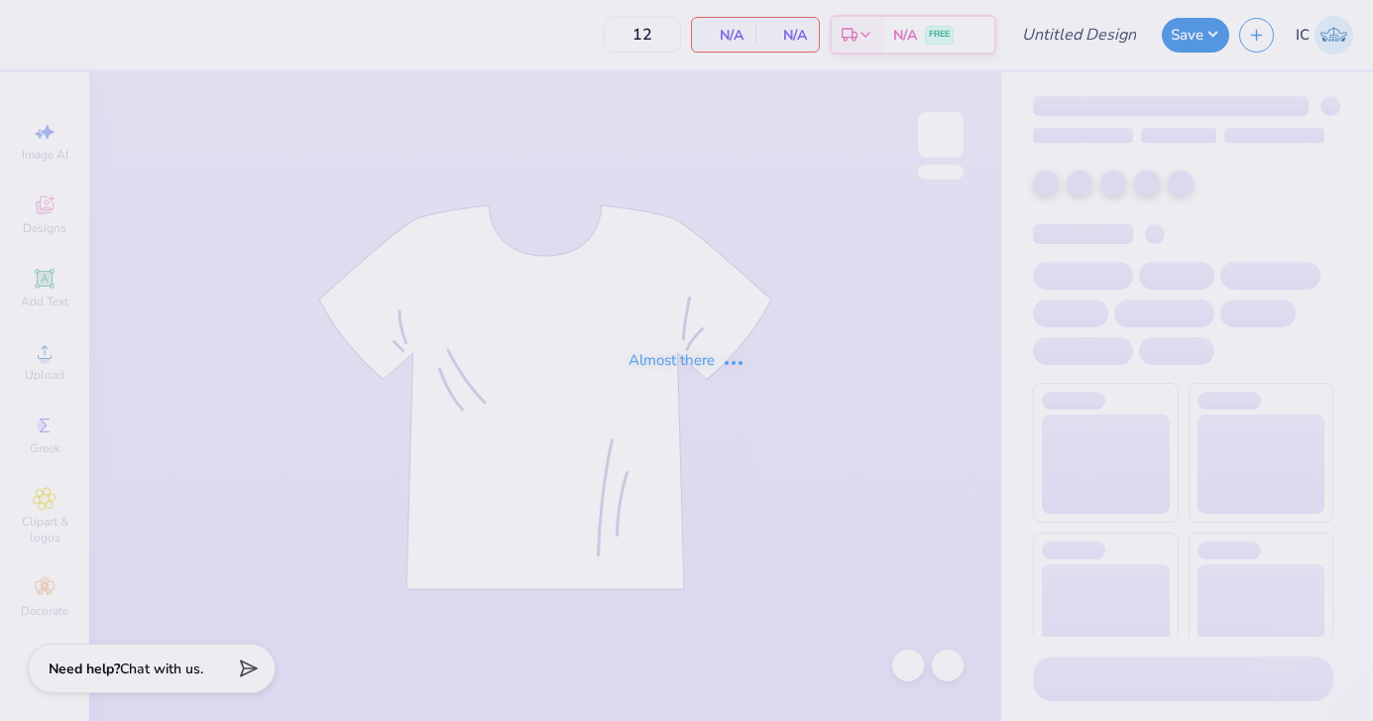
type input "WB volleyball '25 season hoodie"
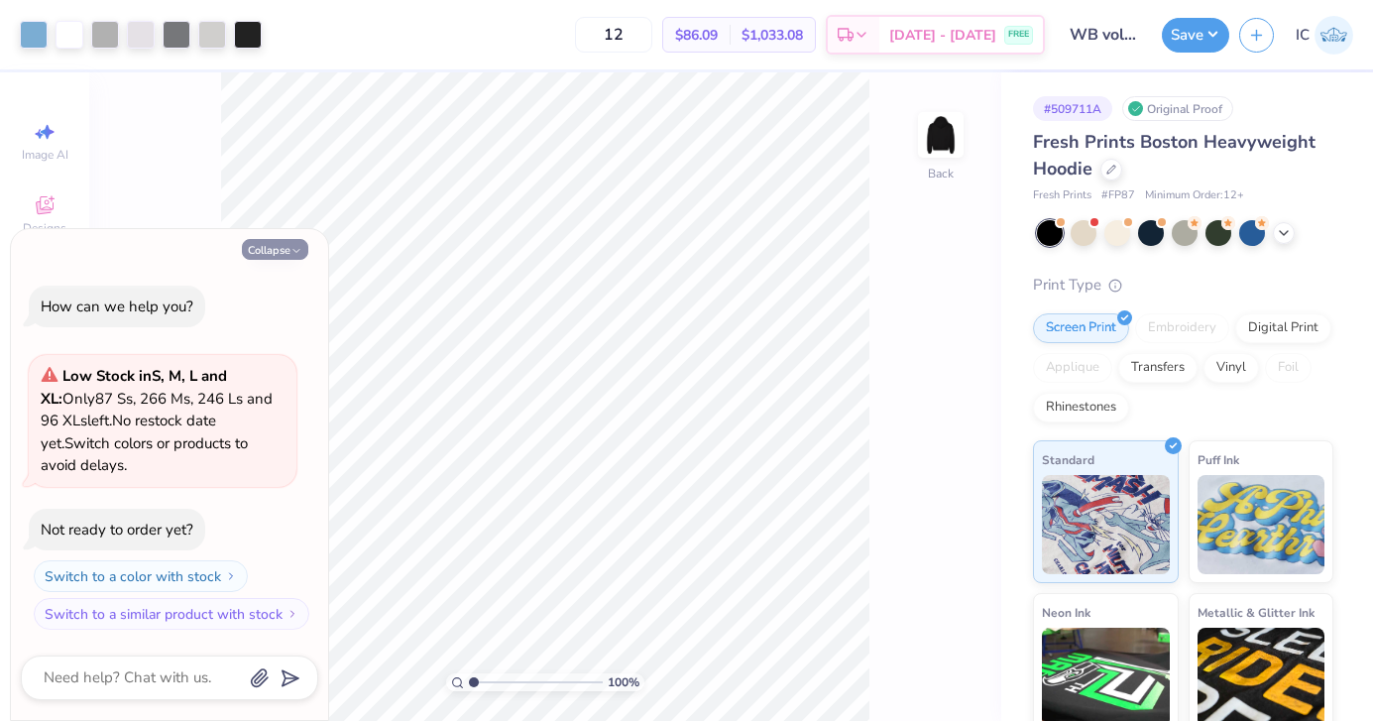
click at [263, 248] on button "Collapse" at bounding box center [275, 249] width 66 height 21
type textarea "x"
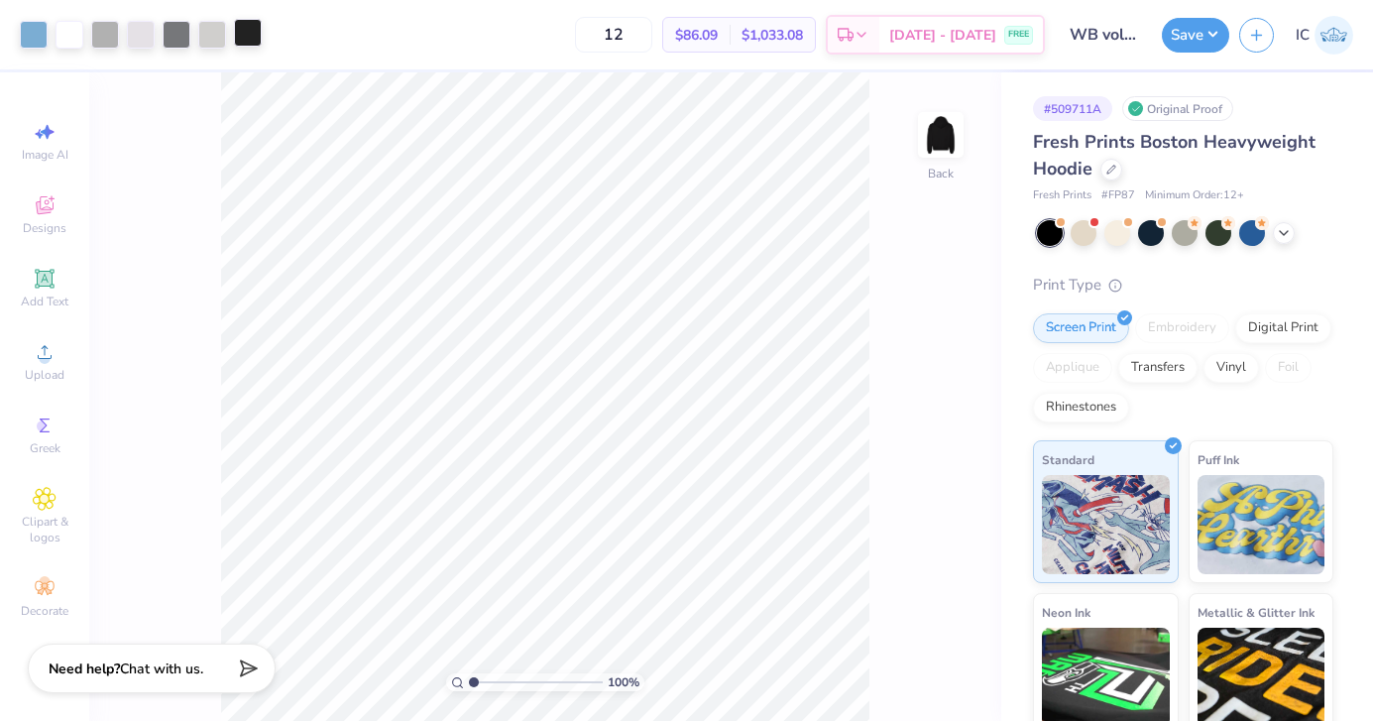
click at [251, 24] on div at bounding box center [248, 33] width 28 height 28
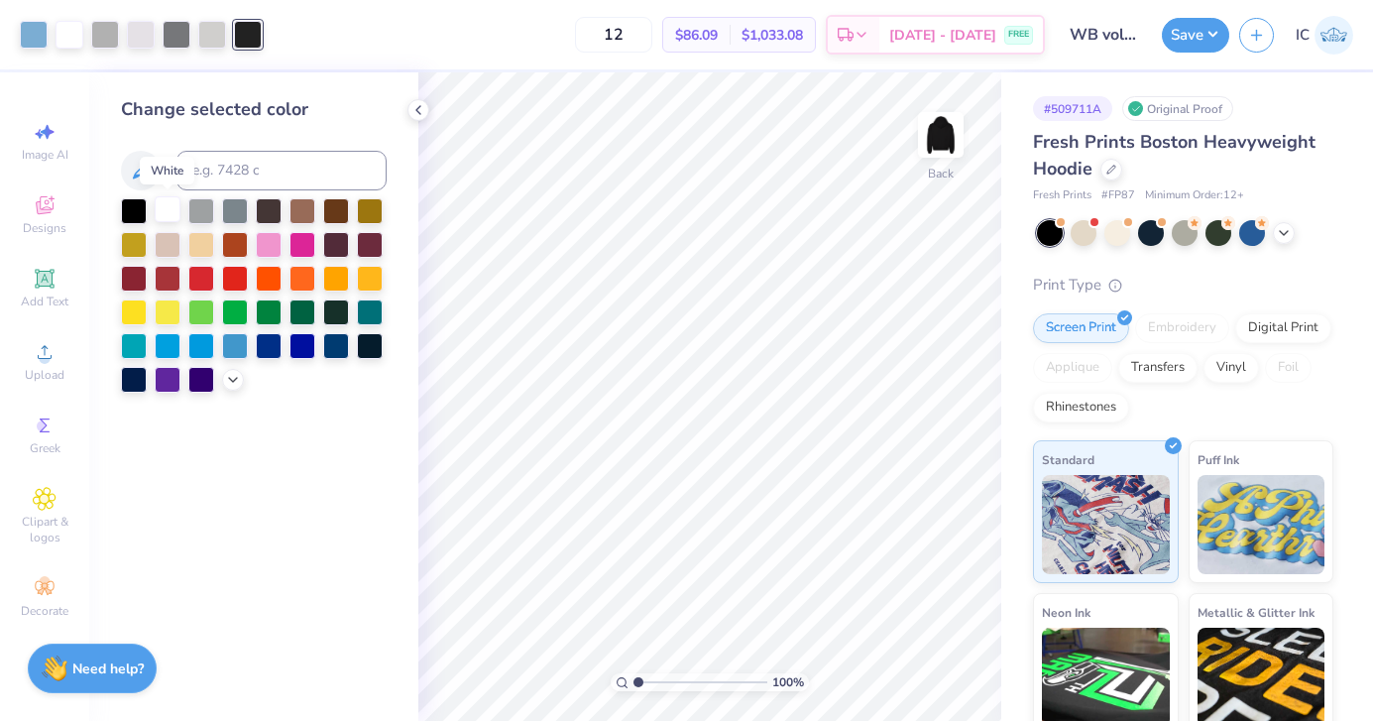
click at [166, 214] on div at bounding box center [168, 209] width 26 height 26
click at [416, 109] on polyline at bounding box center [418, 110] width 4 height 8
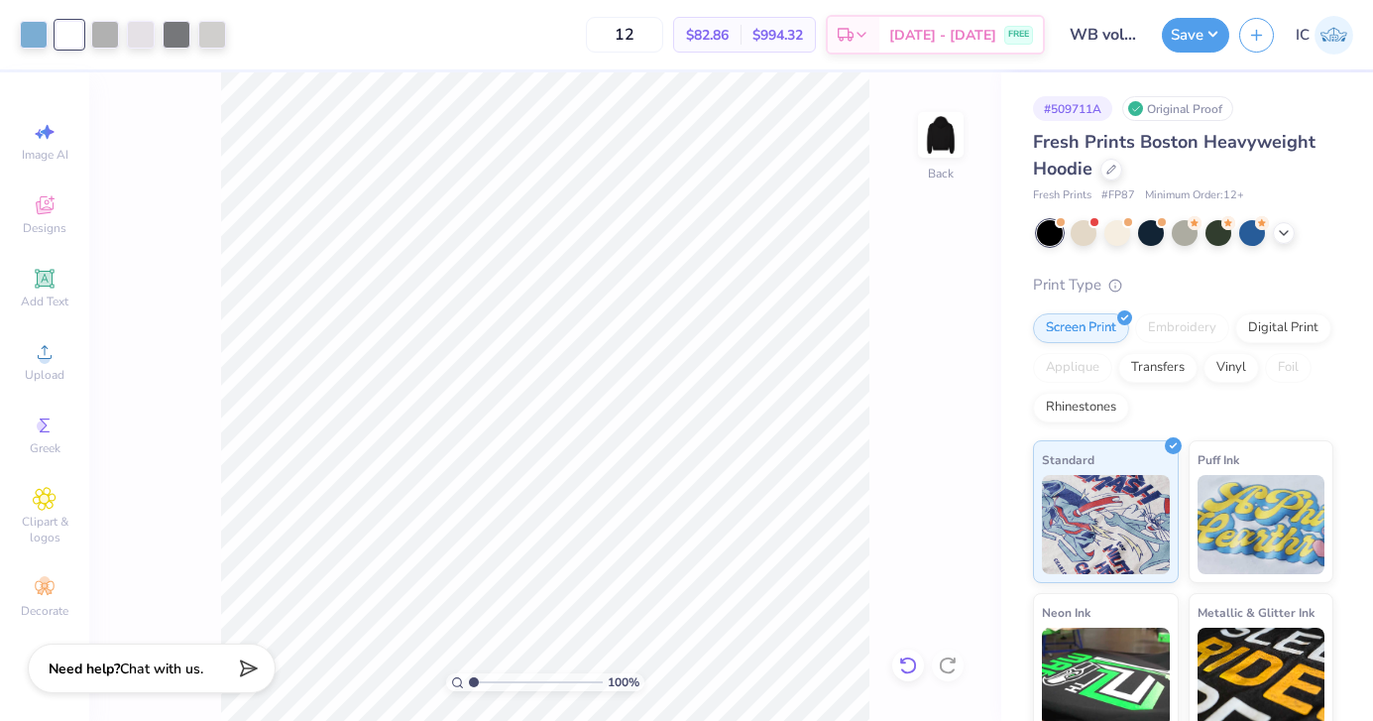
click at [904, 664] on icon at bounding box center [908, 665] width 20 height 20
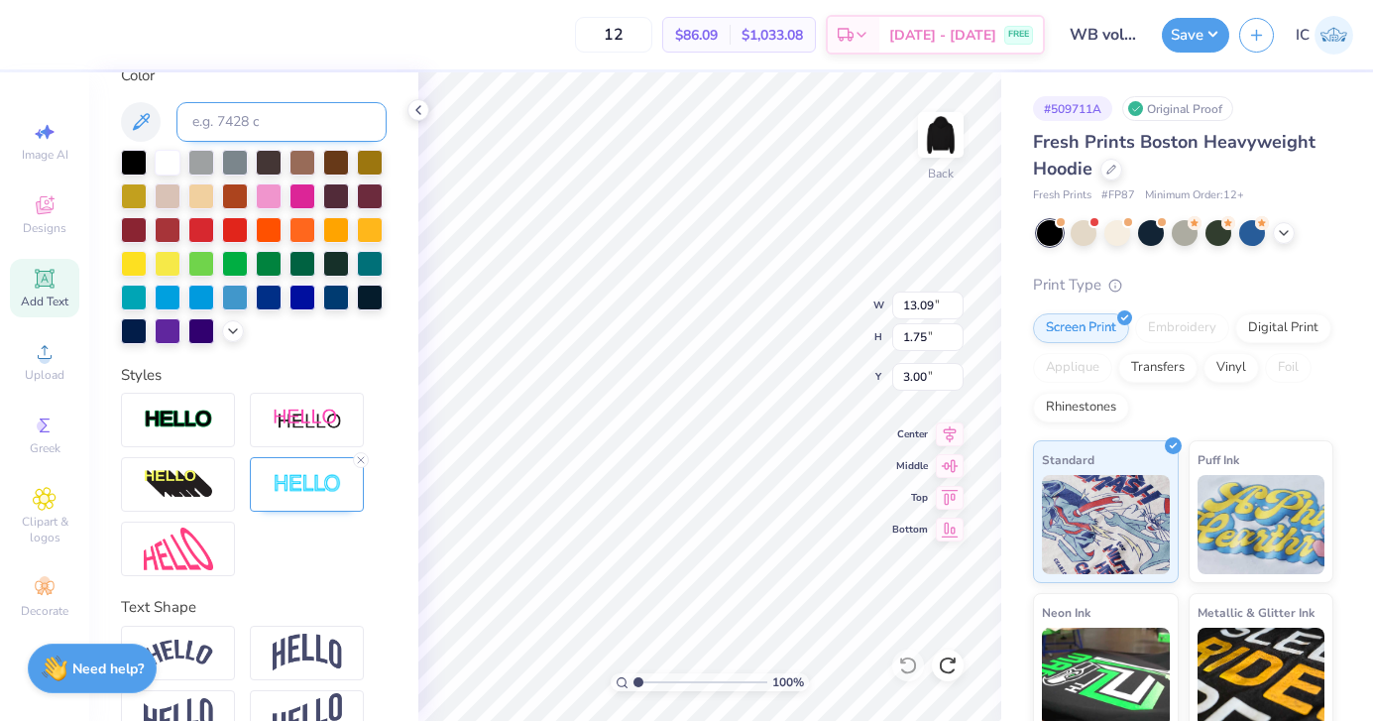
scroll to position [431, 0]
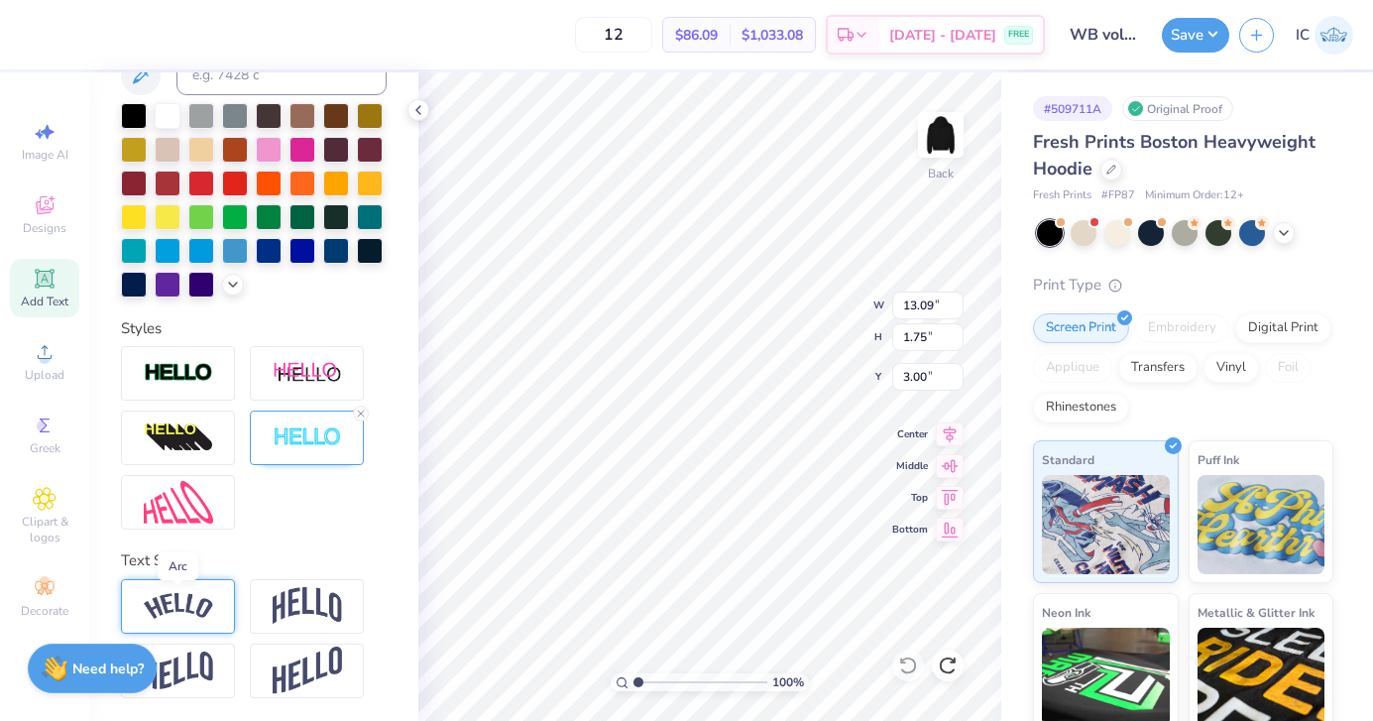
click at [192, 606] on img at bounding box center [178, 606] width 69 height 27
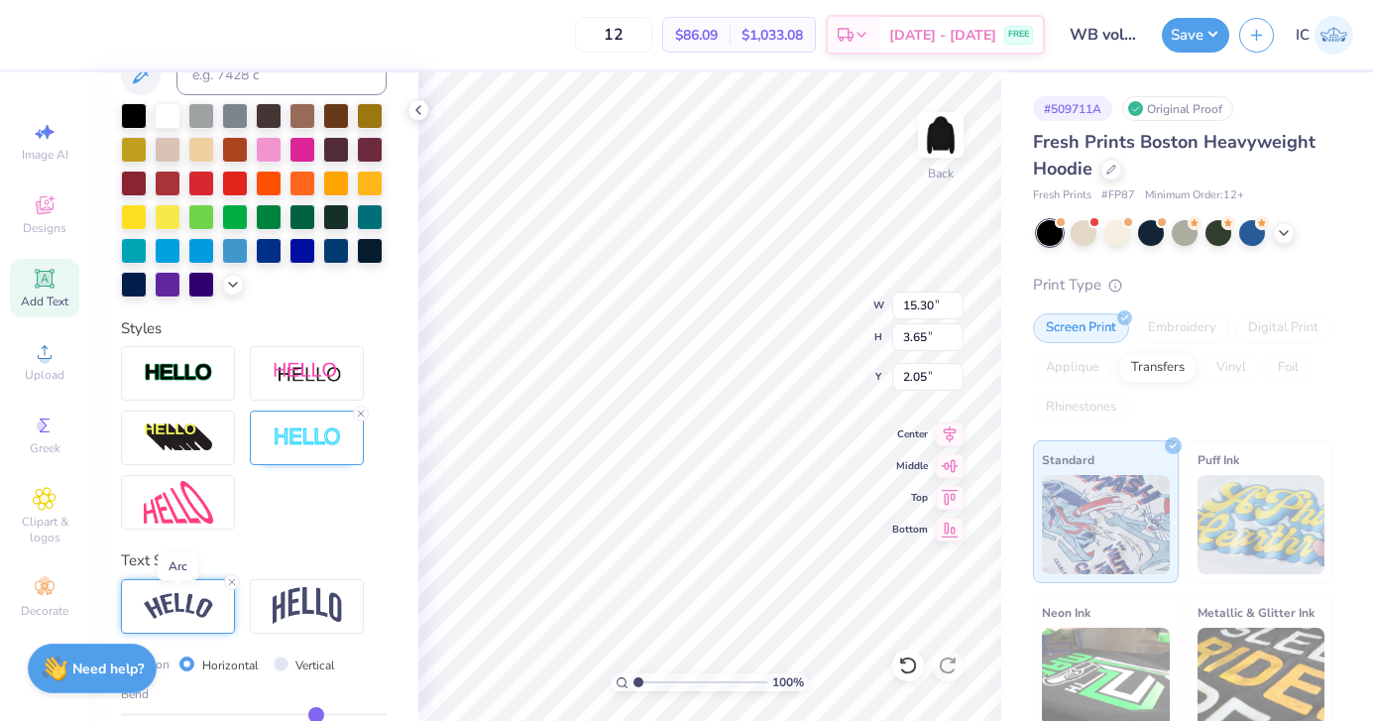
type input "15.30"
type input "3.65"
type input "2.05"
type input "0.47"
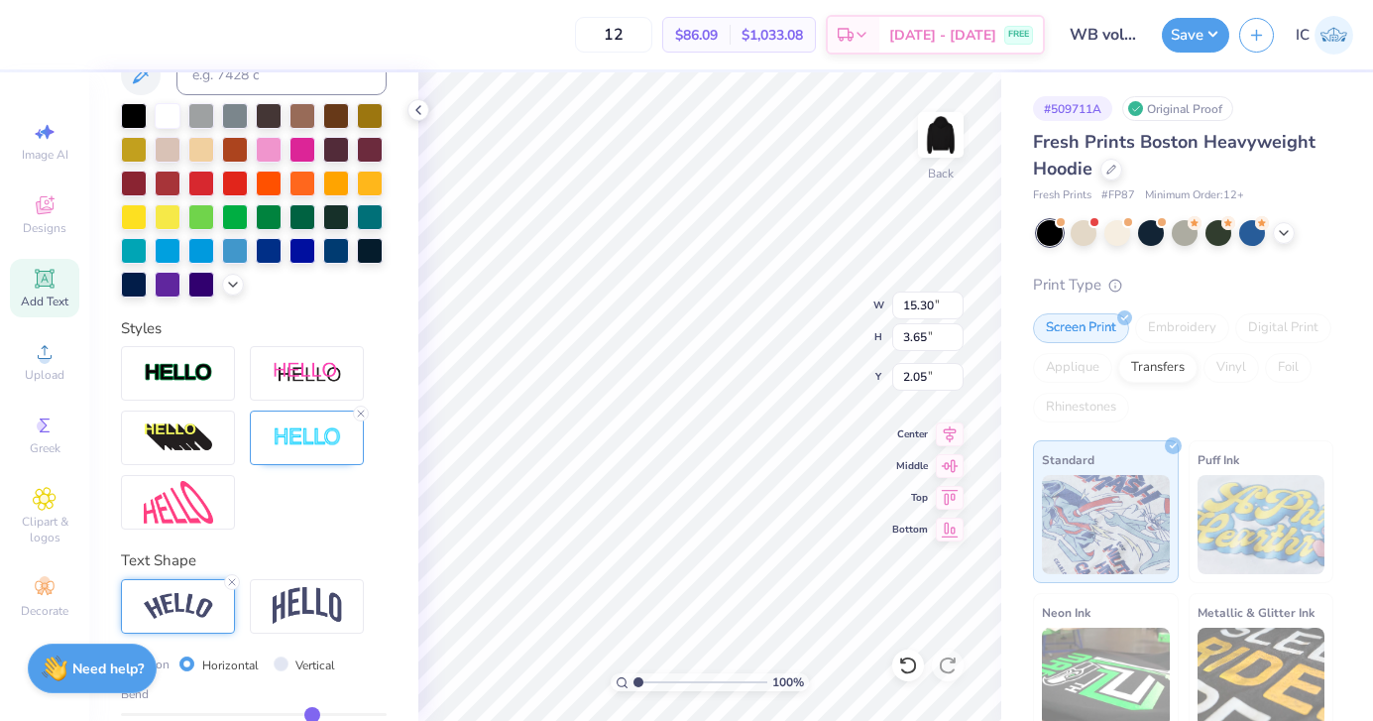
type input "0.45"
type input "0.41"
type input "0.39"
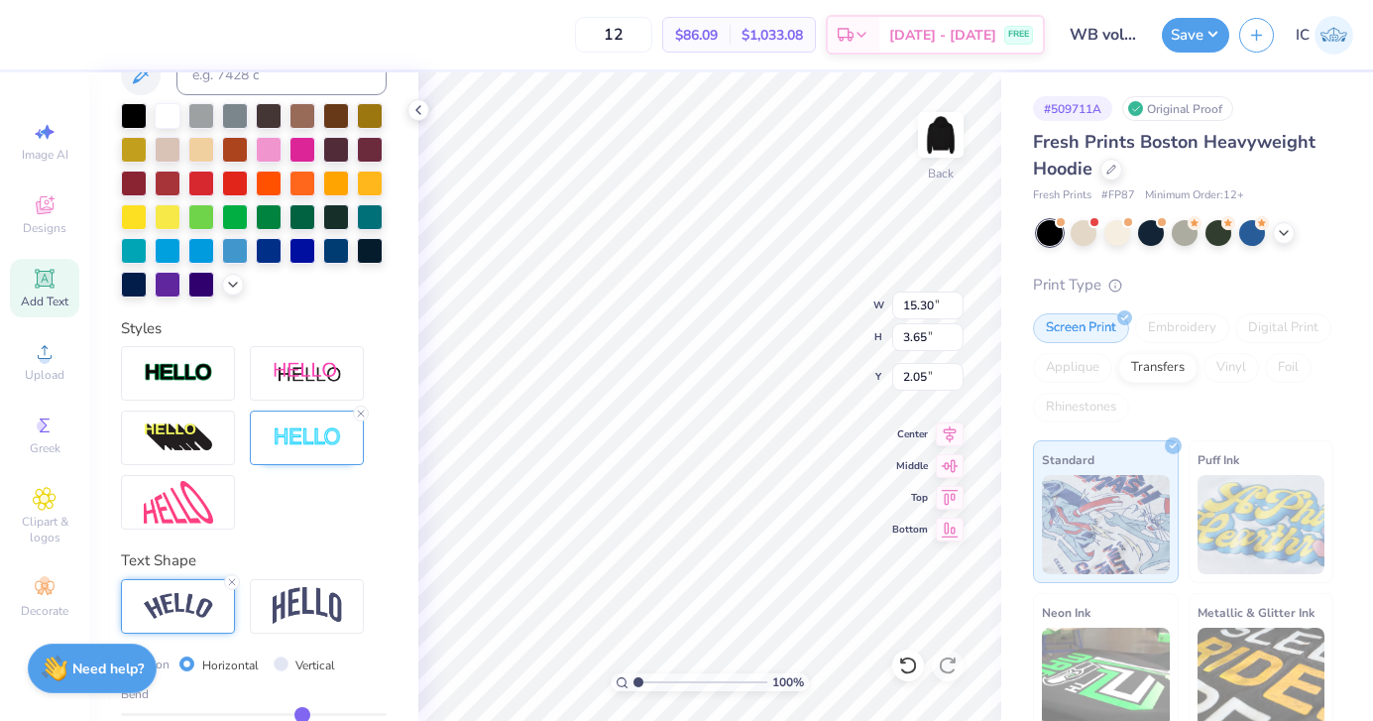
type input "0.39"
type input "0.37"
type input "0.35"
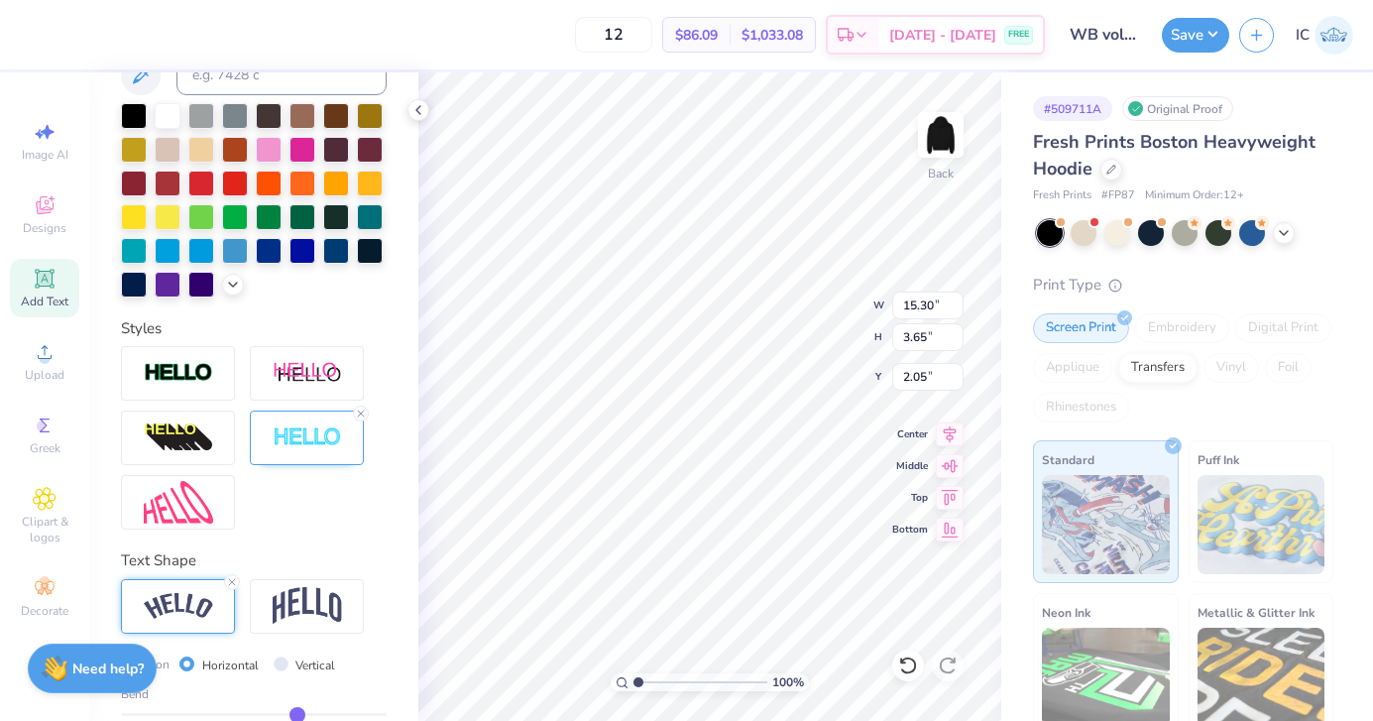
type input "0.33"
type input "0.32"
type input "0.31"
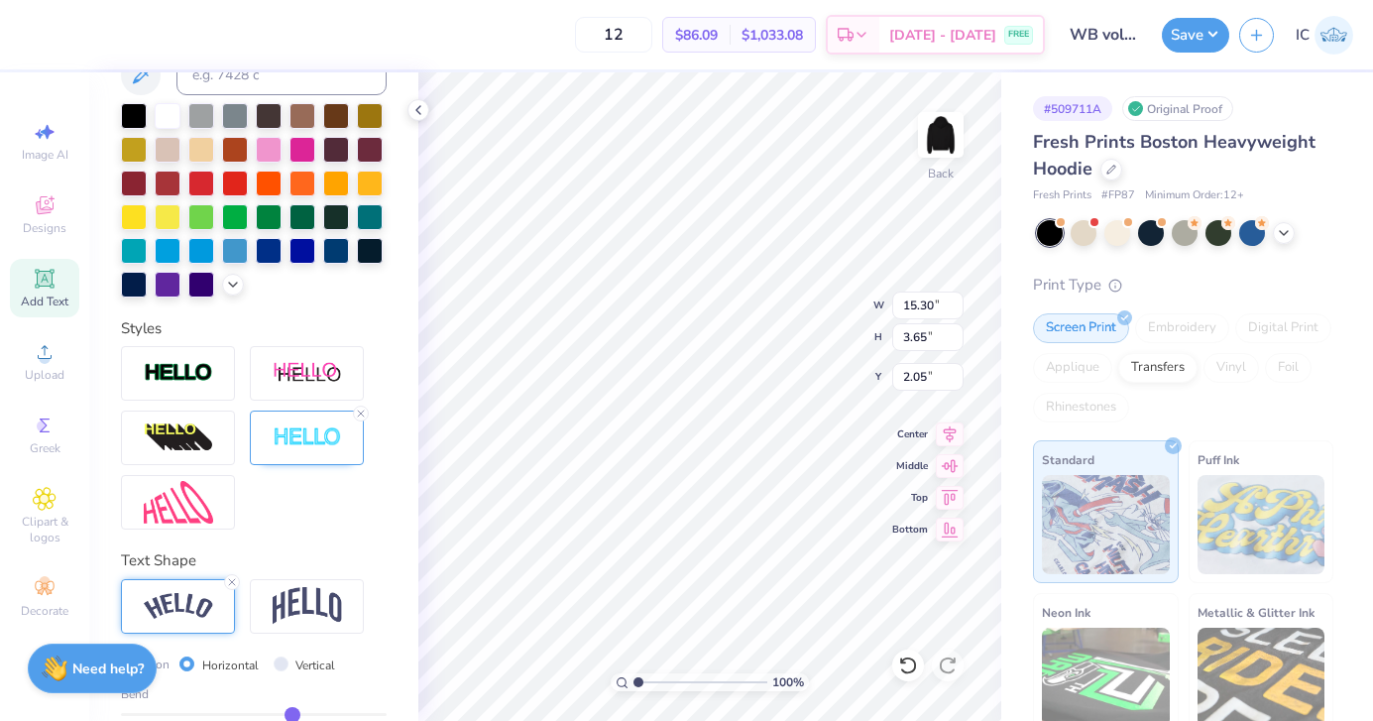
type input "0.31"
type input "0.3"
type input "0.30"
type input "0.29"
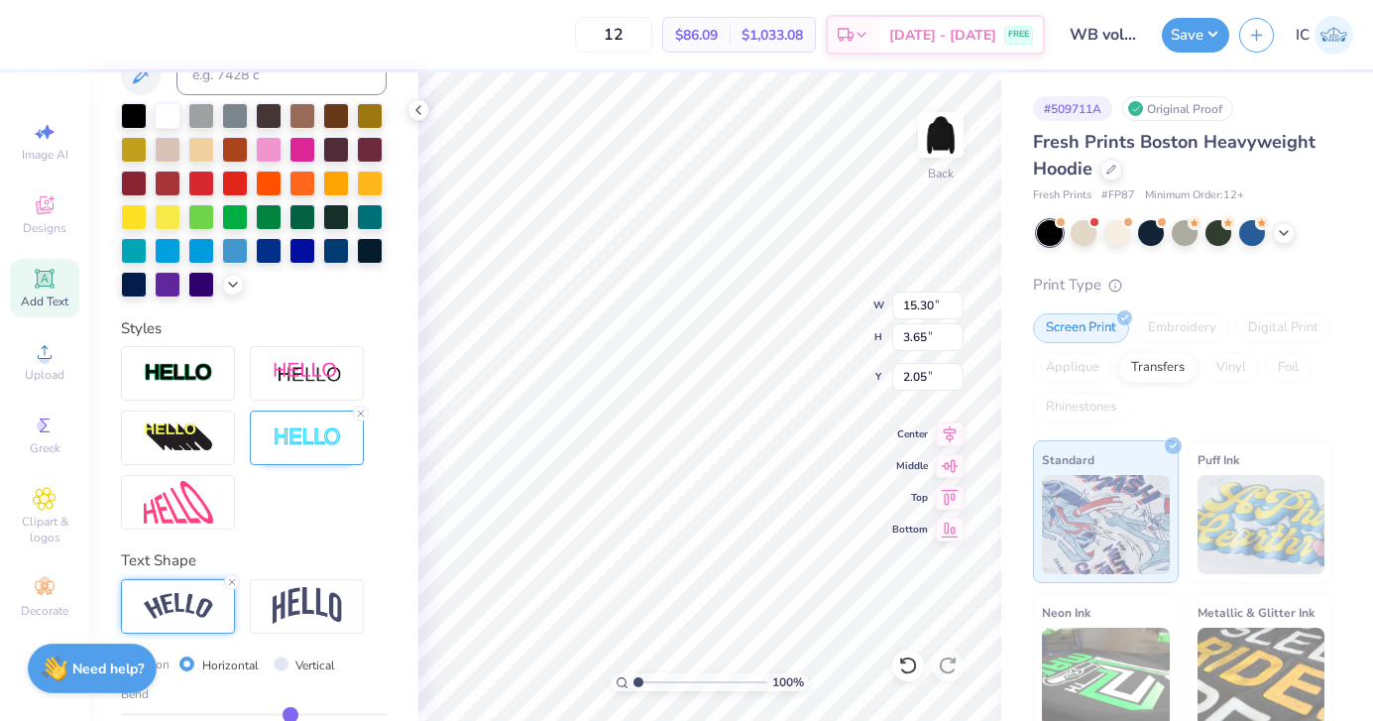
type input "0.28"
drag, startPoint x: 312, startPoint y: 708, endPoint x: 288, endPoint y: 708, distance: 23.8
type input "0.28"
click at [288, 713] on input "range" at bounding box center [254, 714] width 266 height 3
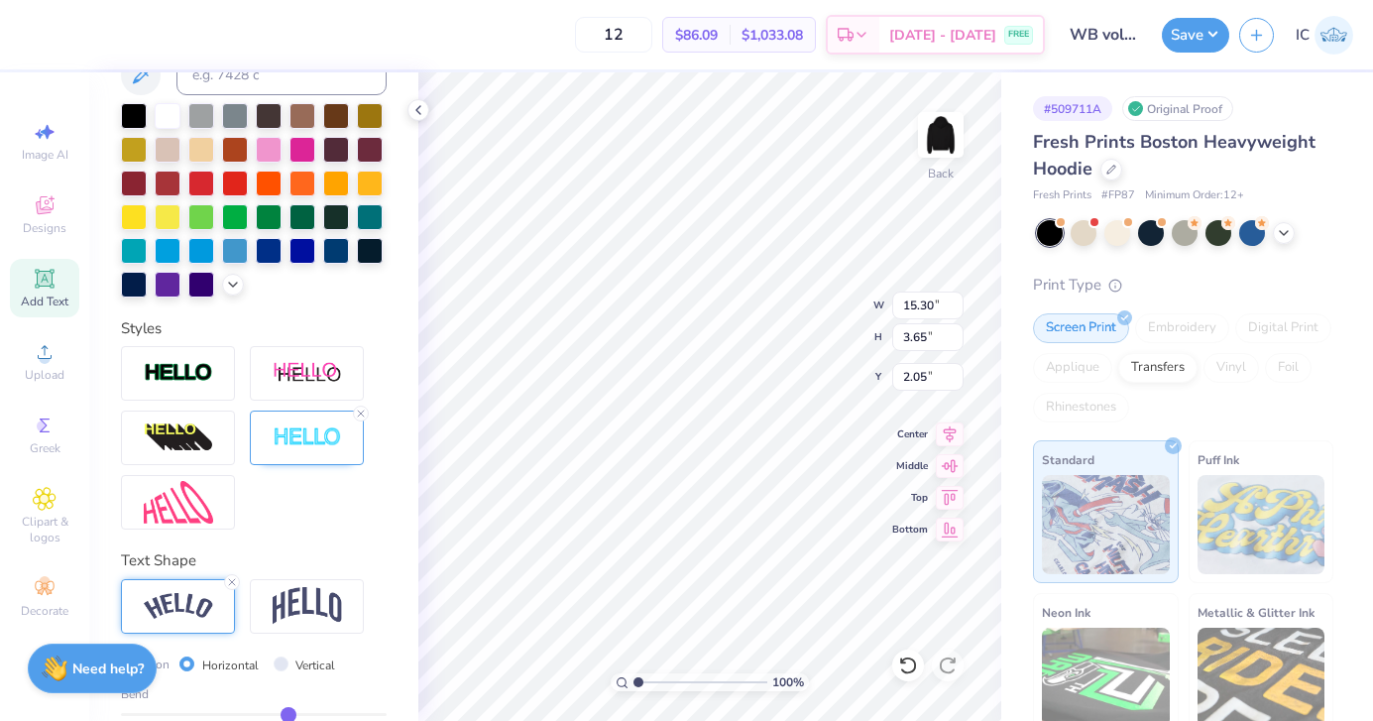
type input "14.42"
type input "2.37"
type input "2.69"
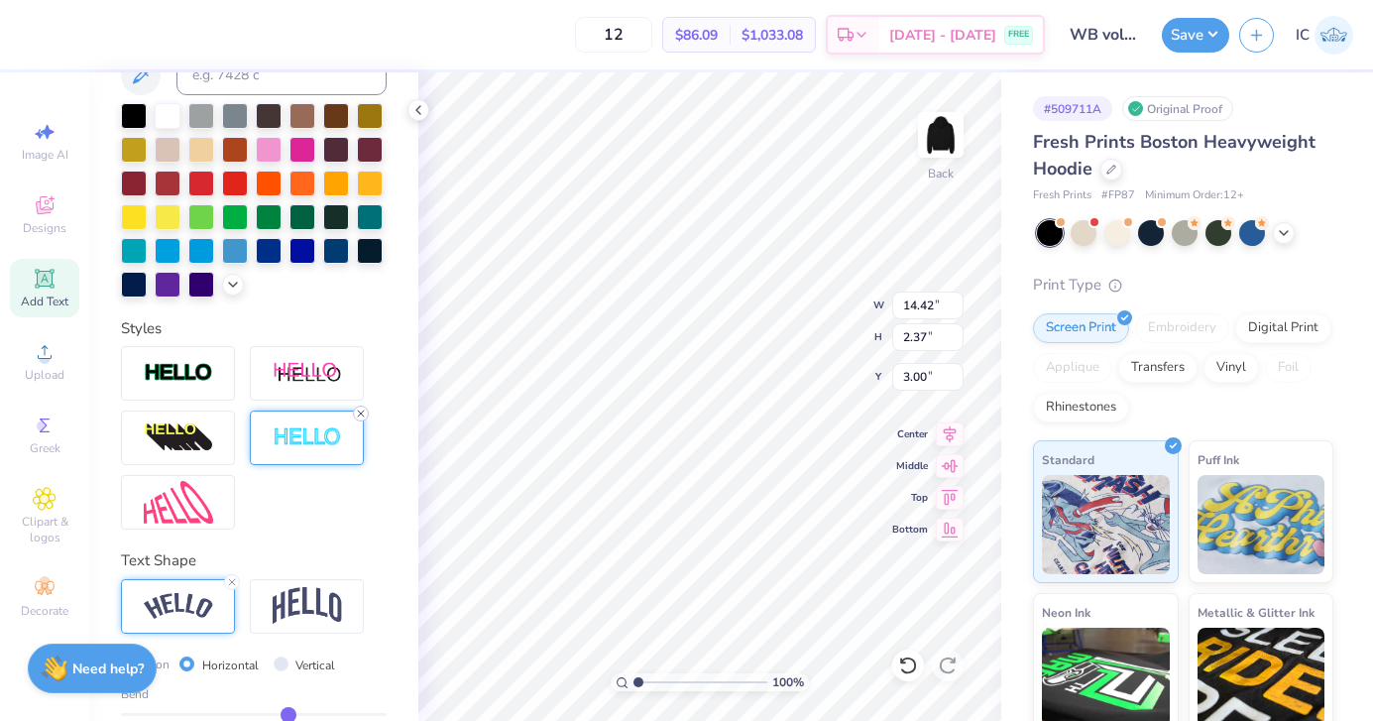
click at [362, 407] on icon at bounding box center [361, 413] width 12 height 12
type input "14.33"
type input "2.27"
type input "3.05"
click at [168, 378] on img at bounding box center [178, 373] width 69 height 23
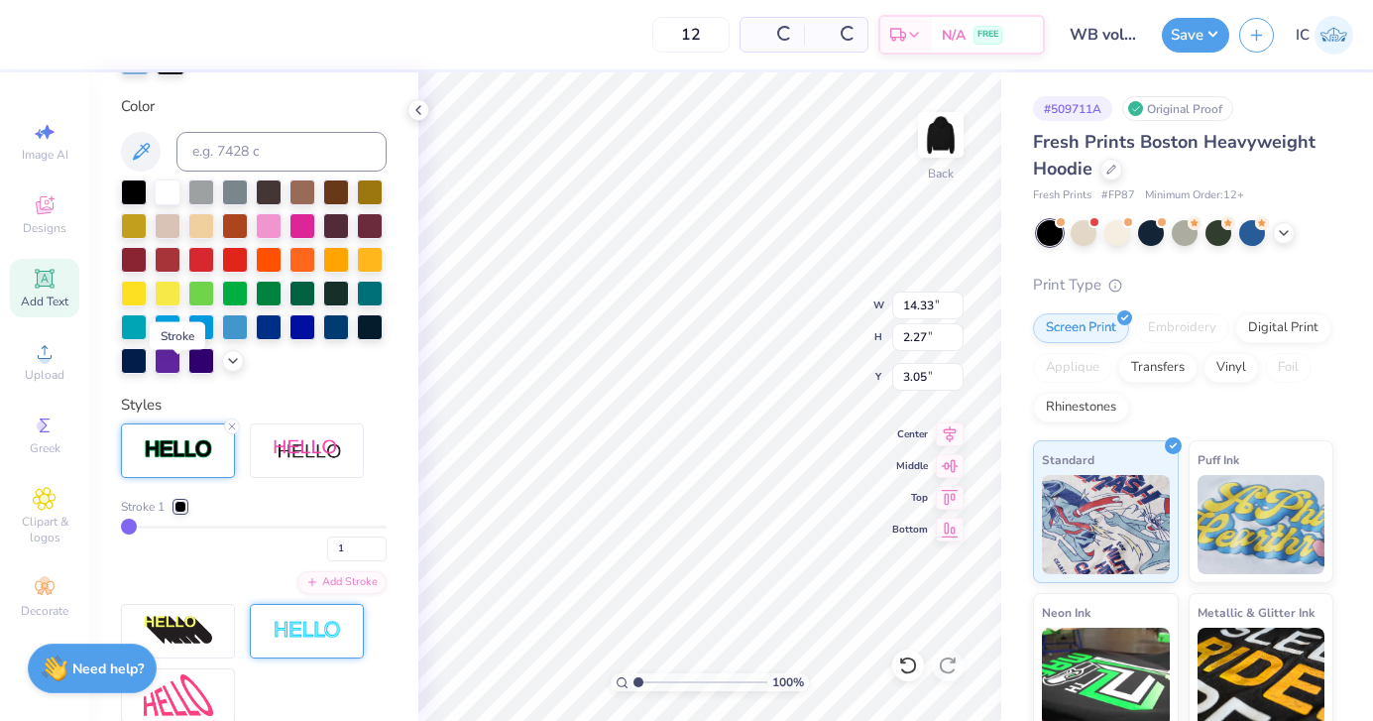
type input "14.36"
type input "2.30"
type input "3.03"
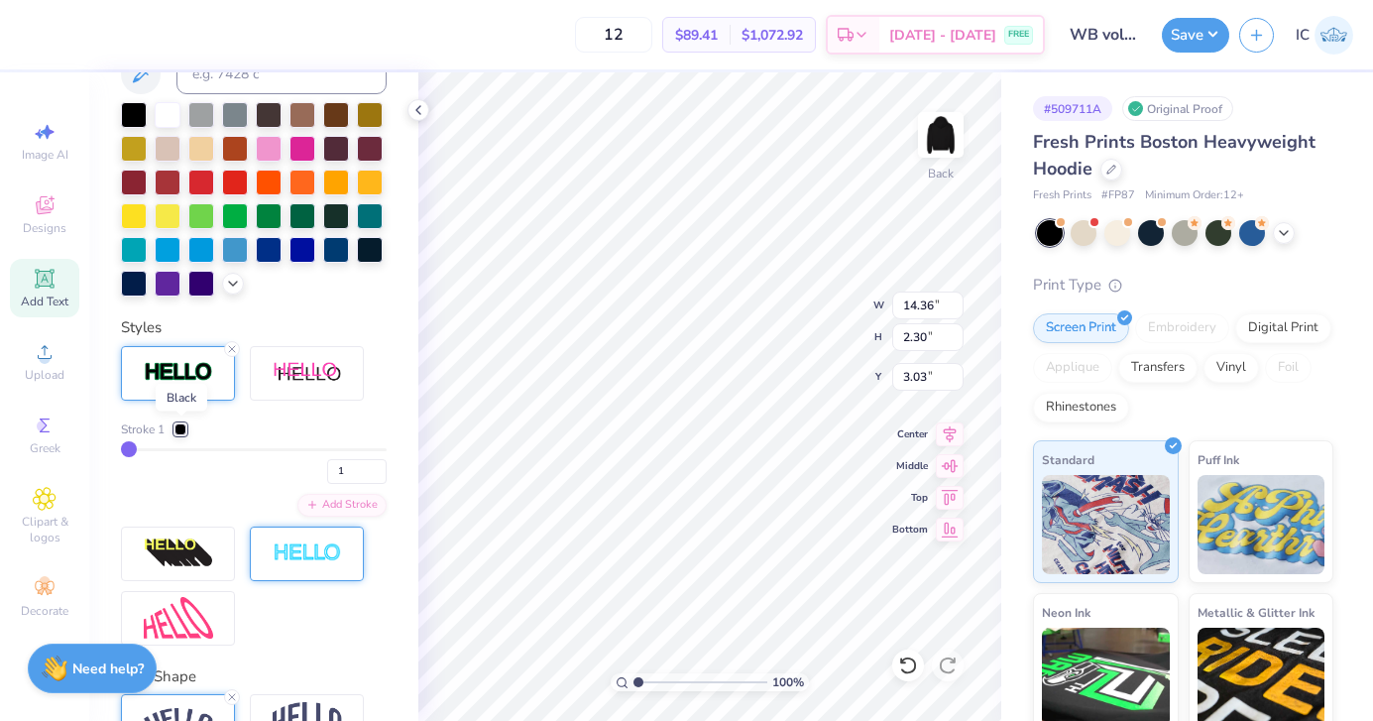
click at [183, 431] on div at bounding box center [180, 429] width 12 height 12
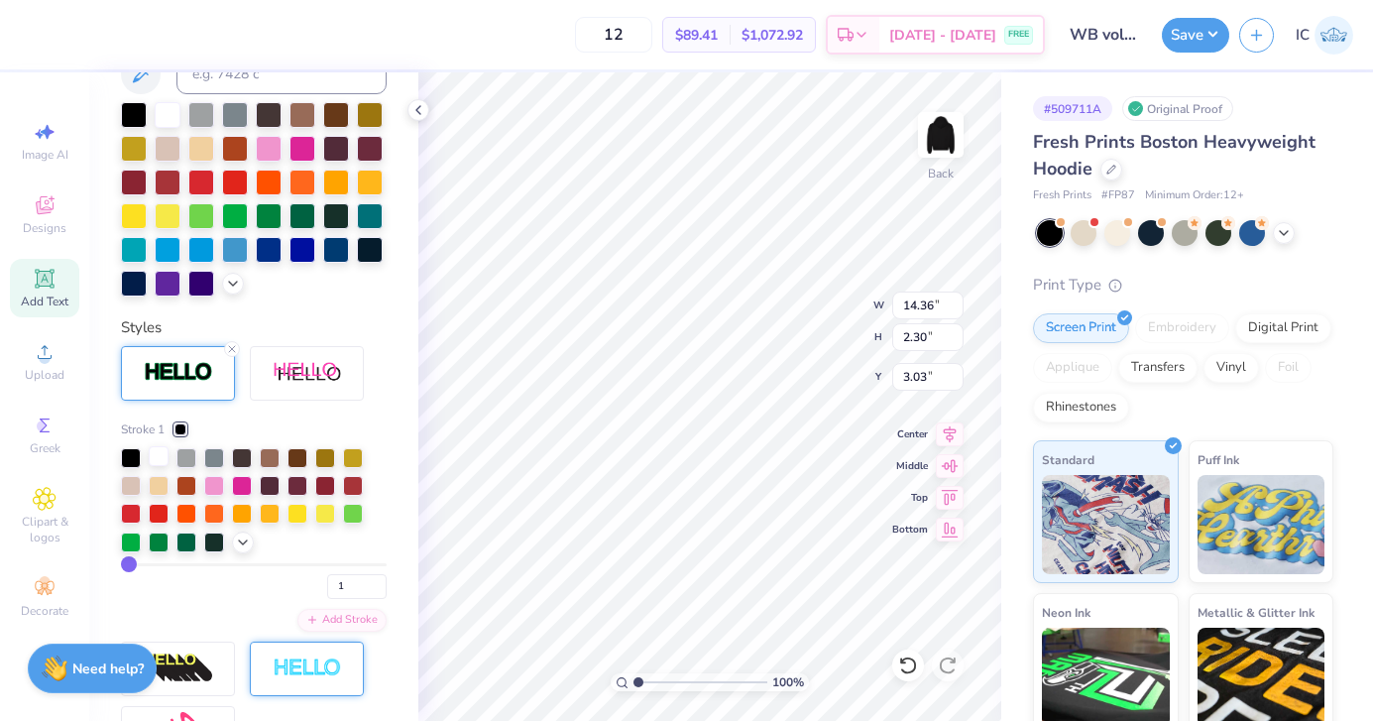
click at [155, 459] on div at bounding box center [159, 456] width 20 height 20
type input "2"
type input "3"
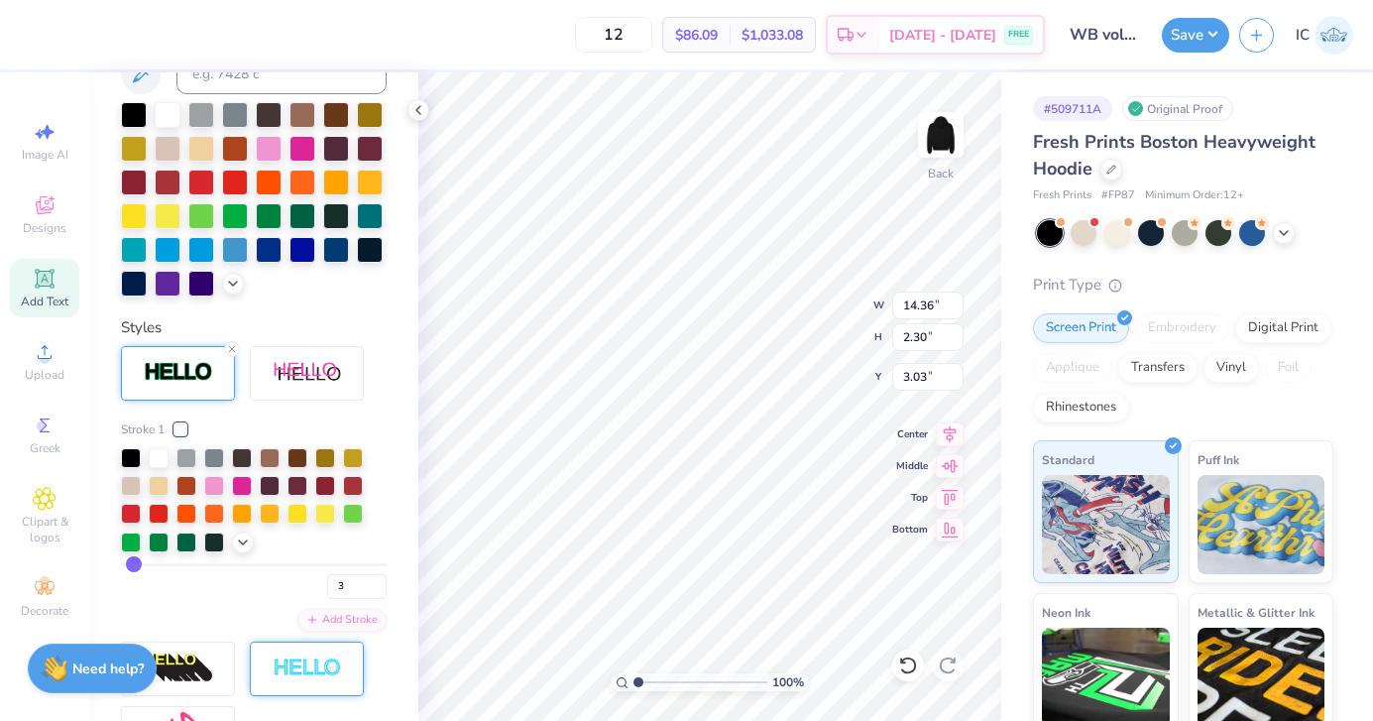
type input "4"
type input "3"
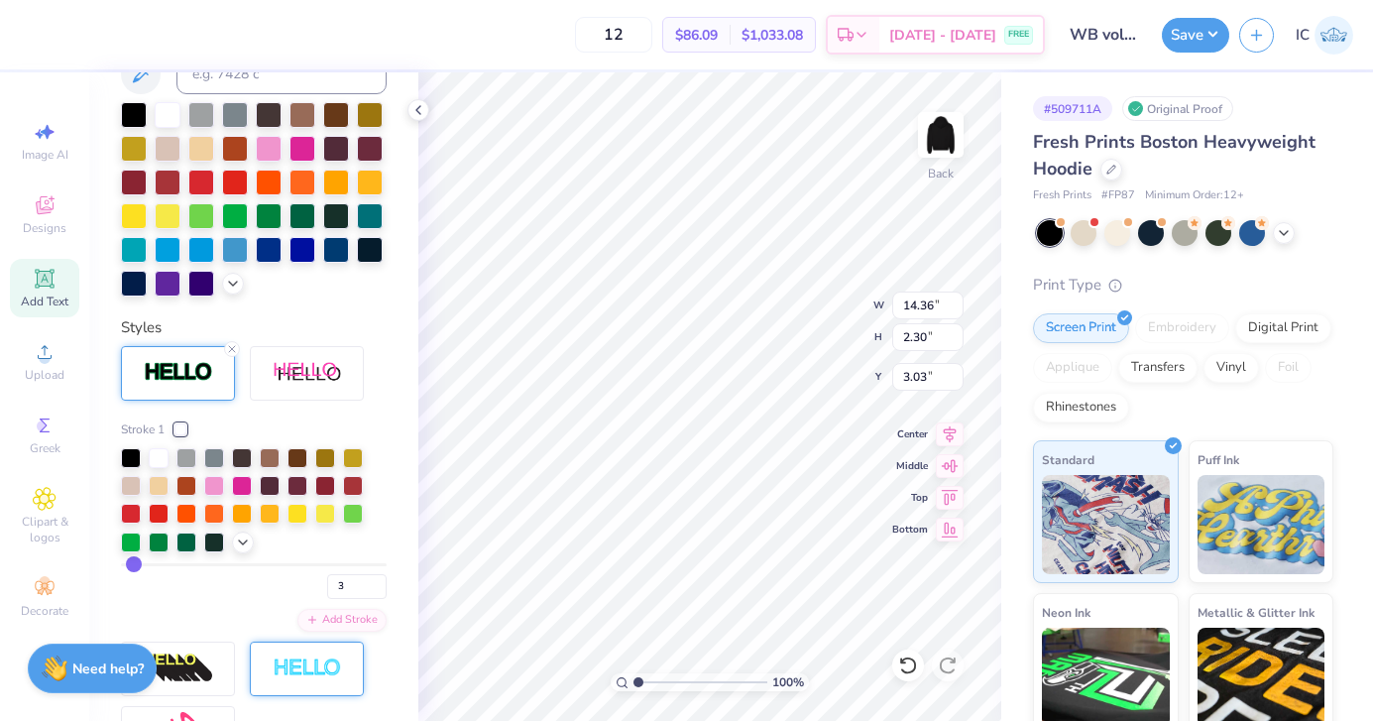
click at [133, 564] on input "range" at bounding box center [254, 564] width 266 height 3
type input "14.42"
type input "2.37"
type input "3.00"
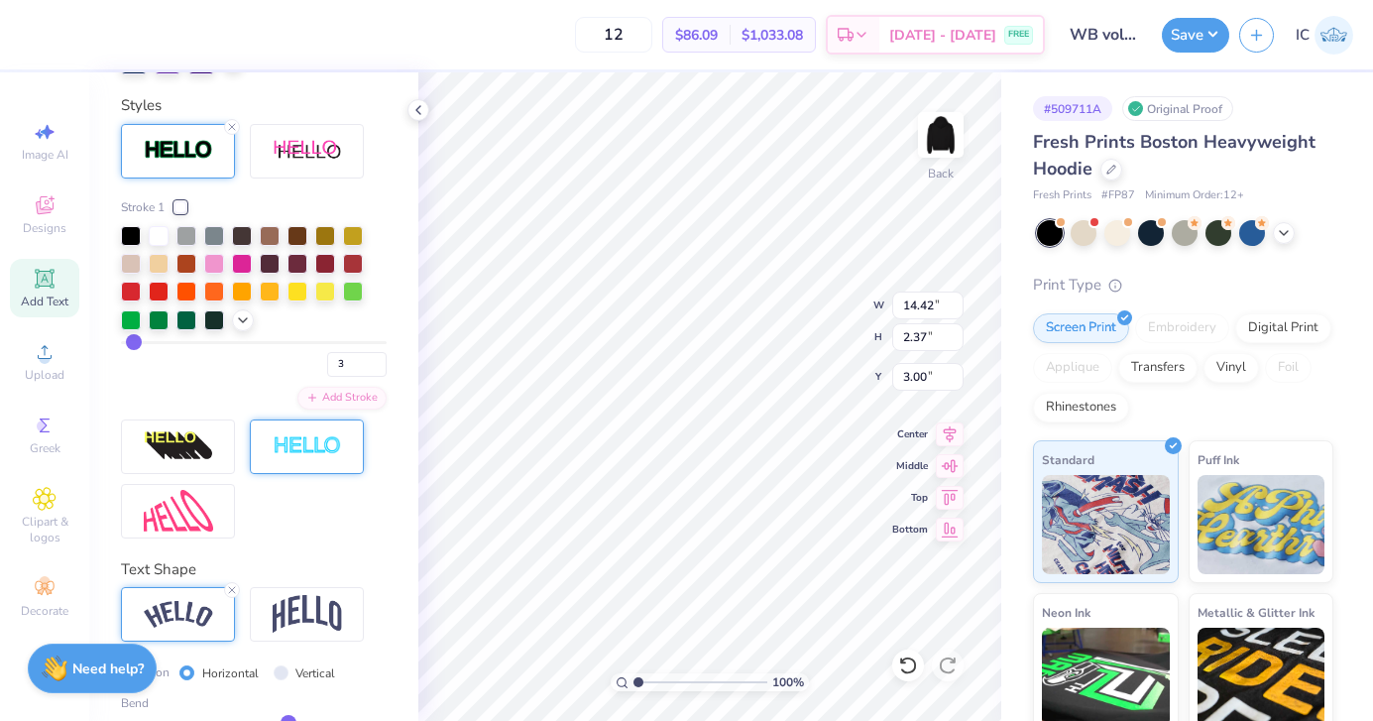
scroll to position [755, 0]
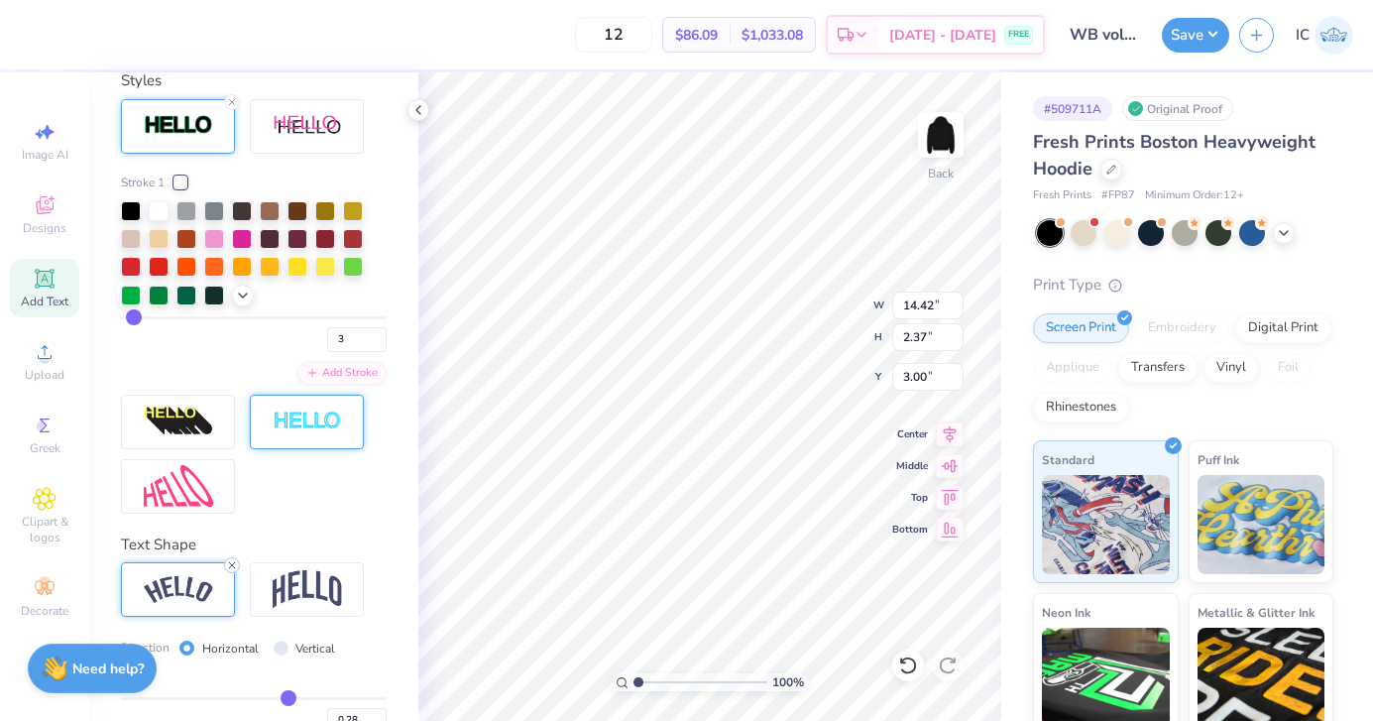
click at [229, 564] on icon at bounding box center [232, 565] width 12 height 12
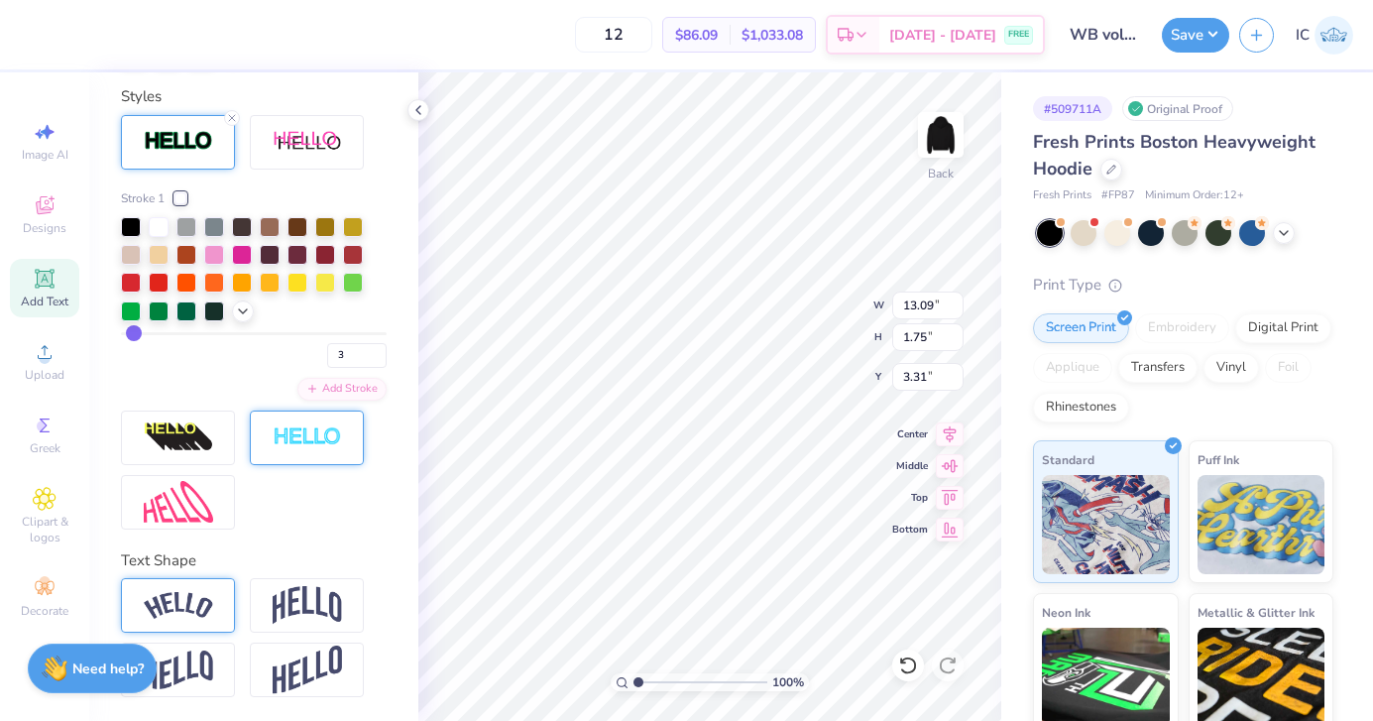
type input "13.09"
type input "1.75"
type input "3.31"
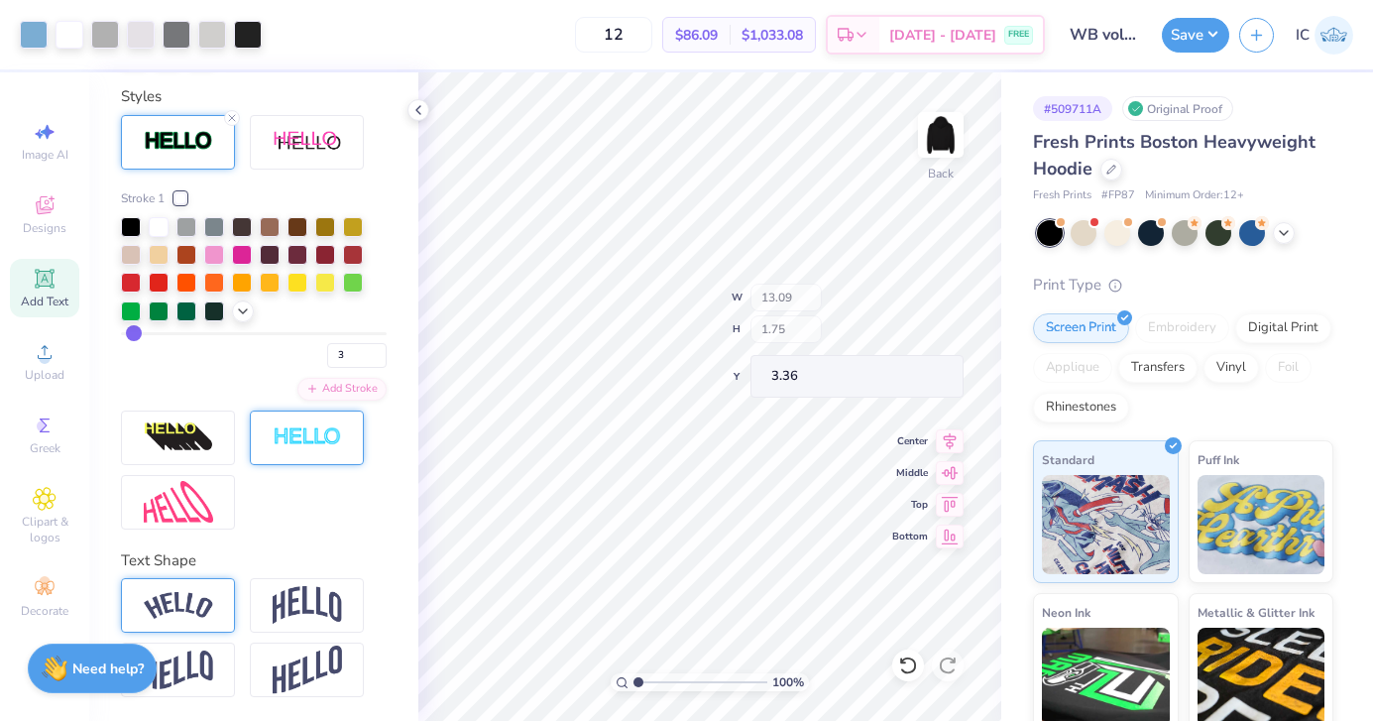
type input "3.36"
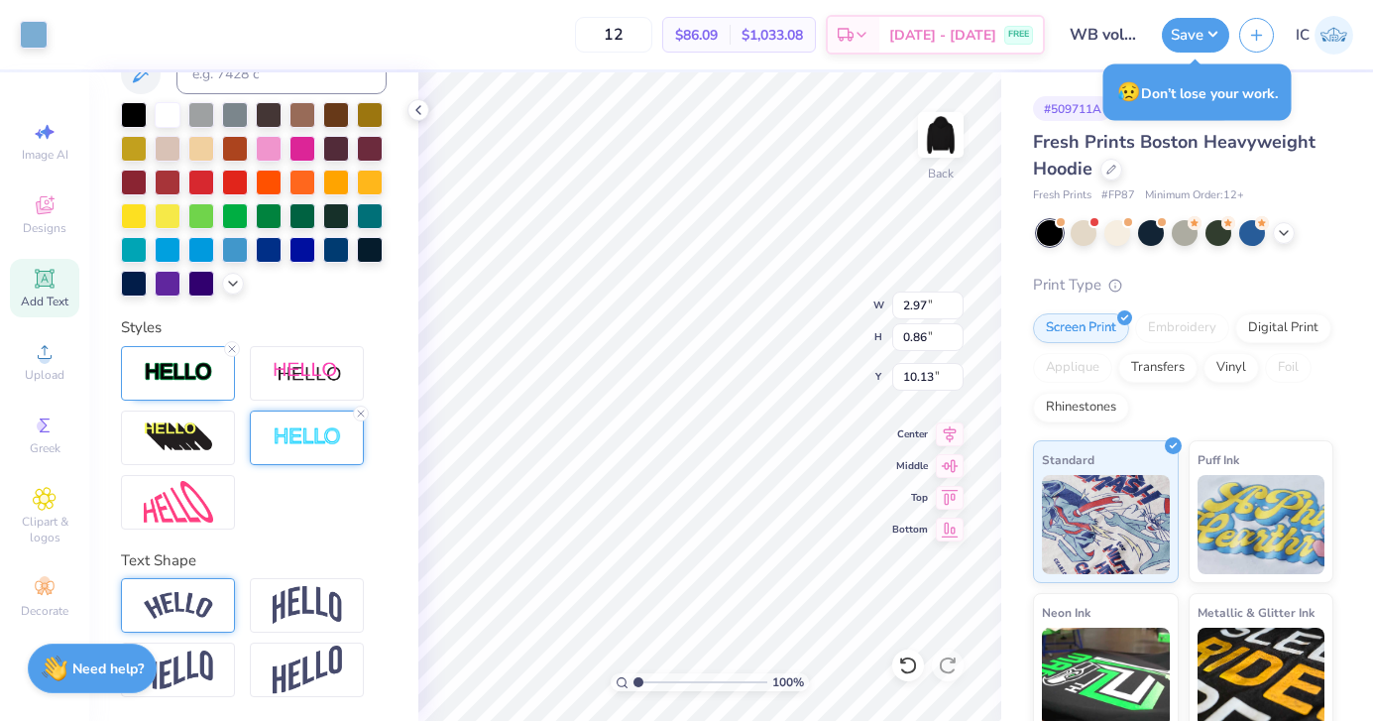
scroll to position [509, 0]
click at [361, 408] on icon at bounding box center [361, 413] width 12 height 12
type input "2.92"
type input "0.80"
type input "10.16"
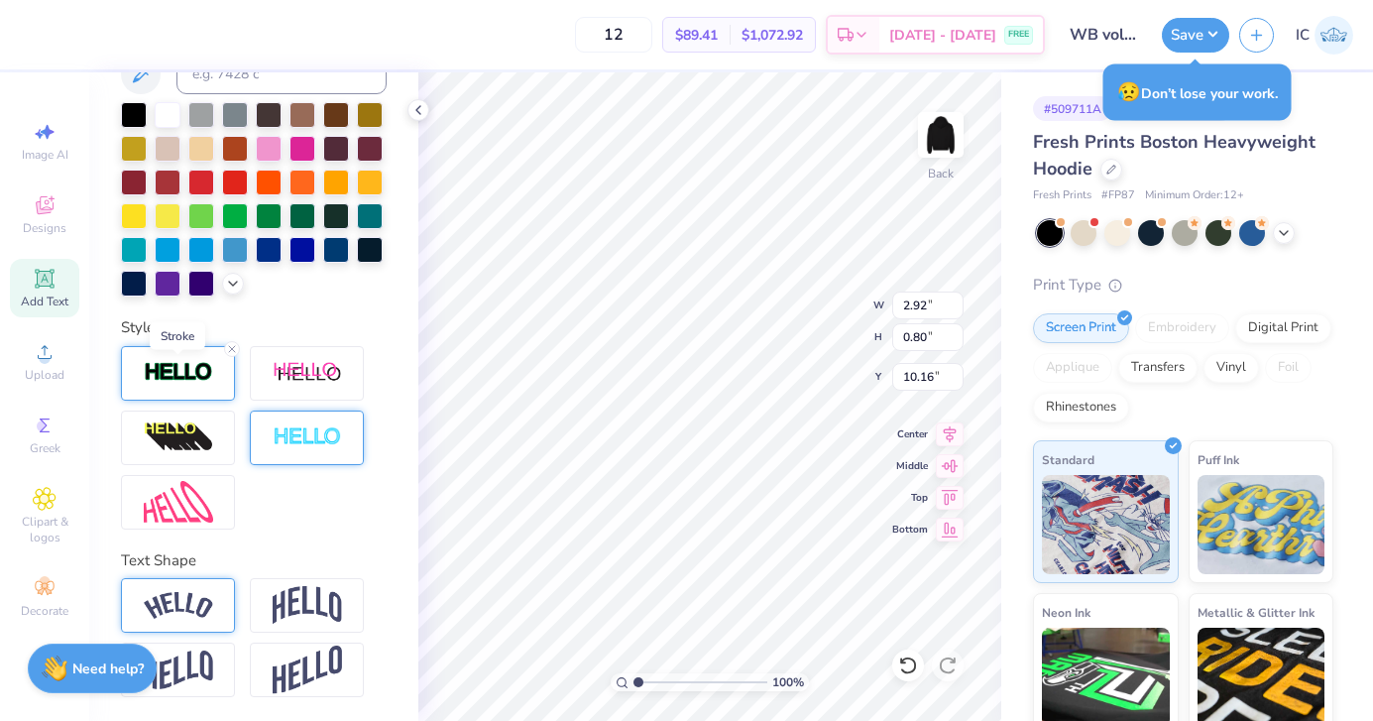
click at [191, 374] on img at bounding box center [178, 372] width 69 height 23
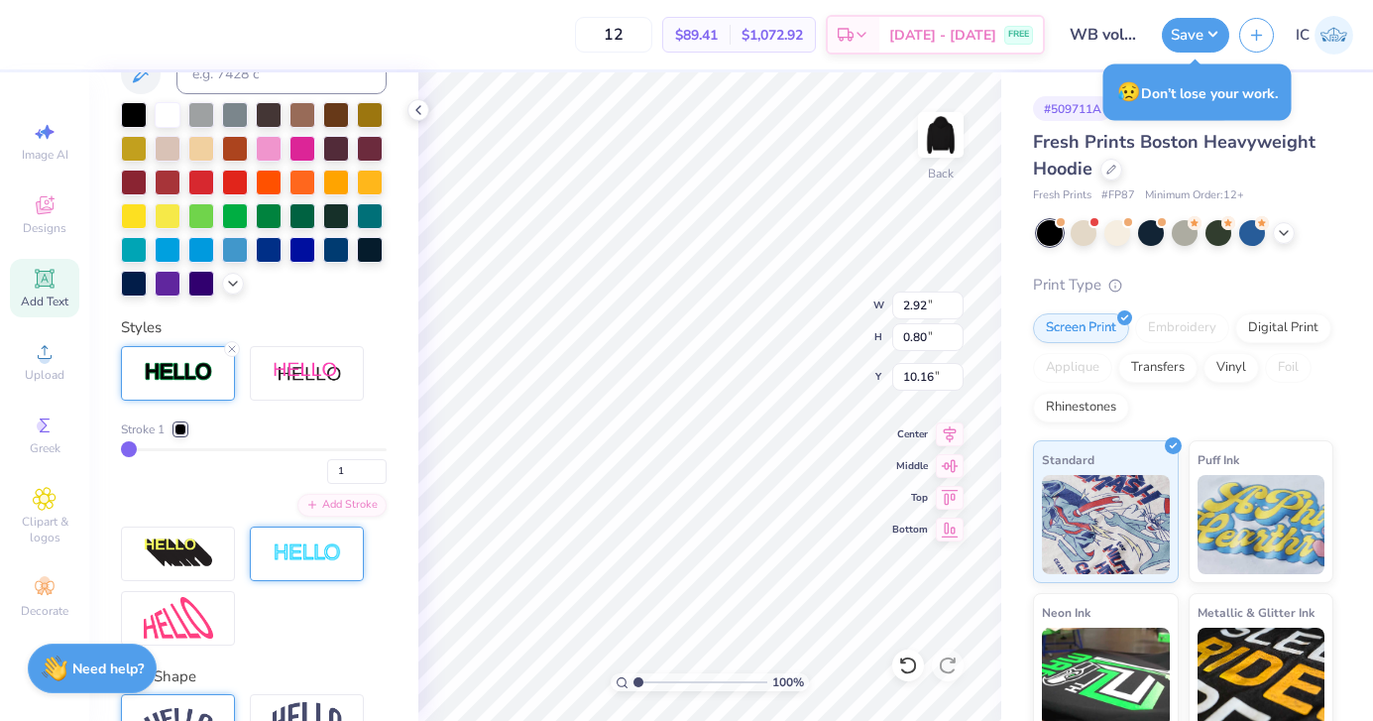
click at [180, 437] on div "Stroke 1 1" at bounding box center [254, 451] width 266 height 63
click at [180, 429] on div at bounding box center [180, 429] width 12 height 12
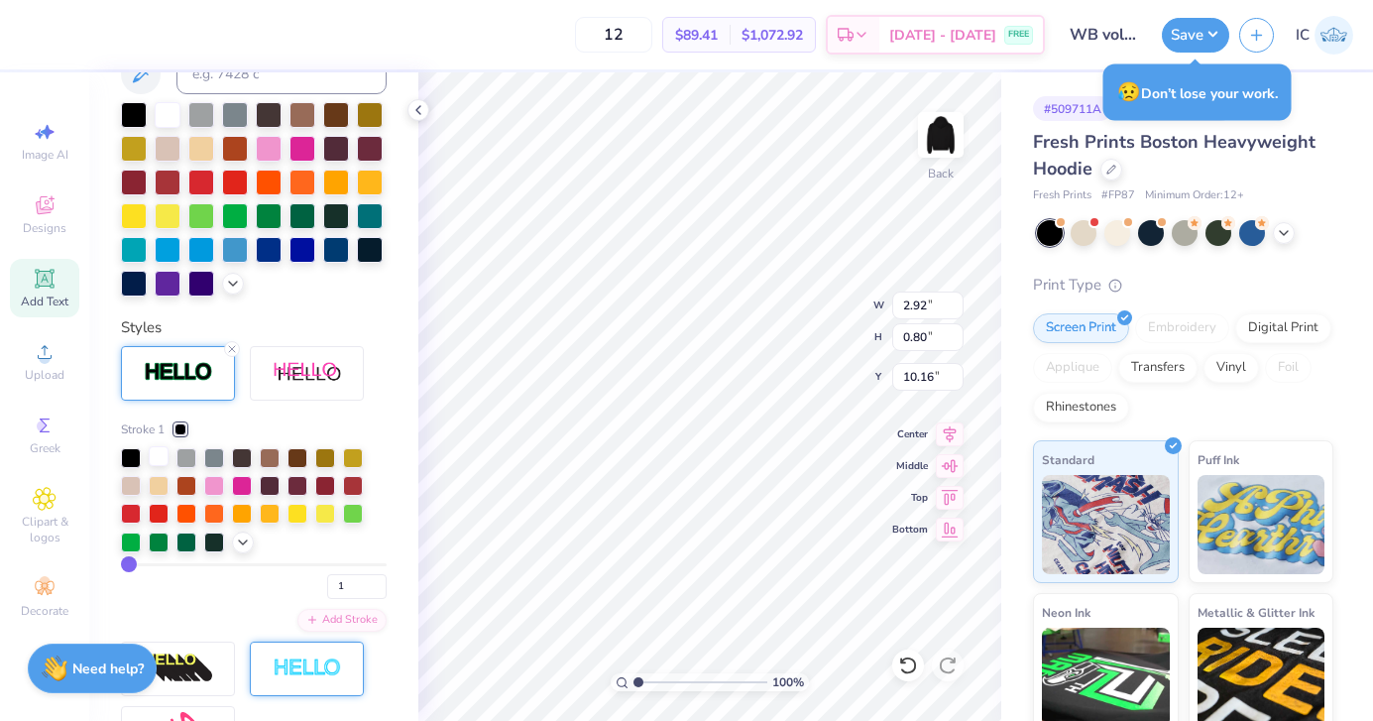
click at [154, 462] on div at bounding box center [159, 456] width 20 height 20
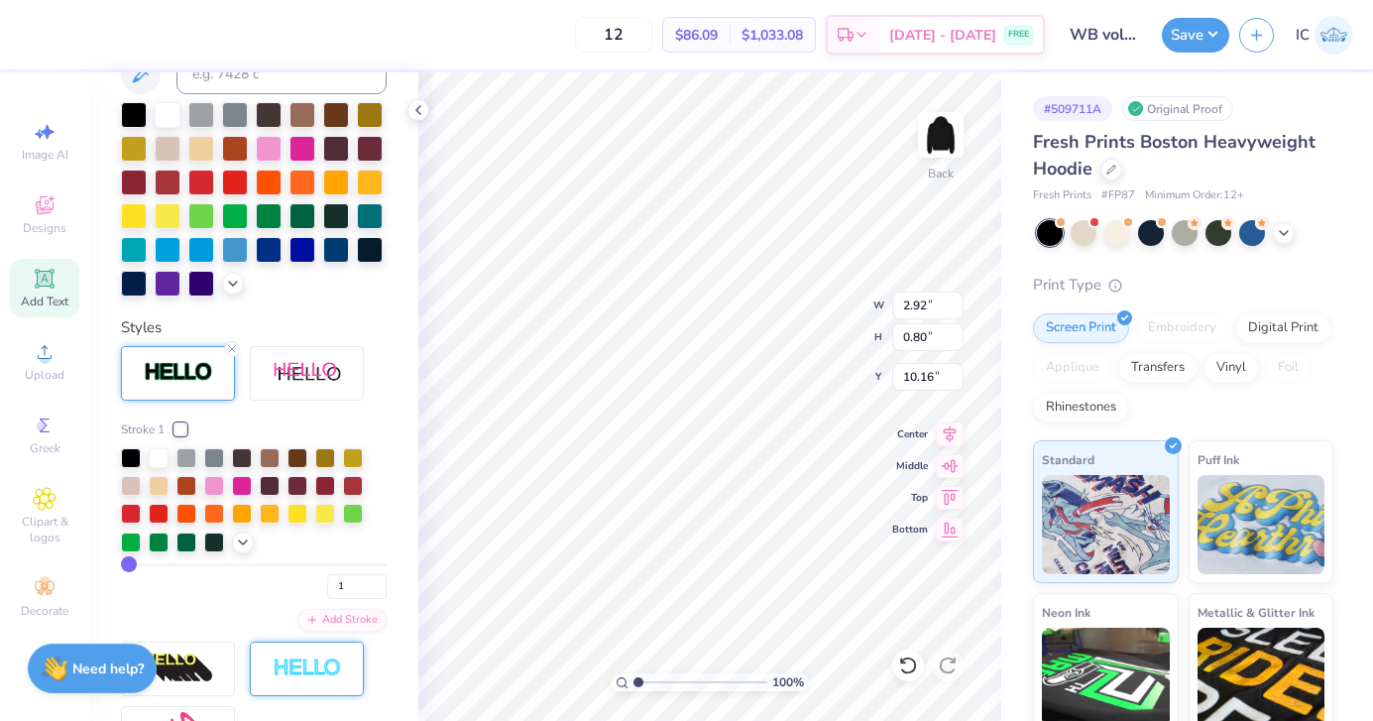
type input "2"
type input "3"
type input "2.95"
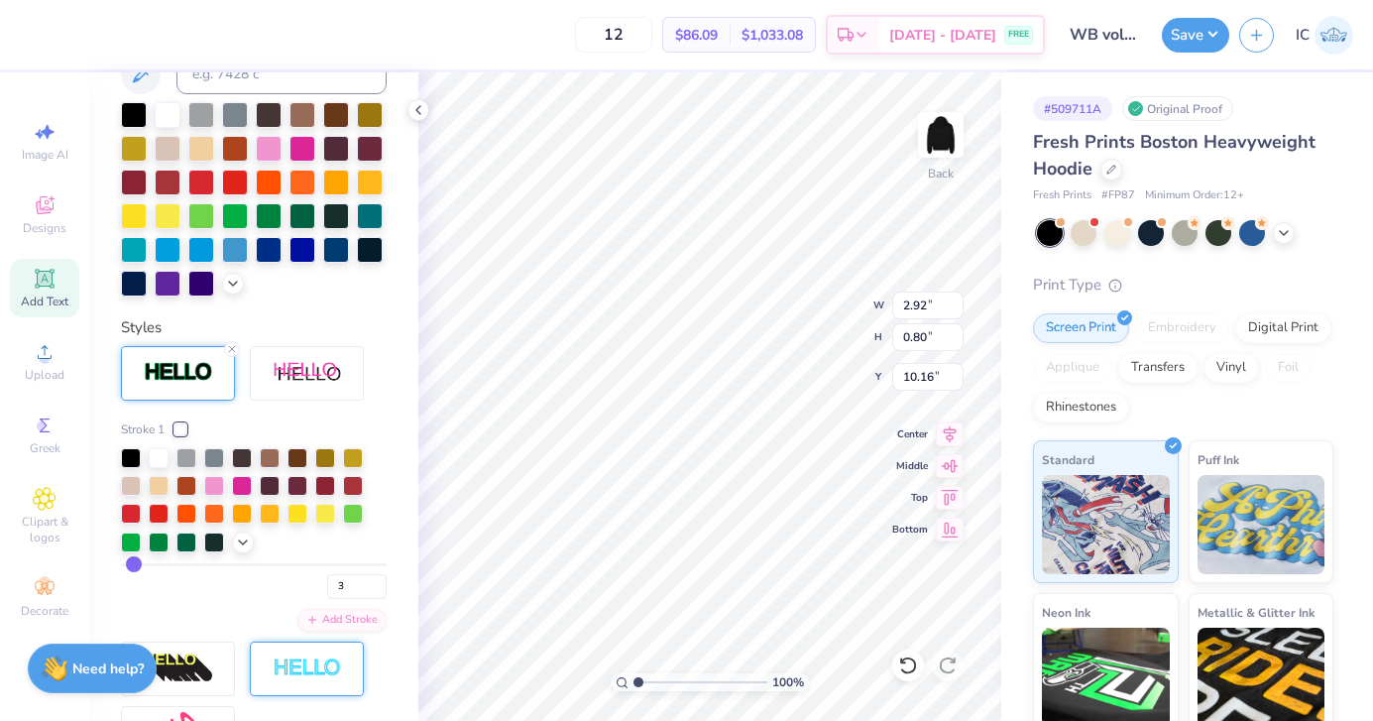
type input "0.84"
type input "10.14"
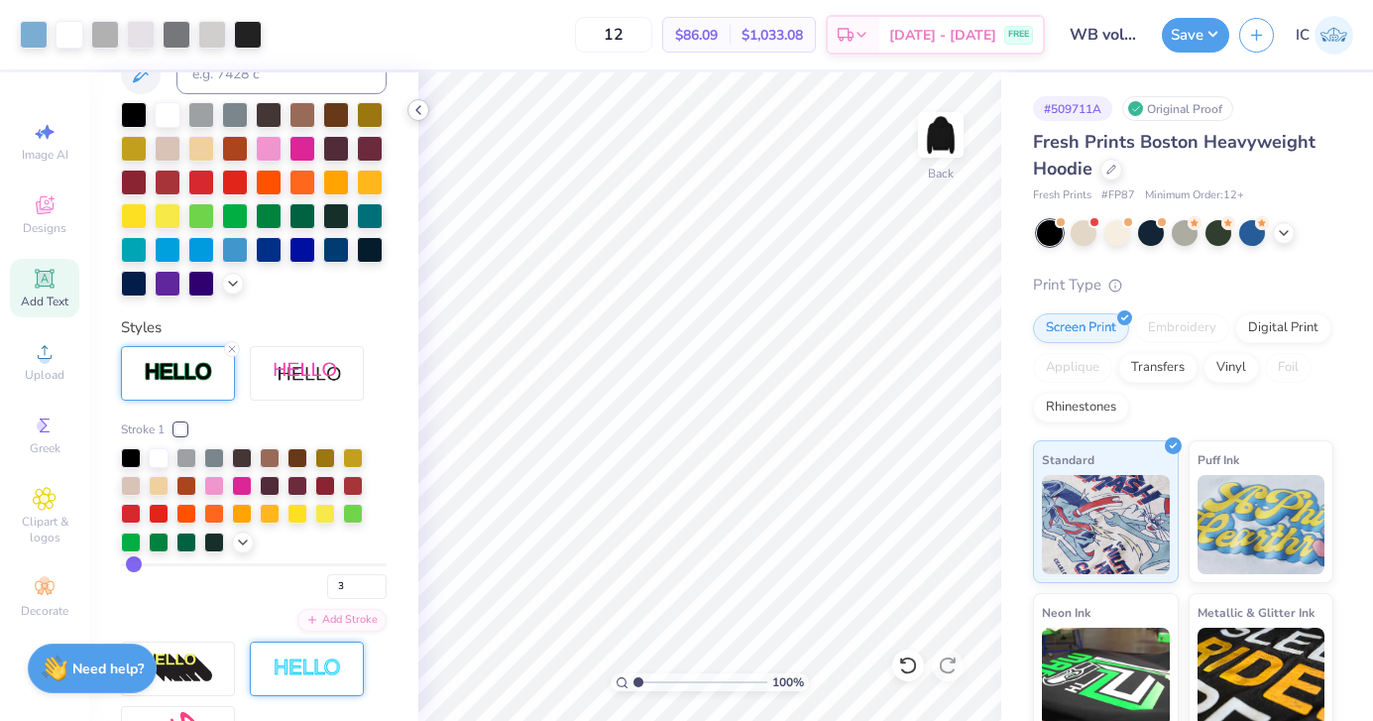
click at [417, 112] on icon at bounding box center [418, 110] width 16 height 16
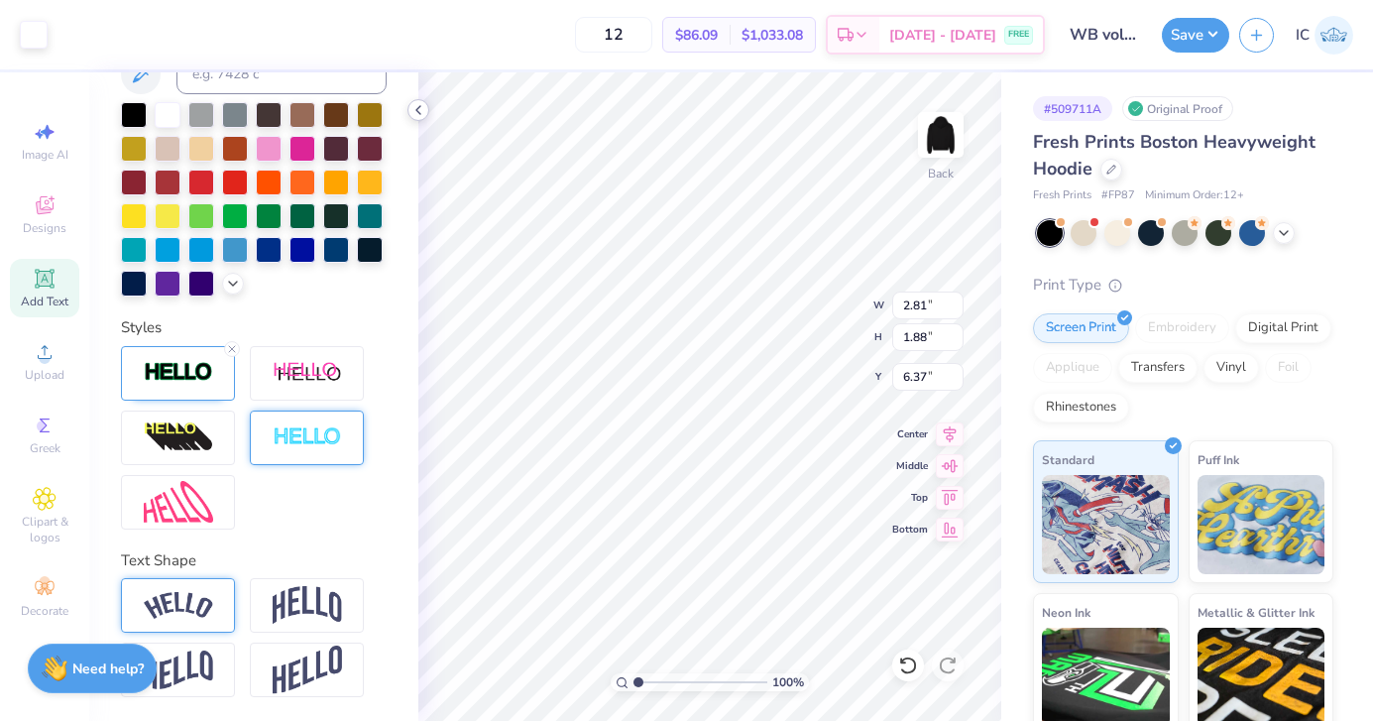
type input "2.85"
type input "1.91"
type input "6.35"
type input "13.09"
type input "1.75"
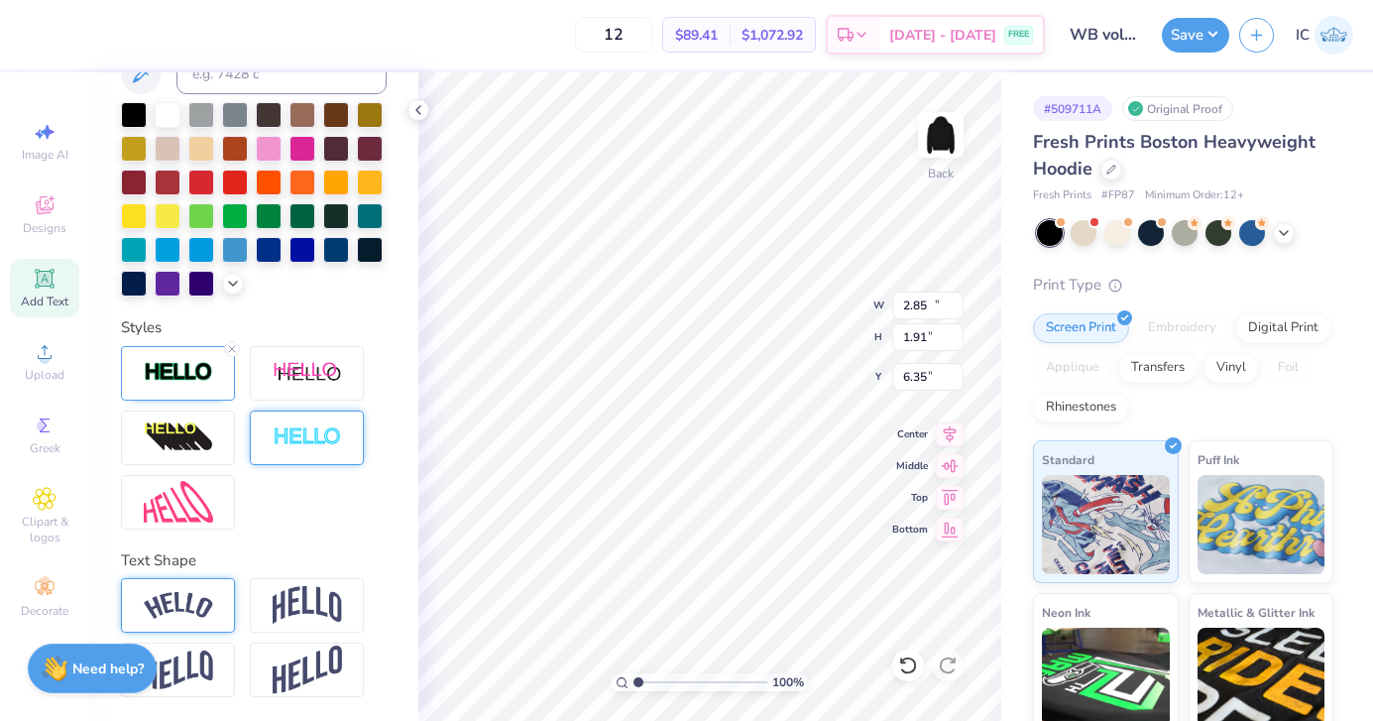
type input "3.36"
click at [232, 345] on icon at bounding box center [232, 349] width 12 height 12
type input "13.00"
type input "1.65"
type input "3.40"
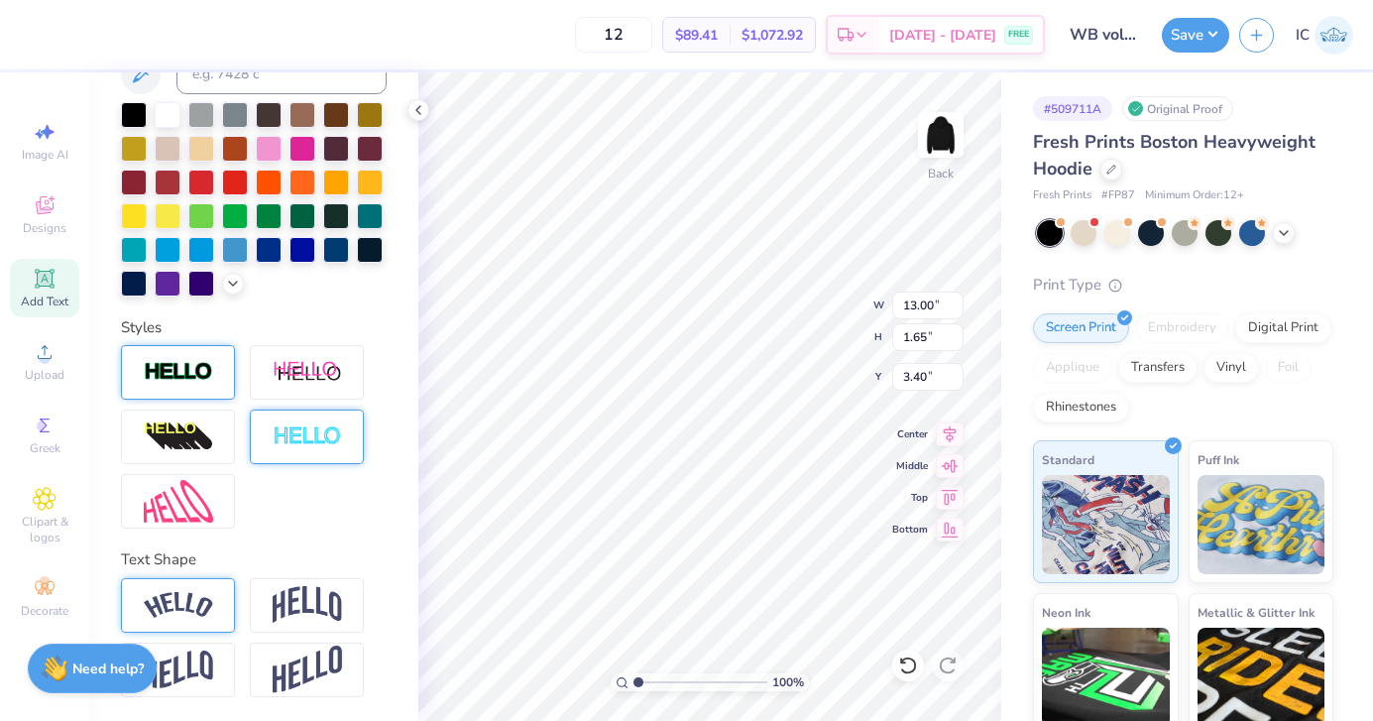
scroll to position [431, 0]
click at [307, 436] on img at bounding box center [307, 437] width 69 height 23
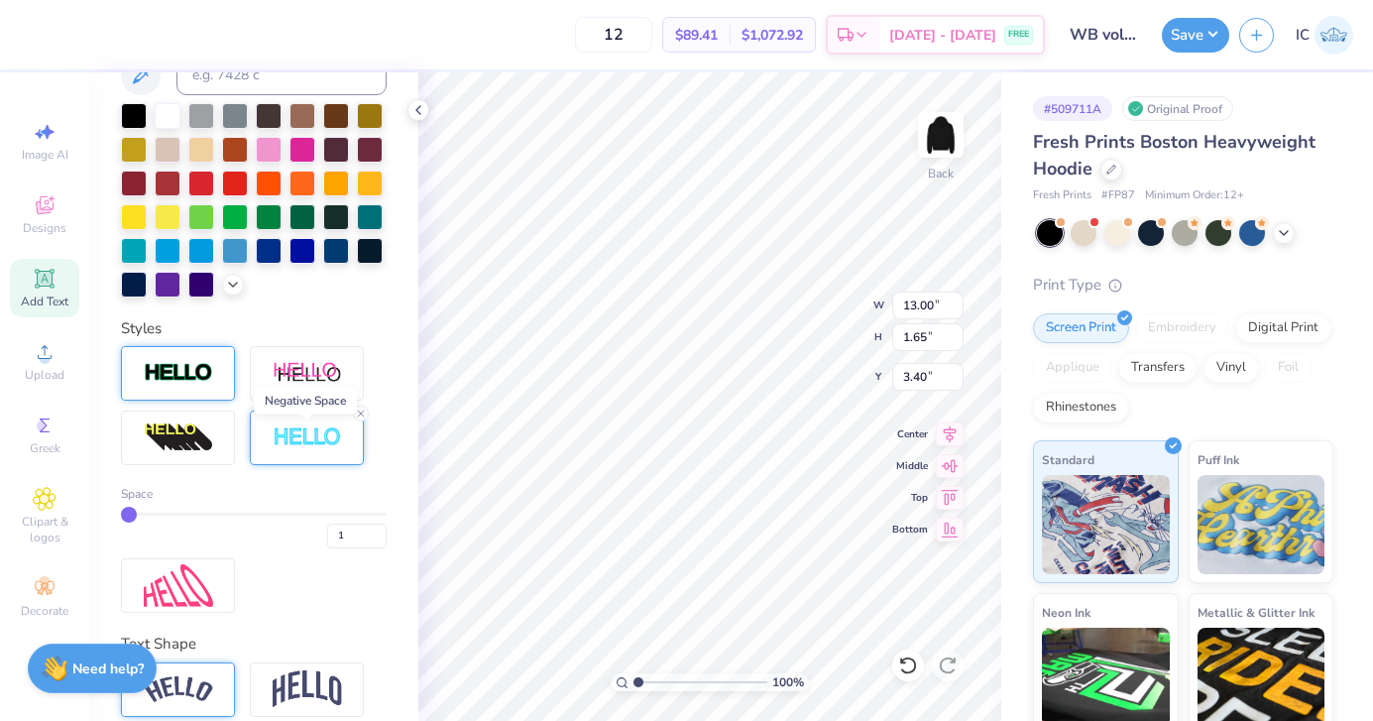
type input "13.03"
type input "1.69"
type input "3.39"
click at [380, 531] on input "2" at bounding box center [356, 535] width 59 height 25
type input "3"
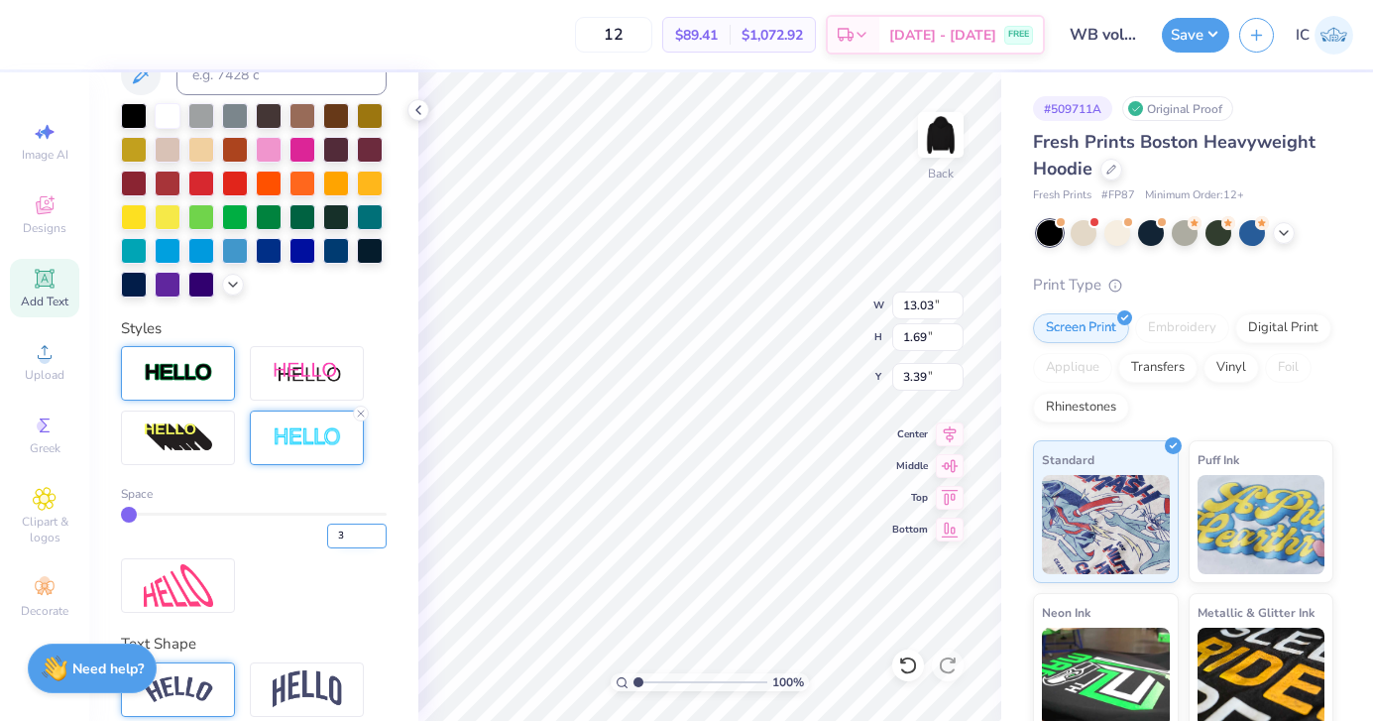
click at [380, 531] on input "3" at bounding box center [356, 535] width 59 height 25
type input "3"
click at [386, 570] on div "Space 3" at bounding box center [254, 479] width 266 height 267
type input "13.09"
type input "1.75"
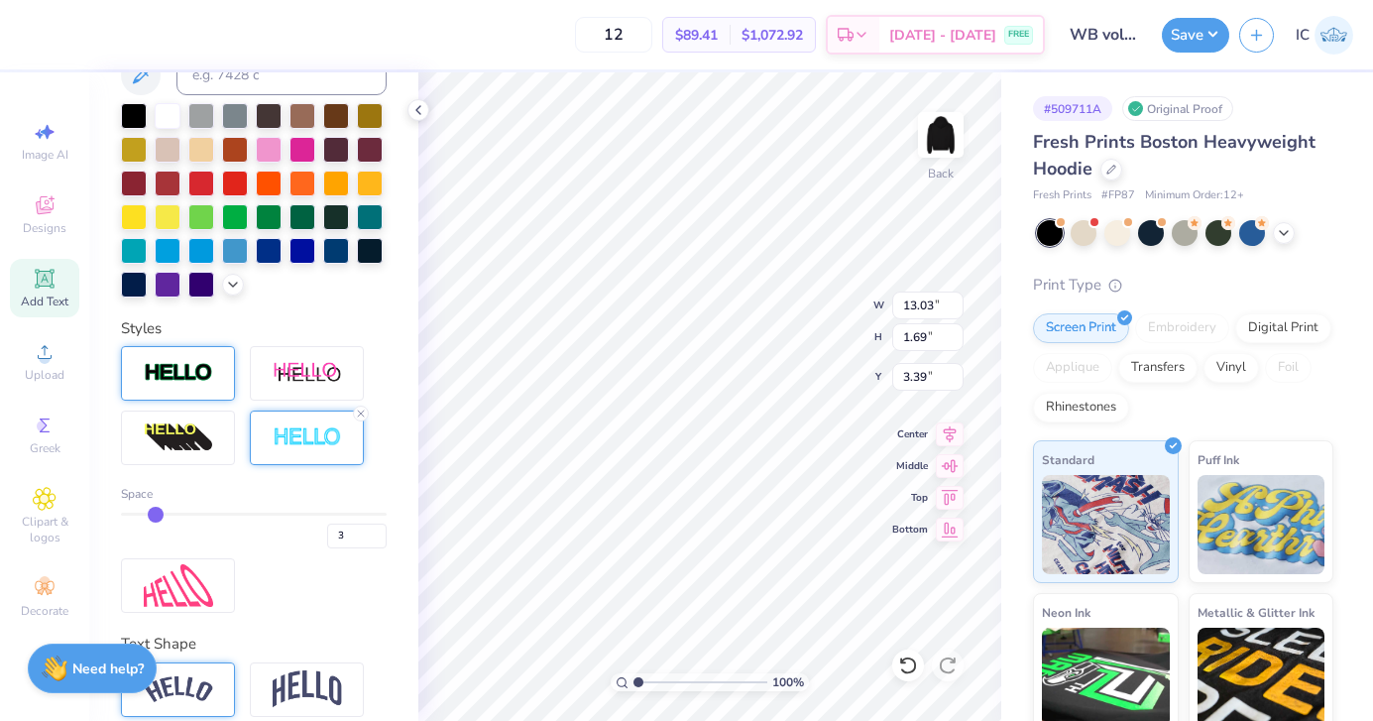
type input "3.36"
type input "4"
click at [377, 527] on input "4" at bounding box center [356, 535] width 59 height 25
type input "4"
click at [356, 574] on div "Space 4" at bounding box center [254, 479] width 266 height 267
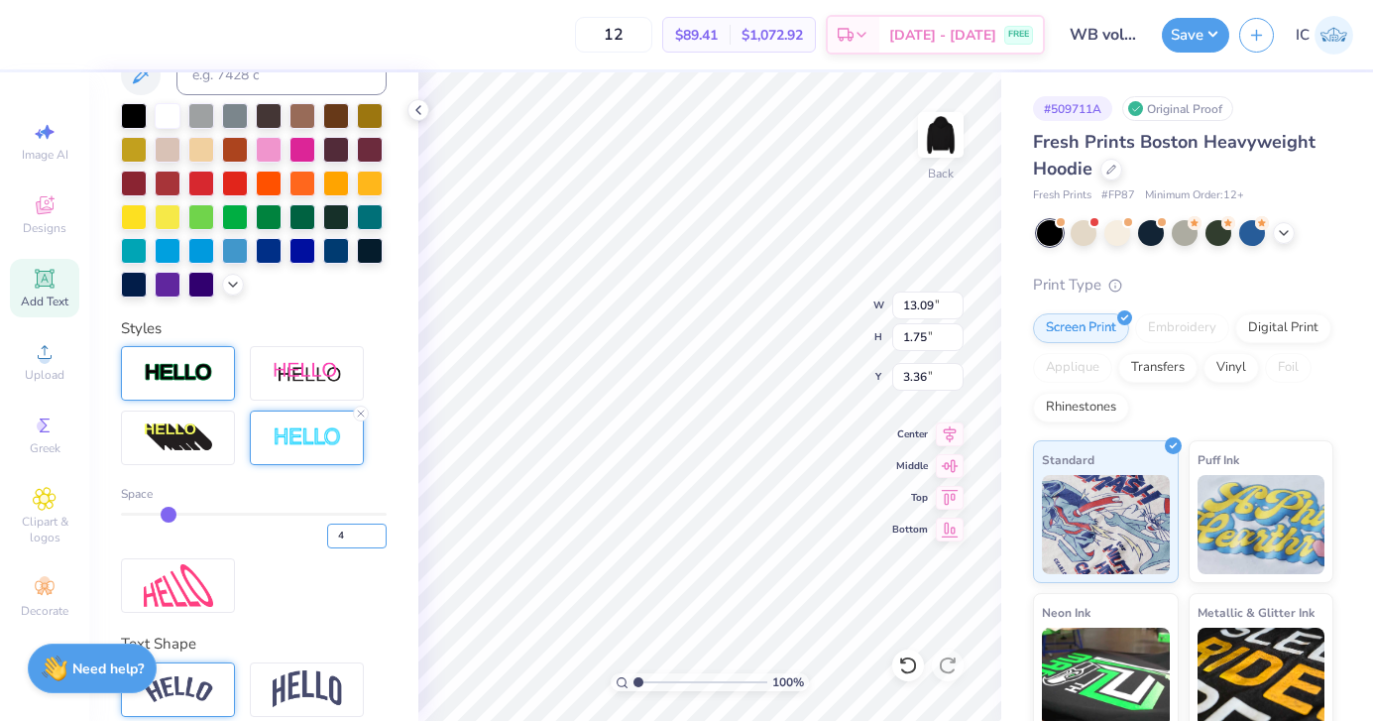
type input "13.12"
type input "1.78"
type input "3.34"
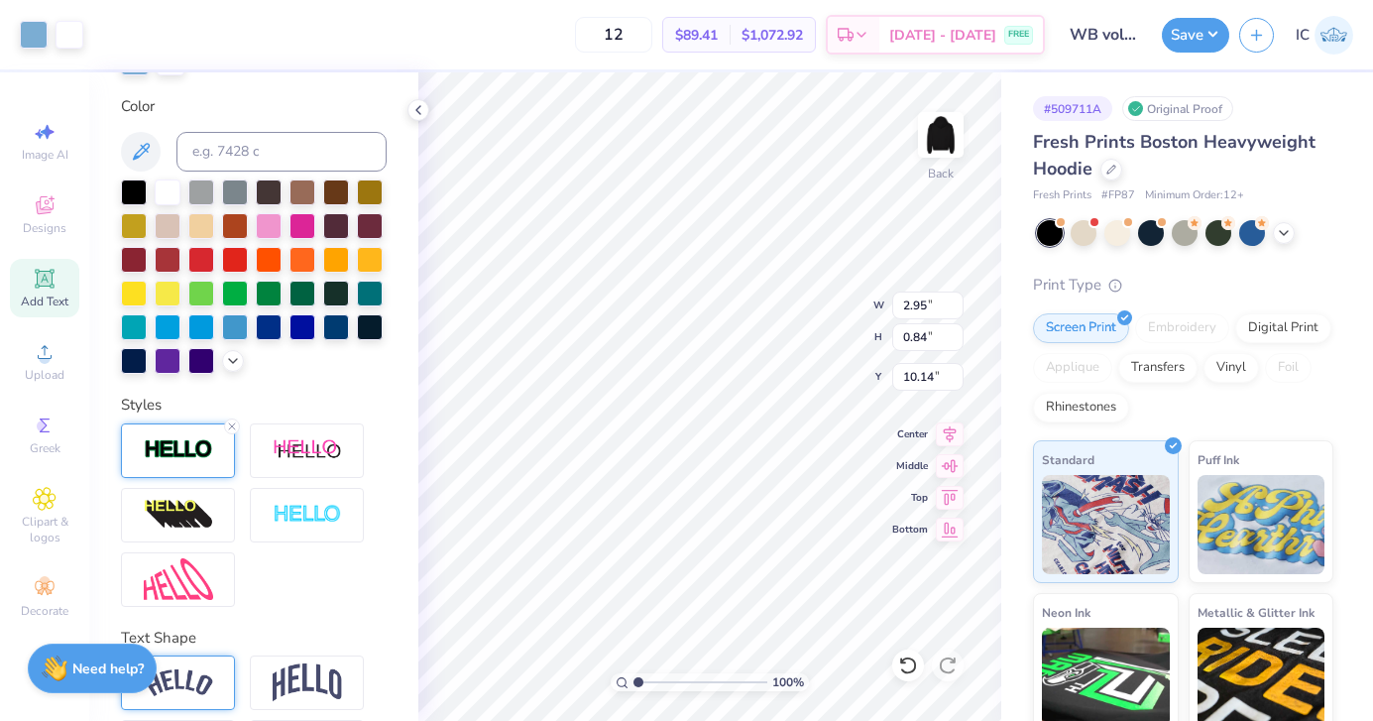
scroll to position [509, 0]
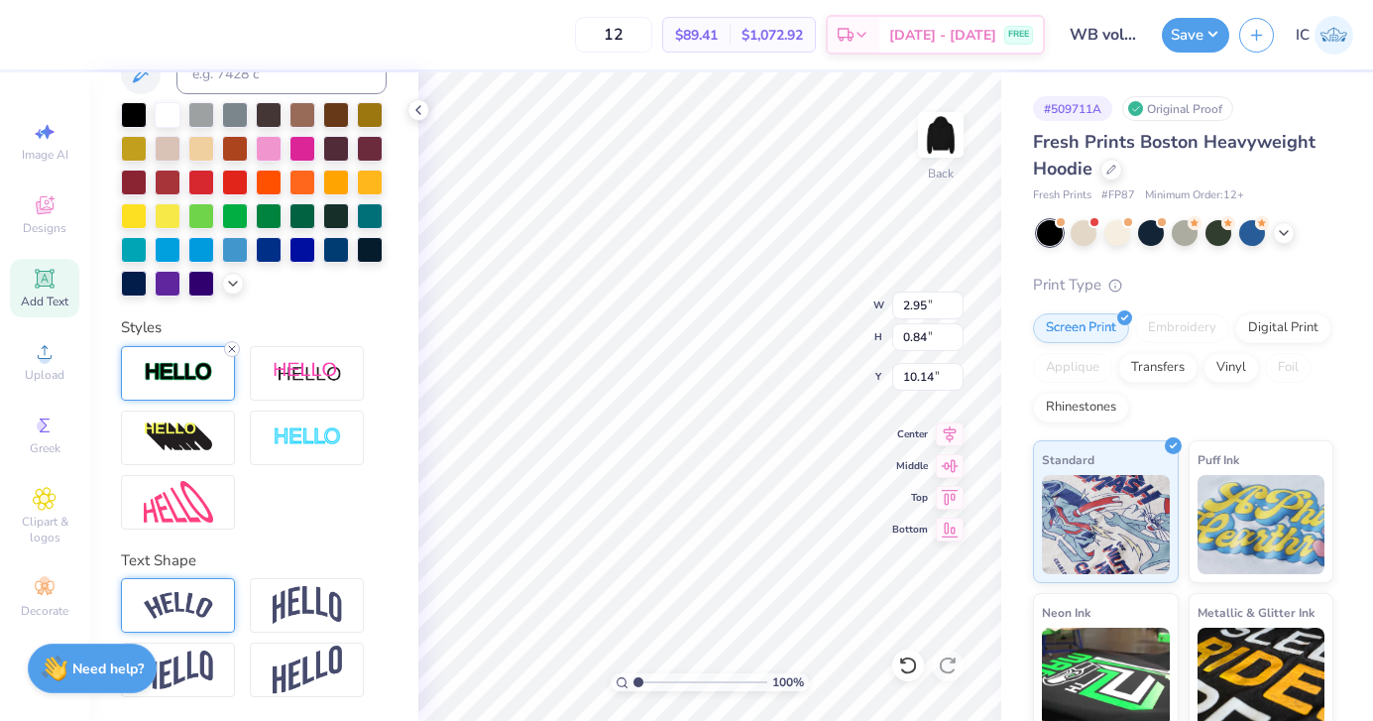
click at [233, 349] on icon at bounding box center [232, 349] width 12 height 12
type input "2.90"
type input "0.78"
type input "10.17"
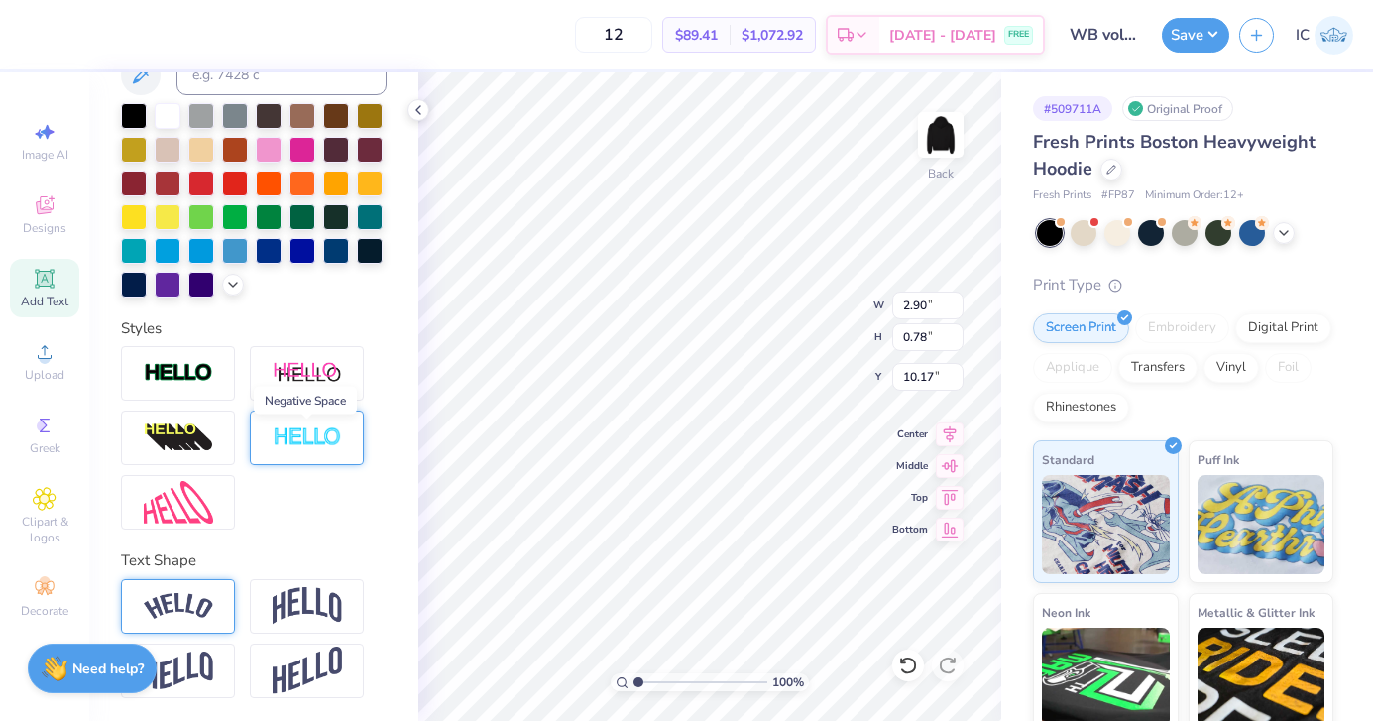
click at [281, 438] on img at bounding box center [307, 437] width 69 height 23
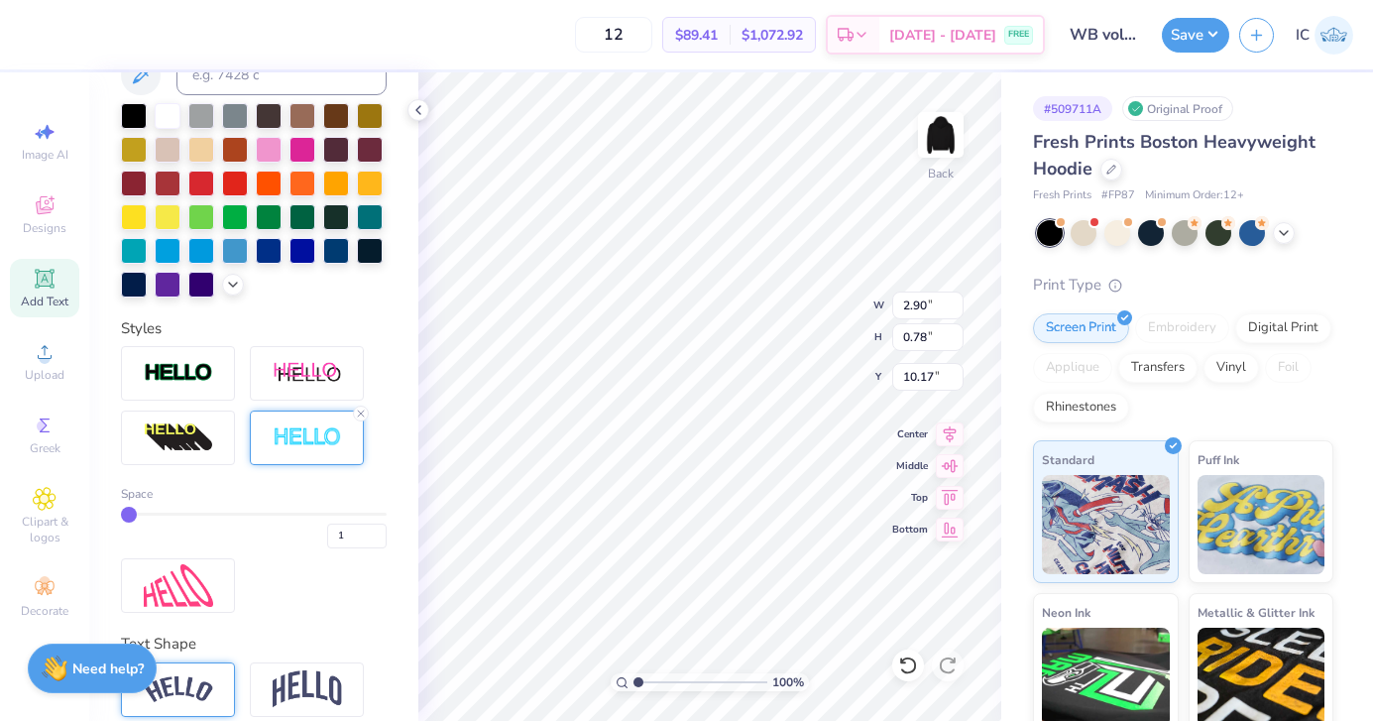
type input "2.92"
type input "0.80"
type input "10.16"
click at [381, 532] on input "2" at bounding box center [356, 535] width 59 height 25
click at [381, 532] on input "3" at bounding box center [356, 535] width 59 height 25
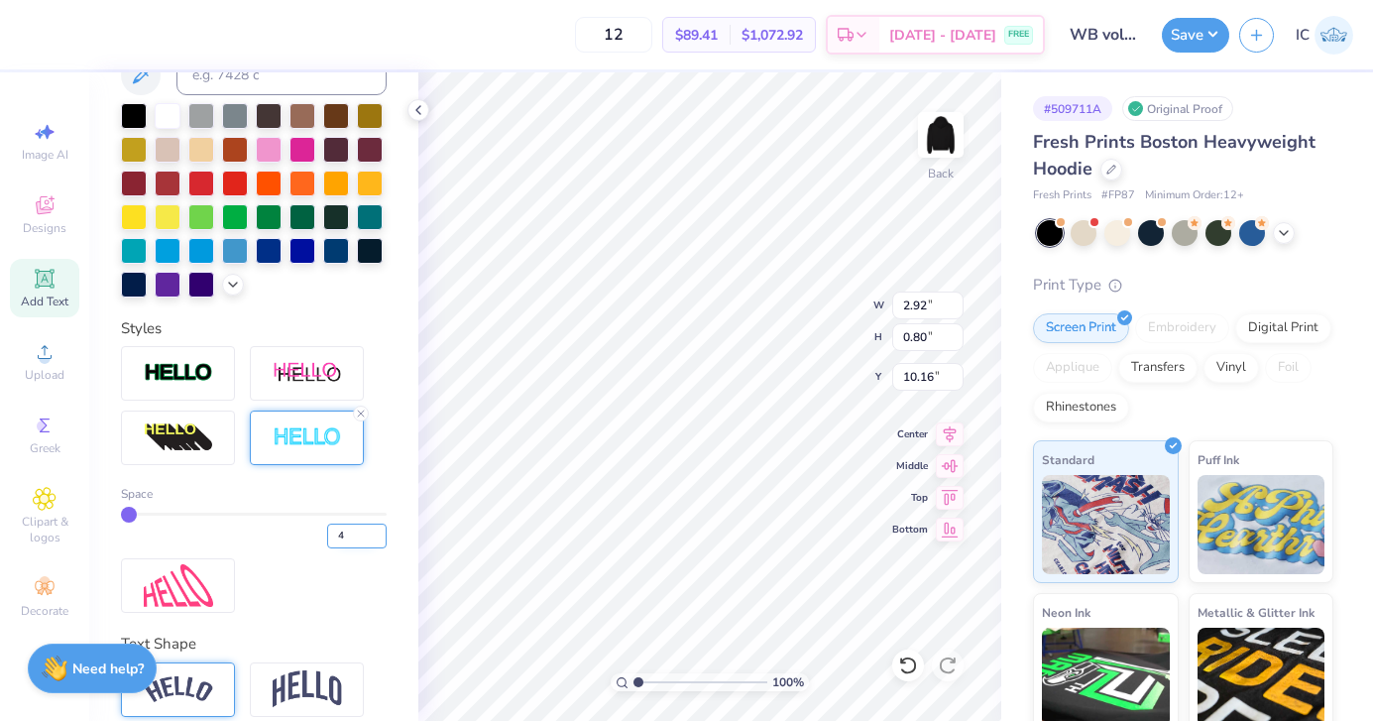
type input "4"
click at [379, 531] on input "4" at bounding box center [356, 535] width 59 height 25
type input "4"
type input "3.56"
type input "1.03"
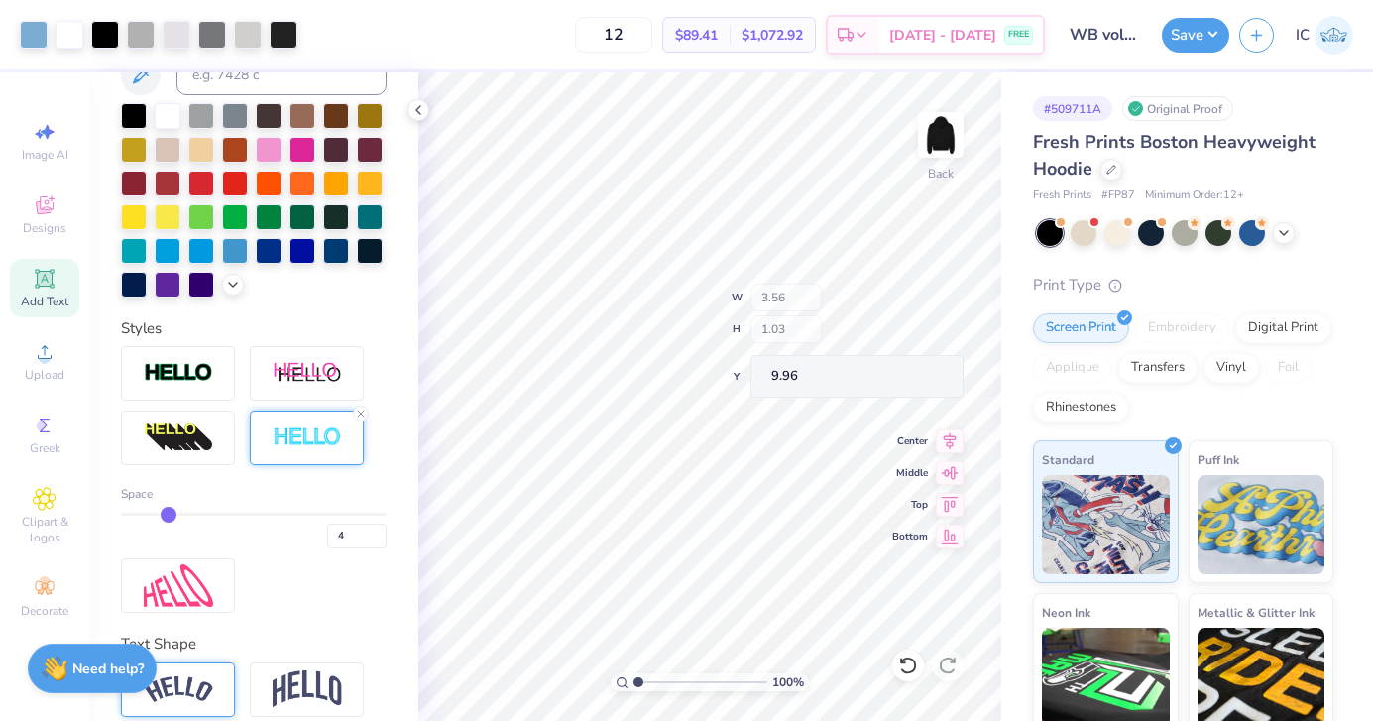
type input "10.11"
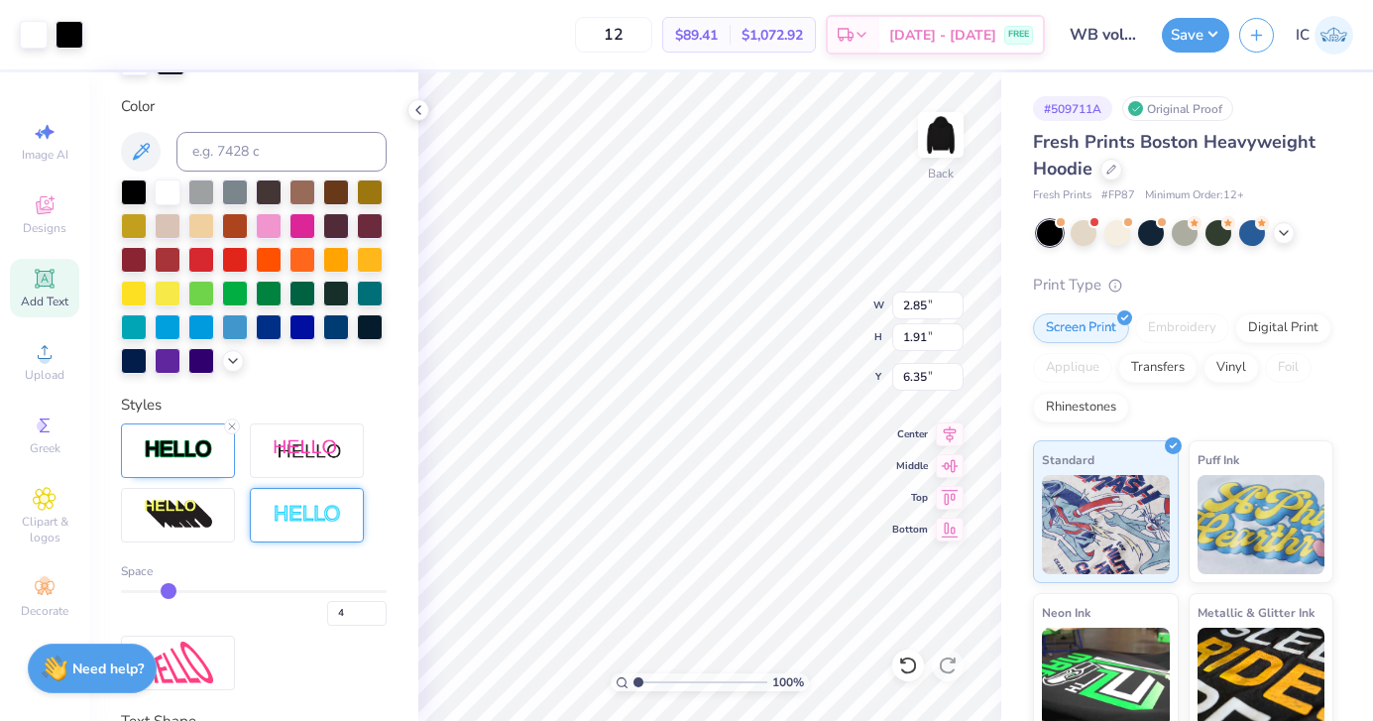
scroll to position [509, 0]
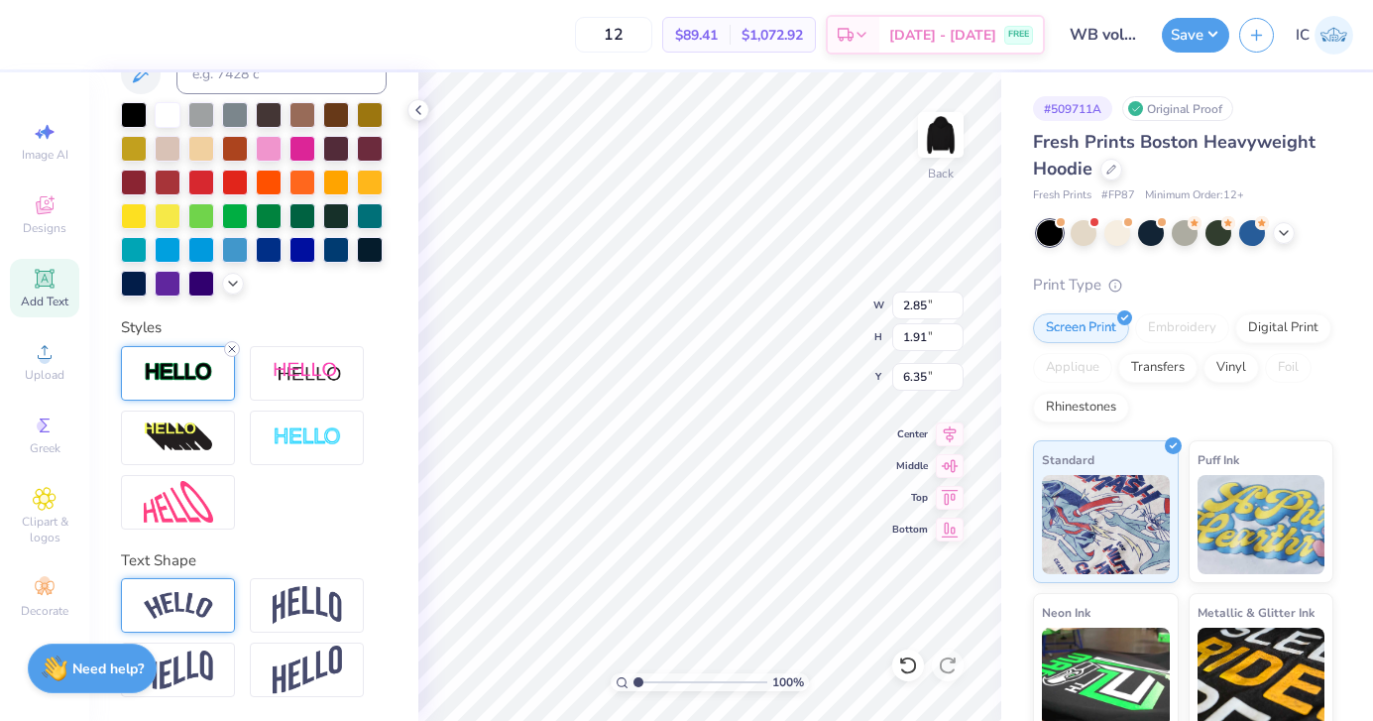
click at [229, 346] on line at bounding box center [232, 349] width 6 height 6
type input "2.81"
type input "1.88"
type input "6.37"
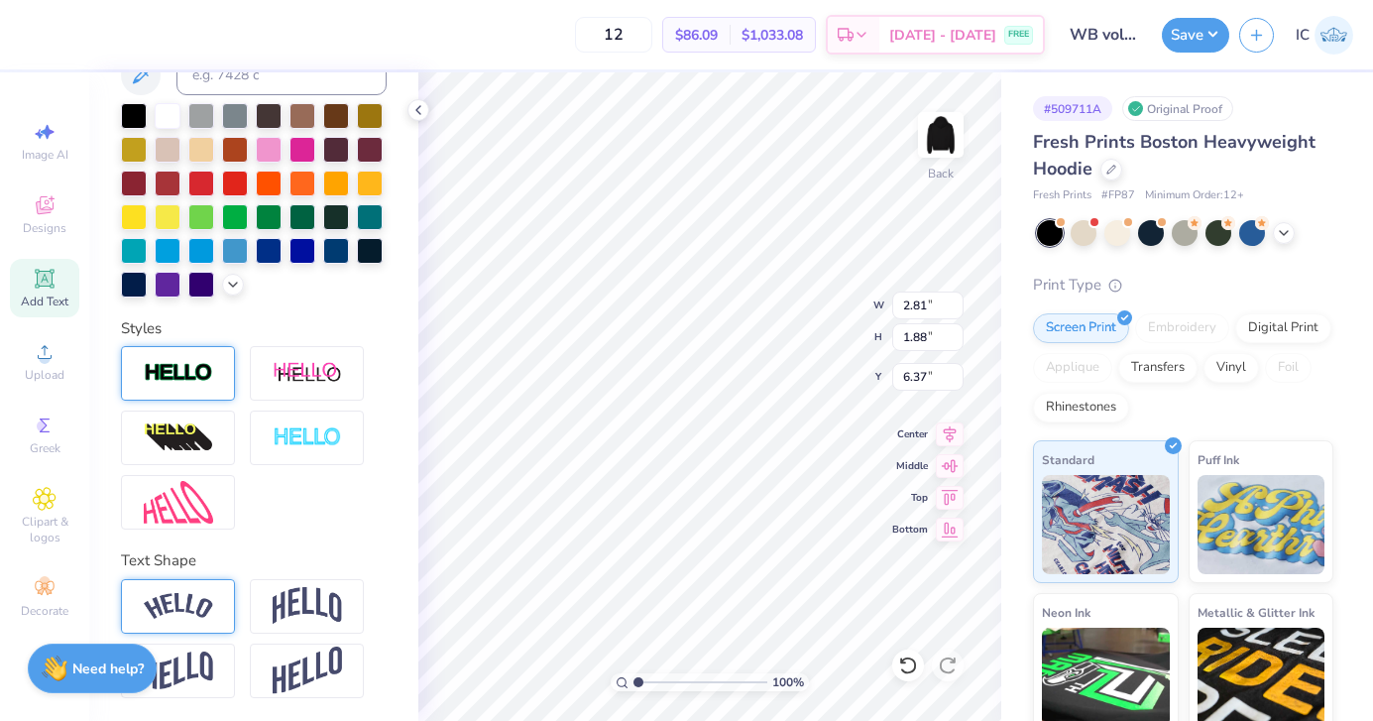
type input "2.42"
type input "1.99"
type input "2.81"
type input "1.88"
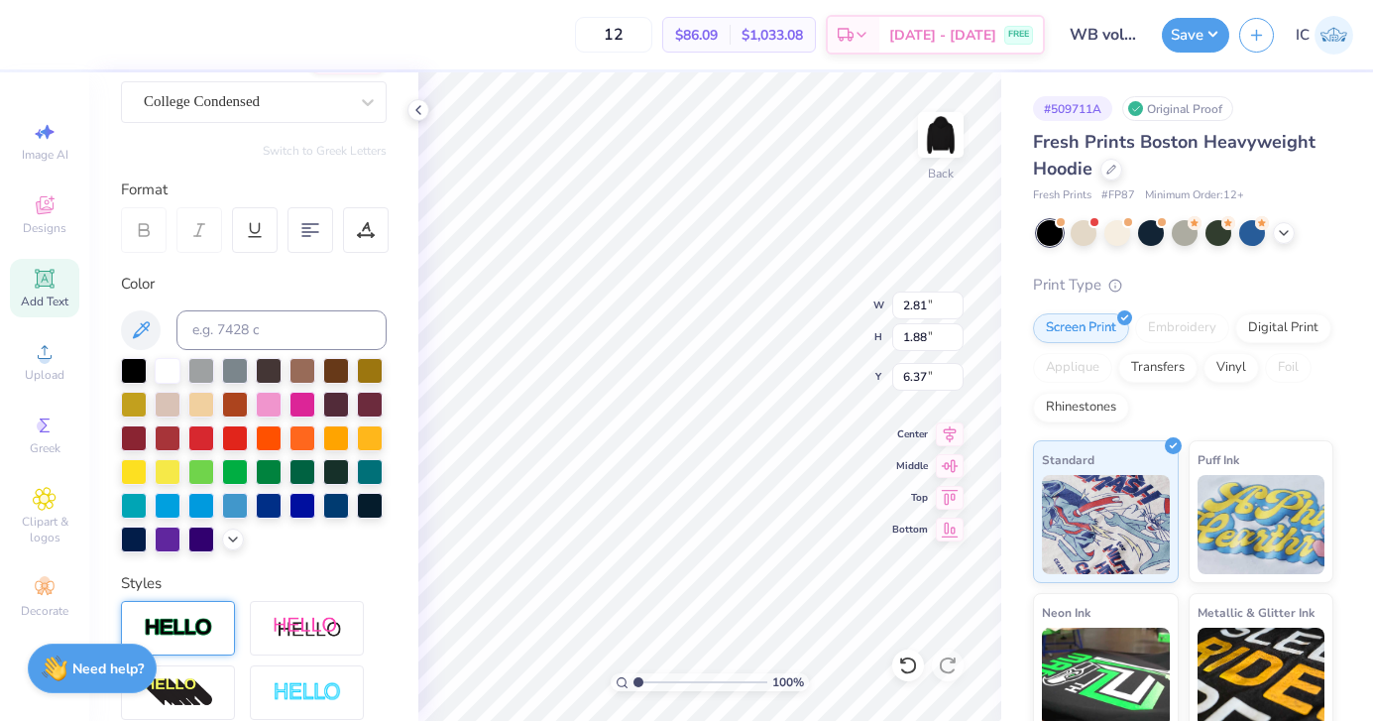
scroll to position [0, 0]
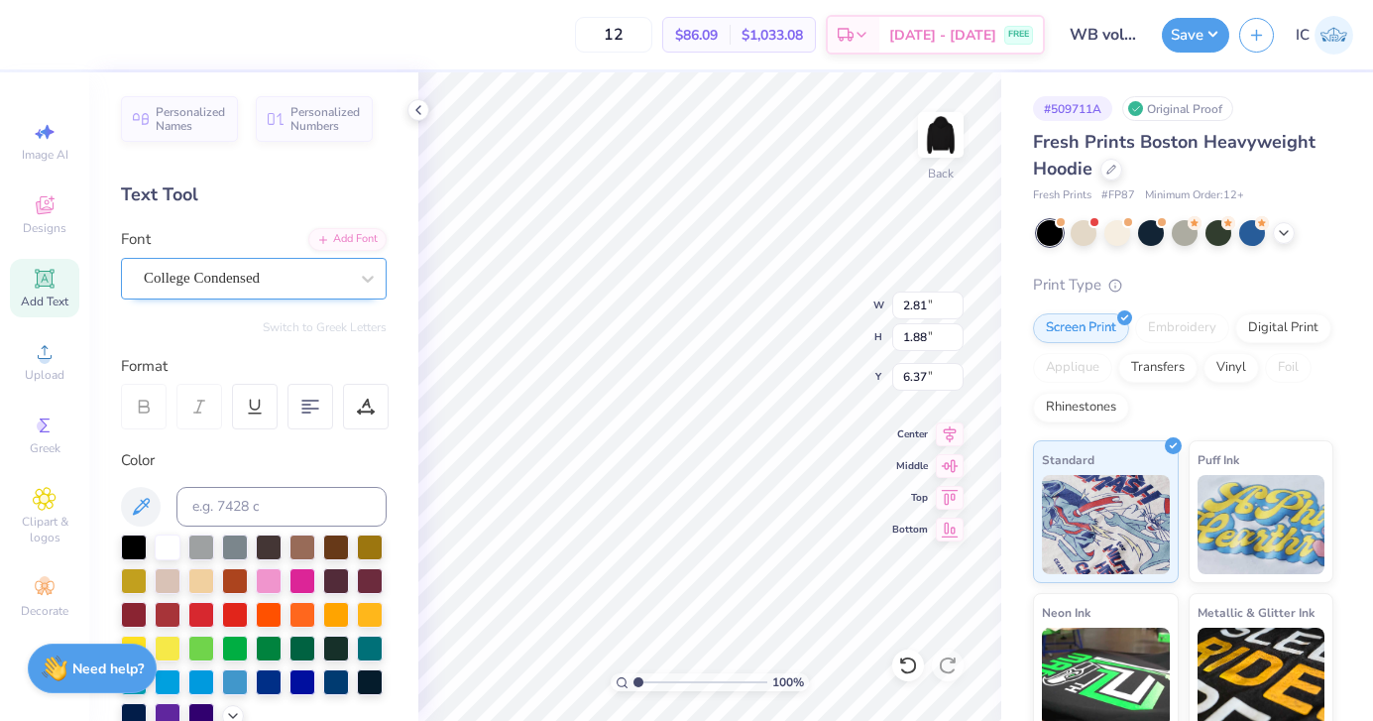
click at [277, 275] on div "College Condensed" at bounding box center [246, 278] width 208 height 31
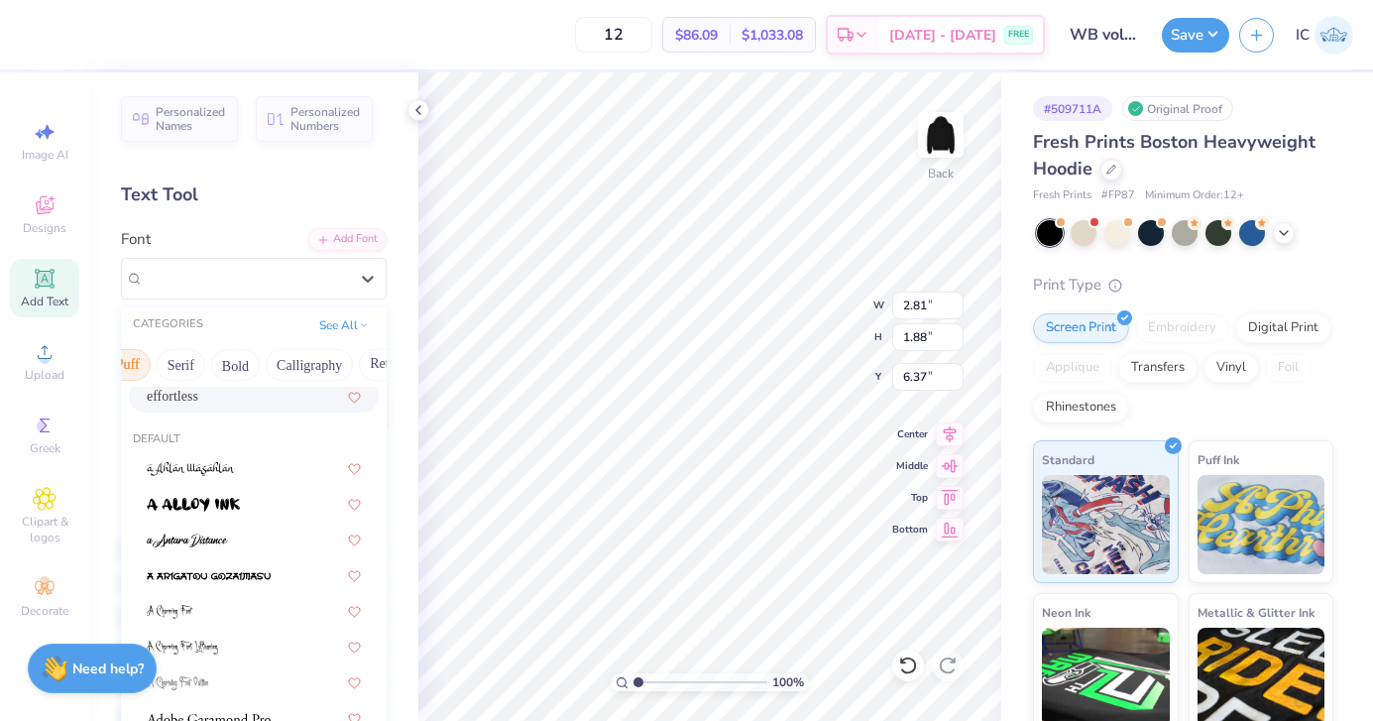
scroll to position [0, 170]
click at [256, 373] on button "Bold" at bounding box center [248, 365] width 49 height 32
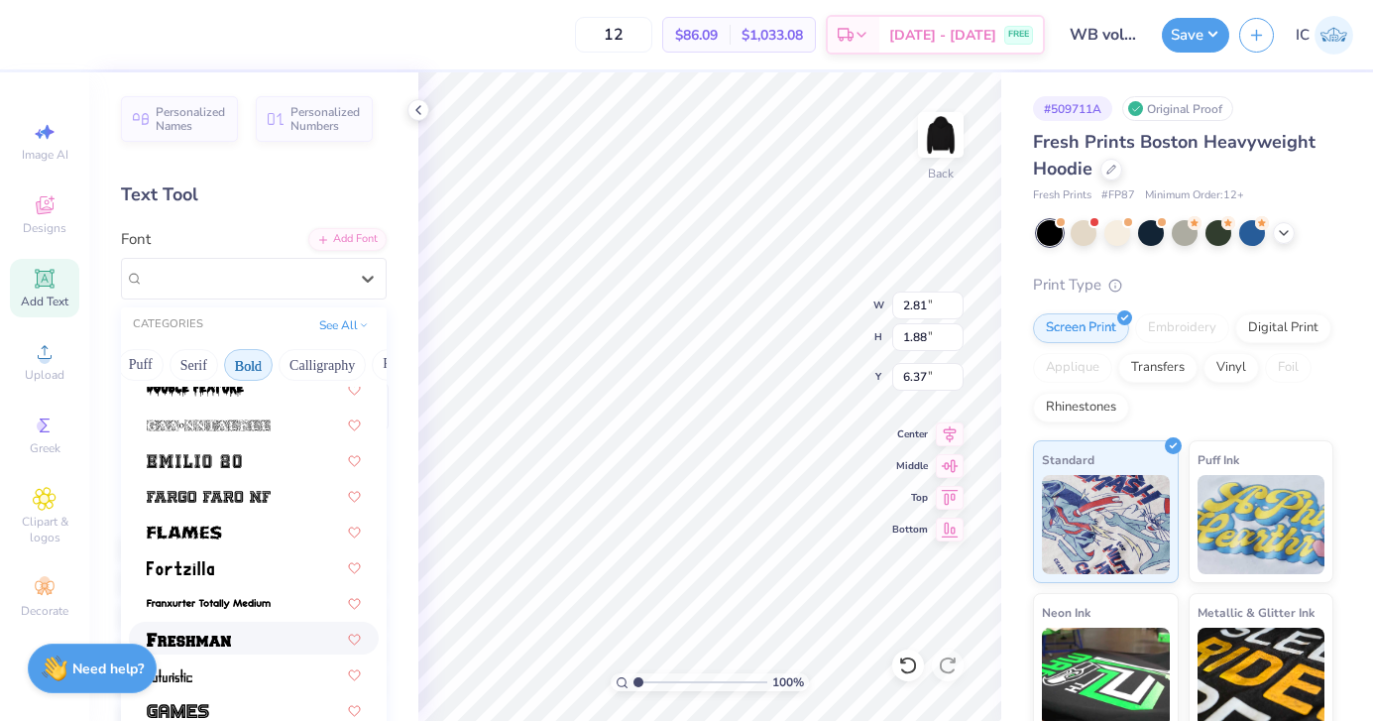
scroll to position [543, 0]
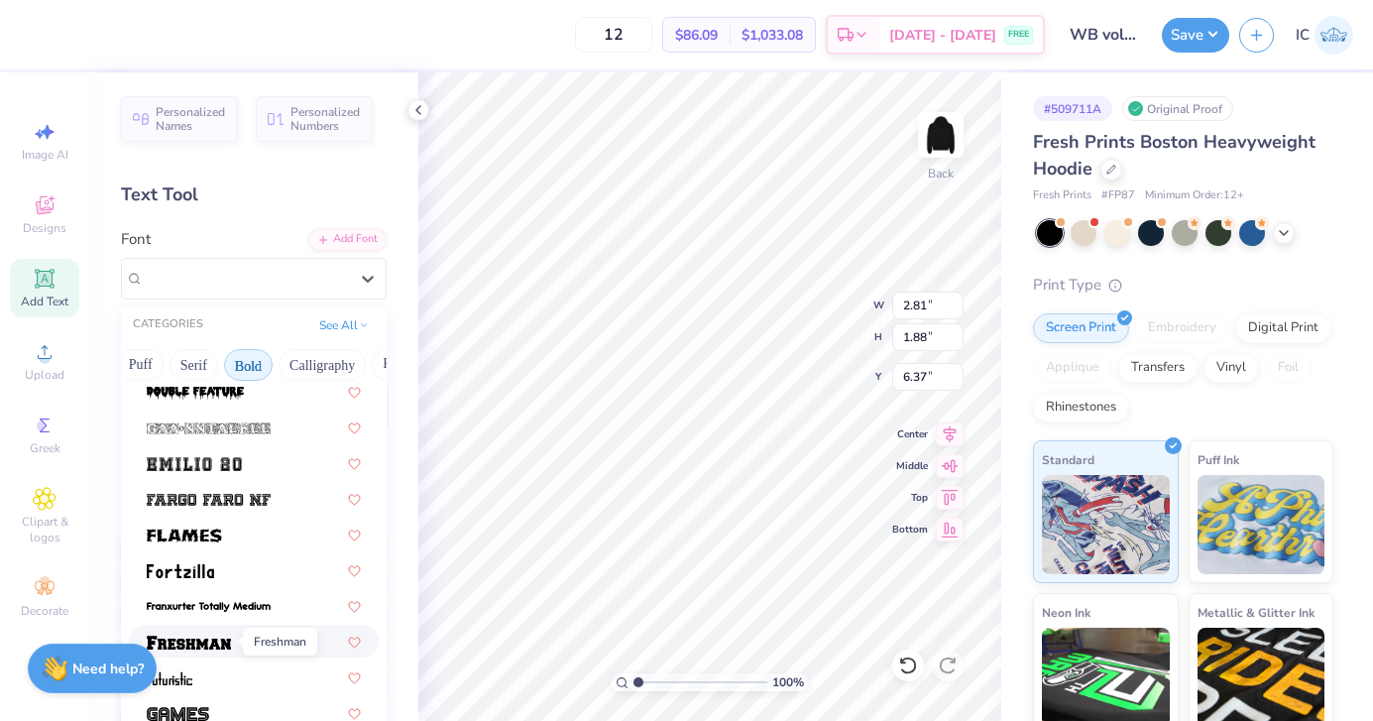
click at [226, 637] on img at bounding box center [189, 642] width 84 height 14
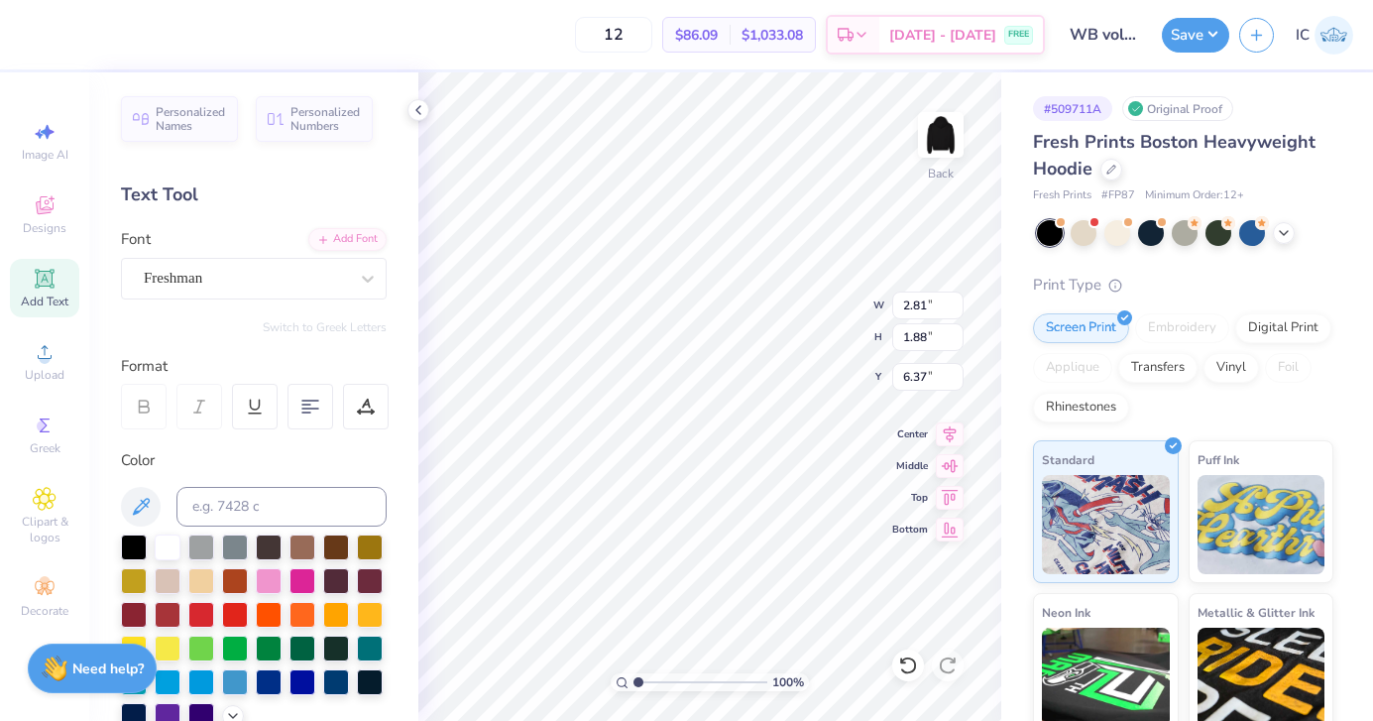
type input "5.50"
type input "2.29"
type input "6.16"
type input "3.41"
type input "1.42"
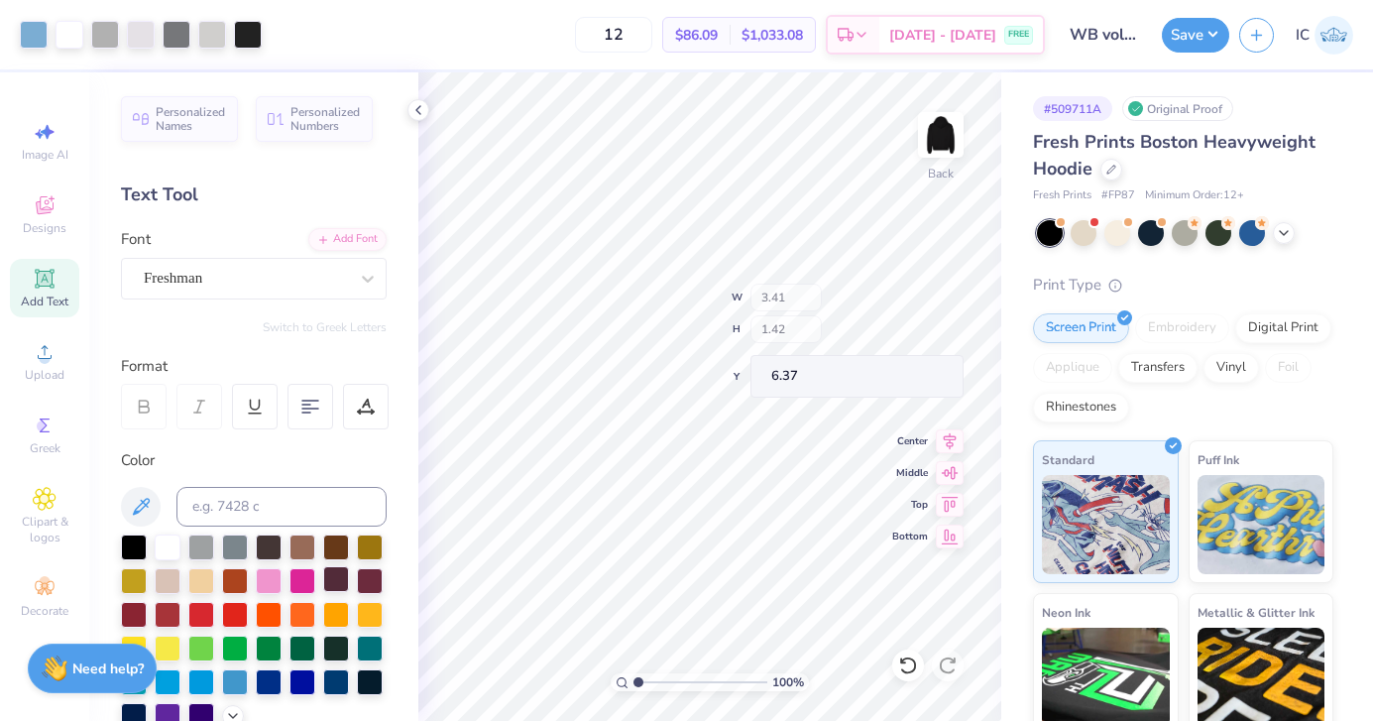
type input "6.75"
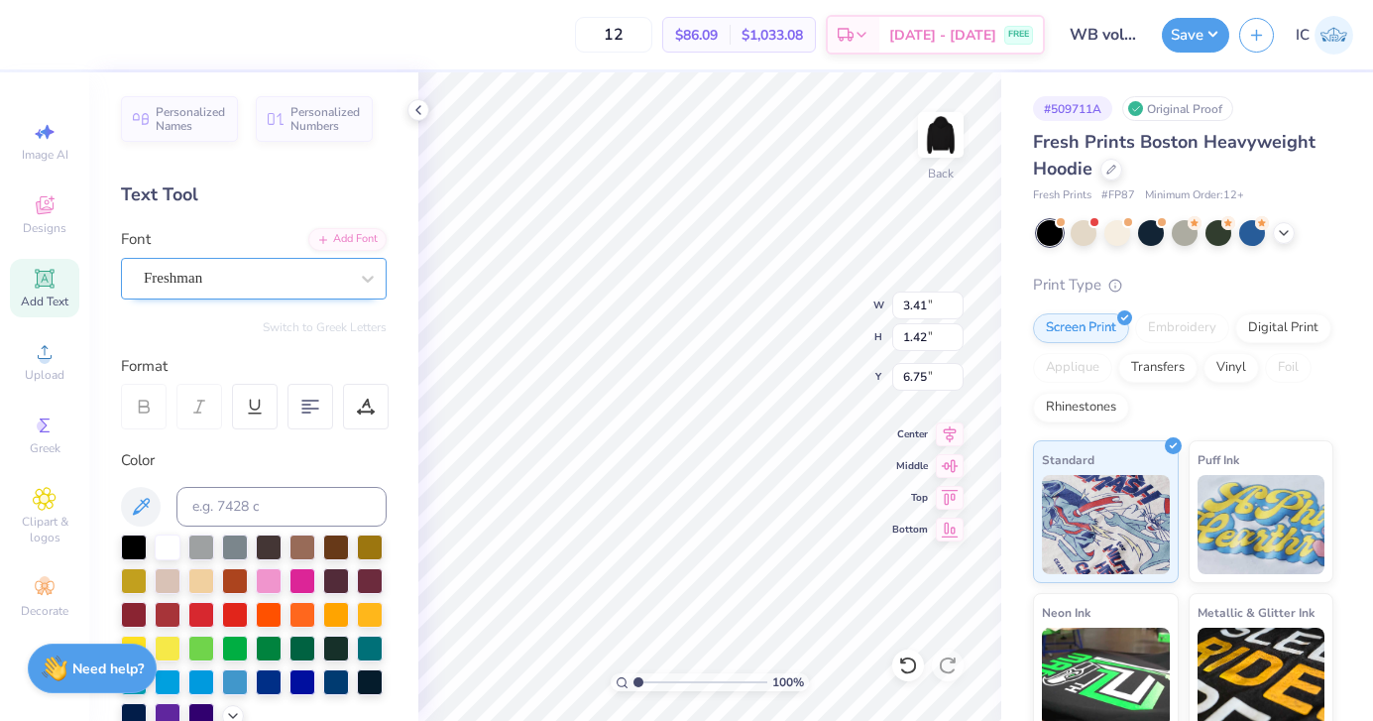
click at [346, 274] on div "Freshman" at bounding box center [246, 278] width 208 height 31
type input "2.42"
type input "1.99"
type input "6.37"
type input "3.41"
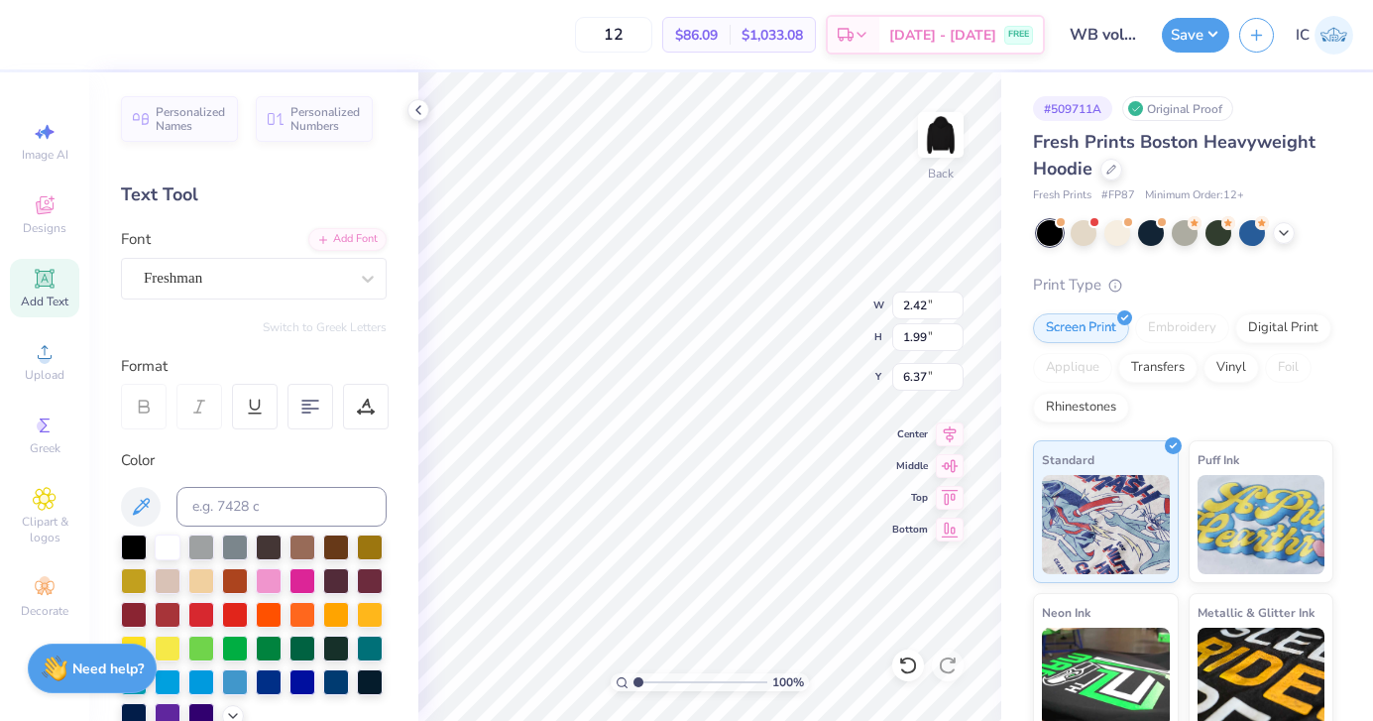
type input "1.42"
type input "6.75"
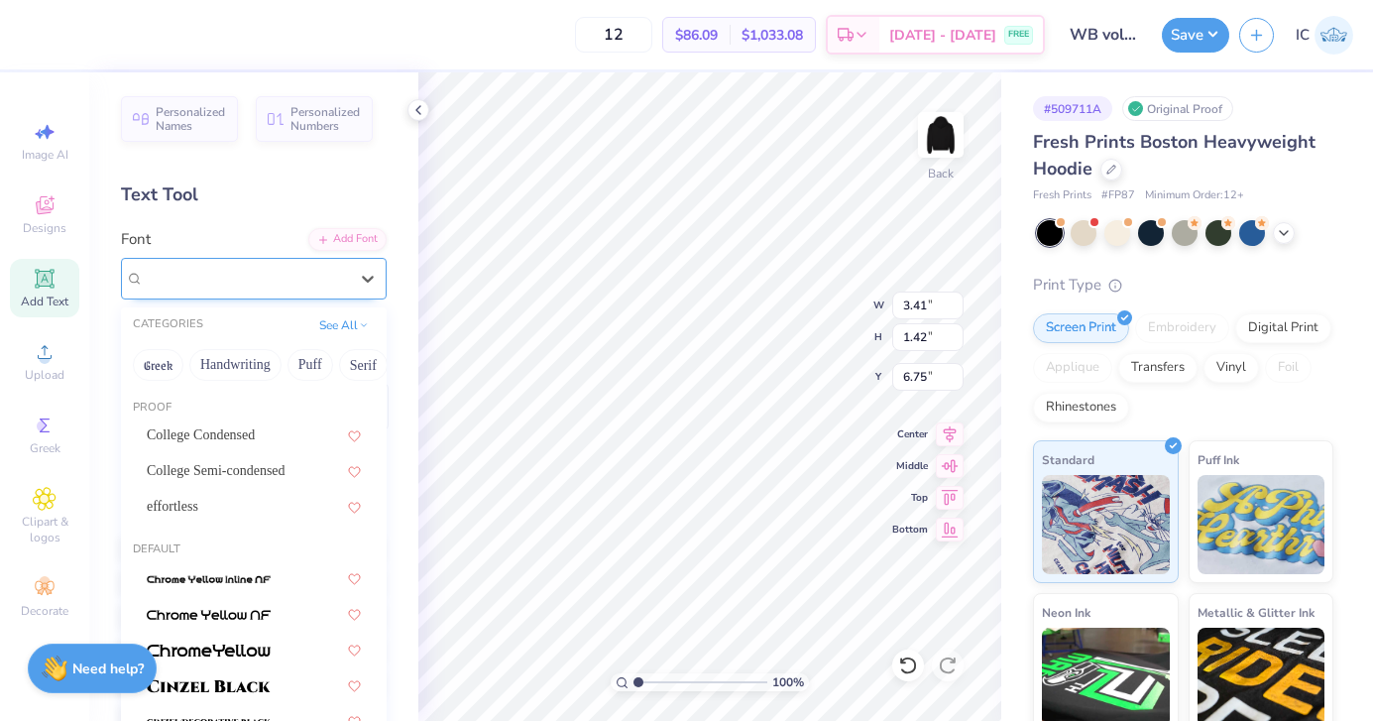
click at [322, 283] on div "Freshman" at bounding box center [246, 278] width 208 height 31
click at [265, 442] on div "College Condensed" at bounding box center [254, 434] width 214 height 21
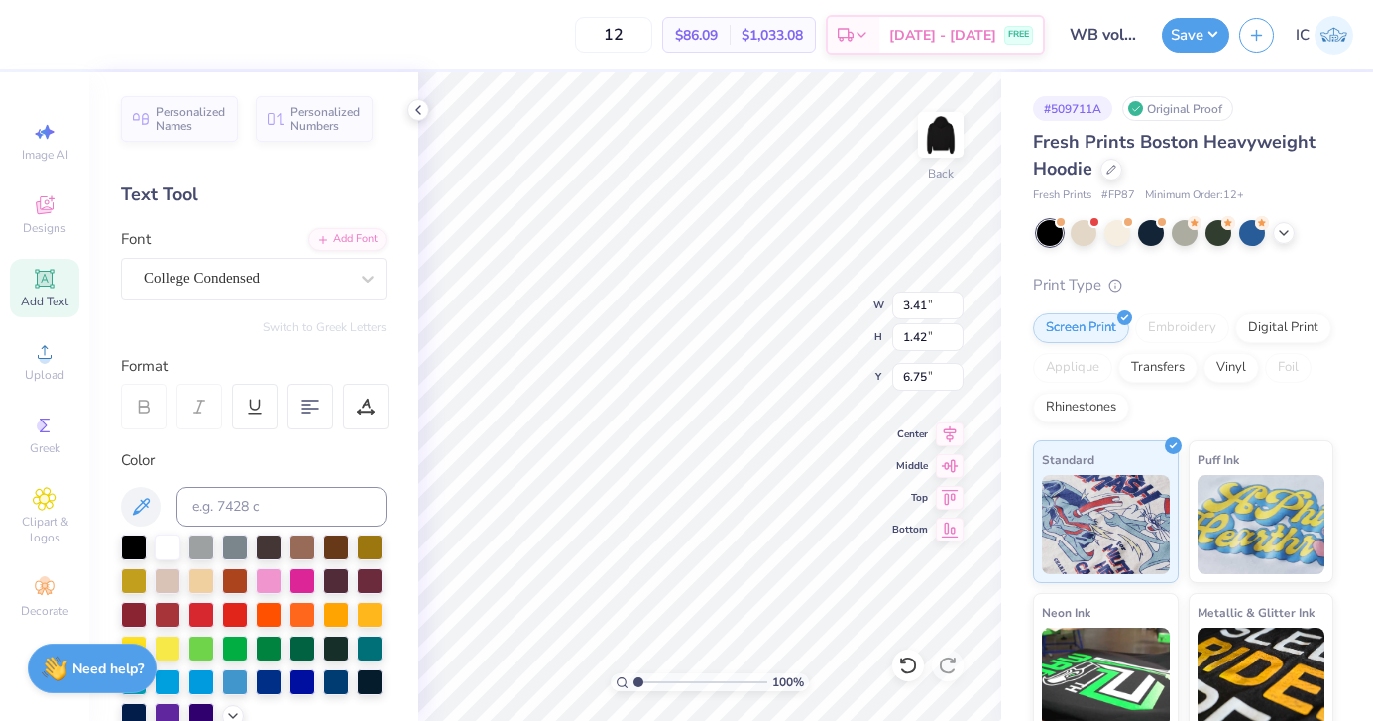
type input "1.75"
type input "1.16"
type input "6.88"
type input "2.62"
type input "1.75"
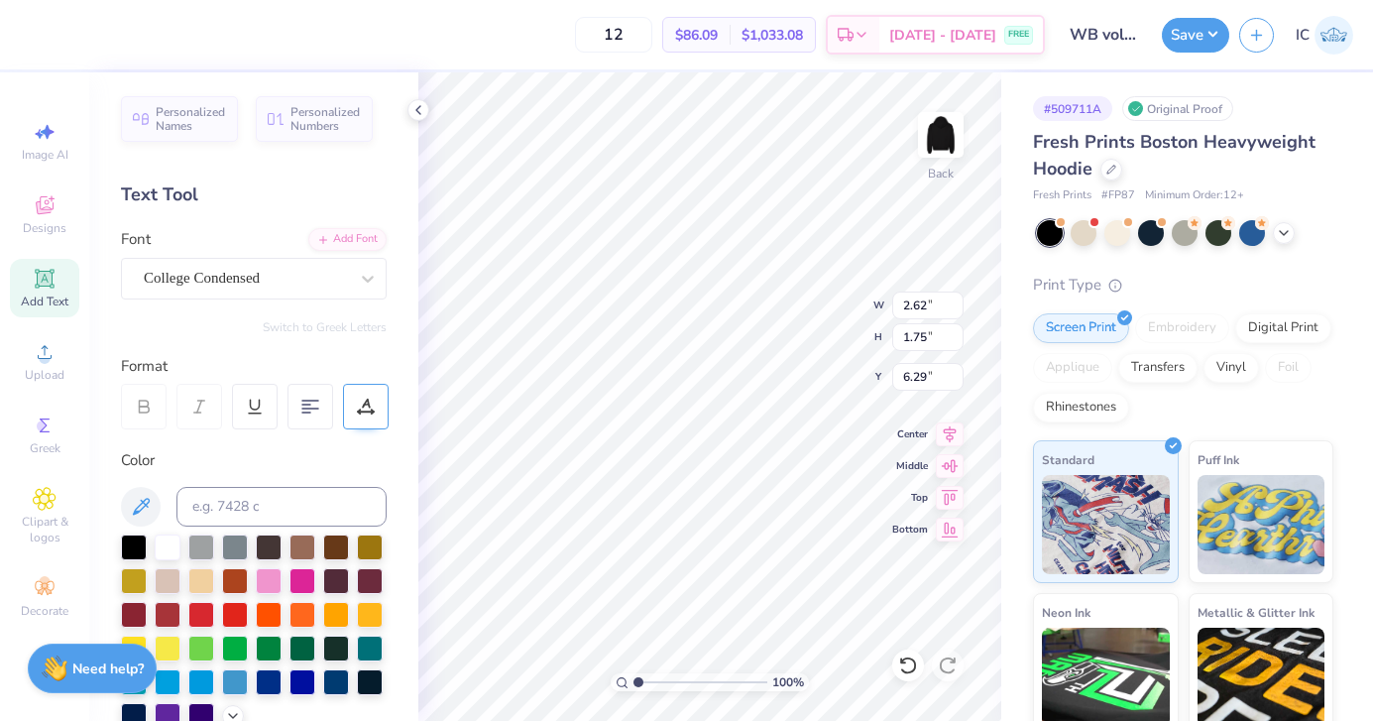
type input "6.75"
type input "3.23"
type input "2.16"
type input "6.37"
type input "2.58"
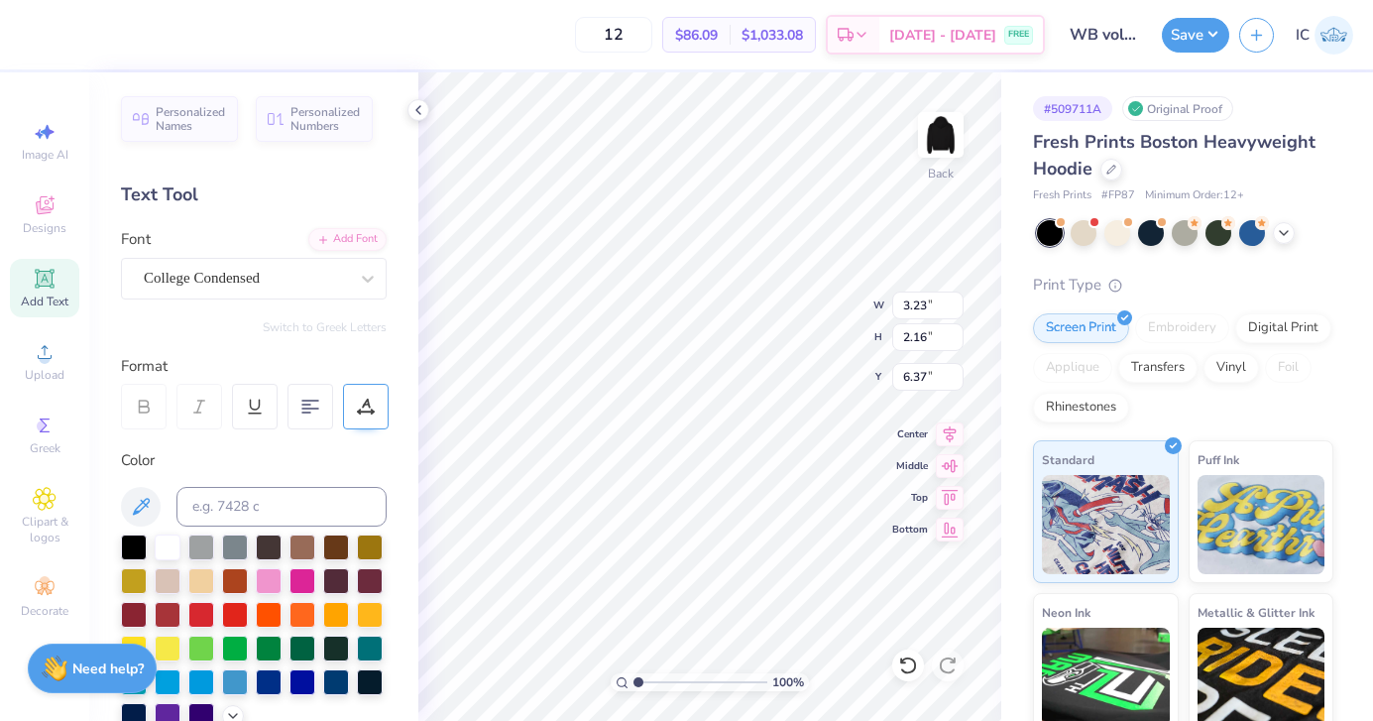
type input "1.72"
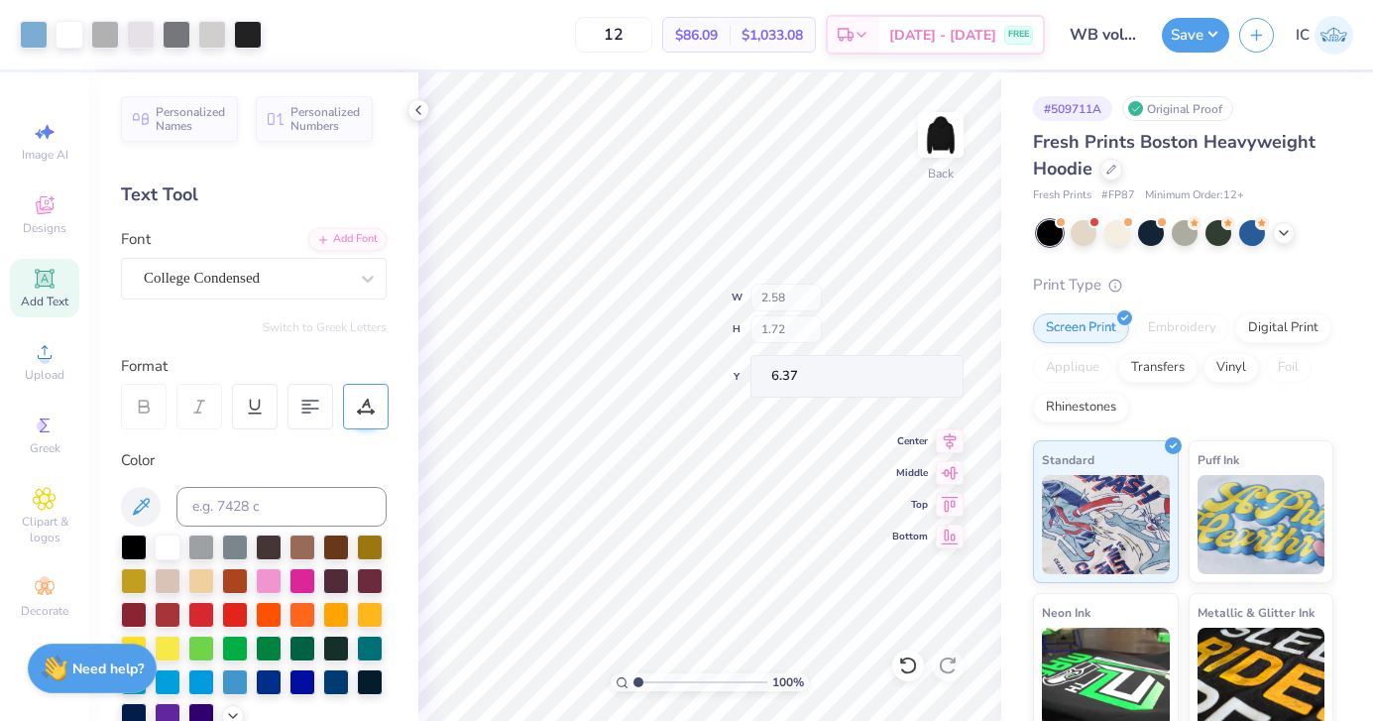
type input "6.75"
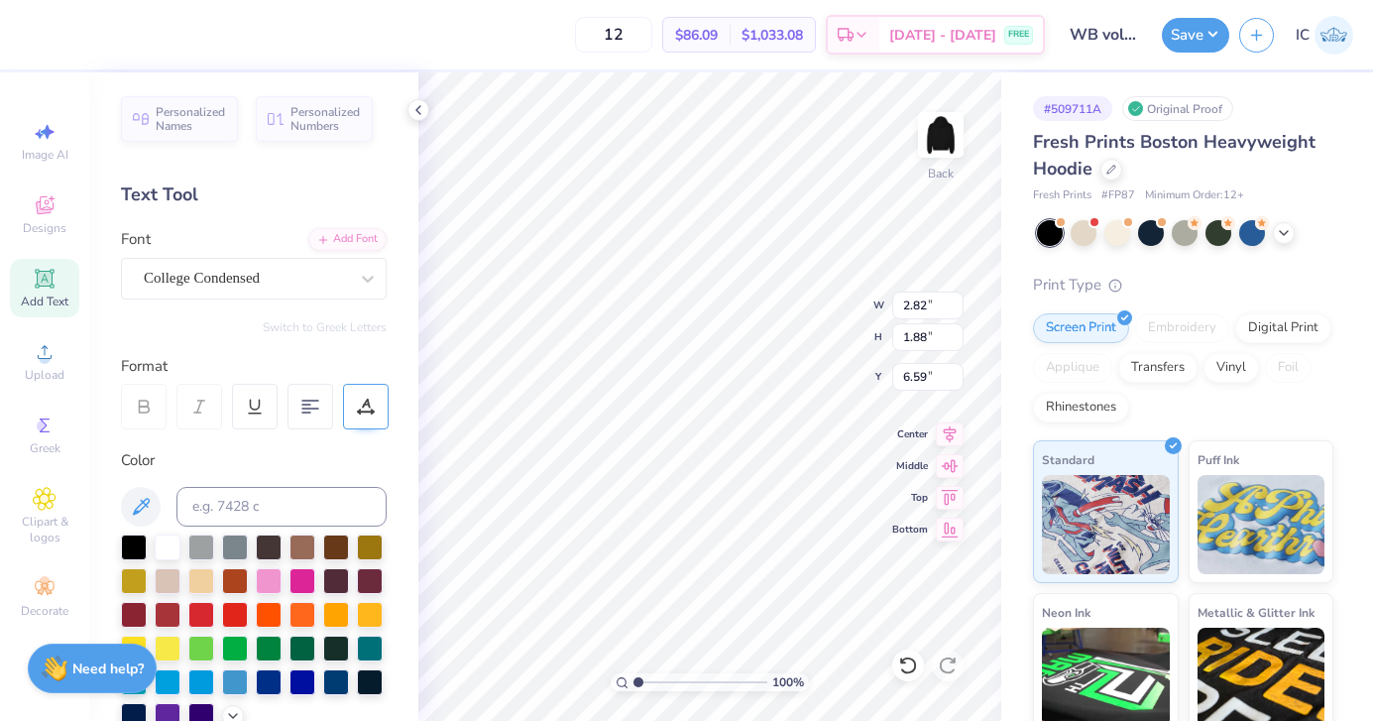
type input "2.82"
type input "1.88"
type input "6.59"
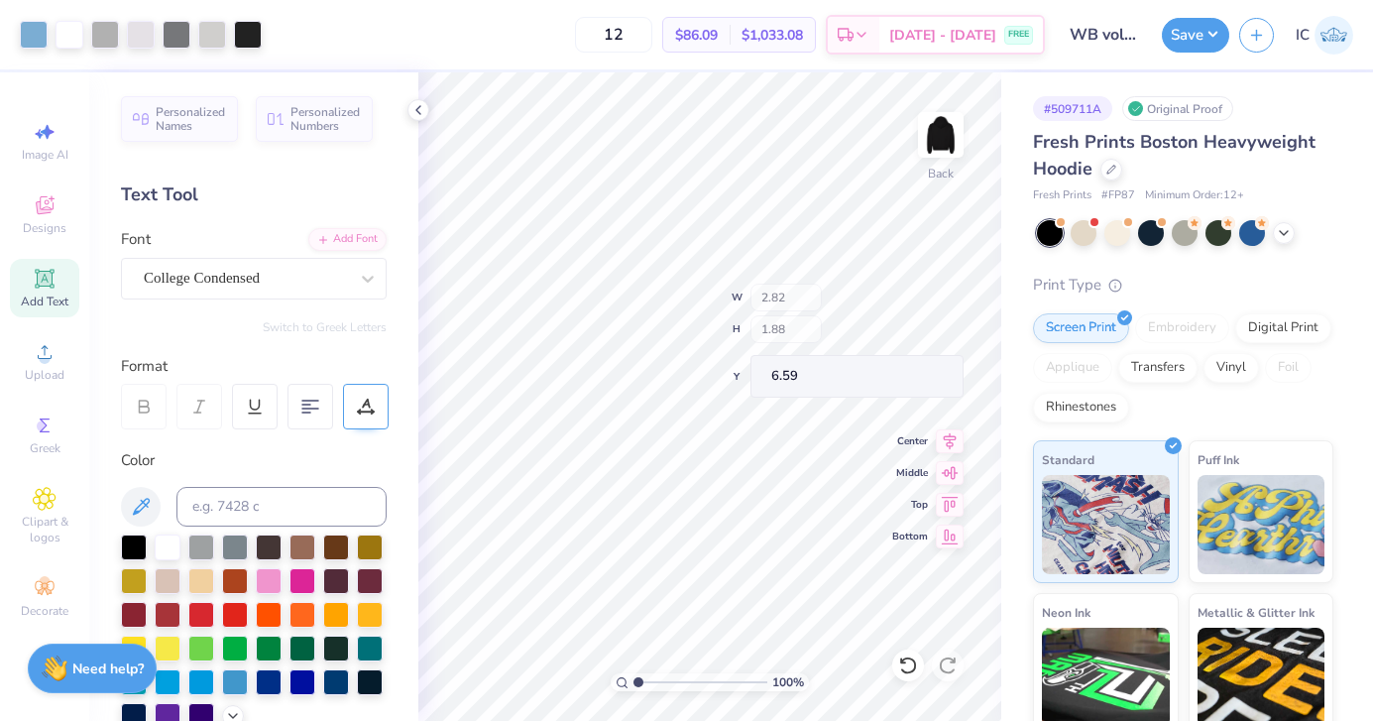
type input "2.88"
type input "1.92"
type input "6.55"
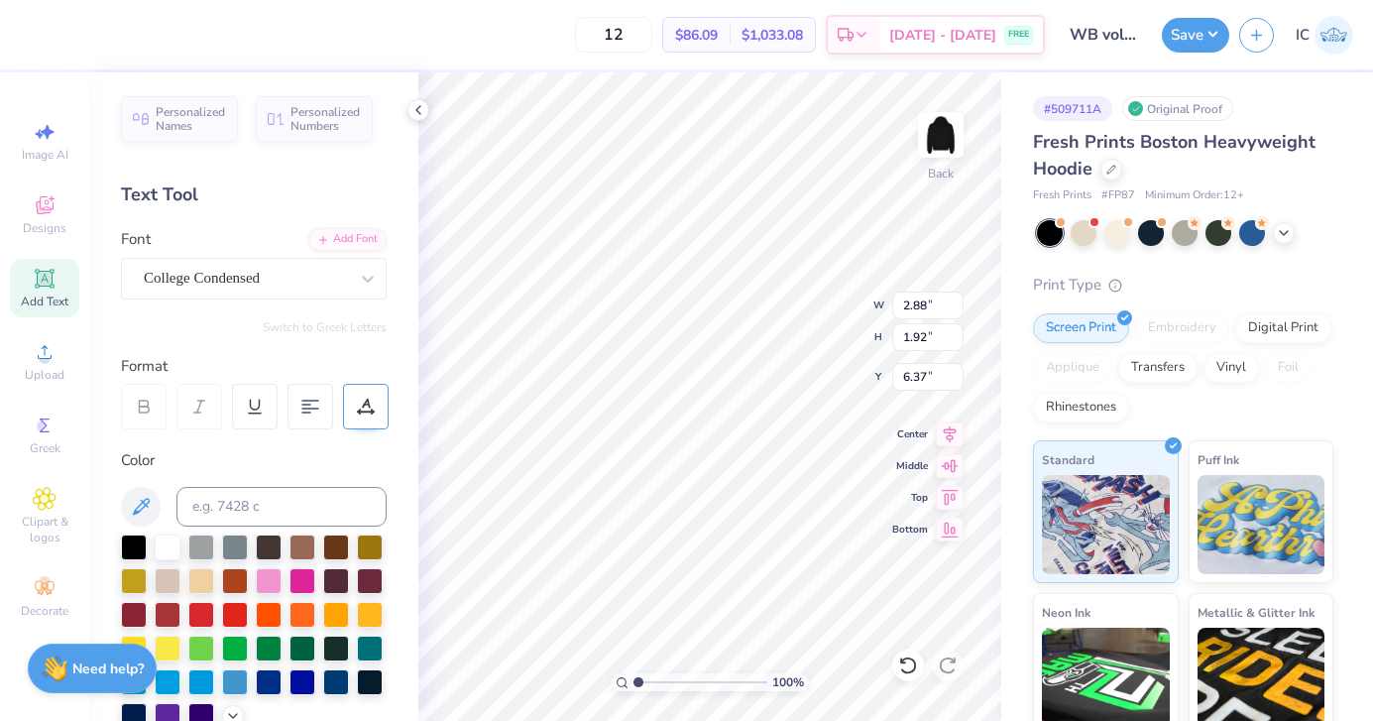
type input "6.37"
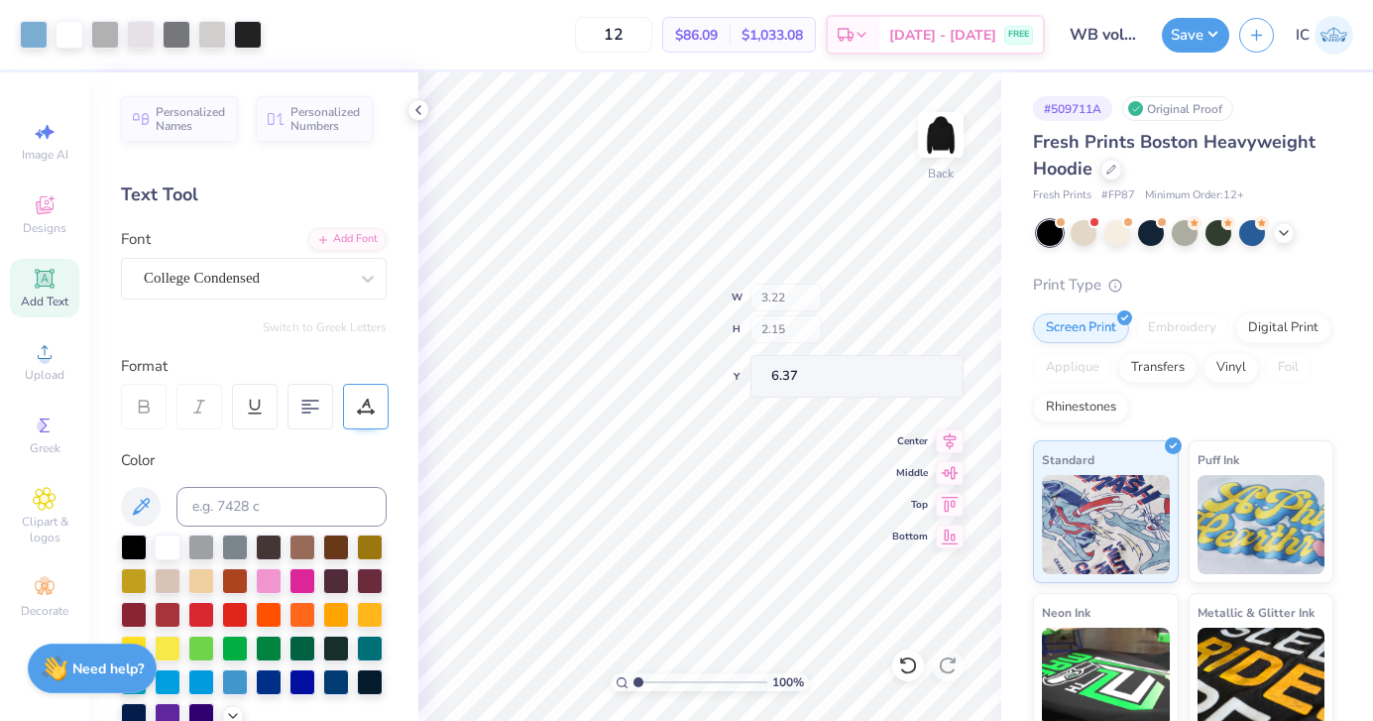
type input "3.22"
type input "2.15"
type input "2.92"
type input "1.94"
type input "6.41"
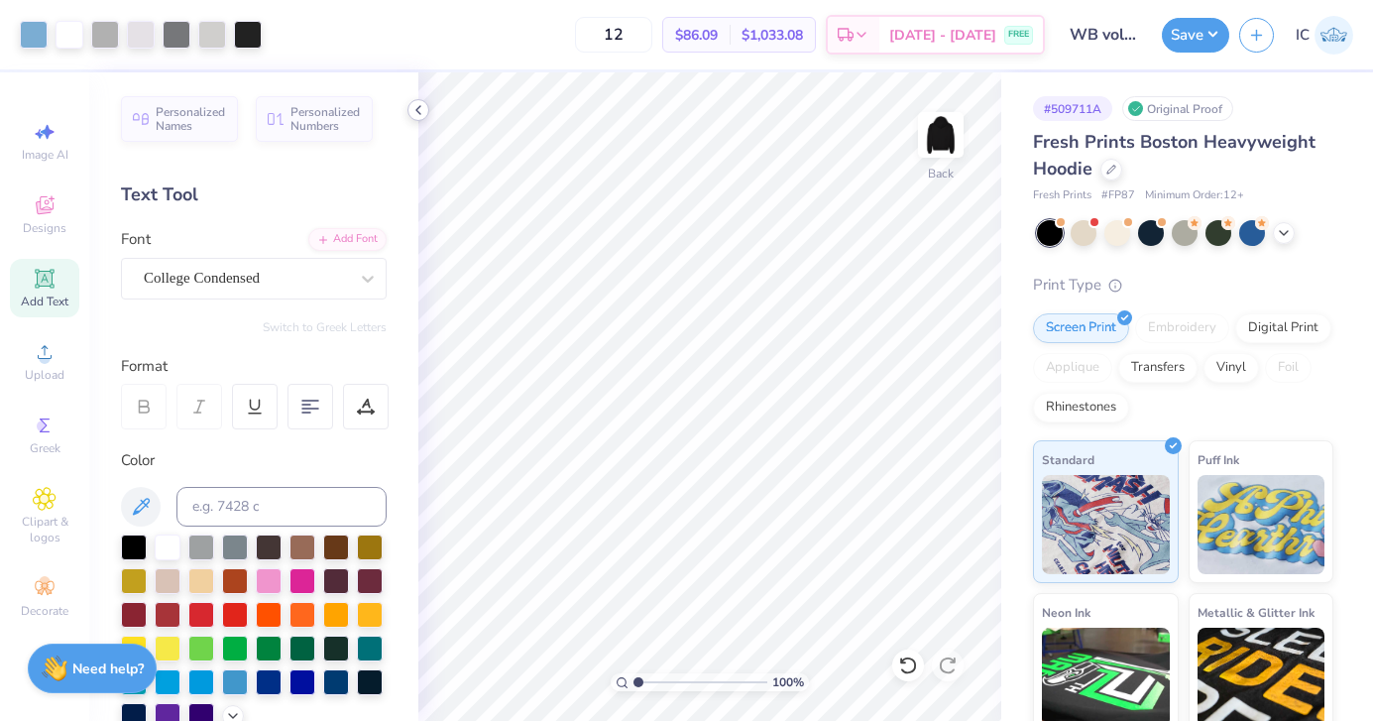
click at [414, 100] on div at bounding box center [418, 110] width 22 height 22
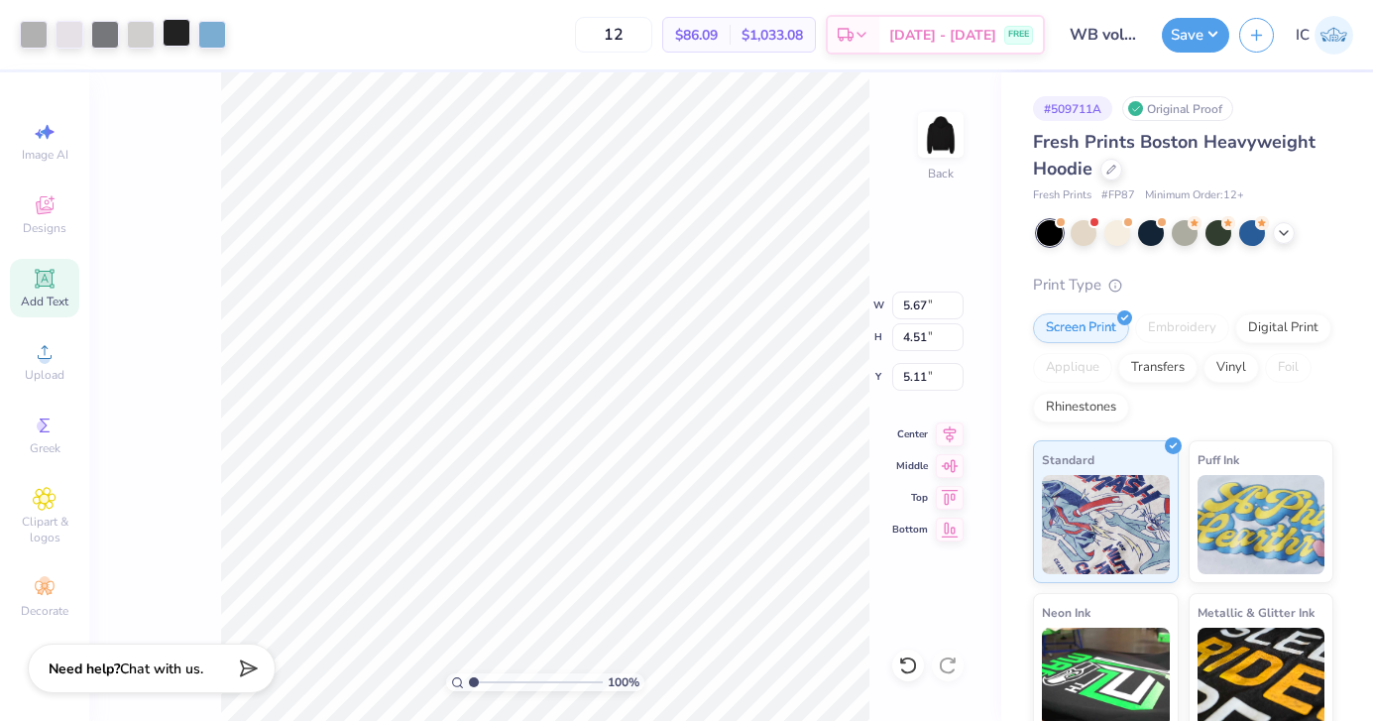
click at [173, 28] on div at bounding box center [177, 33] width 28 height 28
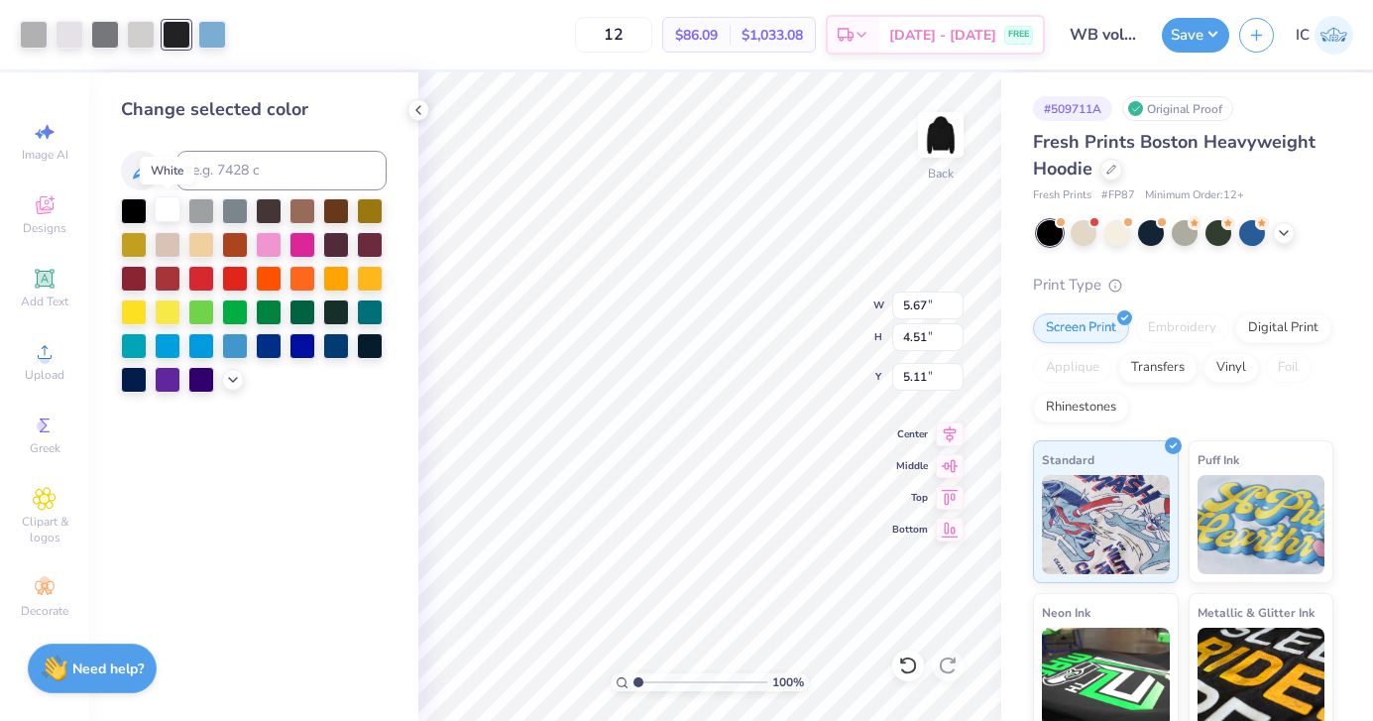
click at [170, 206] on div at bounding box center [168, 209] width 26 height 26
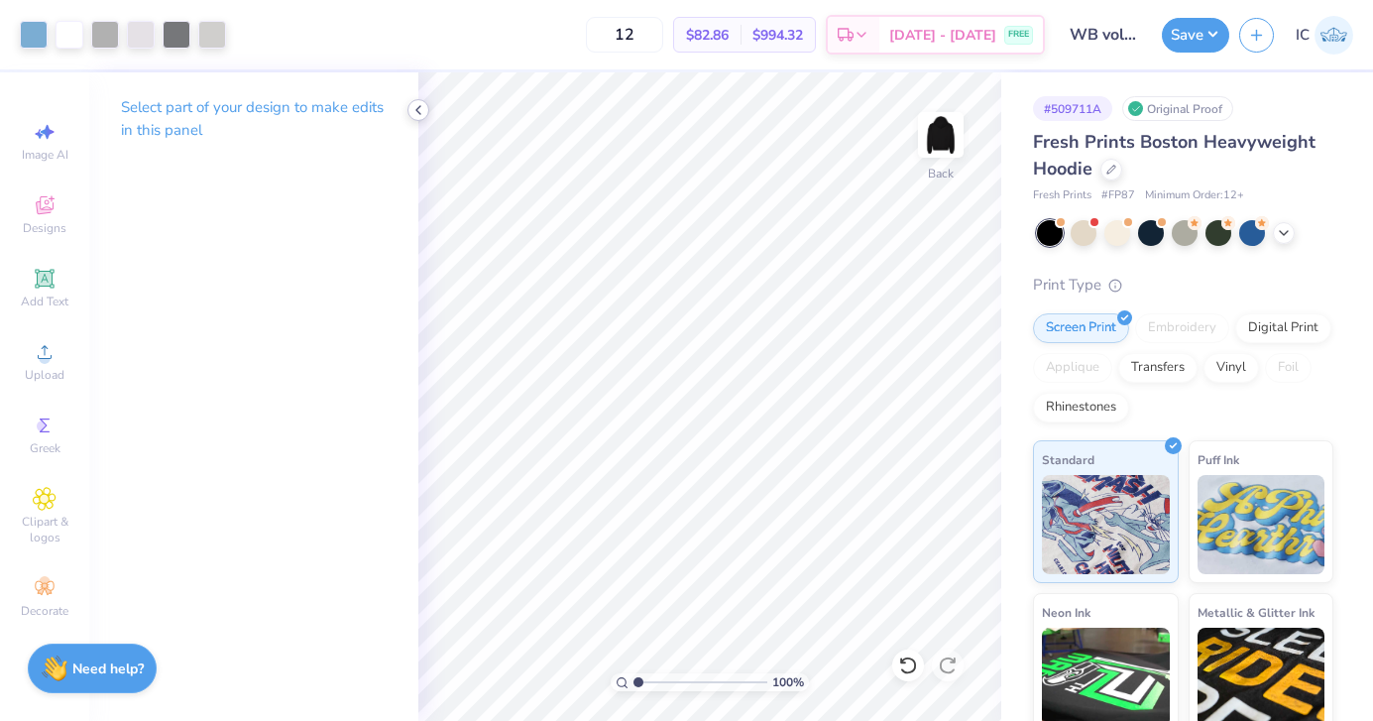
click at [417, 112] on polyline at bounding box center [418, 110] width 4 height 8
